Goal: Information Seeking & Learning: Learn about a topic

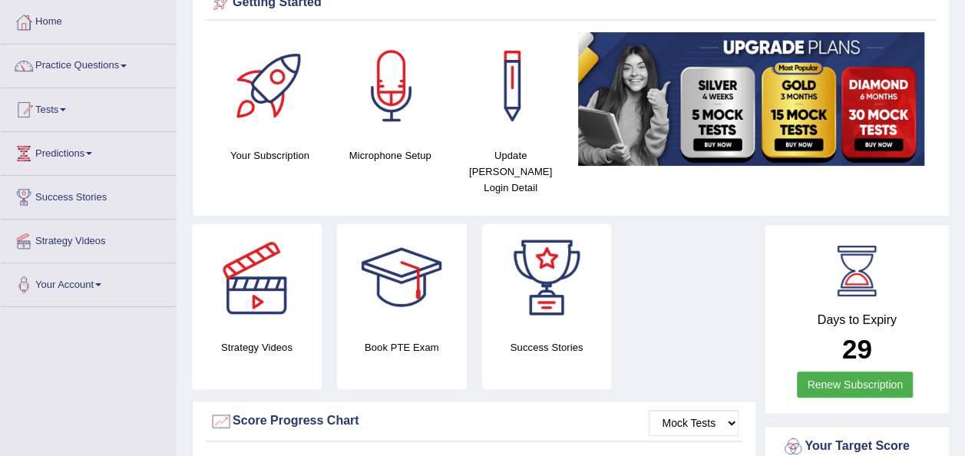
scroll to position [14, 0]
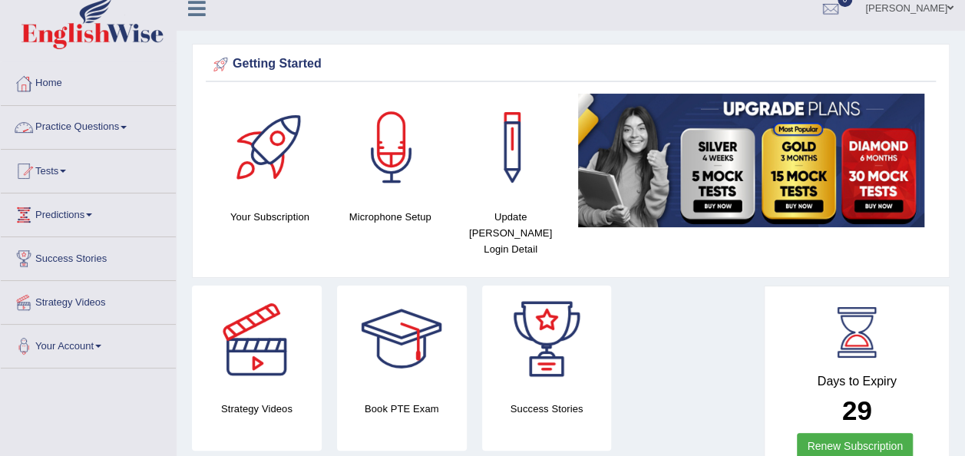
click at [124, 127] on link "Practice Questions" at bounding box center [88, 125] width 175 height 38
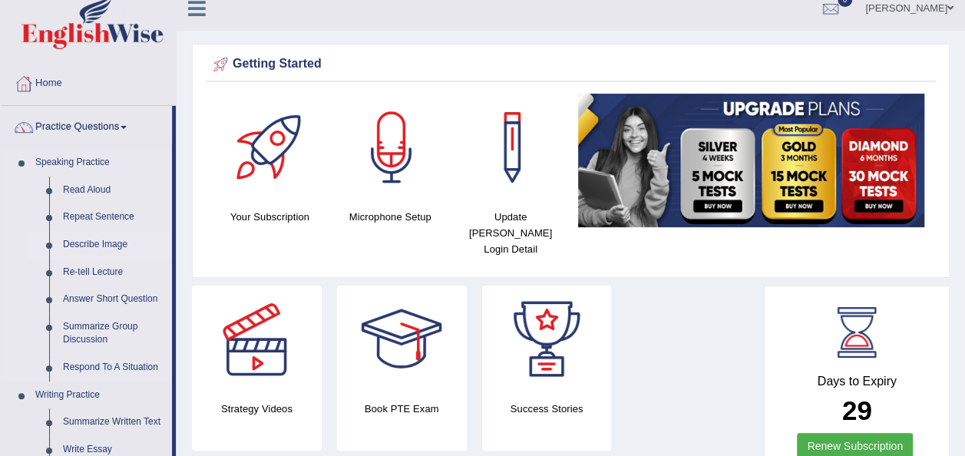
click at [83, 239] on link "Describe Image" at bounding box center [114, 245] width 116 height 28
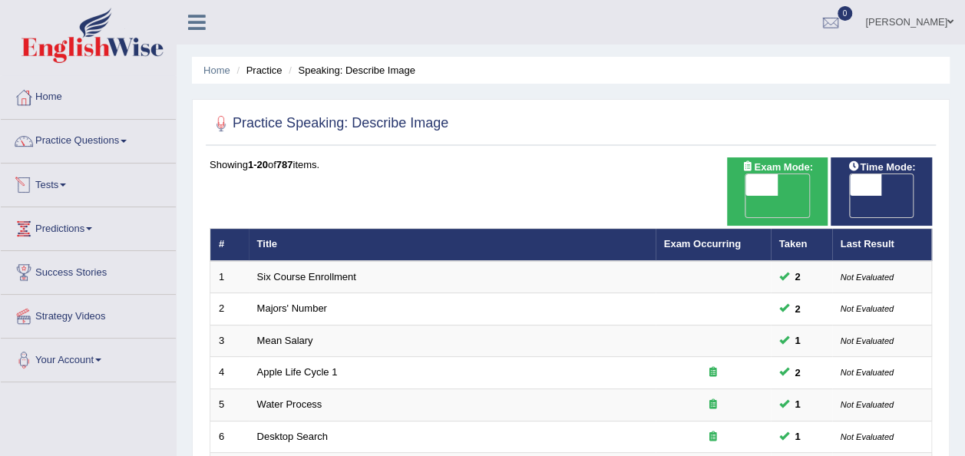
click at [74, 183] on link "Tests" at bounding box center [88, 182] width 175 height 38
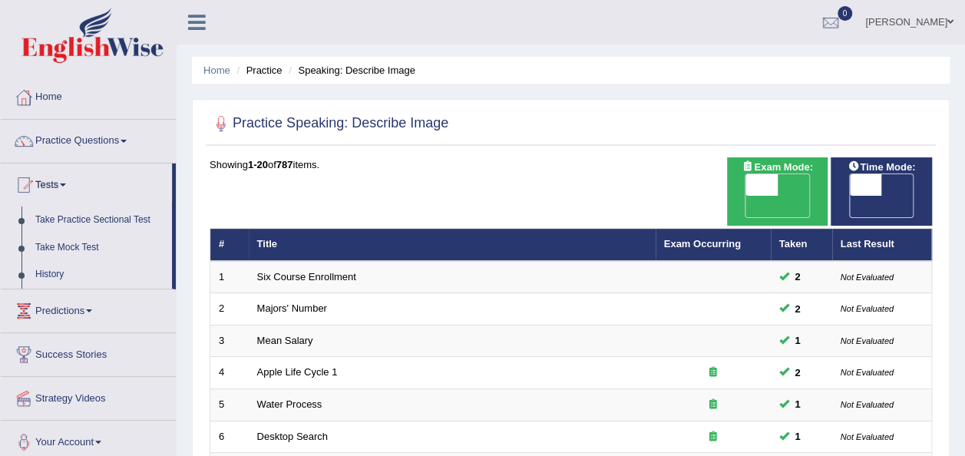
click at [128, 143] on link "Practice Questions" at bounding box center [88, 139] width 175 height 38
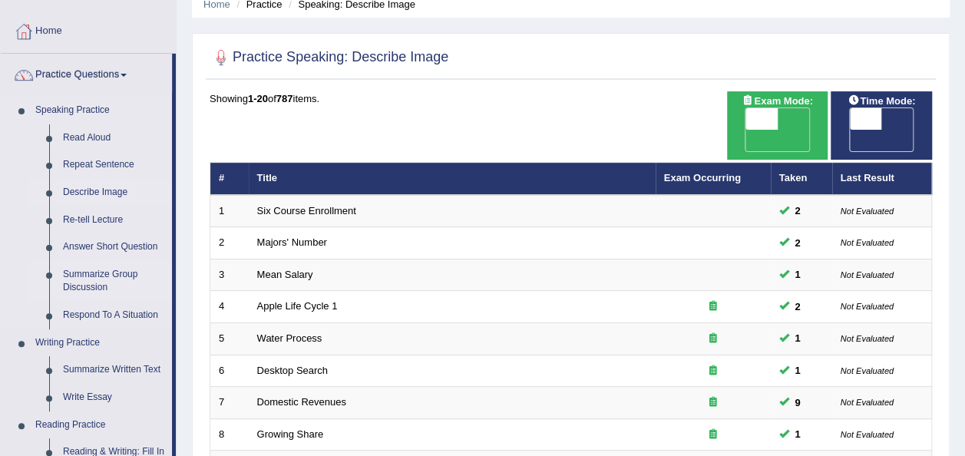
scroll to position [31, 0]
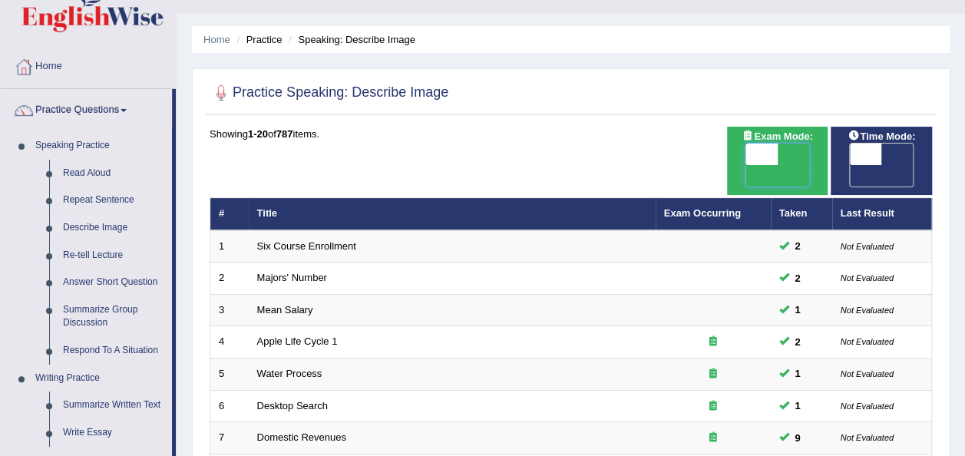
click at [752, 155] on span at bounding box center [762, 154] width 32 height 21
click at [745, 157] on span at bounding box center [761, 154] width 32 height 21
checkbox input "true"
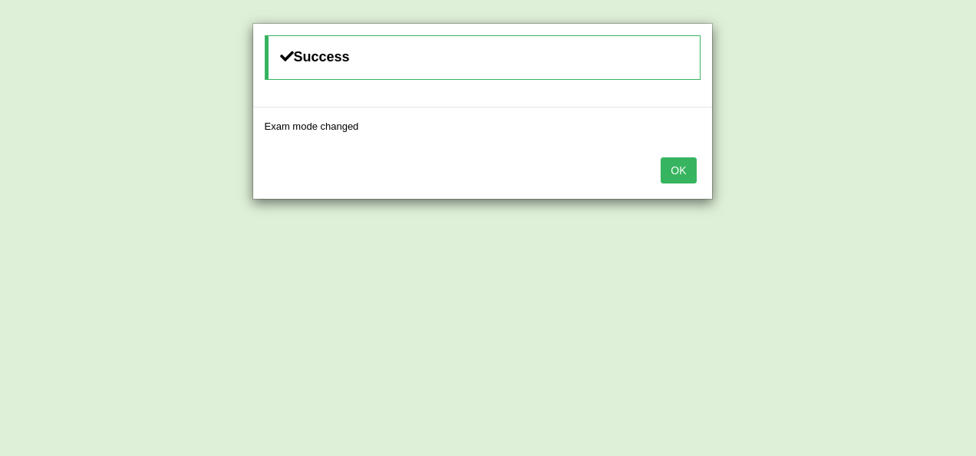
click at [685, 169] on button "OK" at bounding box center [678, 170] width 35 height 26
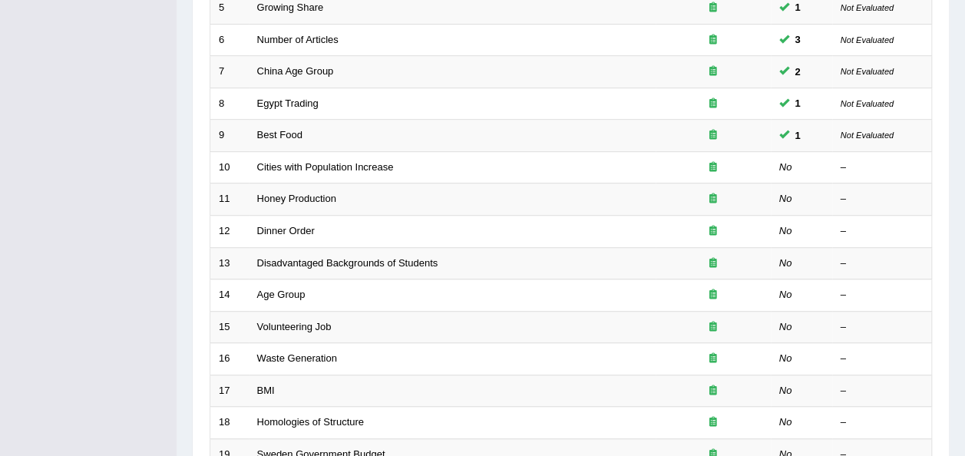
scroll to position [398, 0]
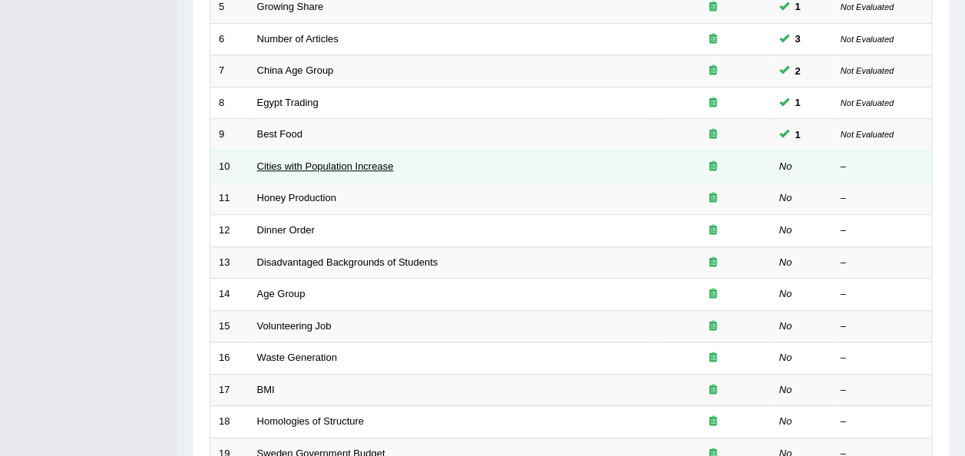
click at [324, 160] on link "Cities with Population Increase" at bounding box center [325, 166] width 137 height 12
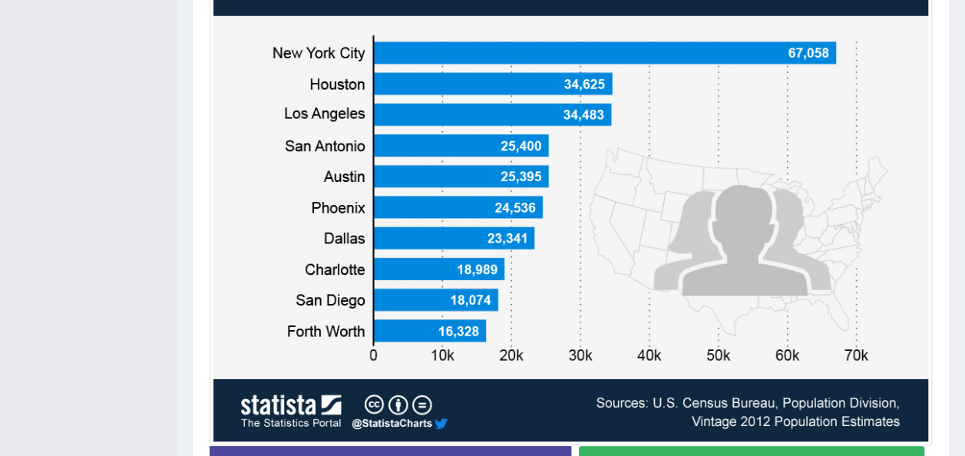
scroll to position [492, 0]
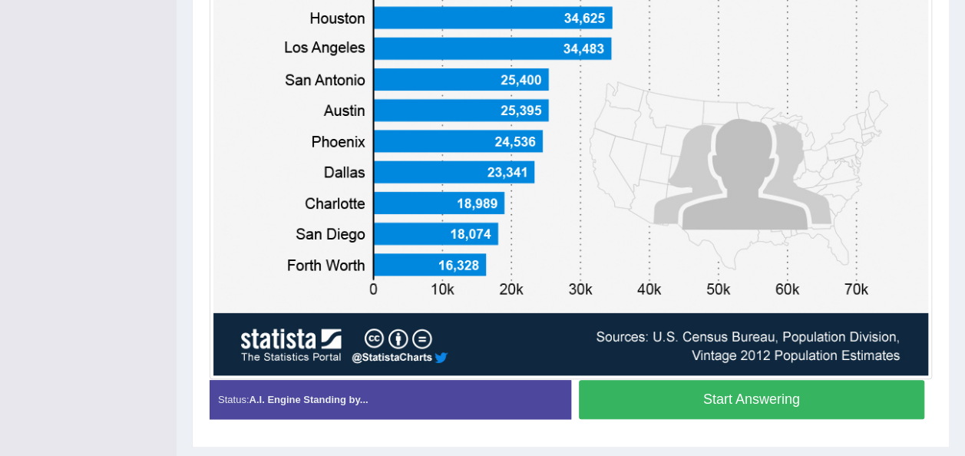
click at [792, 401] on button "Start Answering" at bounding box center [752, 399] width 346 height 39
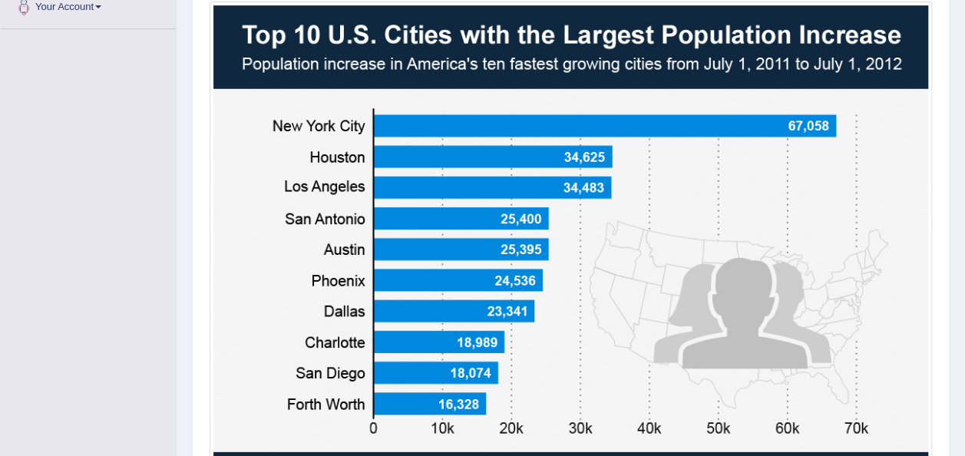
scroll to position [384, 0]
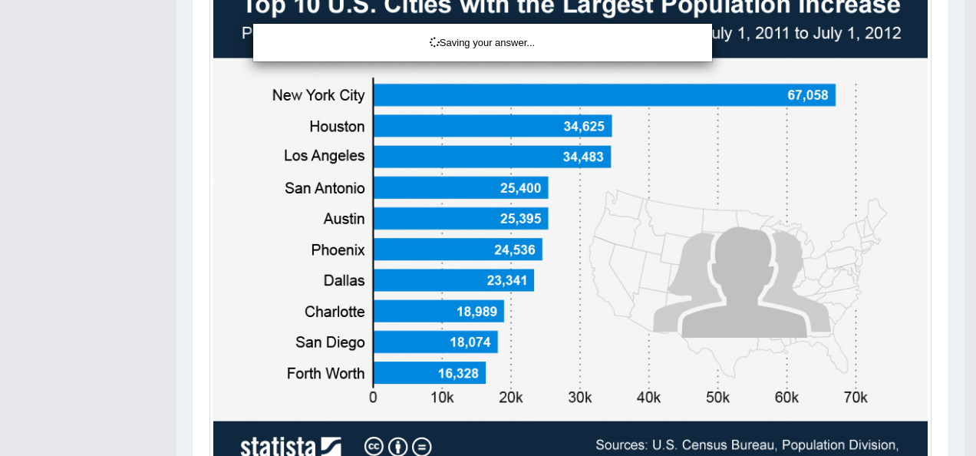
click at [961, 212] on div "Saving your answer..." at bounding box center [488, 228] width 976 height 456
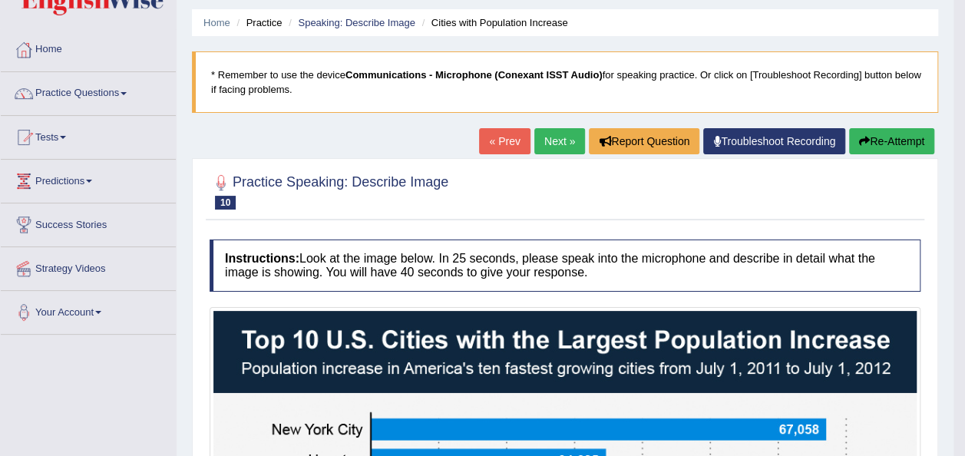
scroll to position [35, 0]
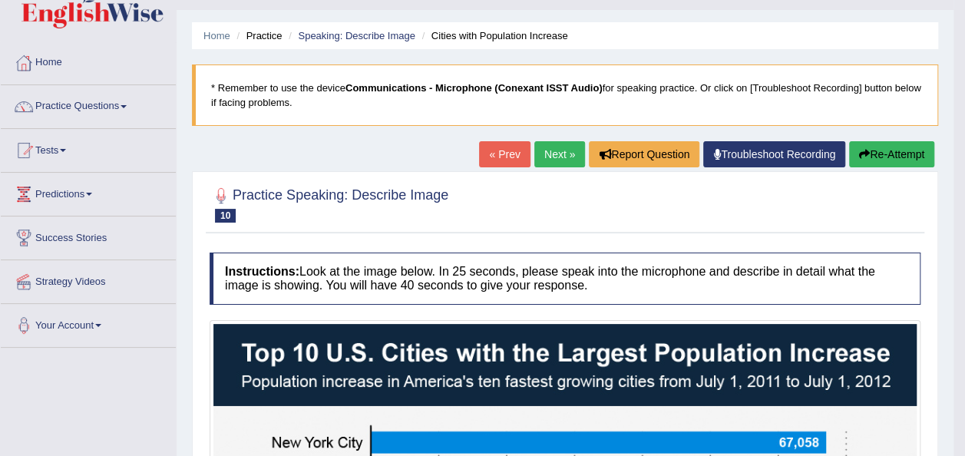
click at [566, 146] on link "Next »" at bounding box center [559, 154] width 51 height 26
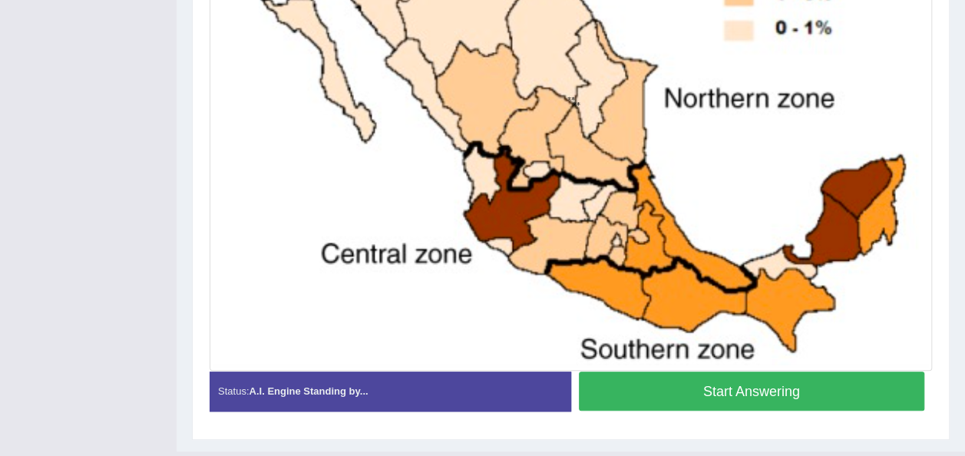
scroll to position [560, 0]
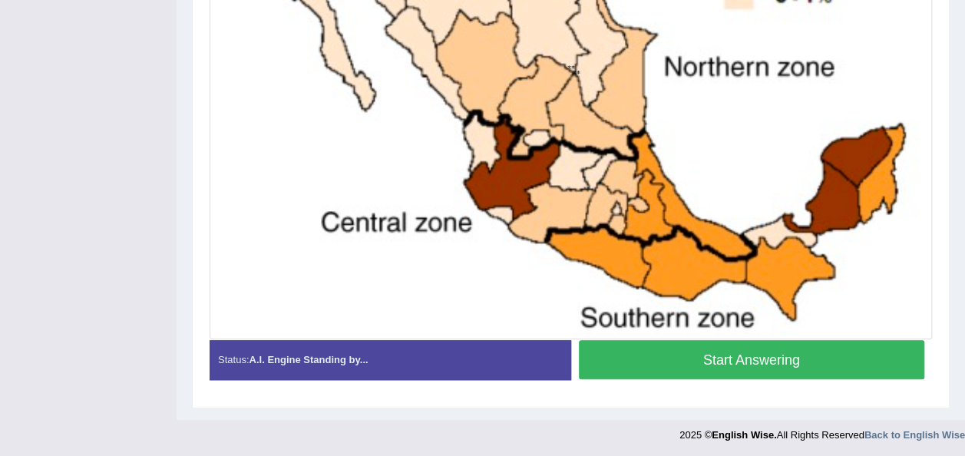
click at [796, 358] on button "Start Answering" at bounding box center [752, 359] width 346 height 39
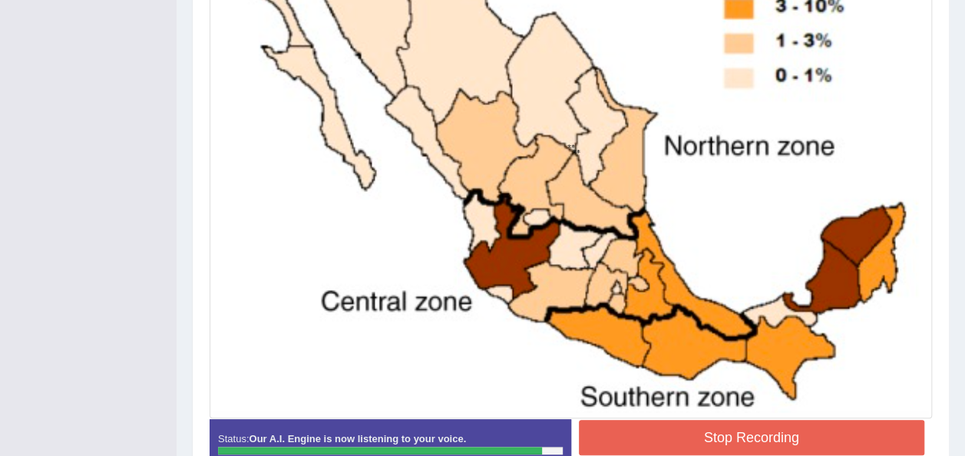
scroll to position [575, 0]
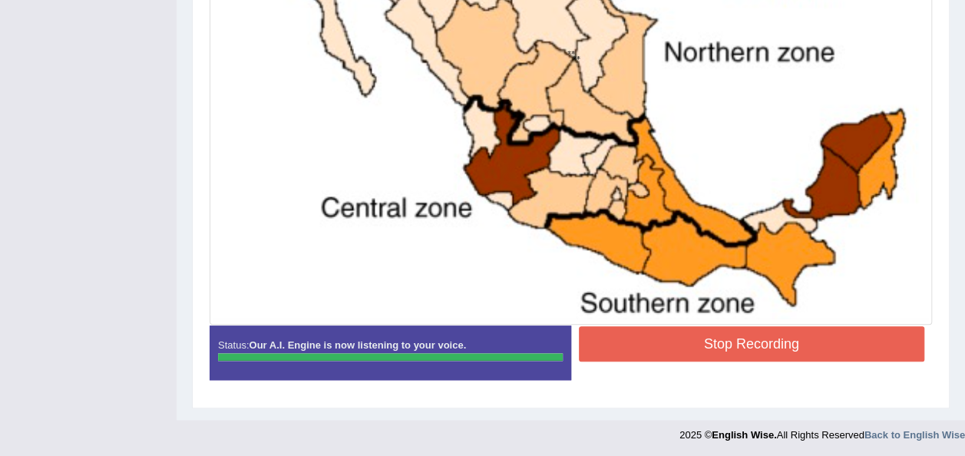
click at [834, 341] on button "Stop Recording" at bounding box center [752, 343] width 346 height 35
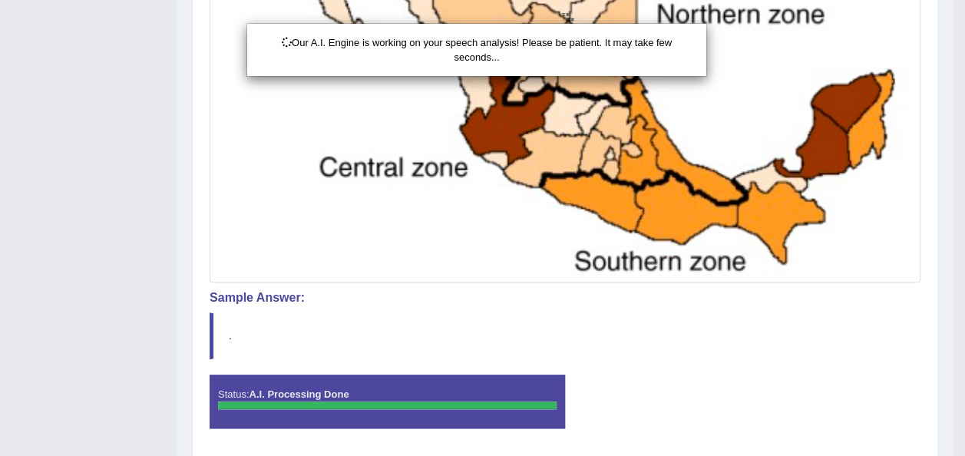
scroll to position [657, 0]
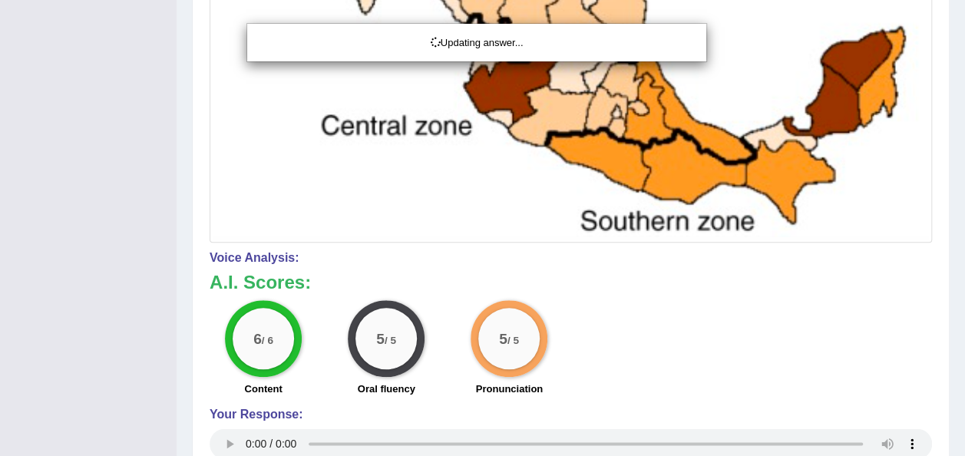
drag, startPoint x: 972, startPoint y: 287, endPoint x: 979, endPoint y: 409, distance: 122.2
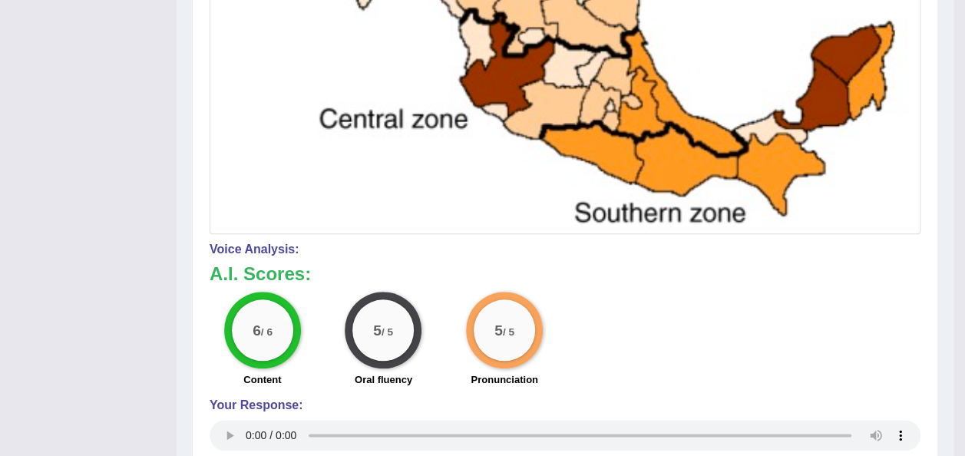
scroll to position [258, 0]
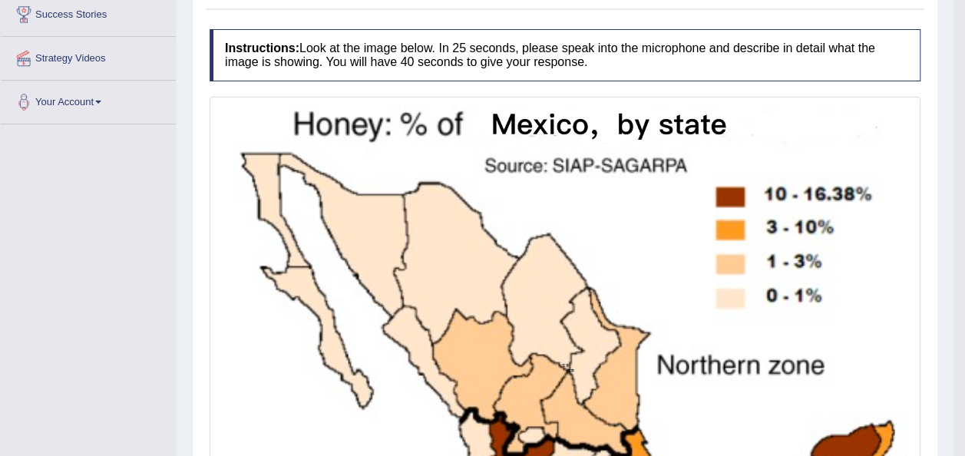
click at [640, 150] on img at bounding box center [564, 366] width 703 height 530
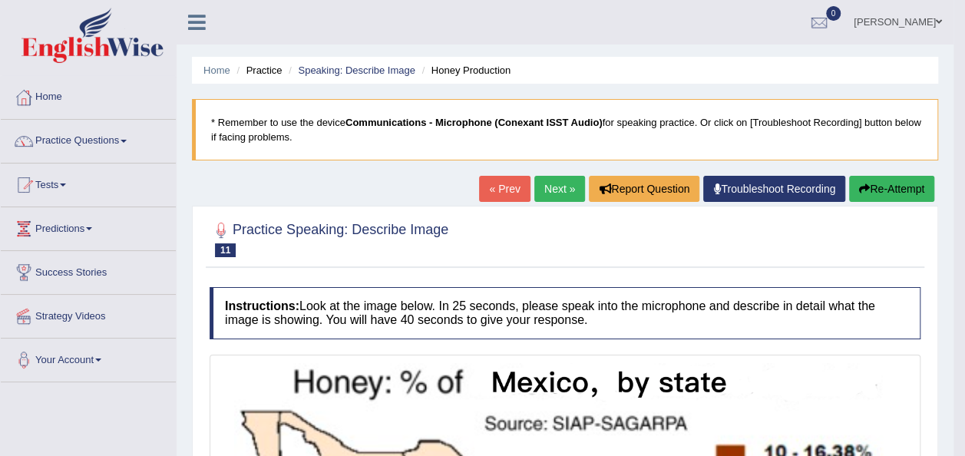
click at [544, 187] on link "Next »" at bounding box center [559, 189] width 51 height 26
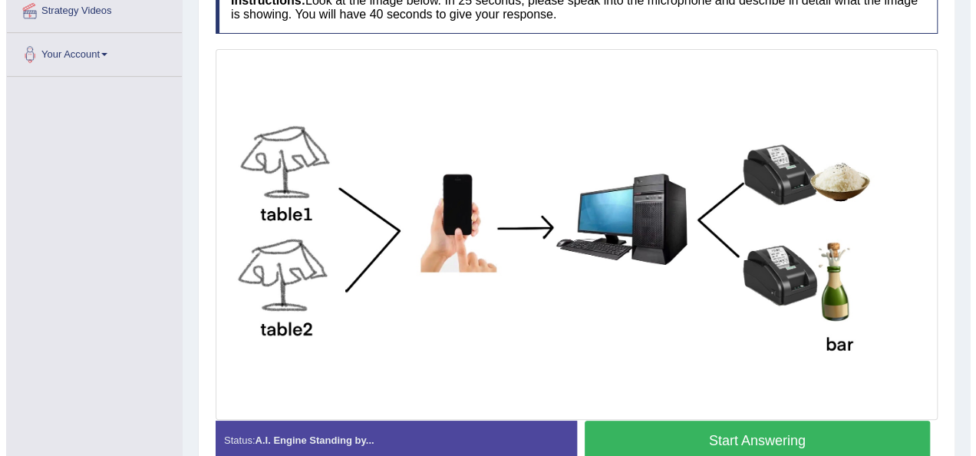
scroll to position [306, 0]
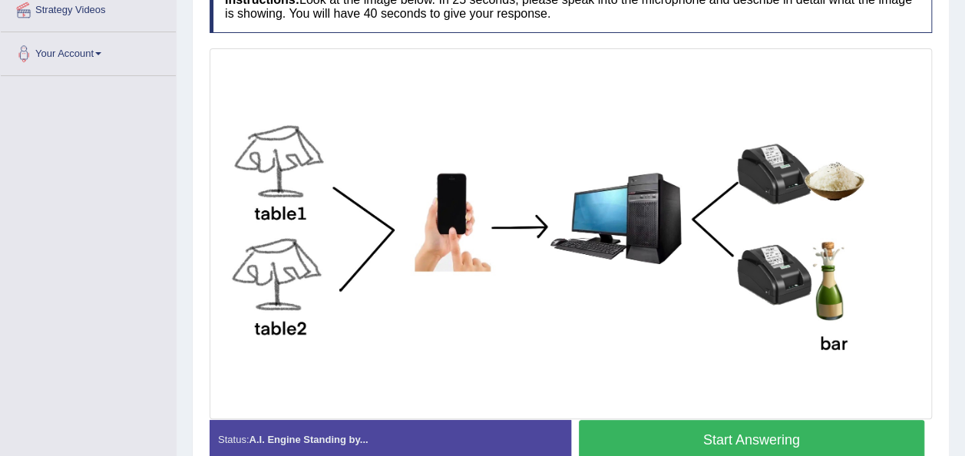
click at [659, 443] on button "Start Answering" at bounding box center [752, 439] width 346 height 39
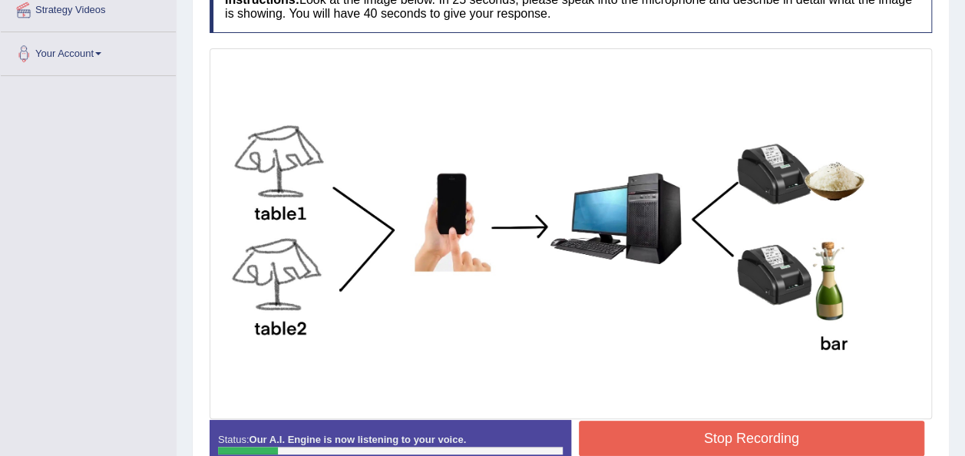
click at [659, 443] on button "Stop Recording" at bounding box center [752, 438] width 346 height 35
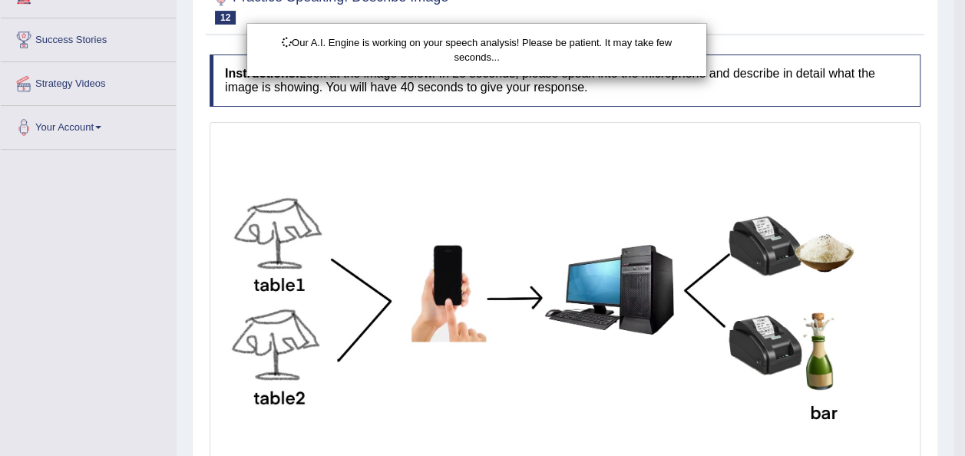
scroll to position [0, 0]
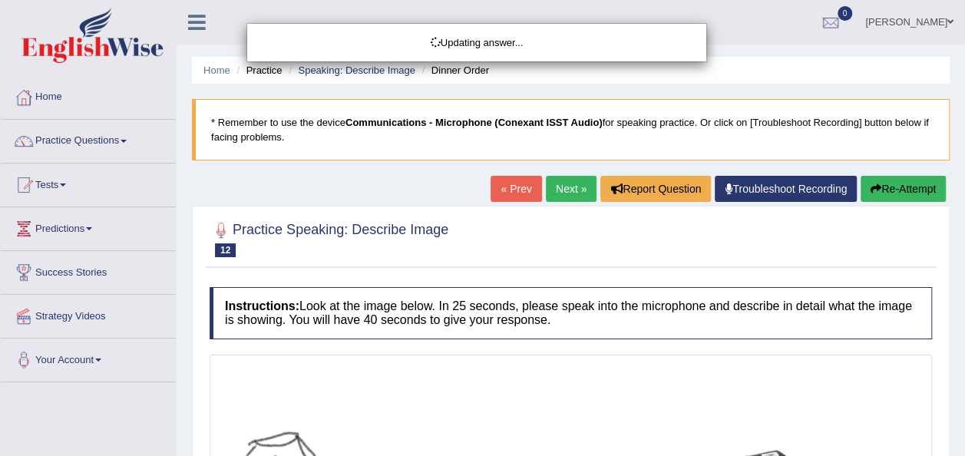
click at [867, 196] on div "Updating answer..." at bounding box center [482, 228] width 965 height 456
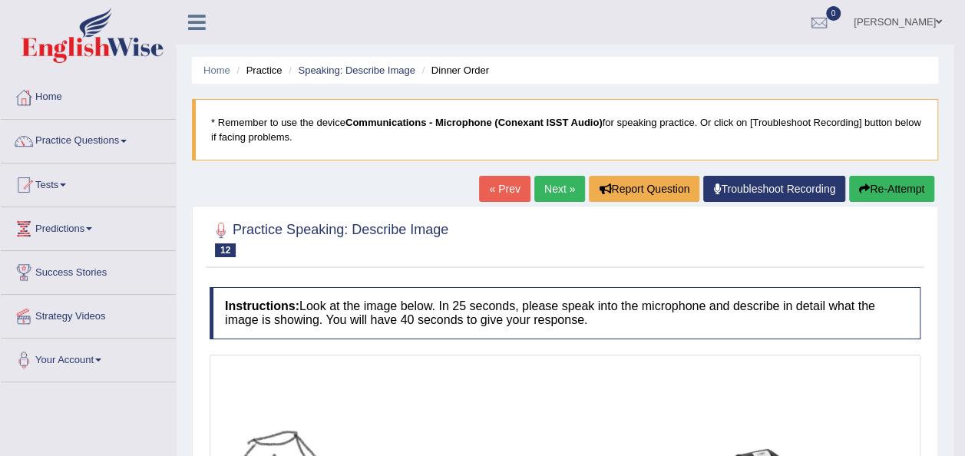
click at [872, 187] on button "Re-Attempt" at bounding box center [891, 189] width 85 height 26
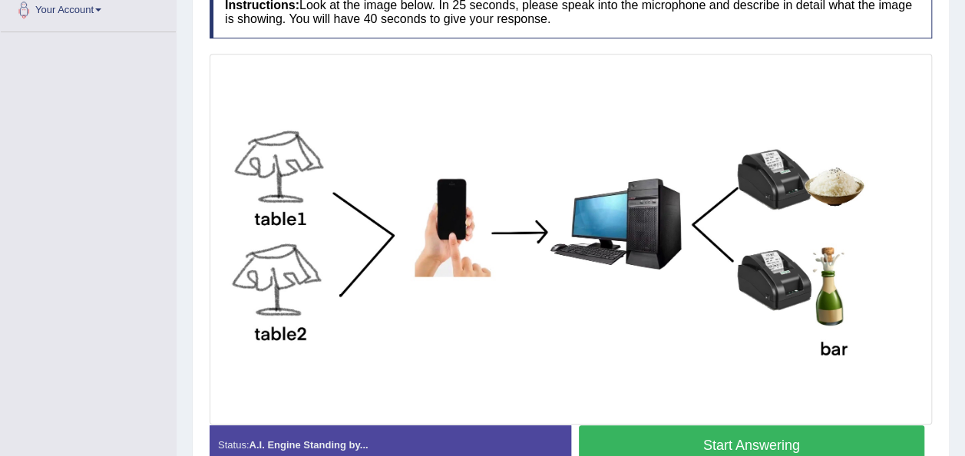
click at [638, 439] on button "Start Answering" at bounding box center [752, 444] width 346 height 39
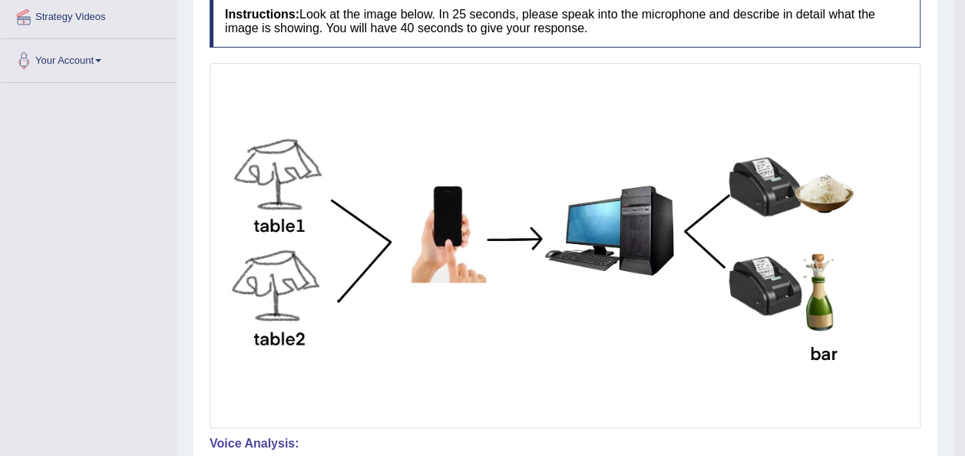
scroll to position [166, 0]
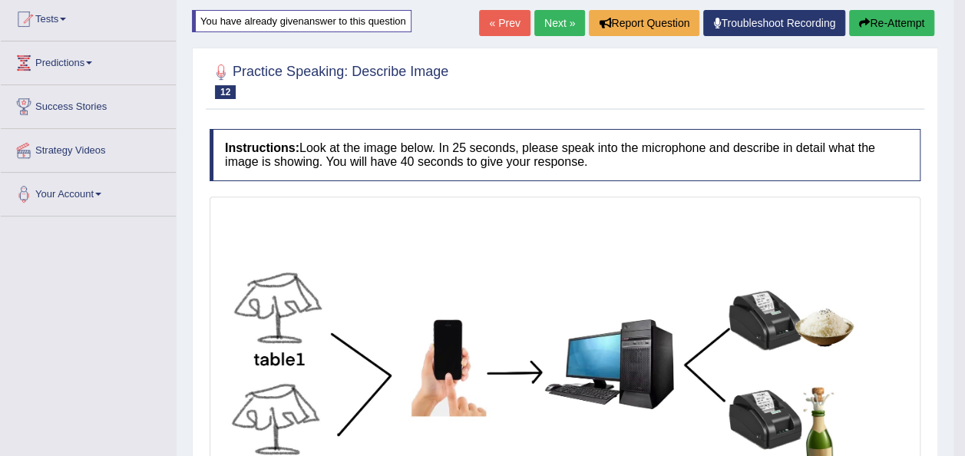
click at [873, 20] on button "Re-Attempt" at bounding box center [891, 23] width 85 height 26
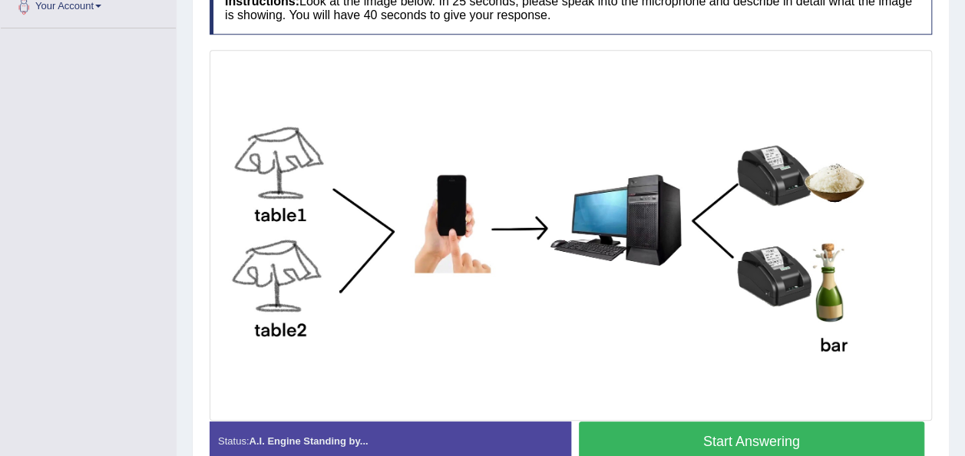
scroll to position [385, 0]
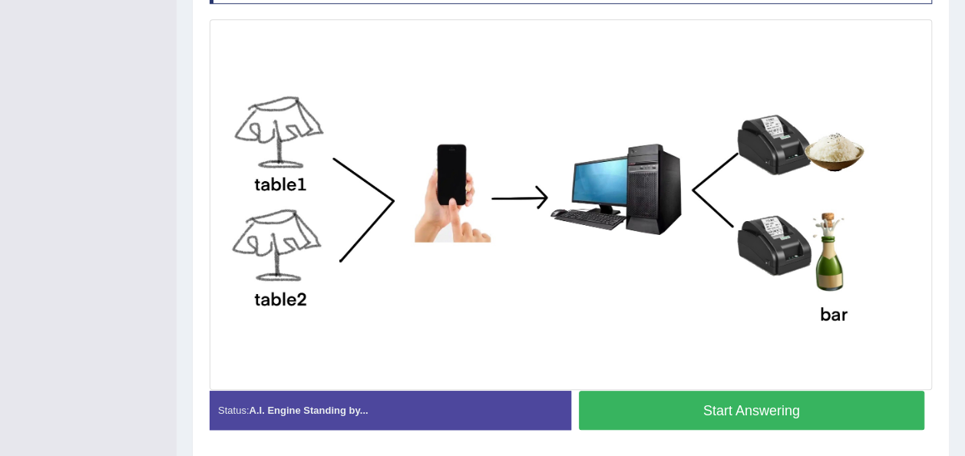
click at [718, 398] on button "Start Answering" at bounding box center [752, 410] width 346 height 39
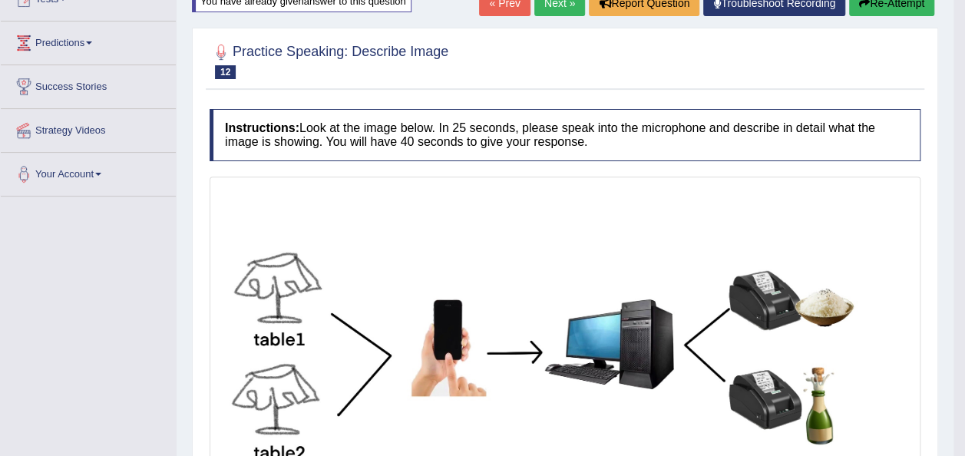
scroll to position [160, 0]
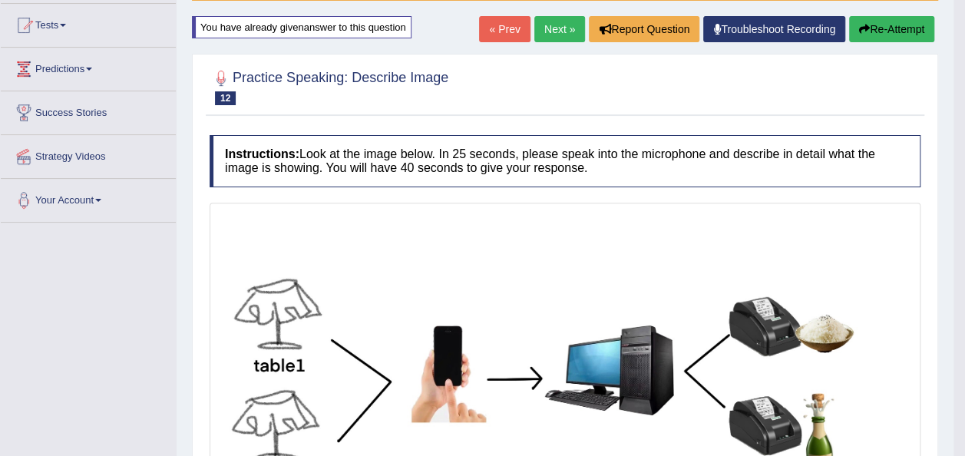
click at [556, 20] on link "Next »" at bounding box center [559, 29] width 51 height 26
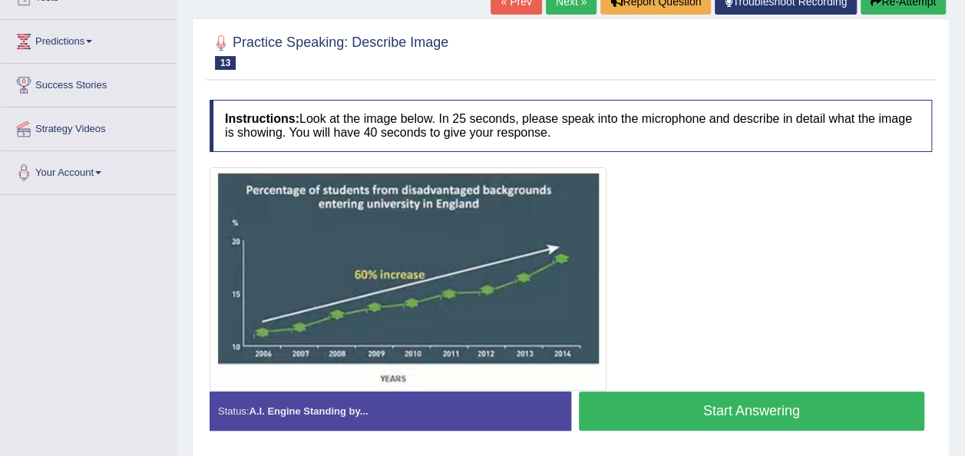
scroll to position [186, 0]
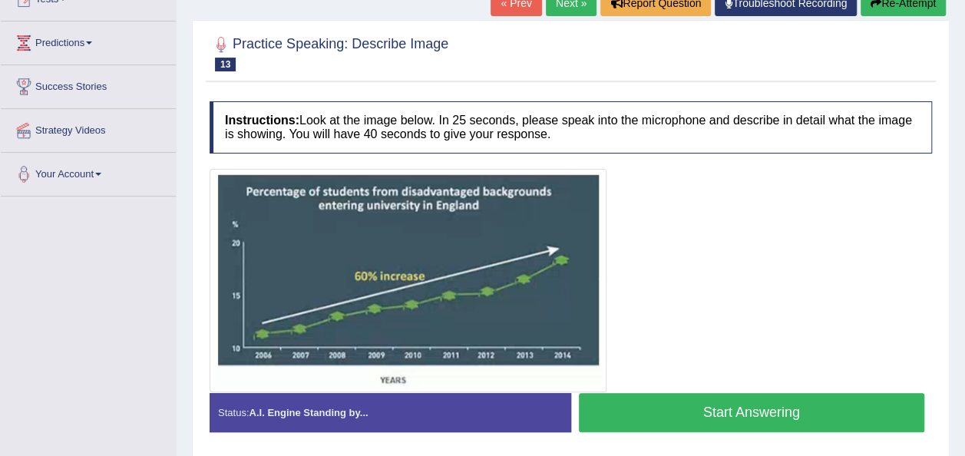
click at [798, 408] on button "Start Answering" at bounding box center [752, 412] width 346 height 39
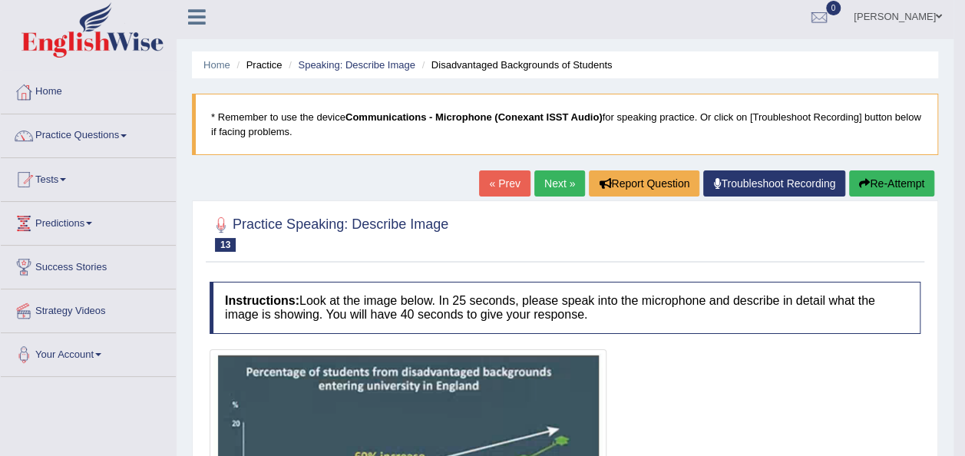
scroll to position [0, 0]
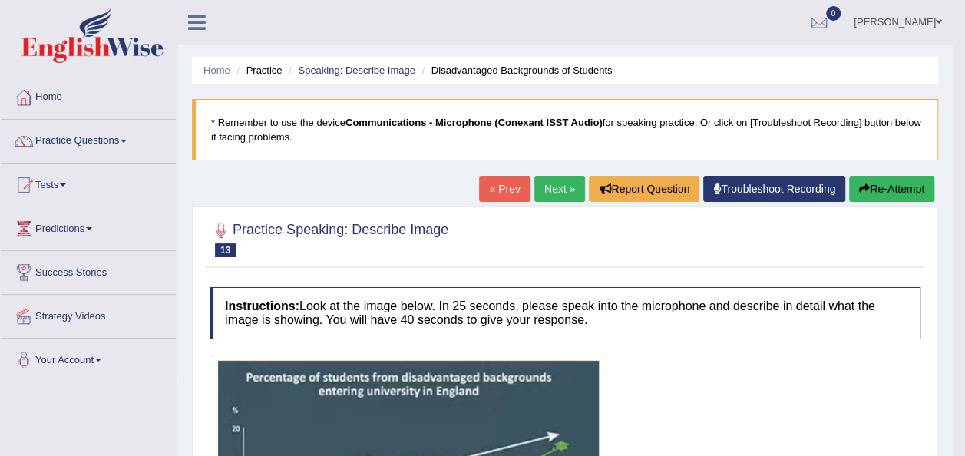
click at [545, 189] on link "Next »" at bounding box center [559, 189] width 51 height 26
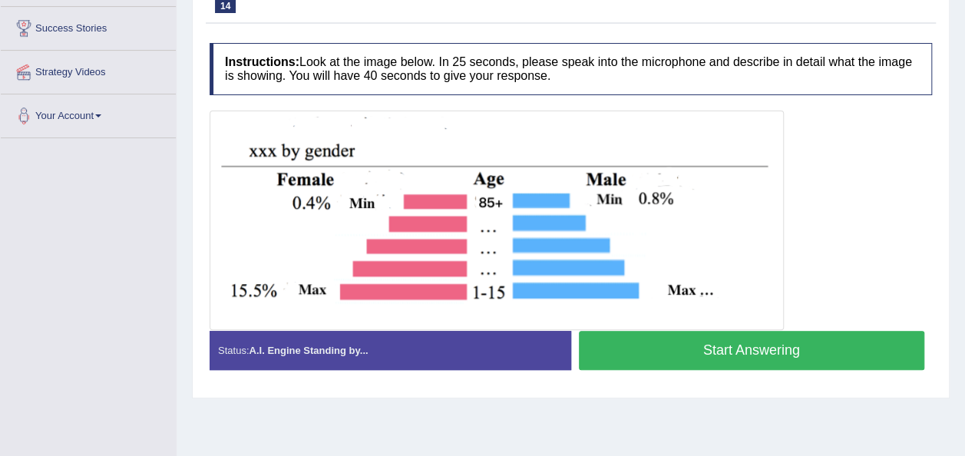
scroll to position [276, 0]
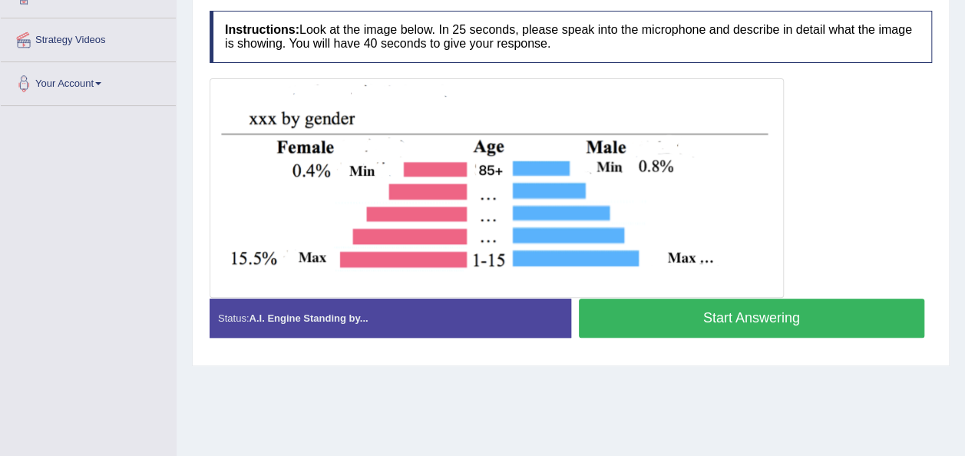
click at [262, 82] on img at bounding box center [496, 188] width 566 height 212
click at [686, 318] on button "Start Answering" at bounding box center [752, 318] width 346 height 39
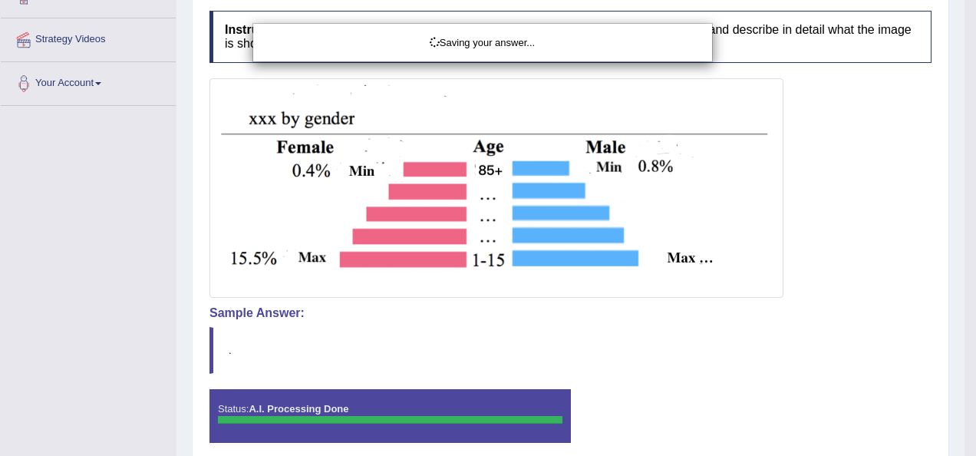
click at [964, 108] on div "Saving your answer..." at bounding box center [488, 228] width 976 height 456
click at [964, 107] on div "Saving your answer..." at bounding box center [488, 228] width 976 height 456
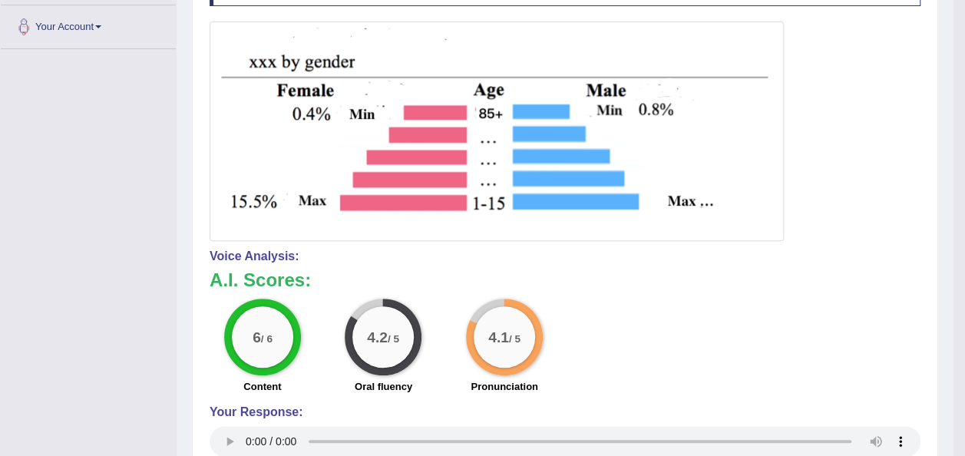
scroll to position [0, 0]
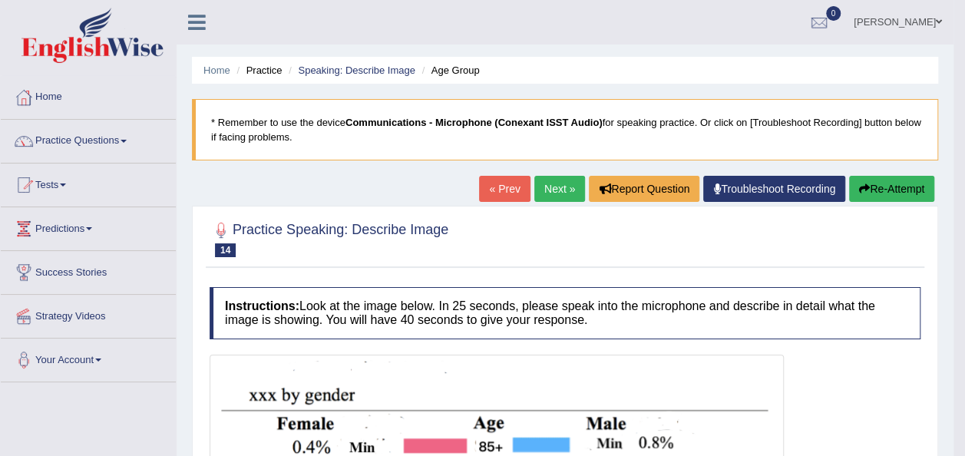
click at [852, 195] on button "Re-Attempt" at bounding box center [891, 189] width 85 height 26
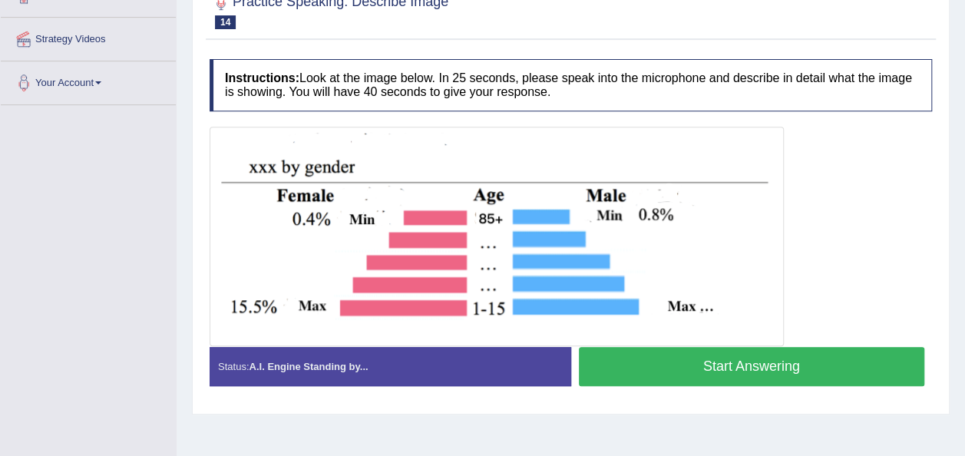
scroll to position [296, 0]
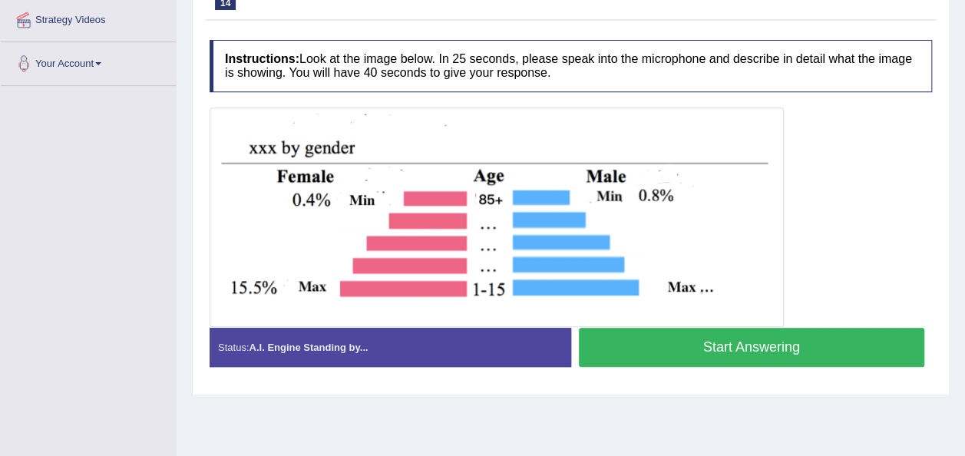
click at [700, 352] on button "Start Answering" at bounding box center [752, 347] width 346 height 39
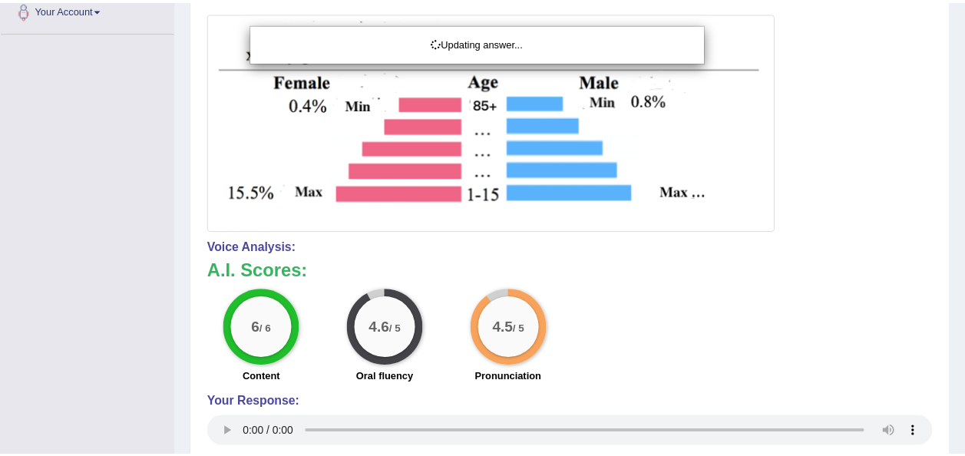
scroll to position [351, 0]
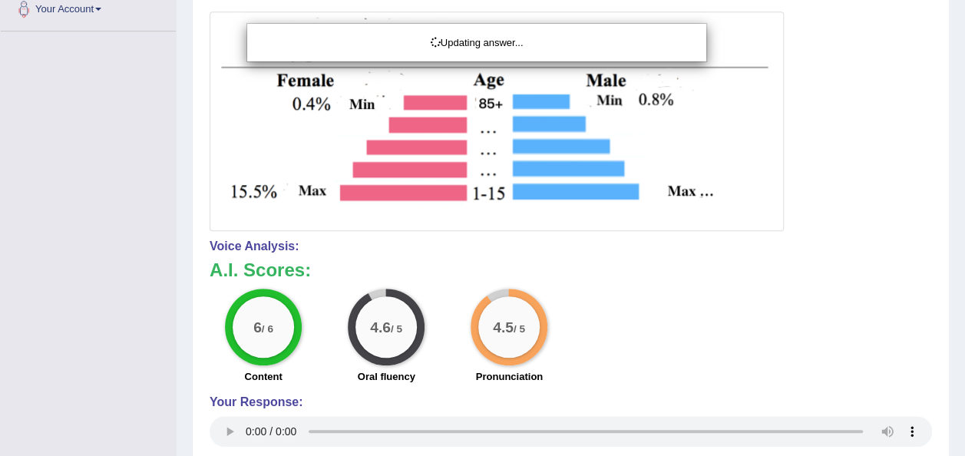
drag, startPoint x: 972, startPoint y: 335, endPoint x: 977, endPoint y: 402, distance: 67.7
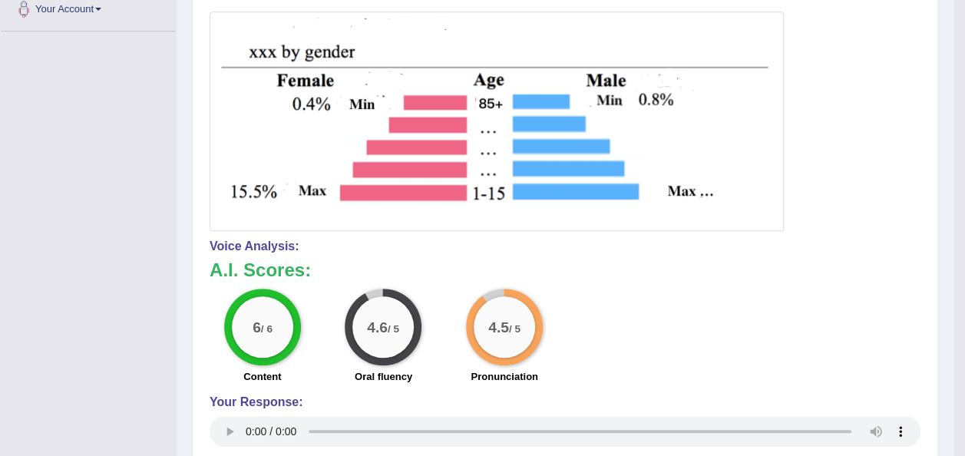
scroll to position [0, 0]
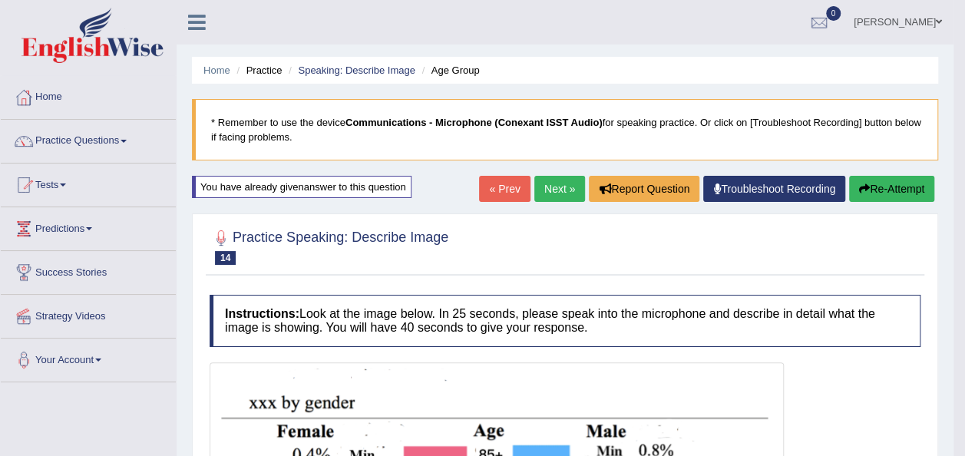
click at [557, 189] on link "Next »" at bounding box center [559, 189] width 51 height 26
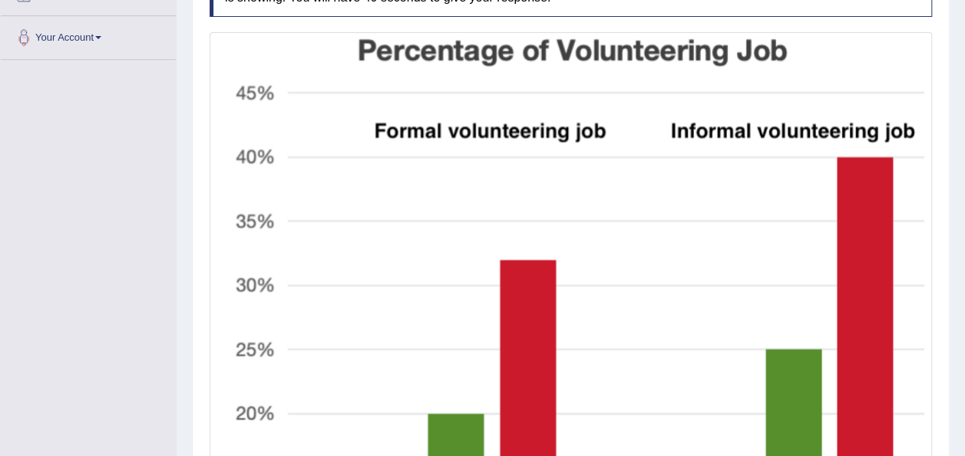
scroll to position [296, 0]
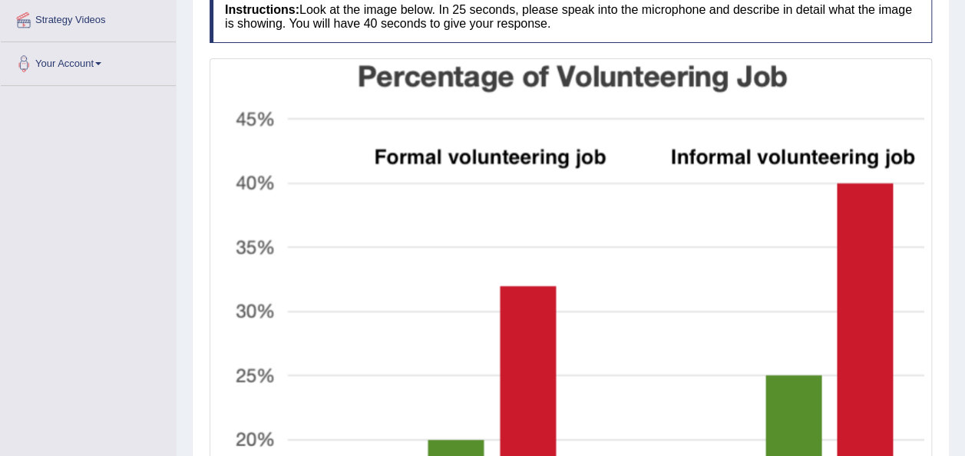
click at [206, 186] on div "Instructions: Look at the image below. In 25 seconds, please speak into the mic…" at bounding box center [571, 384] width 730 height 802
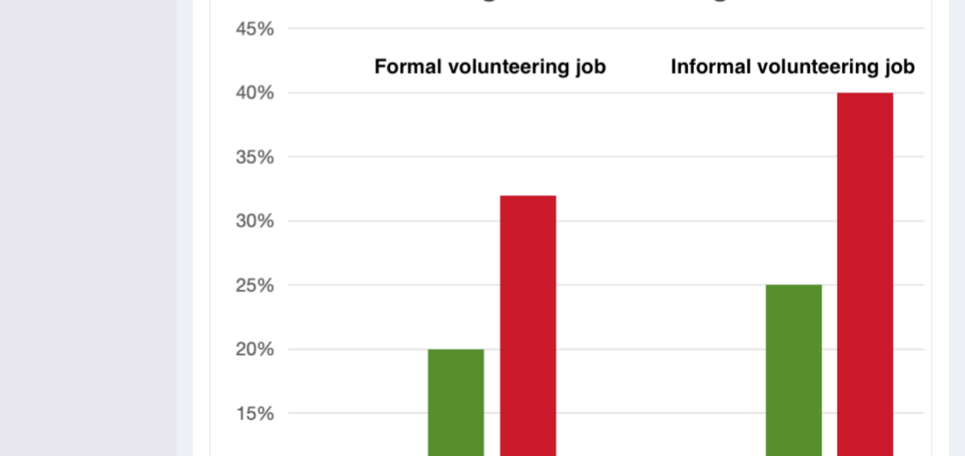
scroll to position [362, 0]
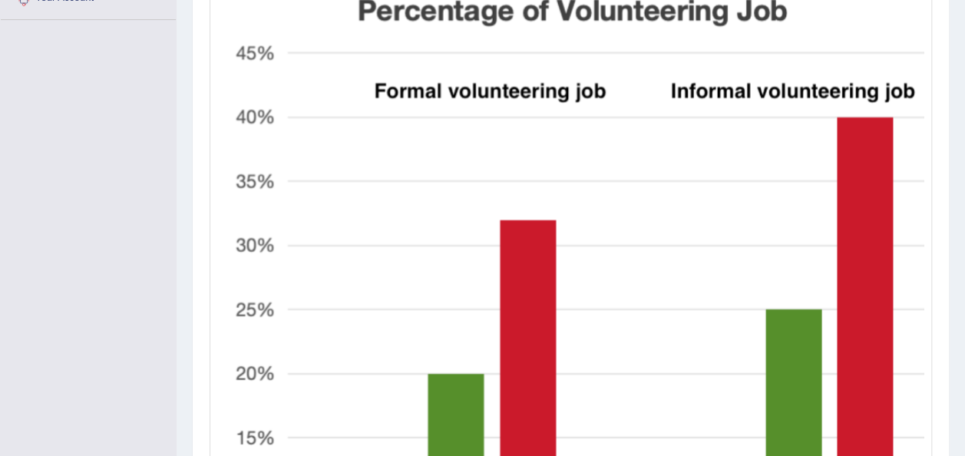
click at [206, 196] on div "Instructions: Look at the image below. In 25 seconds, please speak into the mic…" at bounding box center [571, 318] width 730 height 802
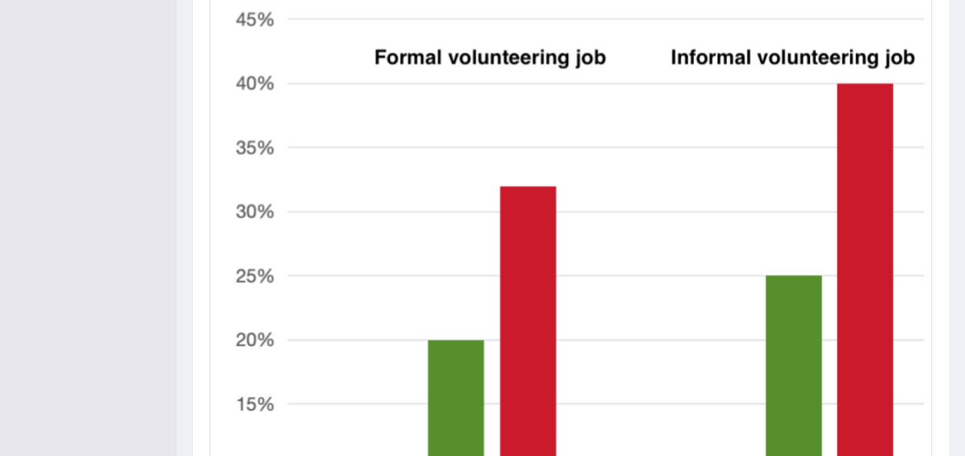
scroll to position [401, 0]
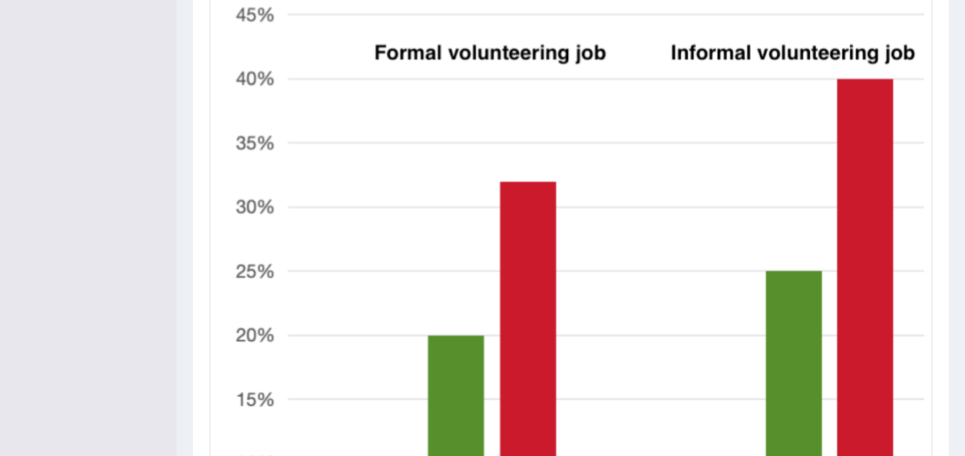
click at [210, 162] on div at bounding box center [571, 288] width 722 height 668
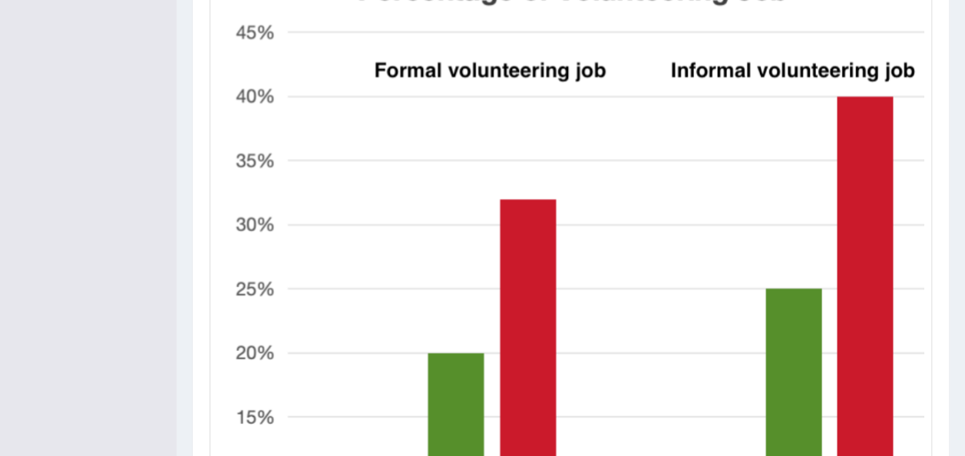
scroll to position [375, 0]
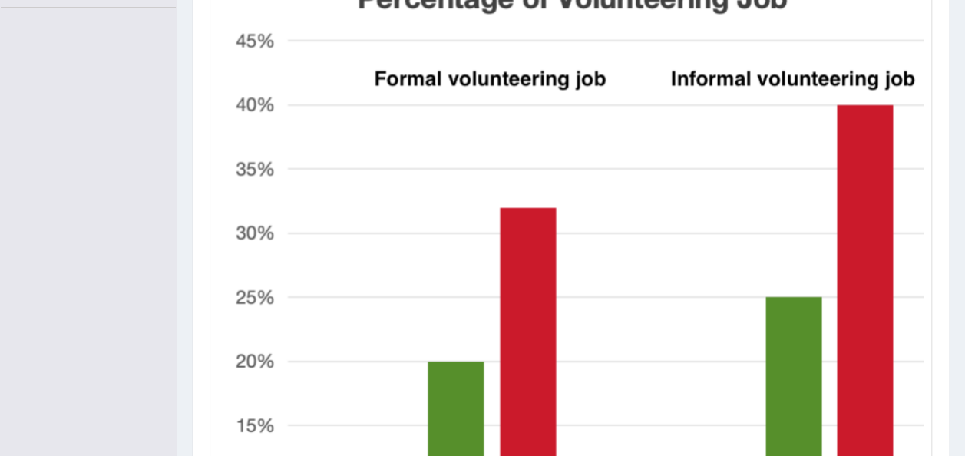
click at [161, 53] on div "Toggle navigation Home Practice Questions Speaking Practice Read Aloud Repeat S…" at bounding box center [482, 191] width 965 height 1133
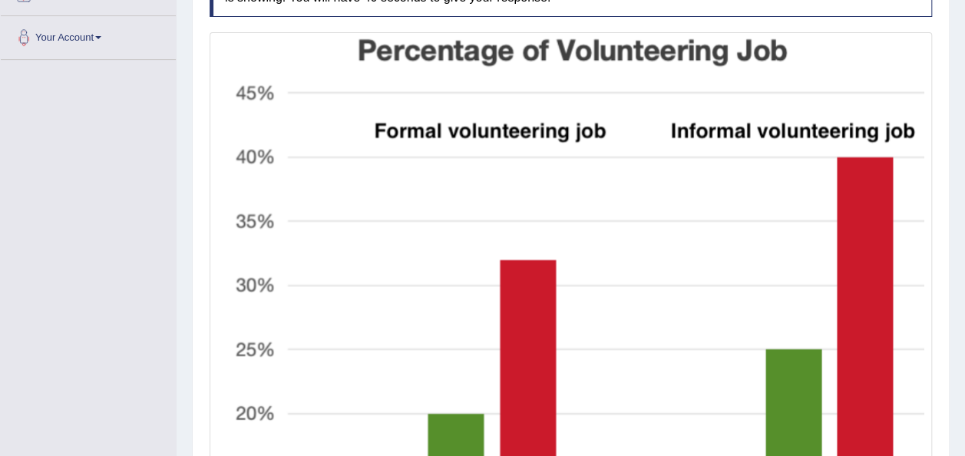
scroll to position [683, 0]
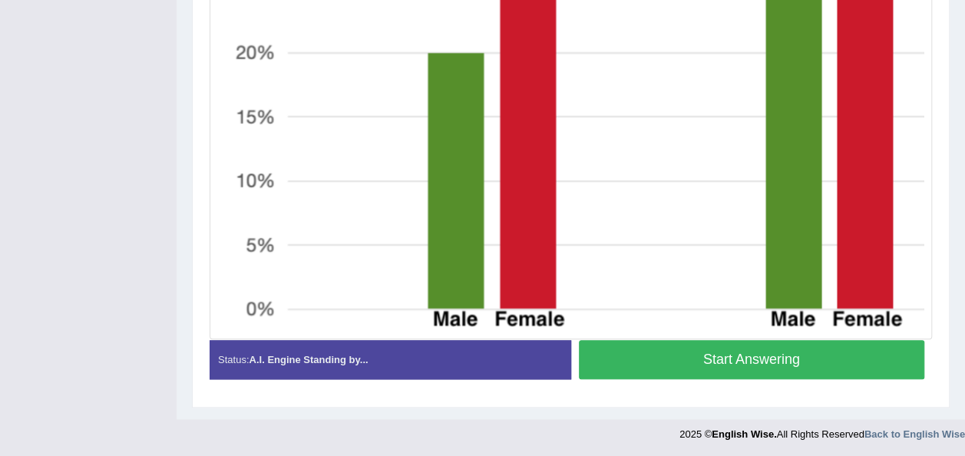
click at [705, 355] on button "Start Answering" at bounding box center [752, 359] width 346 height 39
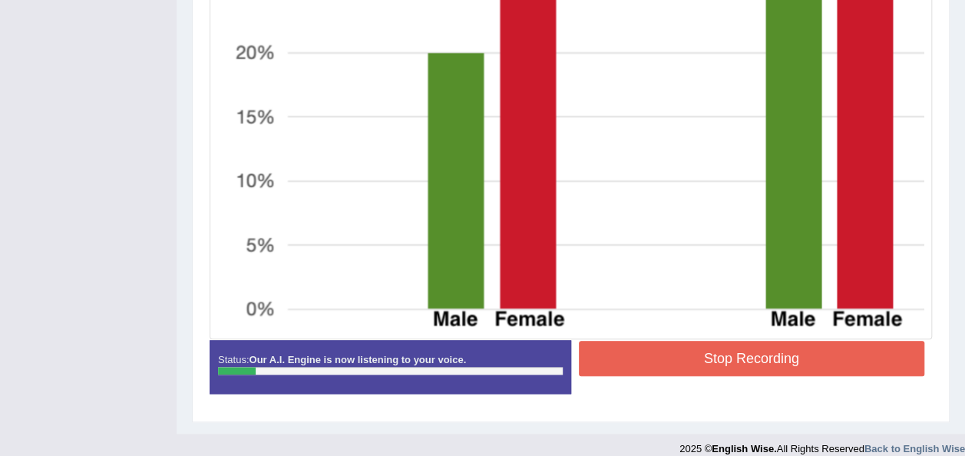
click at [813, 350] on button "Stop Recording" at bounding box center [752, 358] width 346 height 35
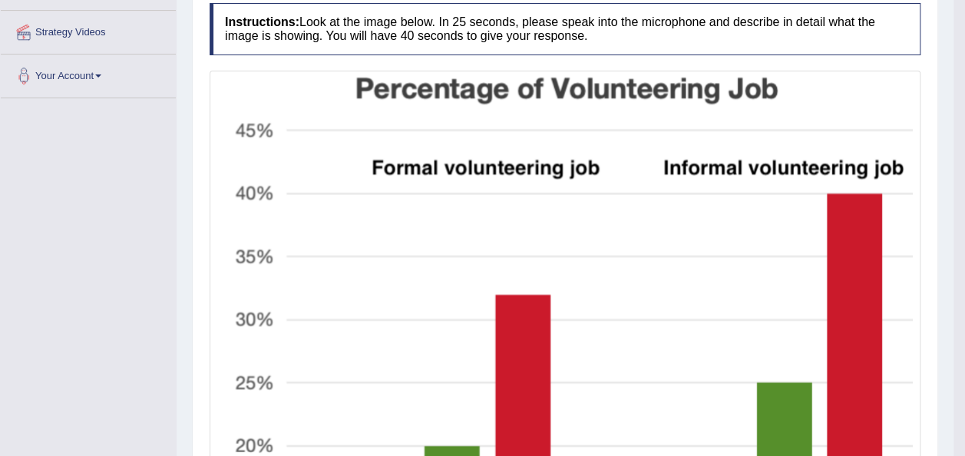
scroll to position [0, 0]
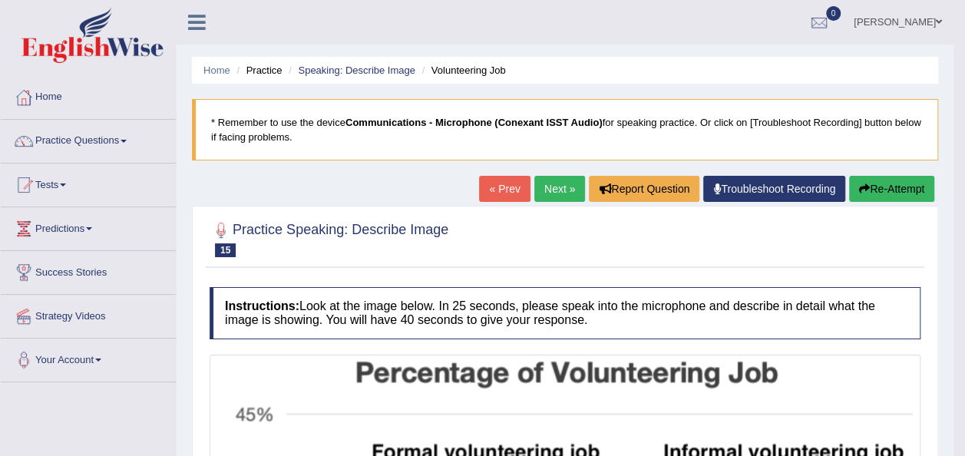
click at [880, 180] on button "Re-Attempt" at bounding box center [891, 189] width 85 height 26
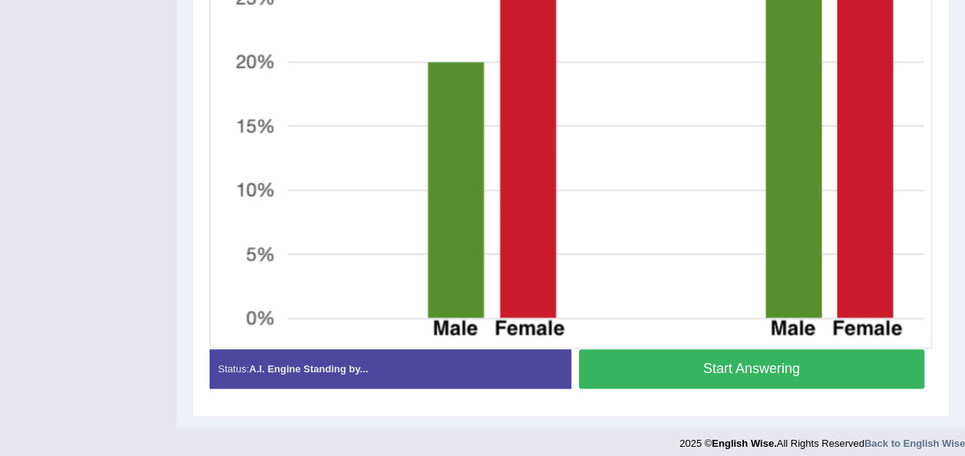
scroll to position [731, 0]
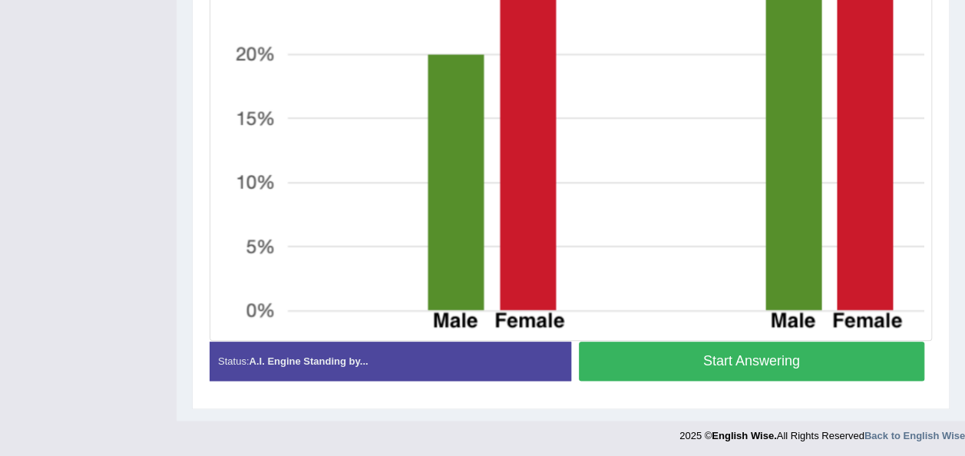
click at [797, 352] on button "Start Answering" at bounding box center [752, 361] width 346 height 39
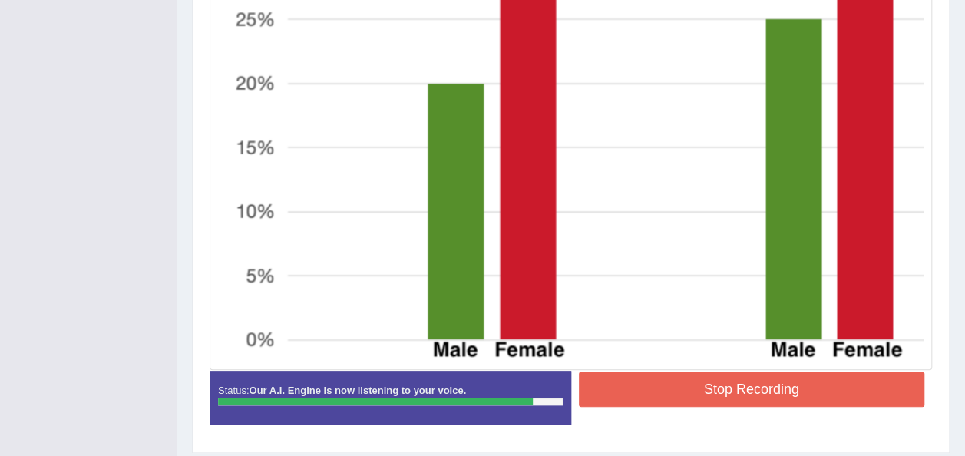
scroll to position [705, 0]
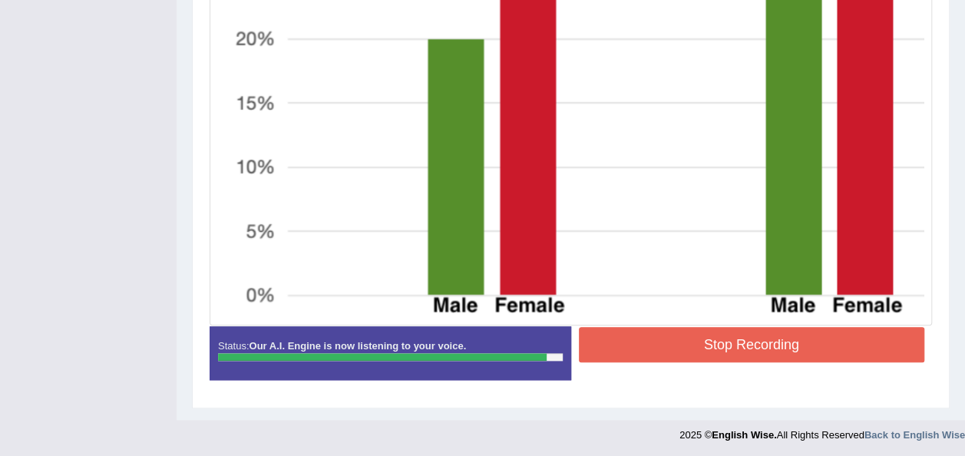
click at [720, 345] on button "Stop Recording" at bounding box center [752, 344] width 346 height 35
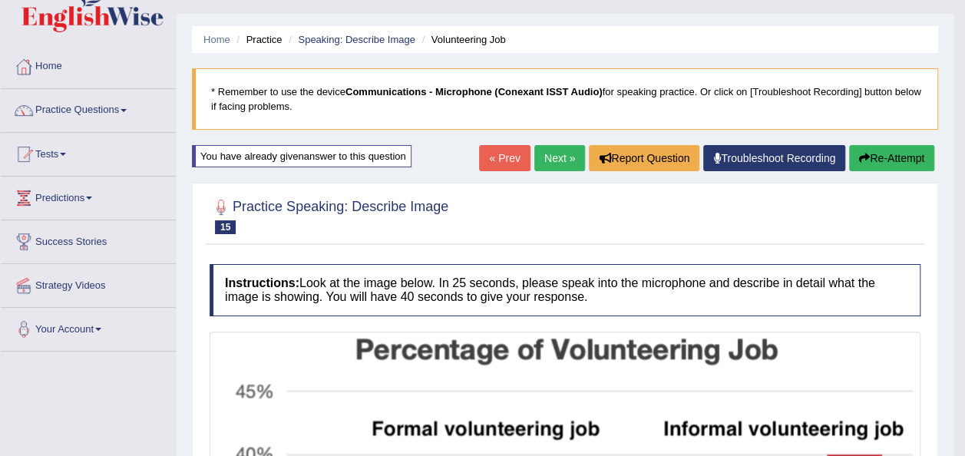
scroll to position [29, 0]
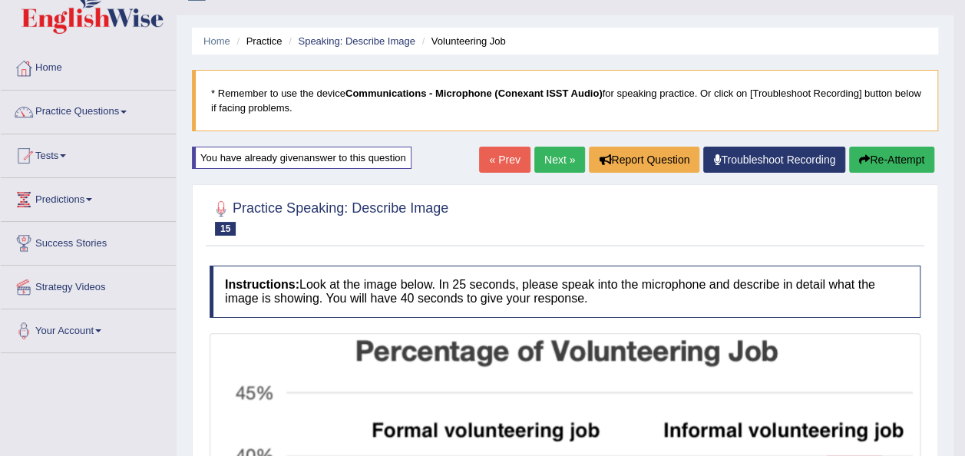
click at [557, 154] on link "Next »" at bounding box center [559, 160] width 51 height 26
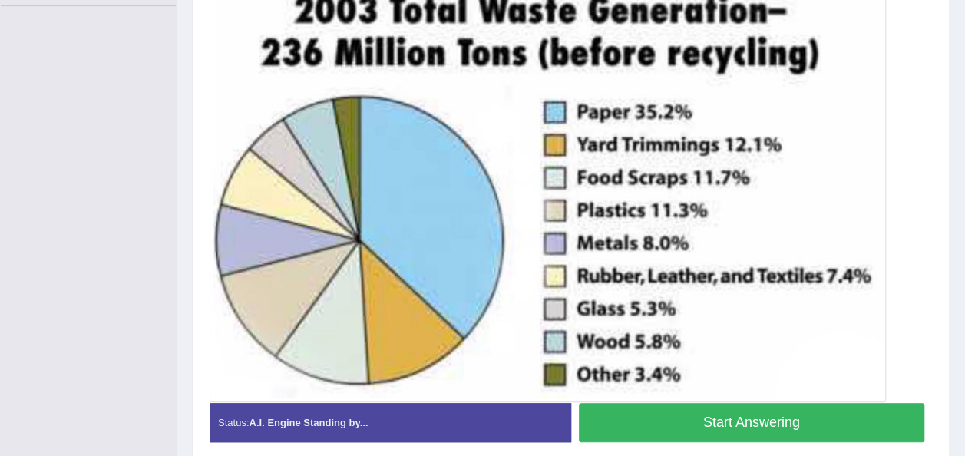
scroll to position [345, 0]
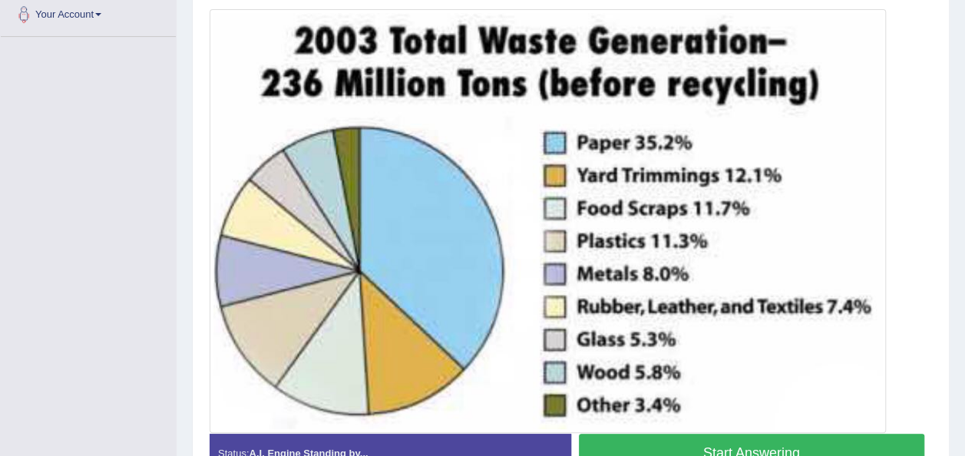
click at [729, 447] on button "Start Answering" at bounding box center [752, 453] width 346 height 39
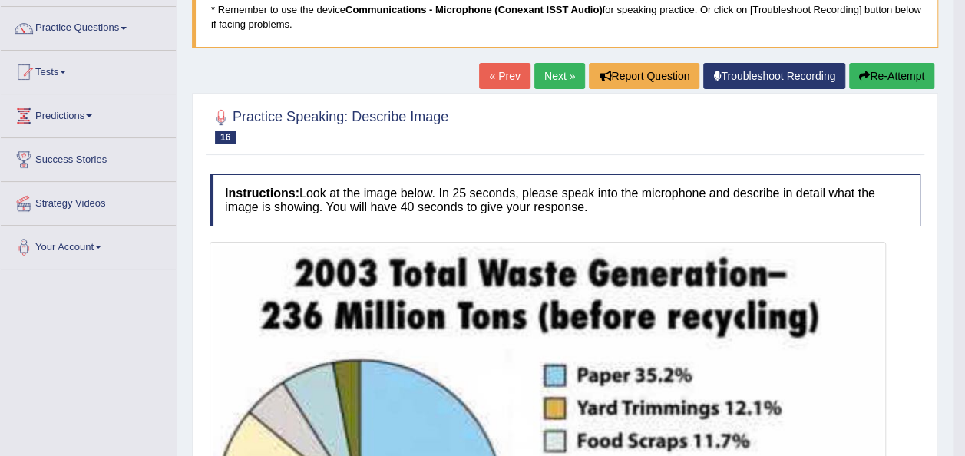
scroll to position [114, 0]
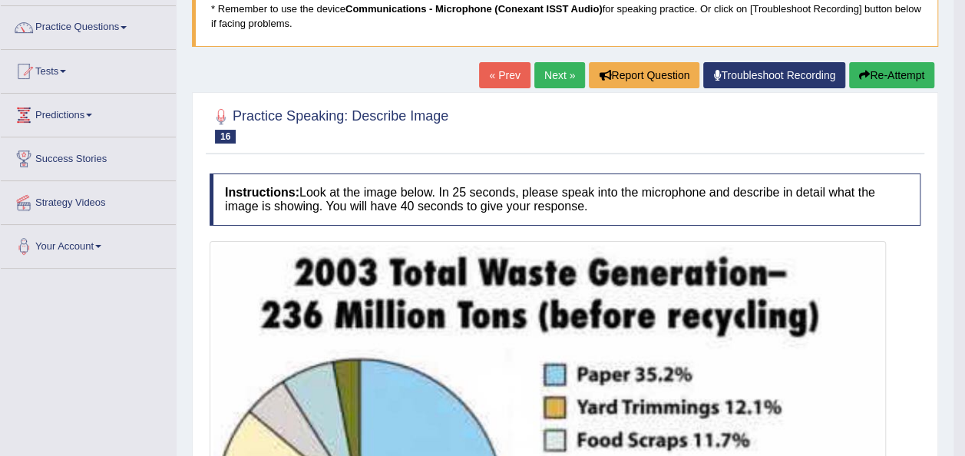
click at [898, 70] on button "Re-Attempt" at bounding box center [891, 75] width 85 height 26
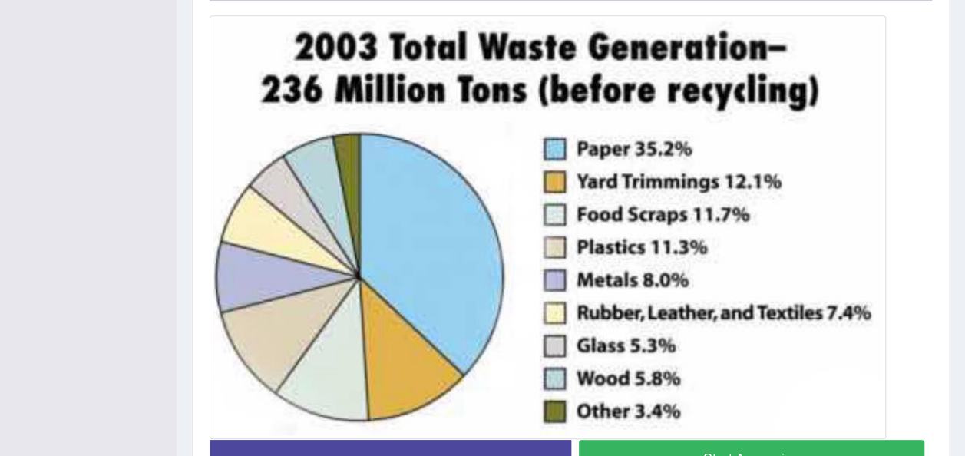
scroll to position [393, 0]
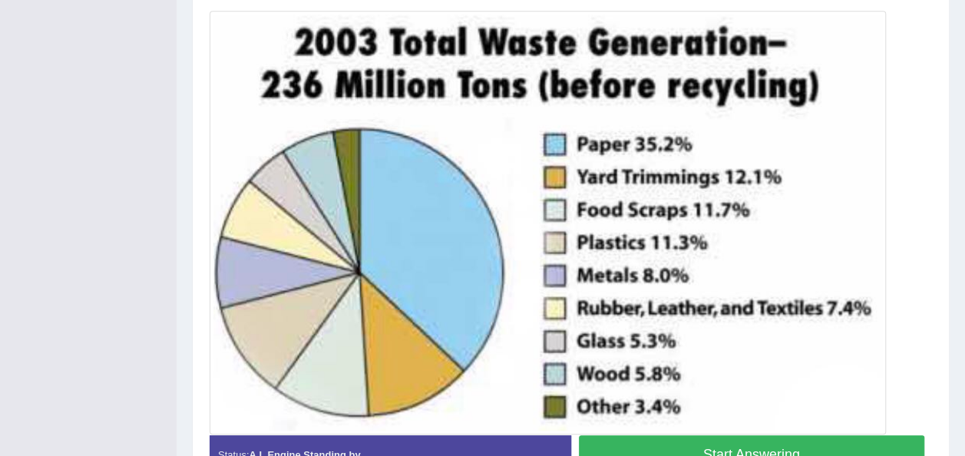
click at [743, 453] on button "Start Answering" at bounding box center [752, 454] width 346 height 39
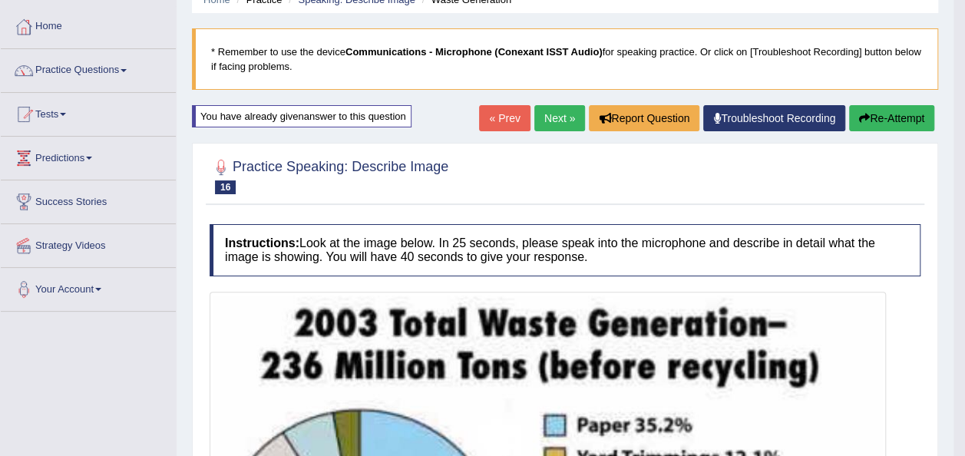
scroll to position [64, 0]
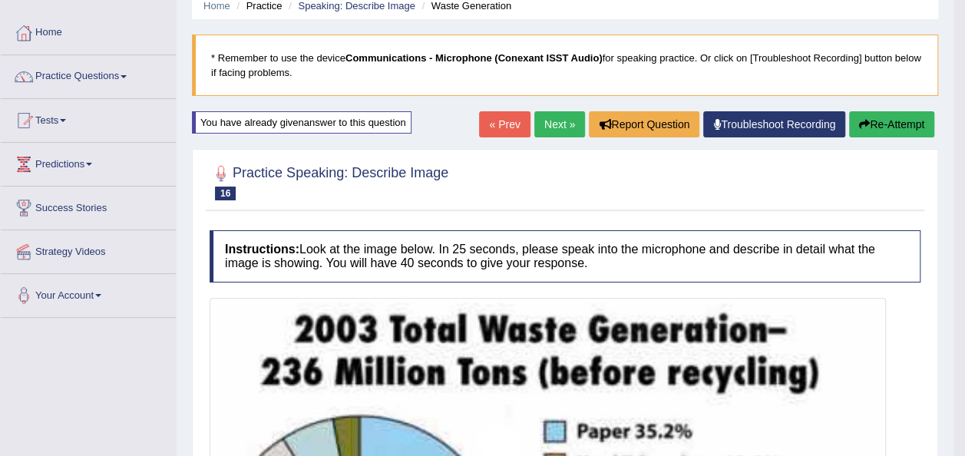
click at [548, 120] on link "Next »" at bounding box center [559, 124] width 51 height 26
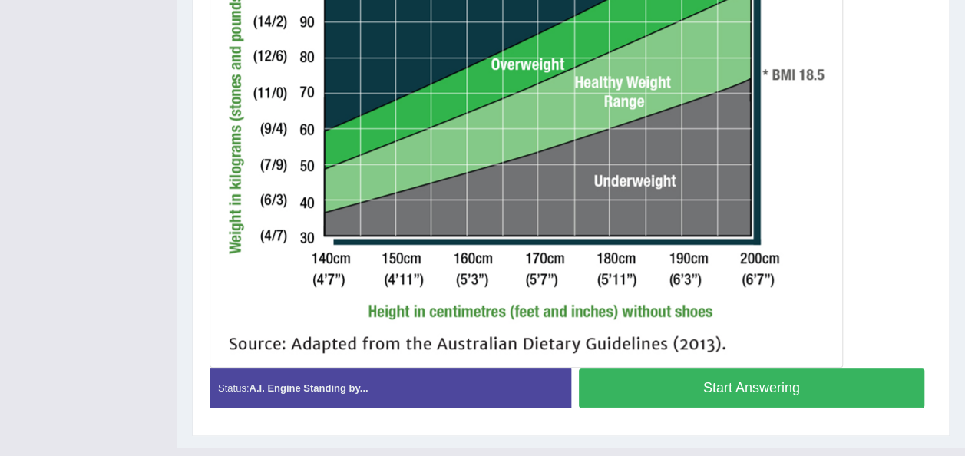
scroll to position [663, 0]
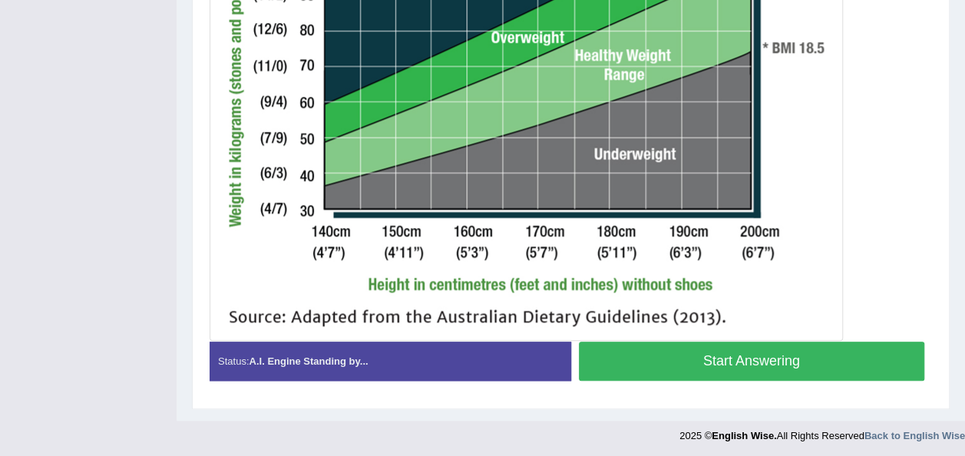
drag, startPoint x: 801, startPoint y: 345, endPoint x: 850, endPoint y: 364, distance: 52.5
click at [850, 364] on button "Start Answering" at bounding box center [752, 361] width 346 height 39
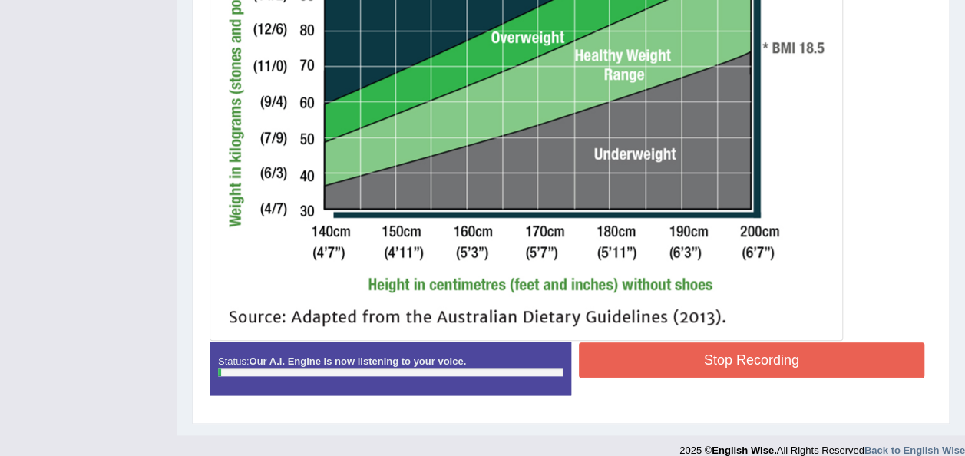
drag, startPoint x: 850, startPoint y: 364, endPoint x: 976, endPoint y: 183, distance: 219.9
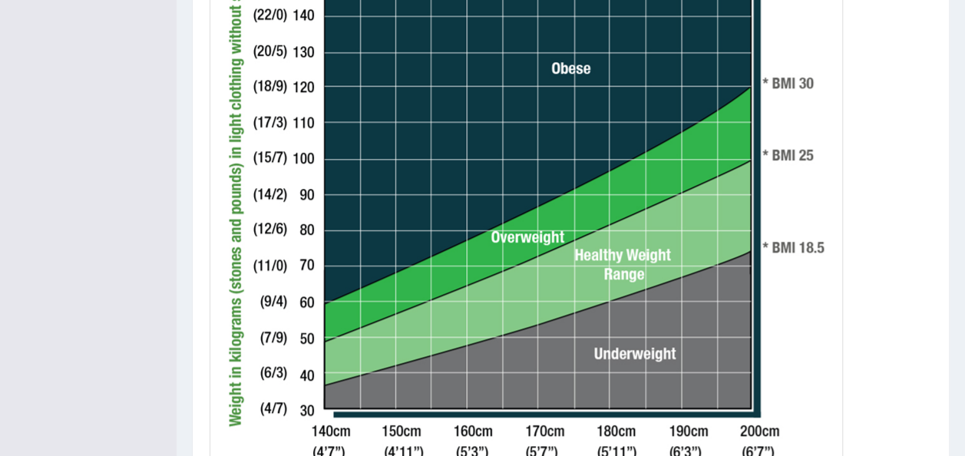
scroll to position [591, 0]
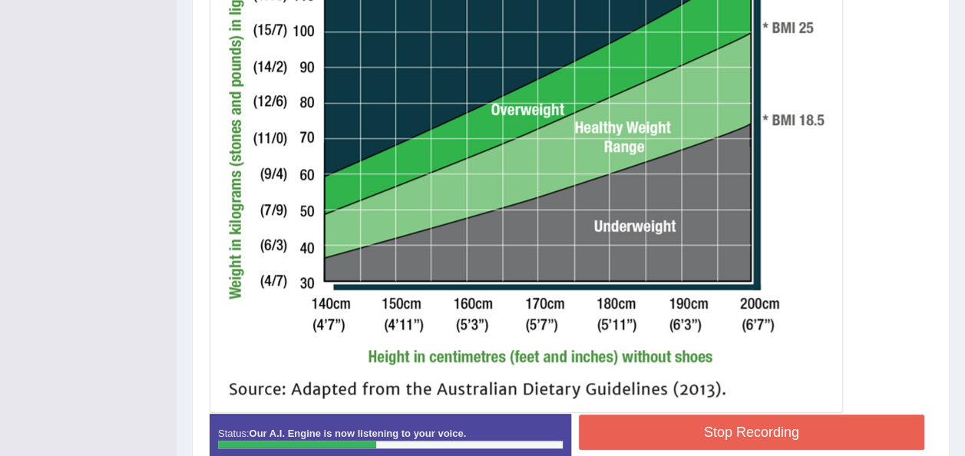
click at [837, 428] on button "Stop Recording" at bounding box center [752, 431] width 346 height 35
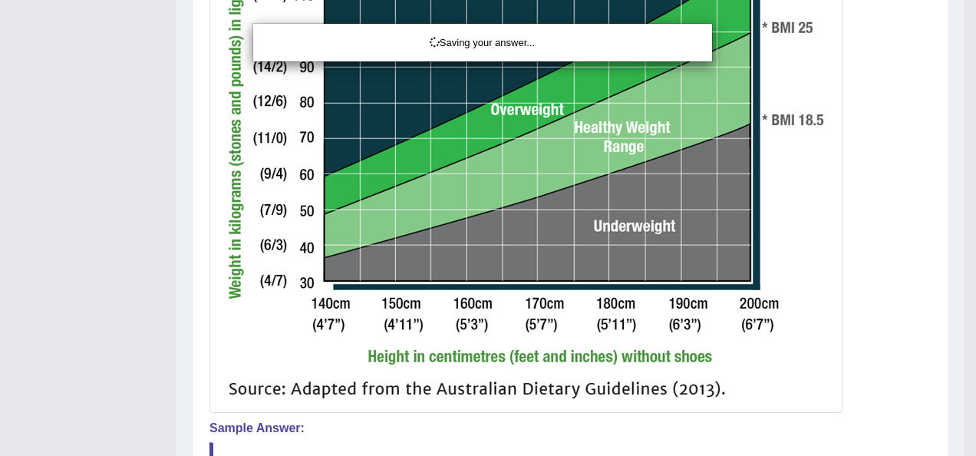
click at [964, 92] on div "Saving your answer..." at bounding box center [488, 228] width 976 height 456
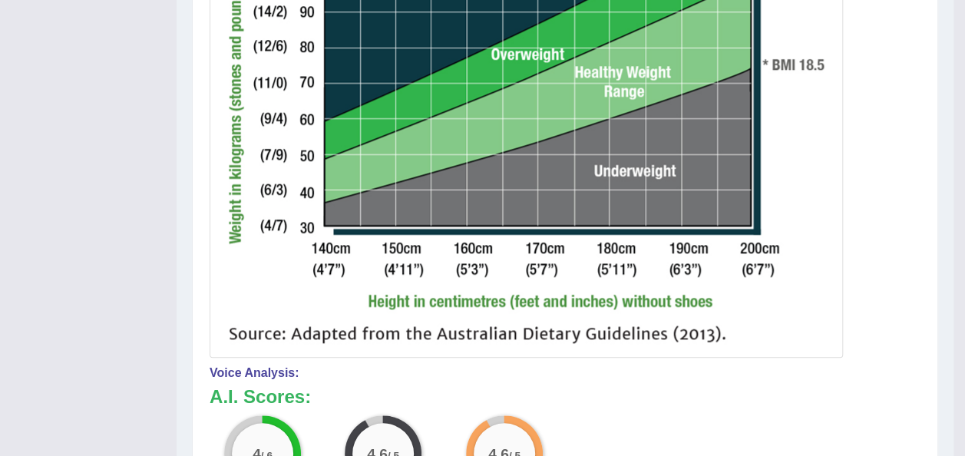
scroll to position [678, 0]
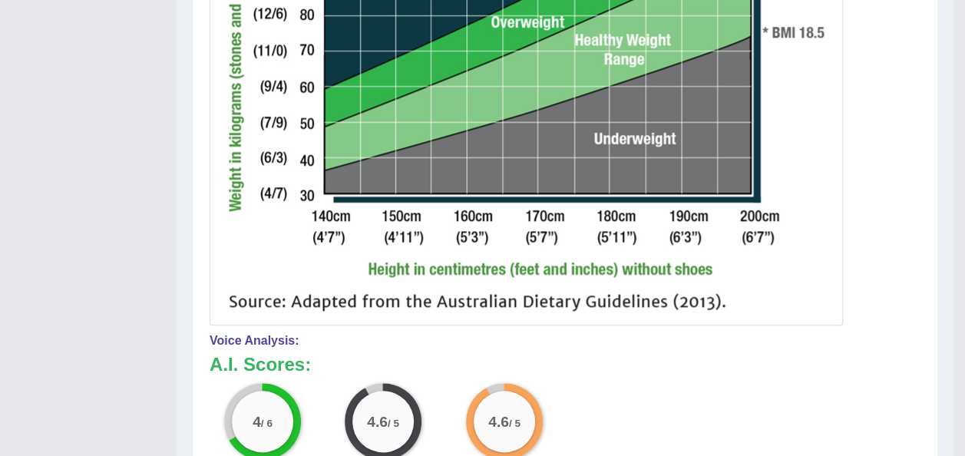
drag, startPoint x: 963, startPoint y: 263, endPoint x: 946, endPoint y: 87, distance: 176.6
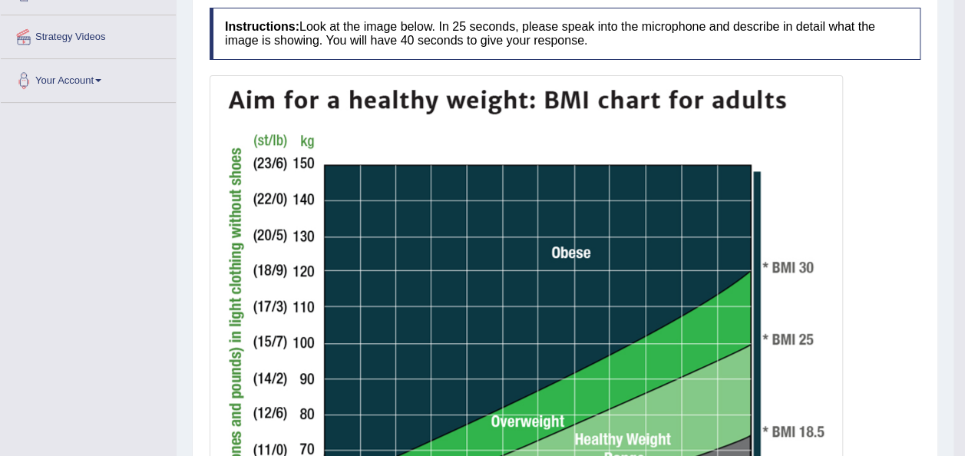
scroll to position [0, 0]
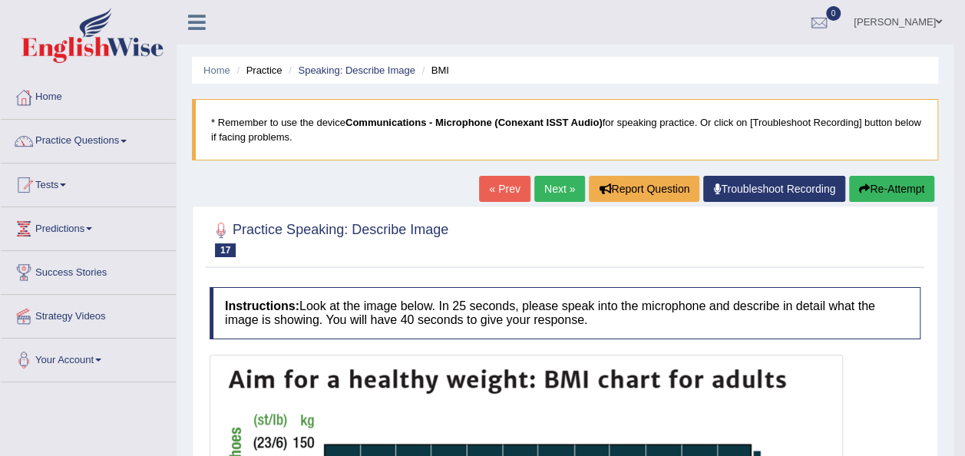
click at [870, 191] on button "Re-Attempt" at bounding box center [891, 189] width 85 height 26
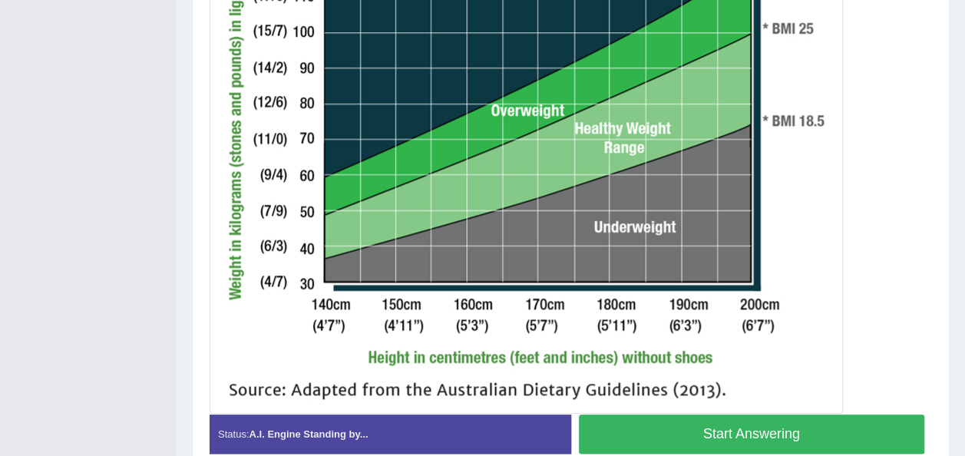
scroll to position [645, 0]
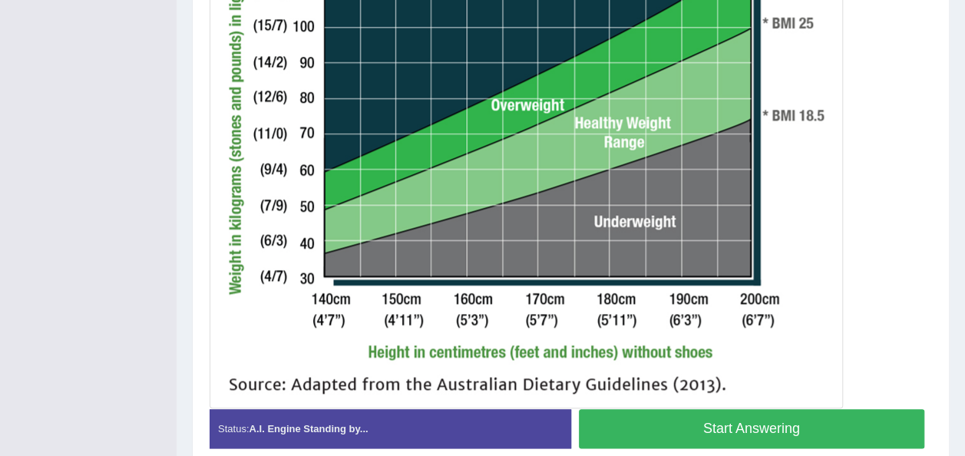
click at [802, 424] on button "Start Answering" at bounding box center [752, 428] width 346 height 39
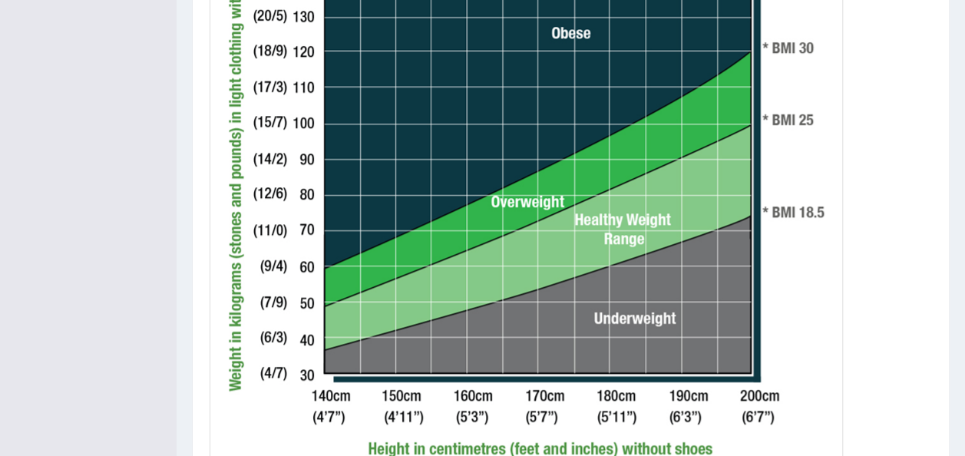
scroll to position [573, 0]
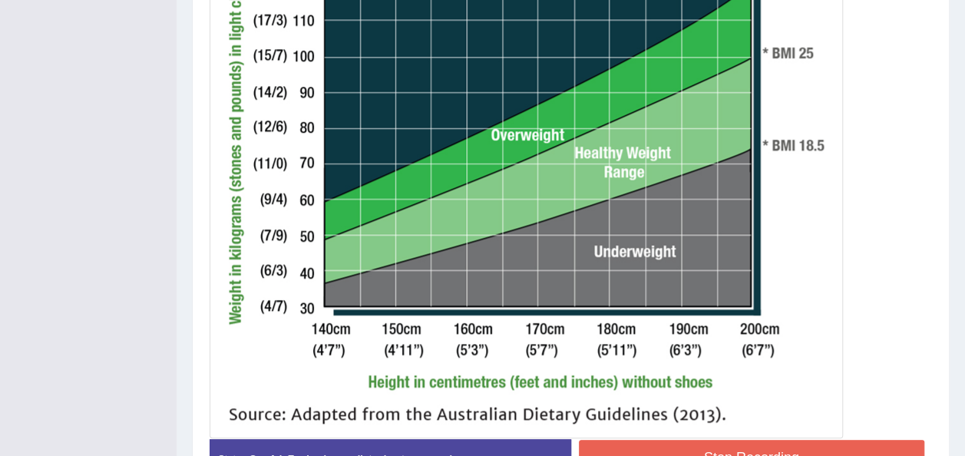
click at [838, 441] on button "Stop Recording" at bounding box center [752, 457] width 346 height 35
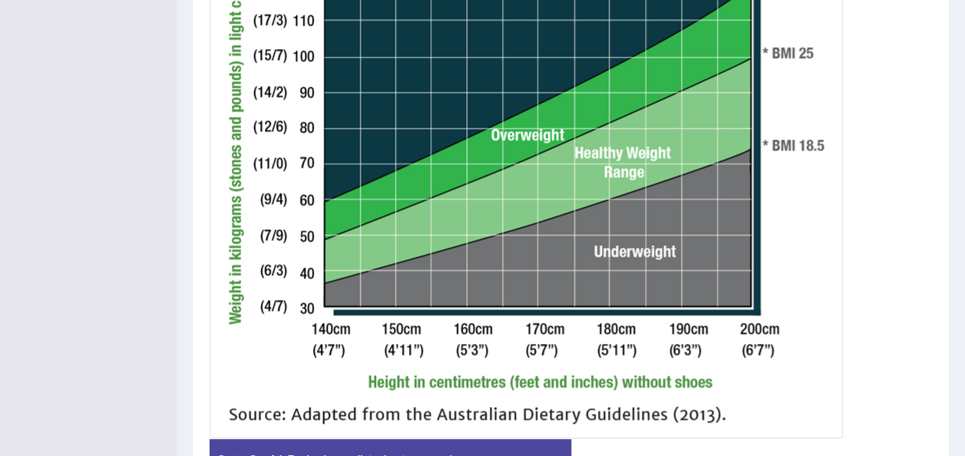
scroll to position [175, 0]
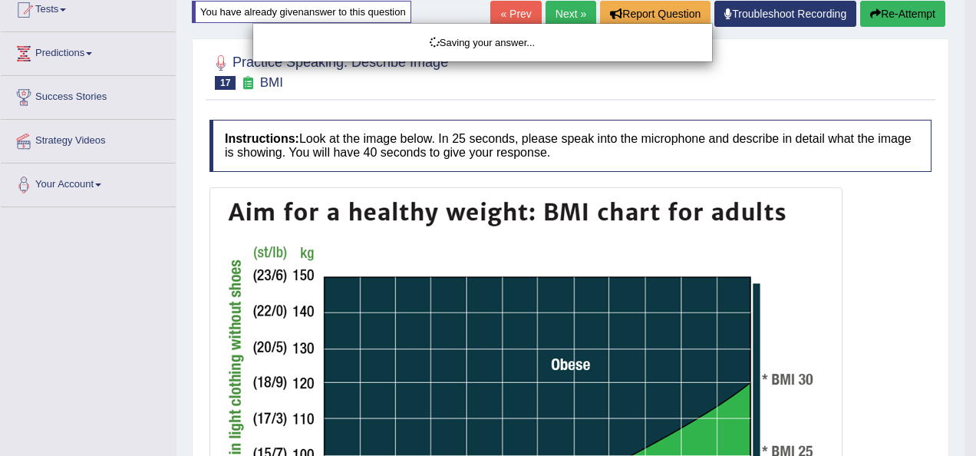
click at [879, 12] on div "Saving your answer..." at bounding box center [488, 228] width 976 height 456
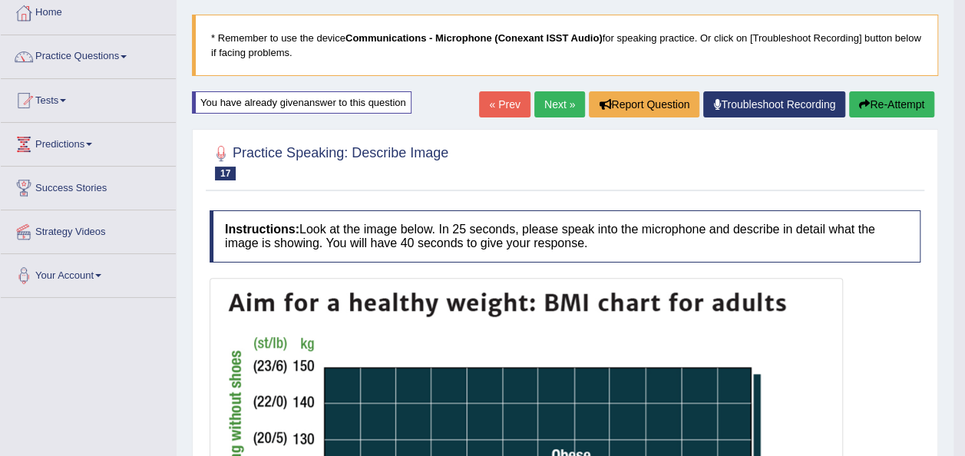
scroll to position [8, 0]
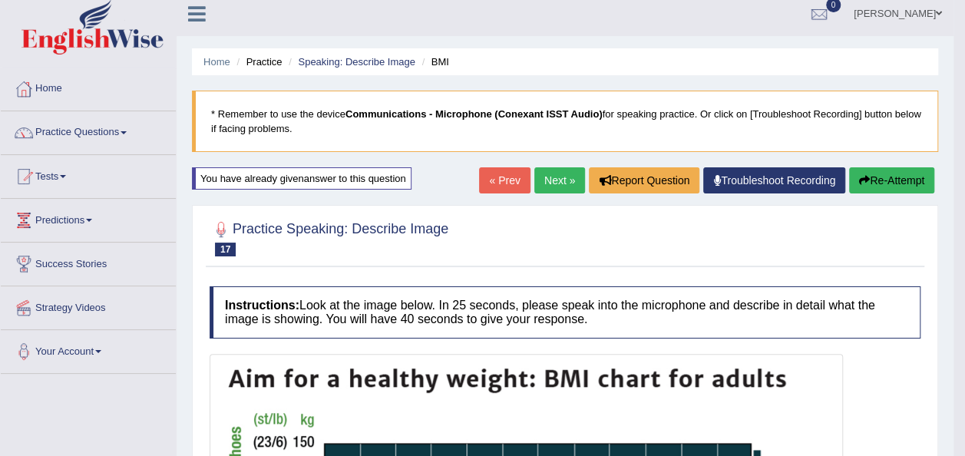
click at [897, 178] on button "Re-Attempt" at bounding box center [891, 180] width 85 height 26
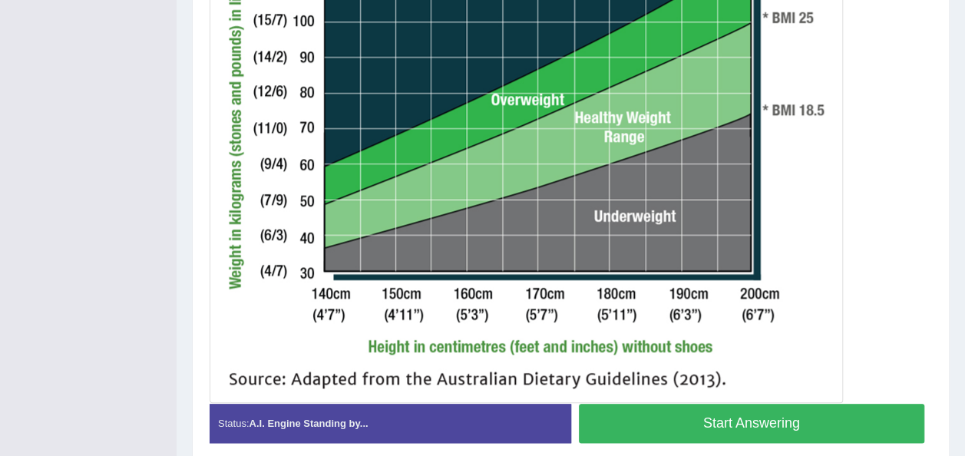
scroll to position [675, 0]
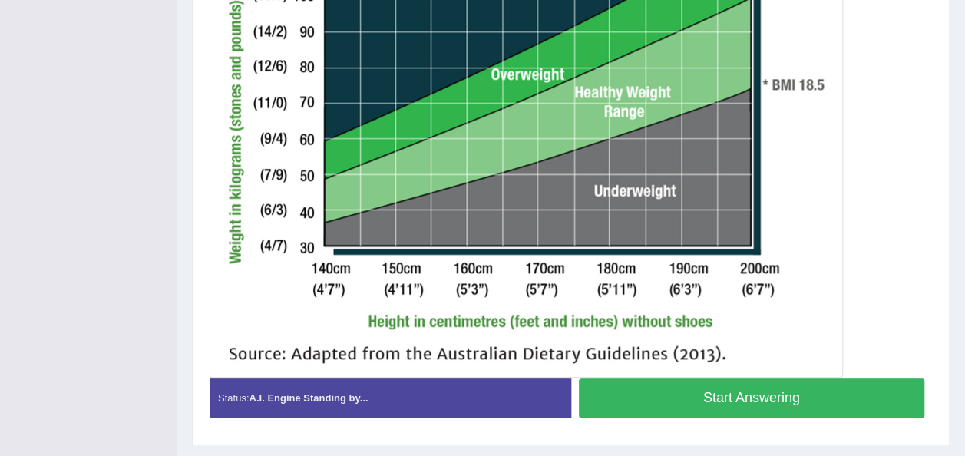
click at [637, 385] on button "Start Answering" at bounding box center [752, 397] width 346 height 39
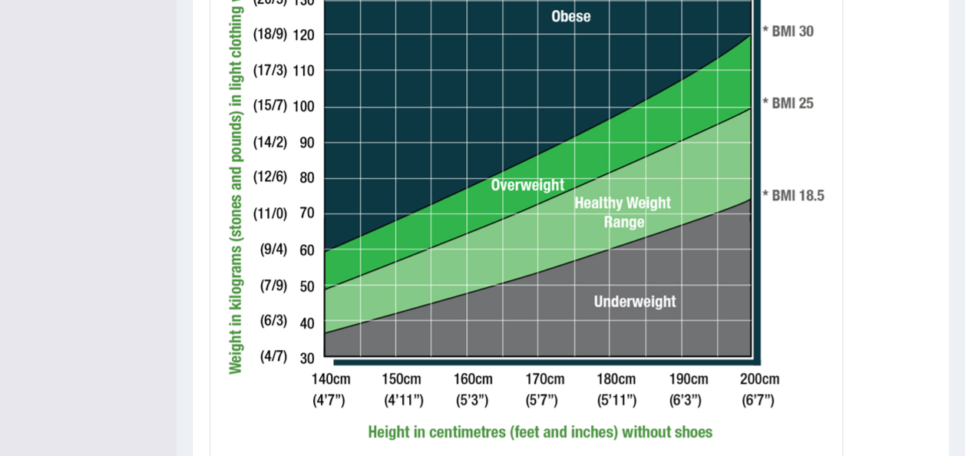
scroll to position [530, 0]
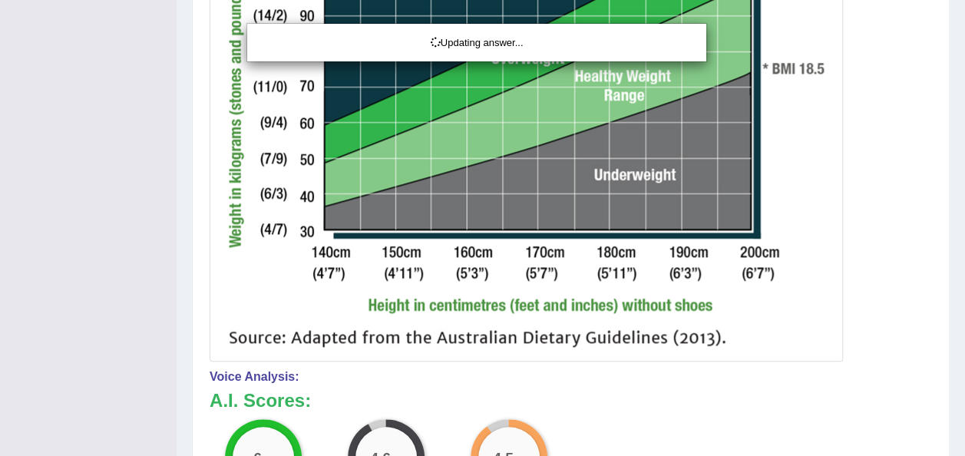
drag, startPoint x: 973, startPoint y: 302, endPoint x: 979, endPoint y: 408, distance: 106.1
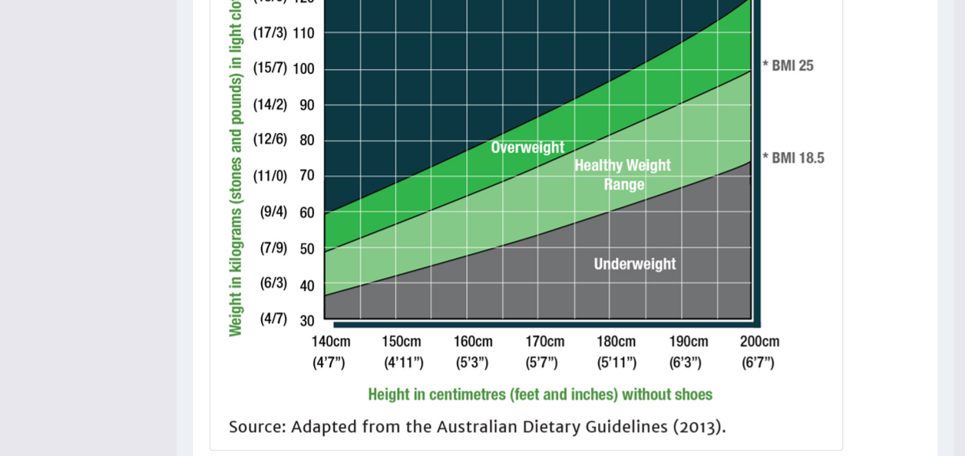
scroll to position [163, 0]
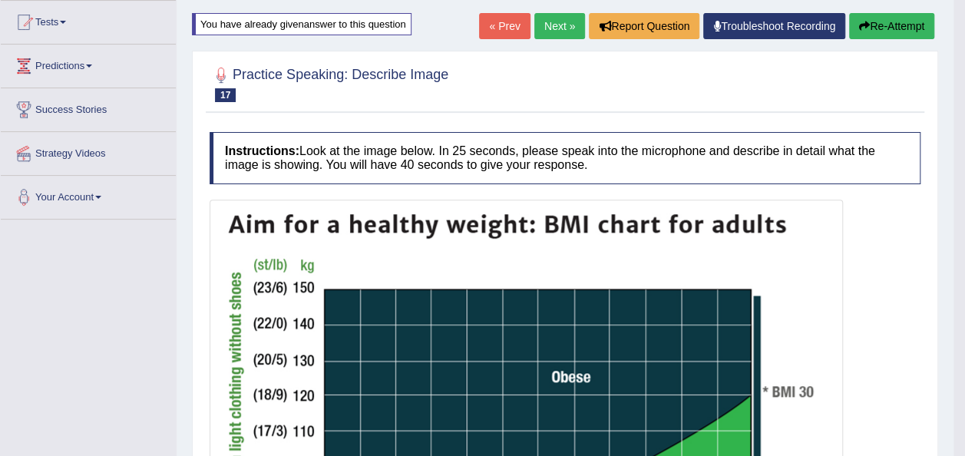
click at [861, 28] on icon "button" at bounding box center [864, 26] width 11 height 11
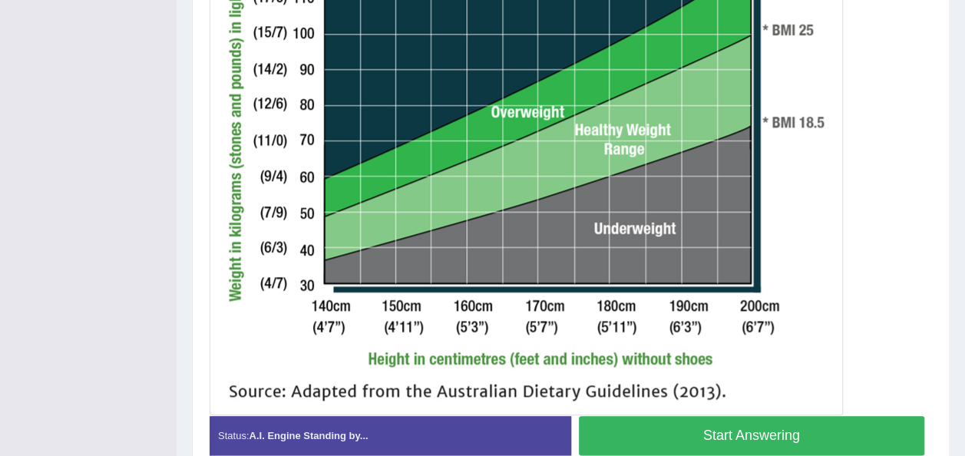
scroll to position [702, 0]
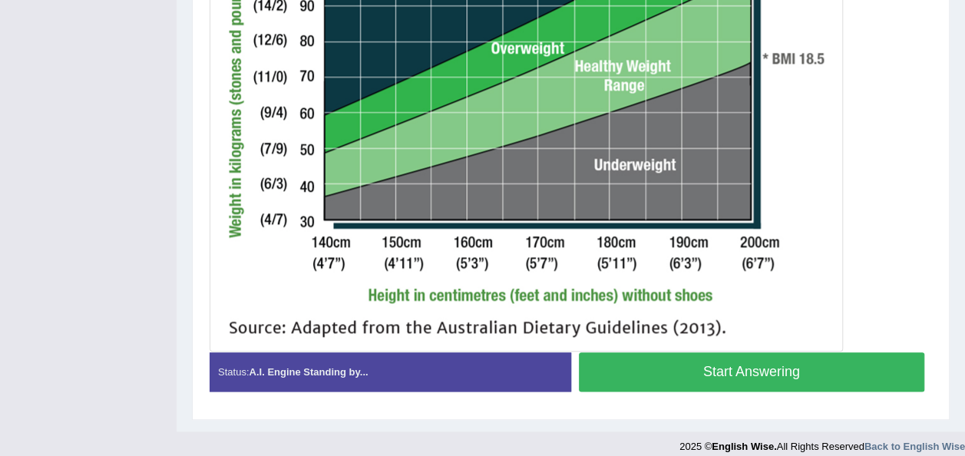
click at [844, 355] on button "Start Answering" at bounding box center [752, 371] width 346 height 39
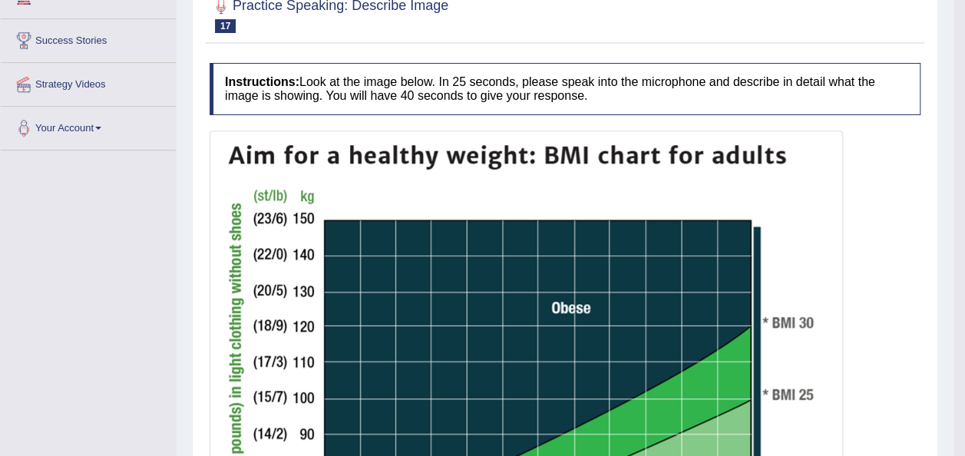
scroll to position [170, 0]
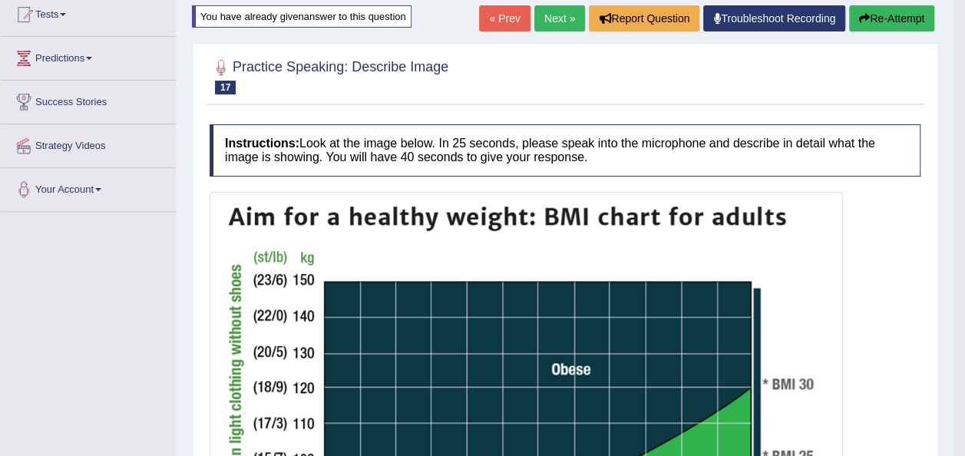
click at [557, 18] on link "Next »" at bounding box center [559, 18] width 51 height 26
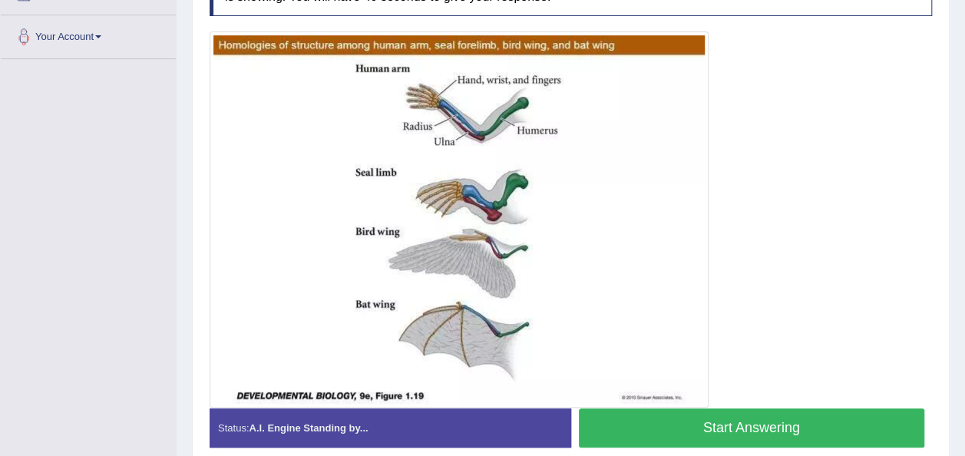
scroll to position [330, 0]
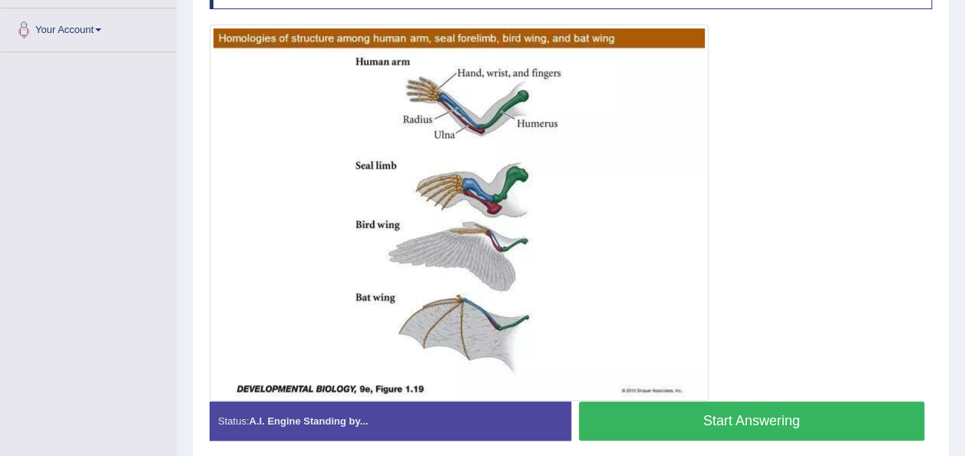
click at [611, 411] on button "Start Answering" at bounding box center [752, 420] width 346 height 39
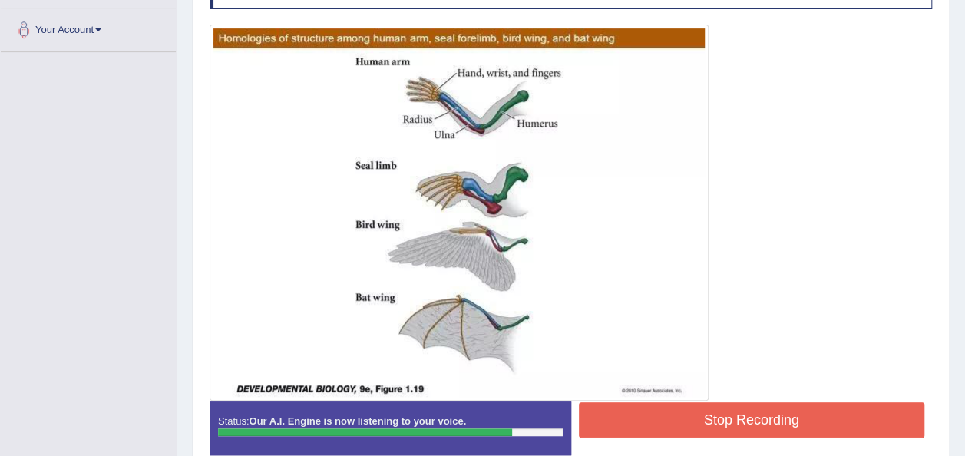
click at [611, 411] on button "Stop Recording" at bounding box center [752, 419] width 346 height 35
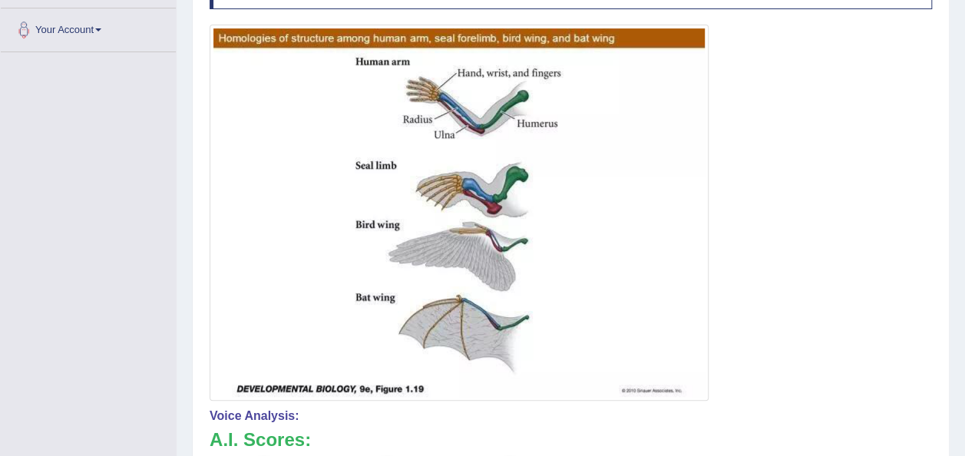
drag, startPoint x: 969, startPoint y: 200, endPoint x: 979, endPoint y: 295, distance: 96.5
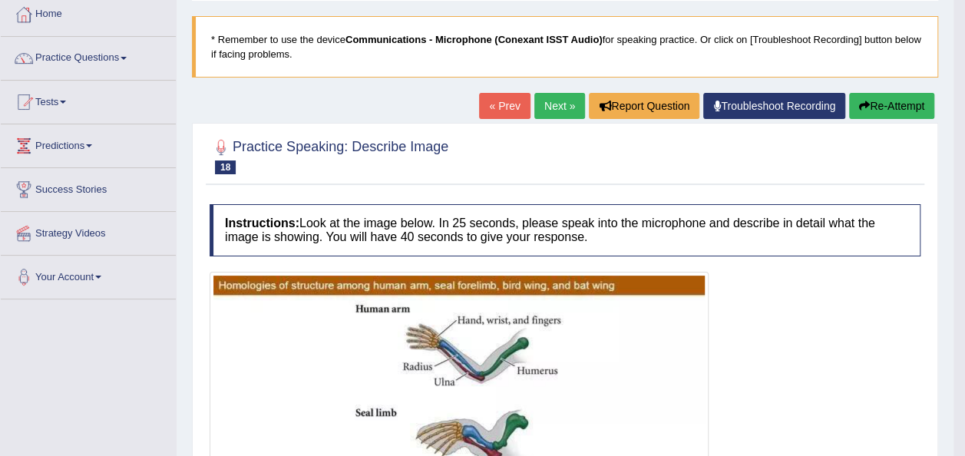
scroll to position [3, 0]
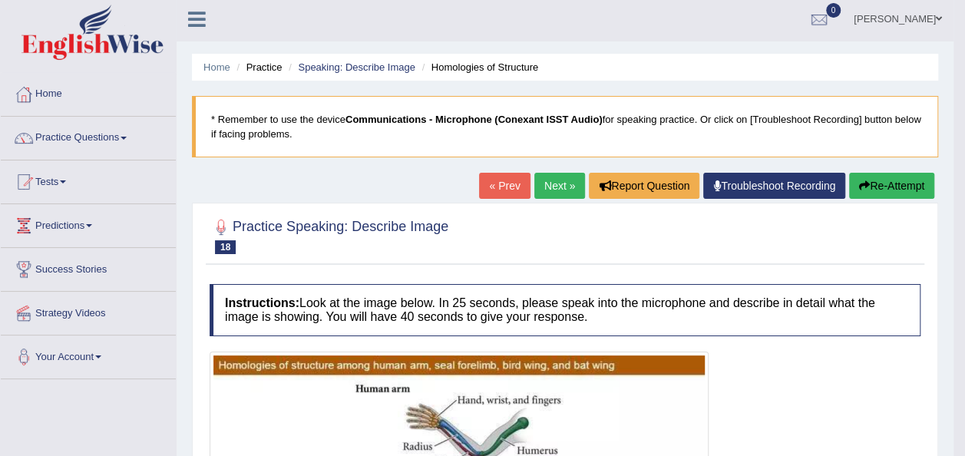
click at [878, 193] on button "Re-Attempt" at bounding box center [891, 186] width 85 height 26
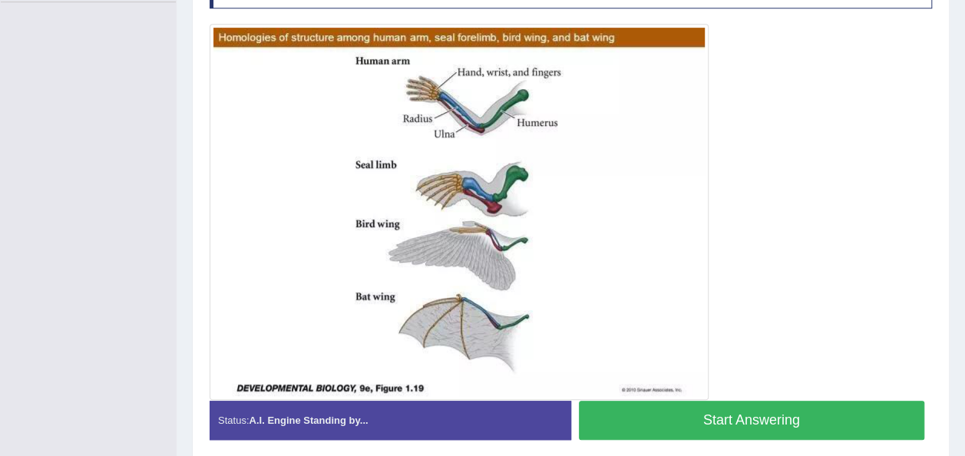
scroll to position [387, 0]
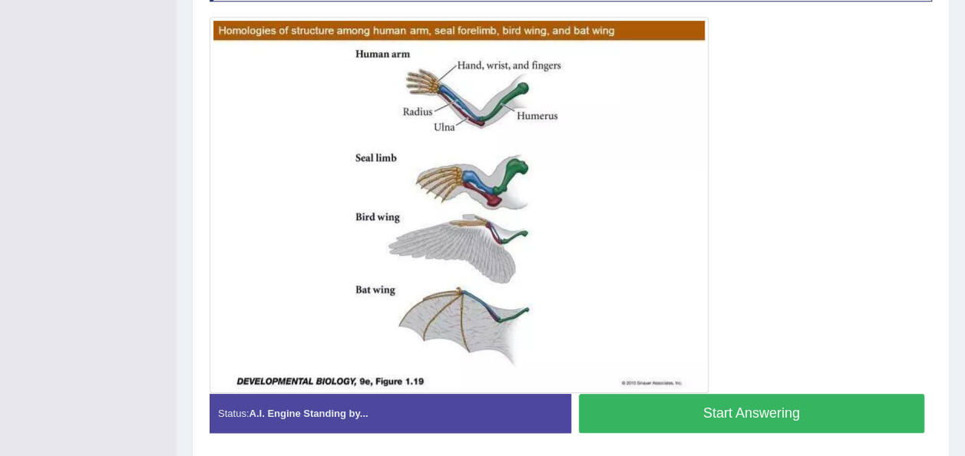
click at [720, 407] on button "Start Answering" at bounding box center [752, 413] width 346 height 39
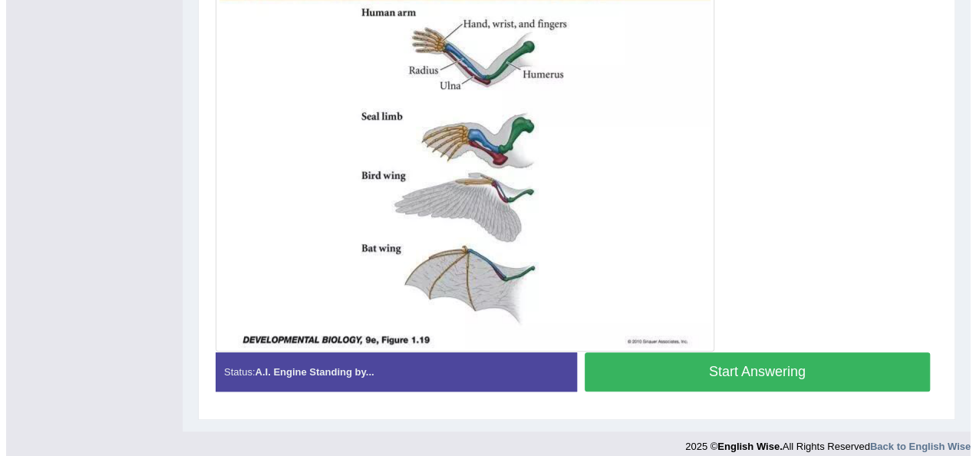
scroll to position [346, 0]
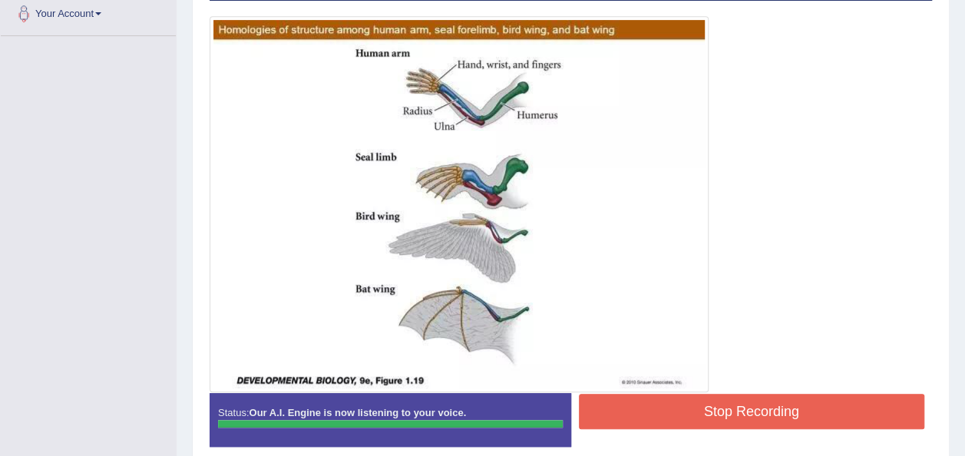
click at [720, 407] on button "Stop Recording" at bounding box center [752, 411] width 346 height 35
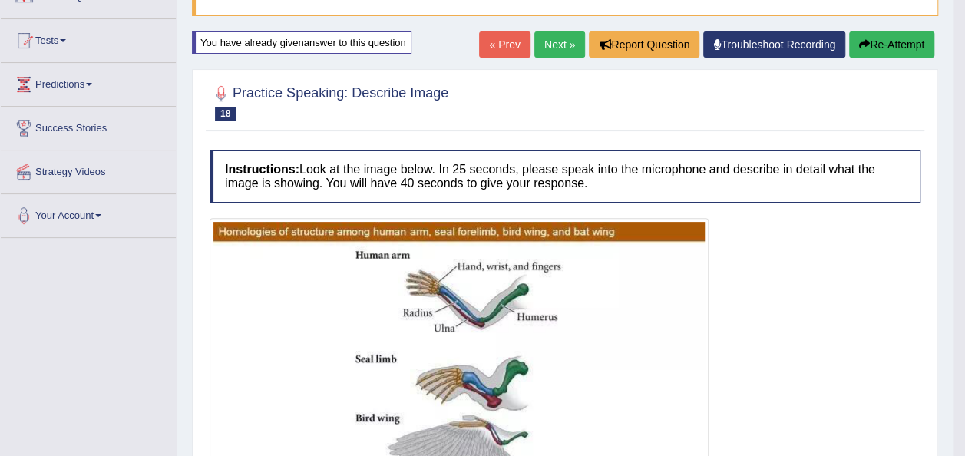
scroll to position [101, 0]
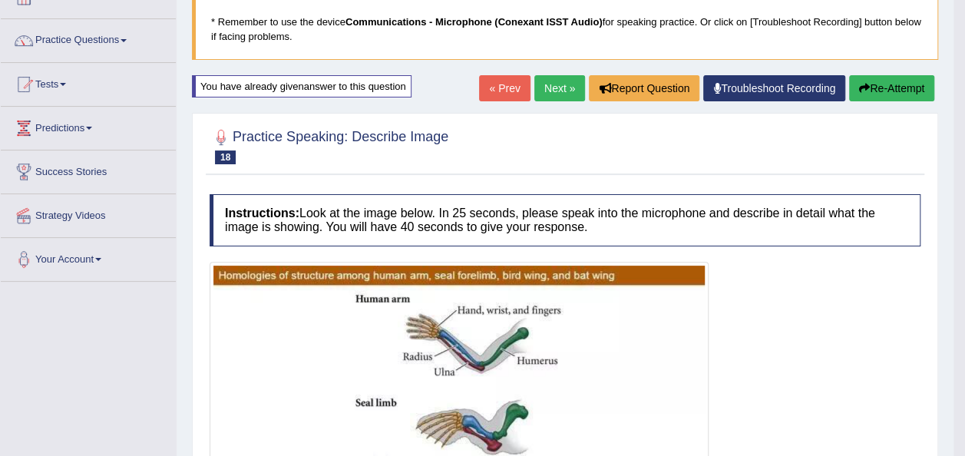
click at [720, 407] on div at bounding box center [565, 450] width 711 height 376
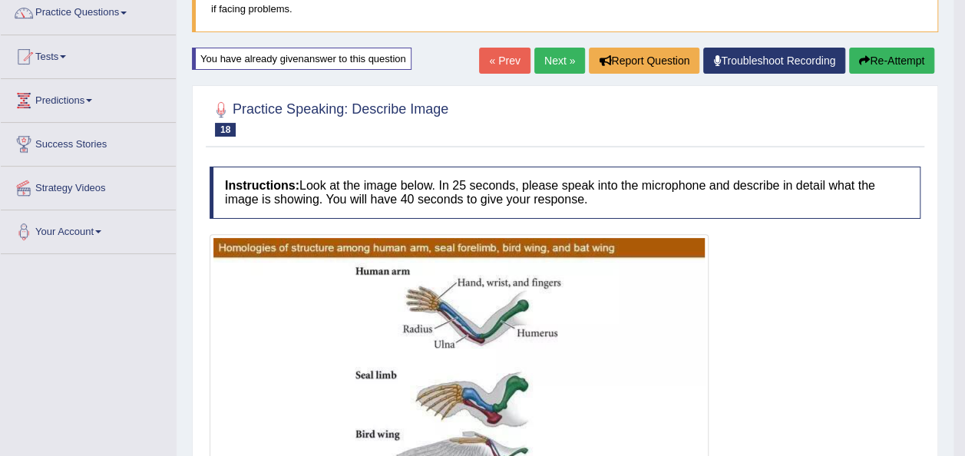
scroll to position [120, 0]
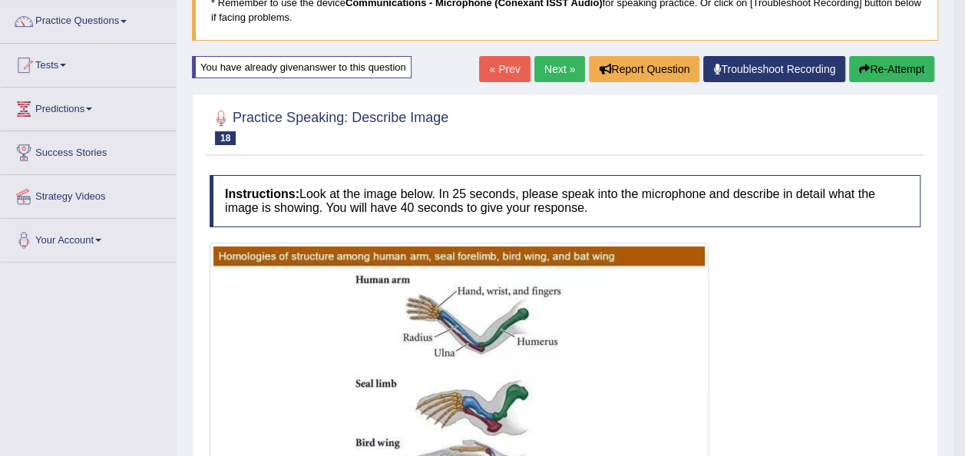
click at [923, 69] on button "Re-Attempt" at bounding box center [891, 69] width 85 height 26
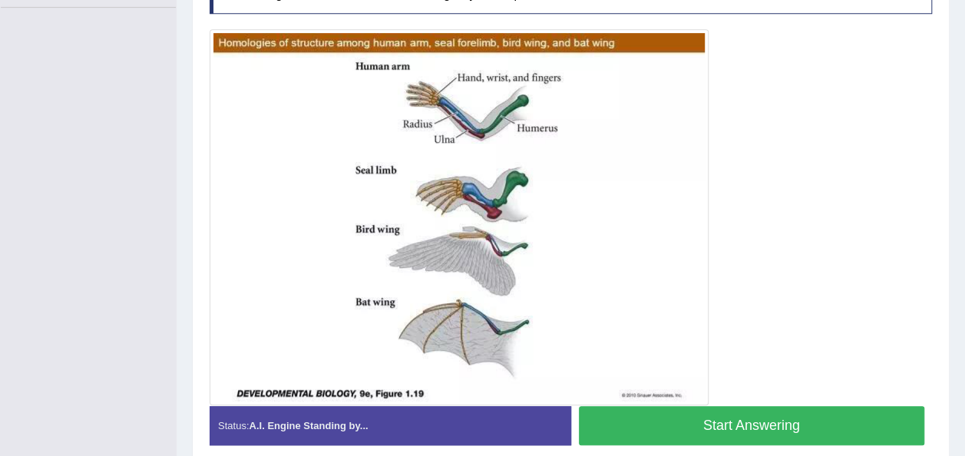
scroll to position [390, 0]
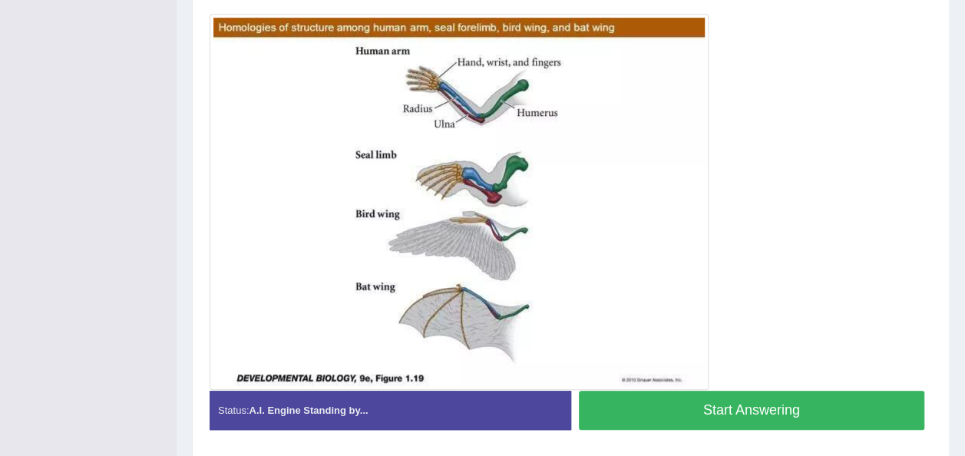
click at [736, 403] on button "Start Answering" at bounding box center [752, 410] width 346 height 39
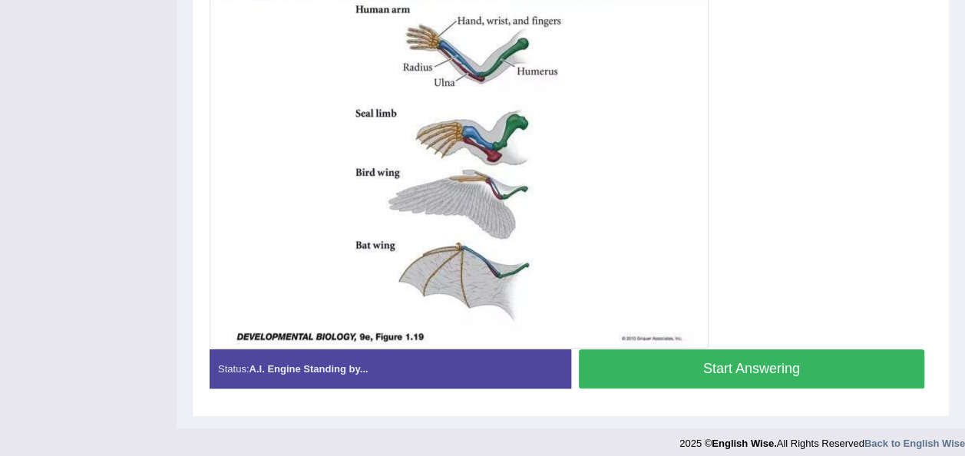
scroll to position [349, 0]
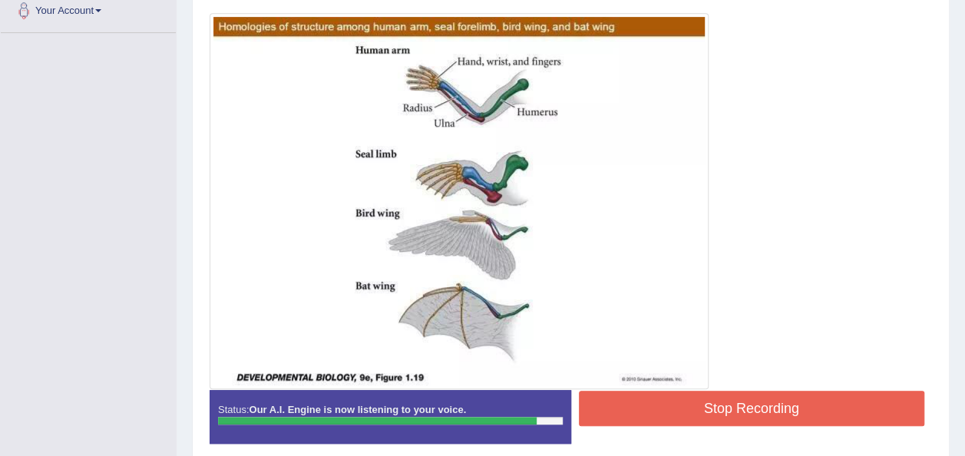
click at [757, 411] on button "Stop Recording" at bounding box center [752, 408] width 346 height 35
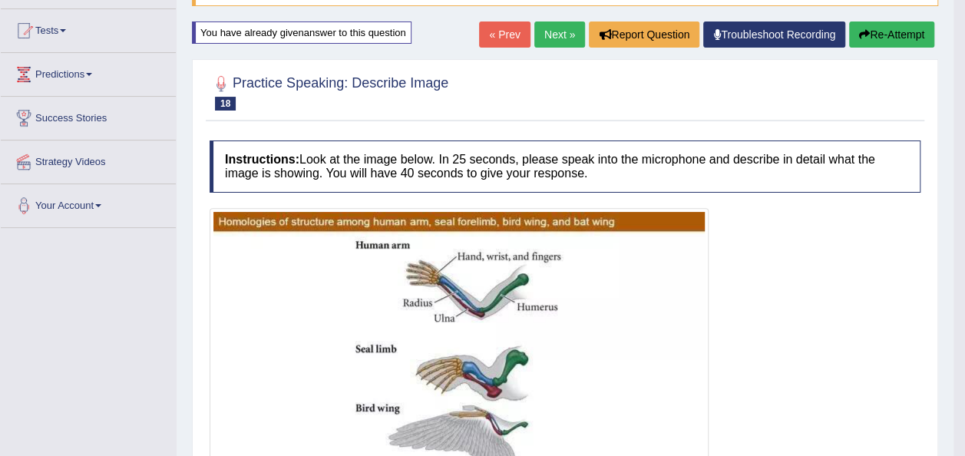
scroll to position [135, 0]
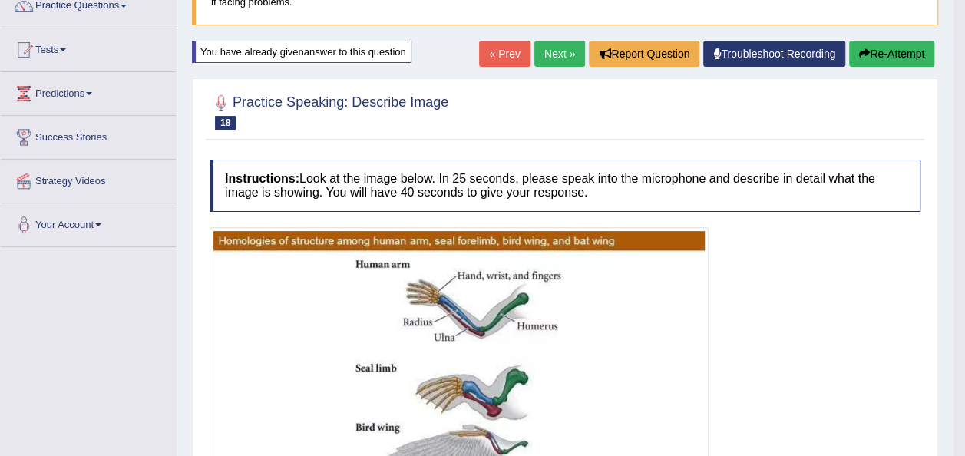
click at [543, 51] on link "Next »" at bounding box center [559, 54] width 51 height 26
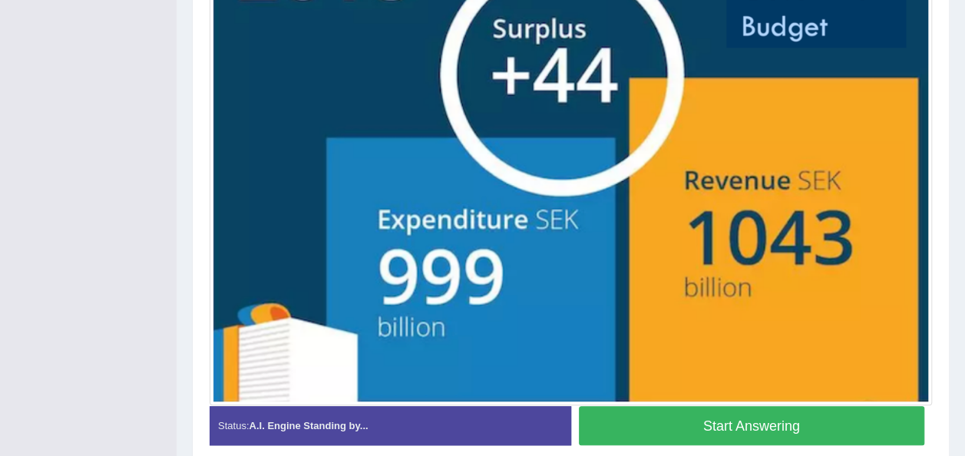
scroll to position [467, 0]
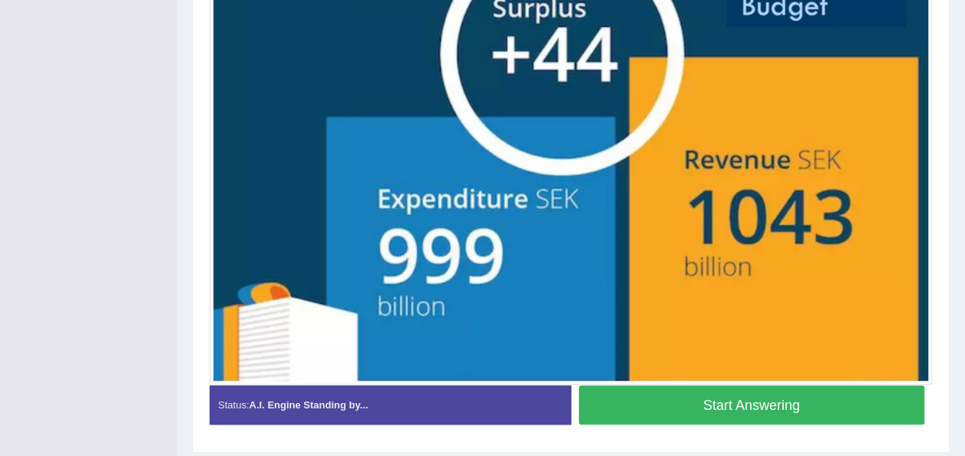
click at [822, 391] on button "Start Answering" at bounding box center [752, 404] width 346 height 39
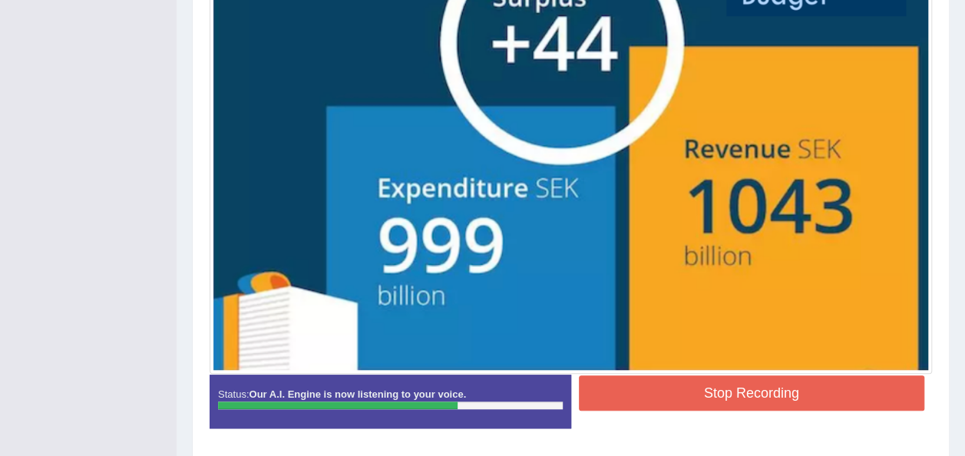
scroll to position [527, 0]
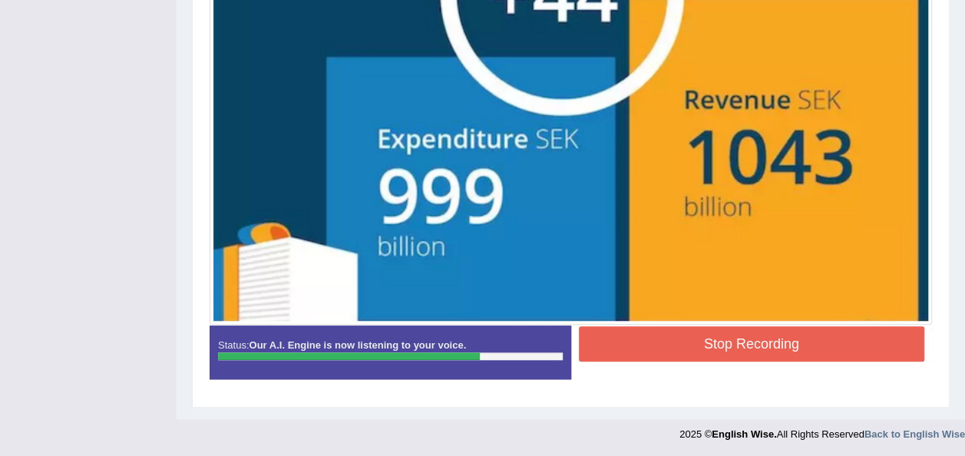
click at [844, 344] on button "Stop Recording" at bounding box center [752, 343] width 346 height 35
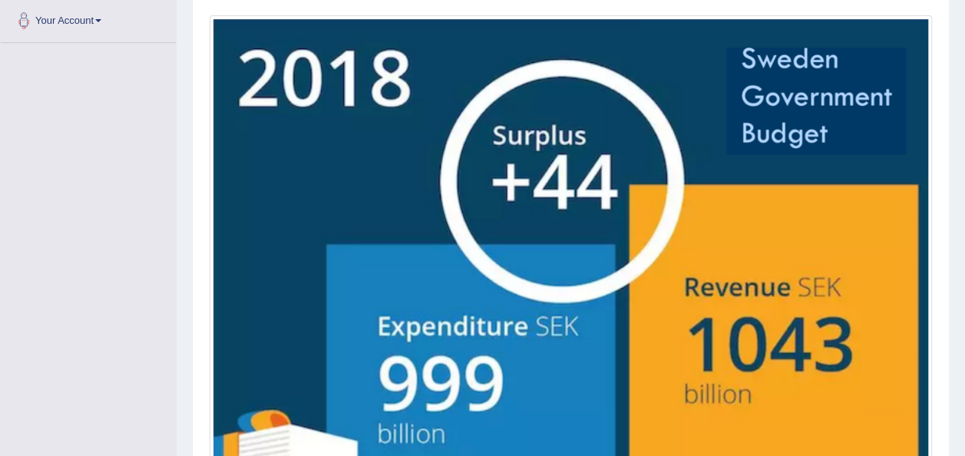
scroll to position [0, 0]
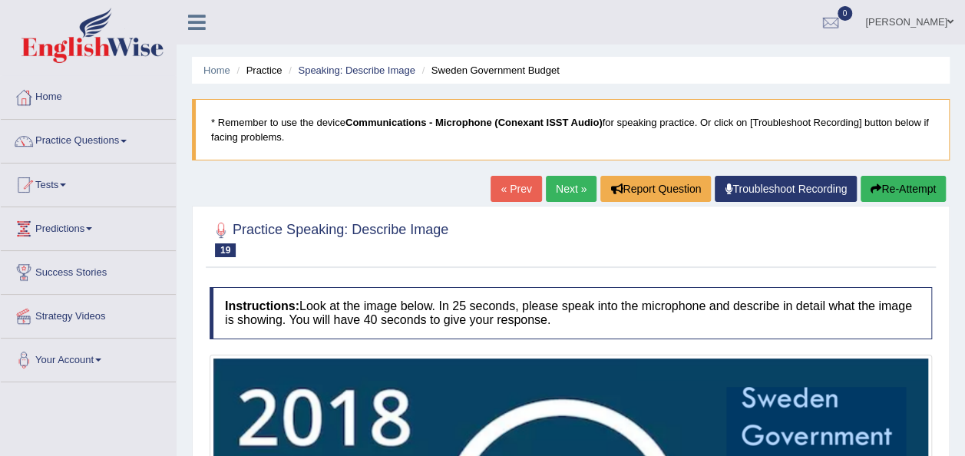
click at [910, 185] on button "Re-Attempt" at bounding box center [902, 189] width 85 height 26
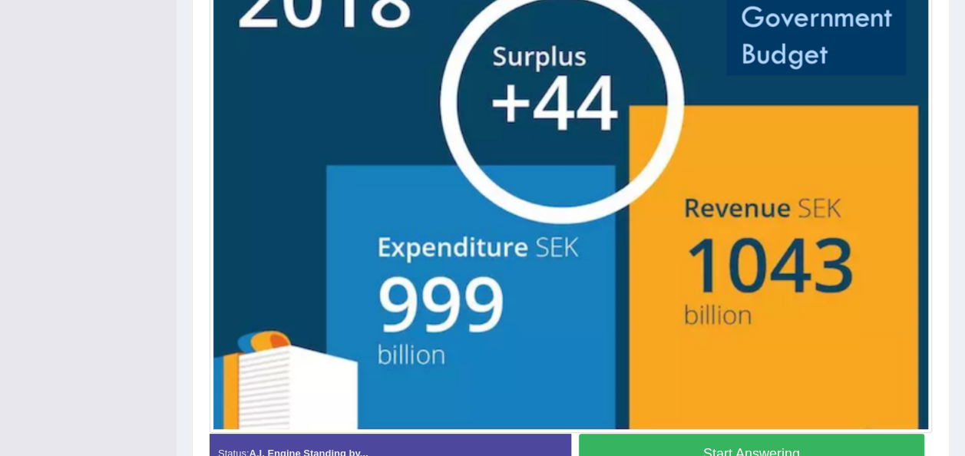
scroll to position [492, 0]
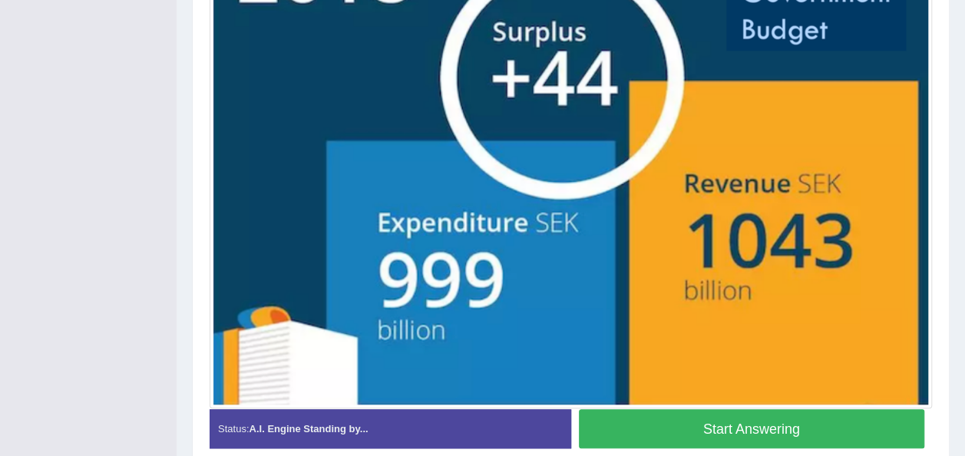
click at [739, 434] on button "Start Answering" at bounding box center [752, 428] width 346 height 39
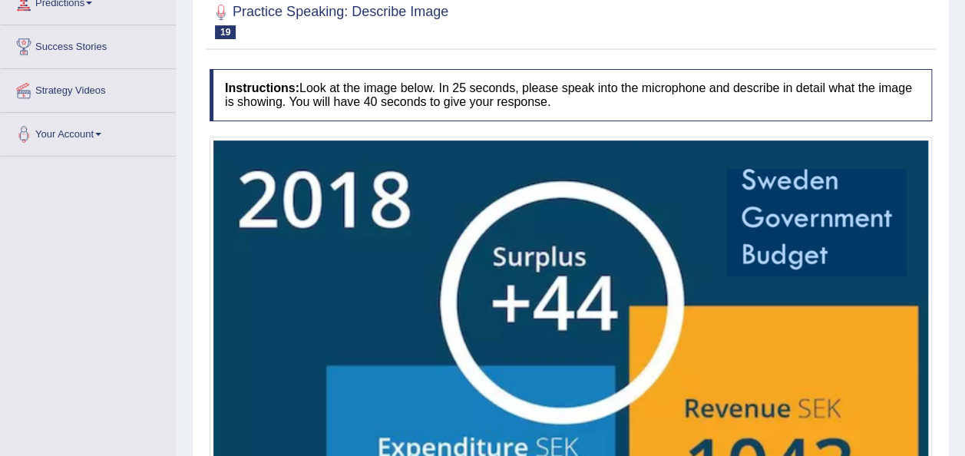
scroll to position [625, 0]
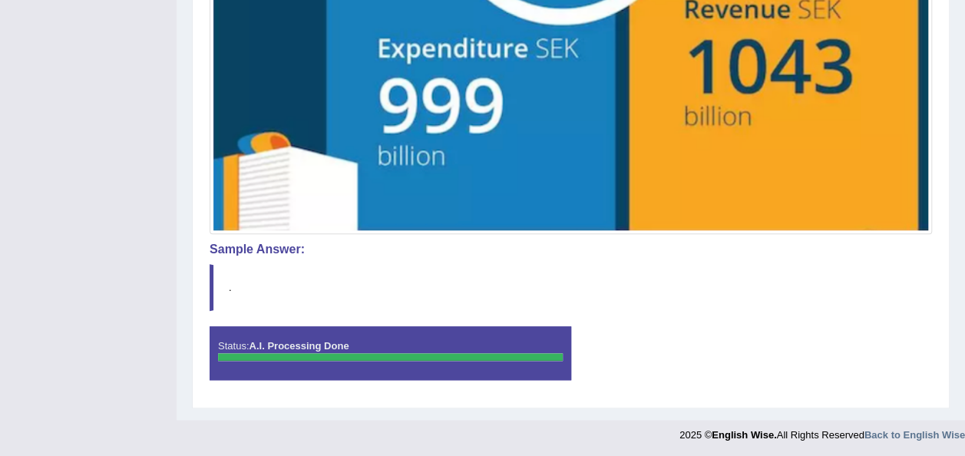
click at [840, 326] on div "Start Answering" at bounding box center [752, 326] width 362 height 1
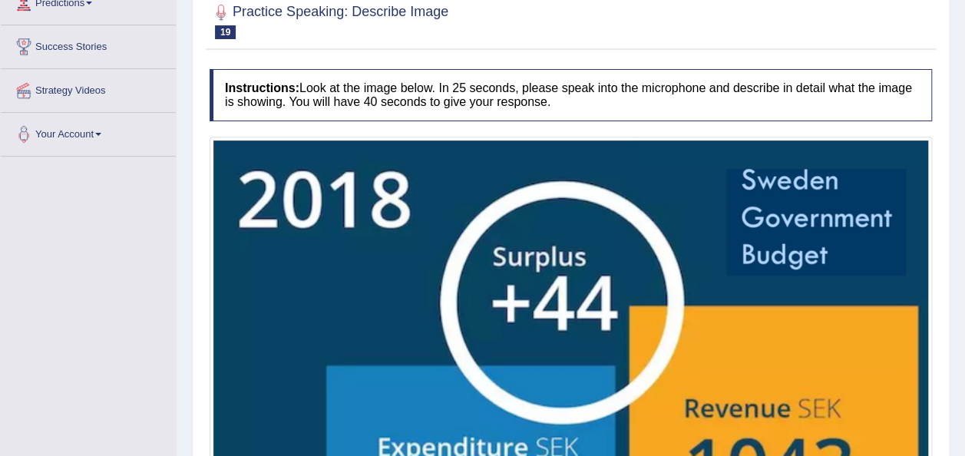
scroll to position [0, 0]
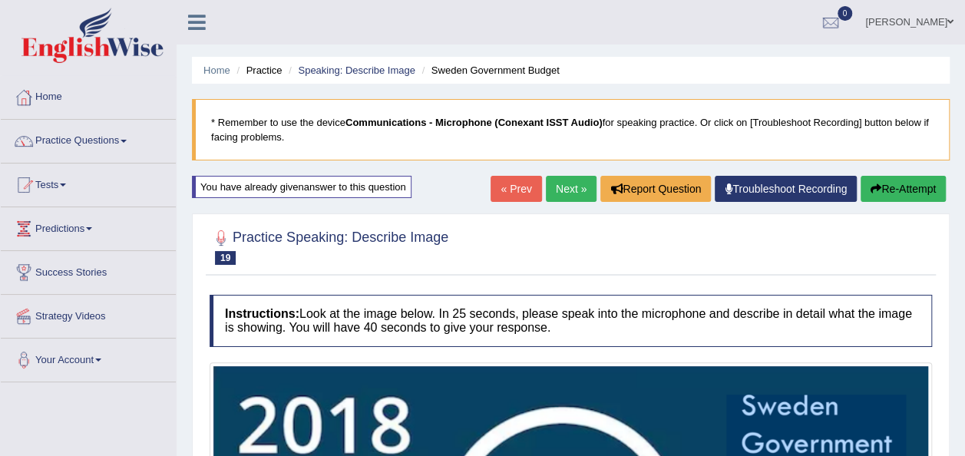
click at [888, 189] on button "Re-Attempt" at bounding box center [902, 189] width 85 height 26
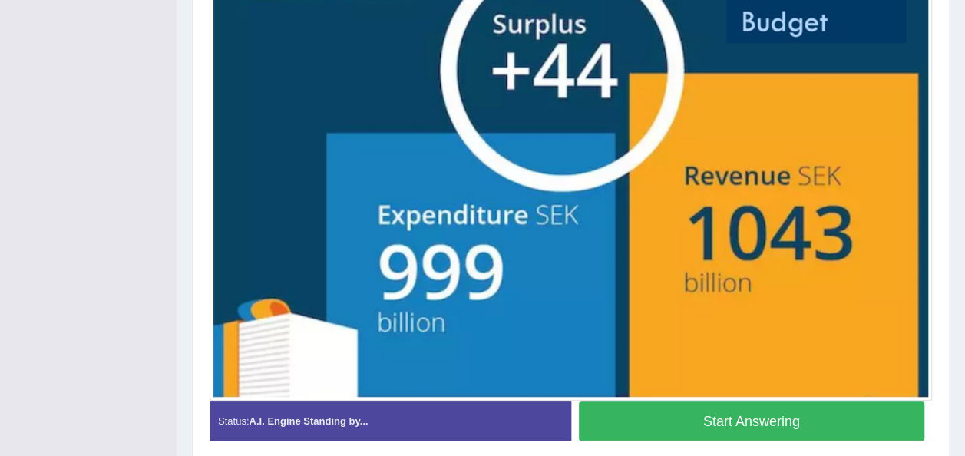
scroll to position [506, 0]
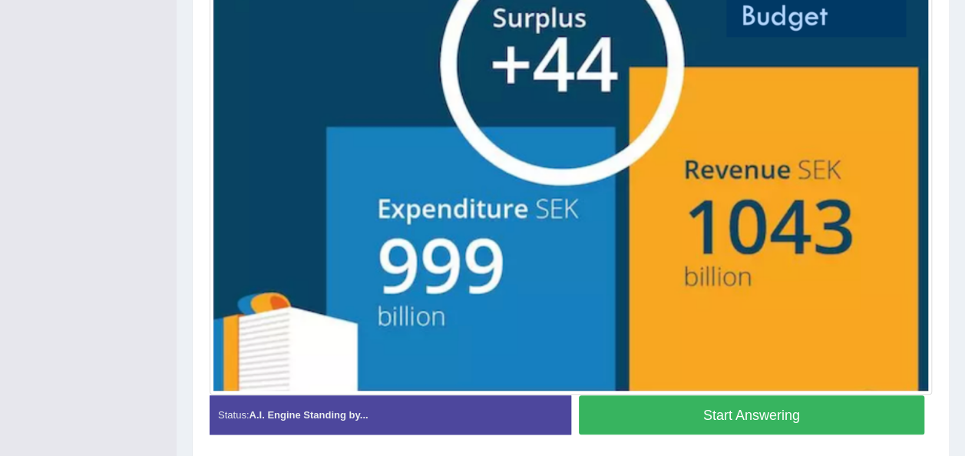
click at [858, 413] on button "Start Answering" at bounding box center [752, 414] width 346 height 39
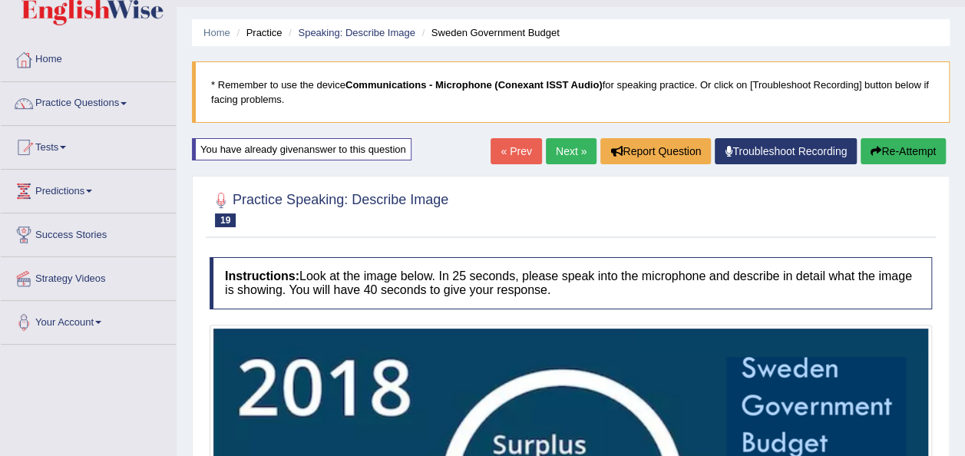
scroll to position [30, 0]
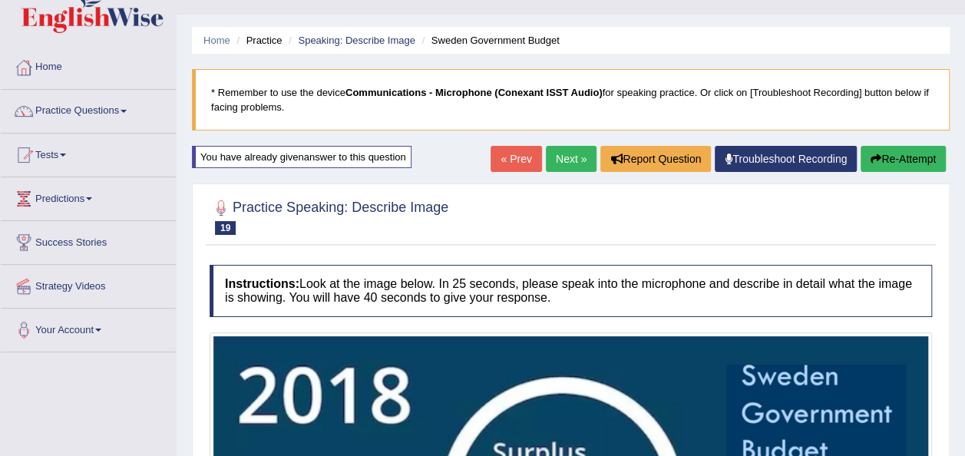
click at [570, 166] on link "Next »" at bounding box center [571, 159] width 51 height 26
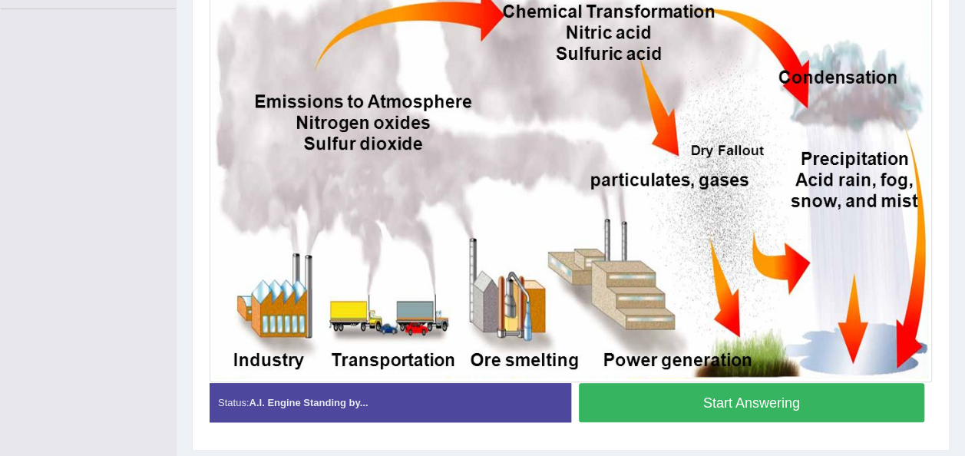
scroll to position [376, 0]
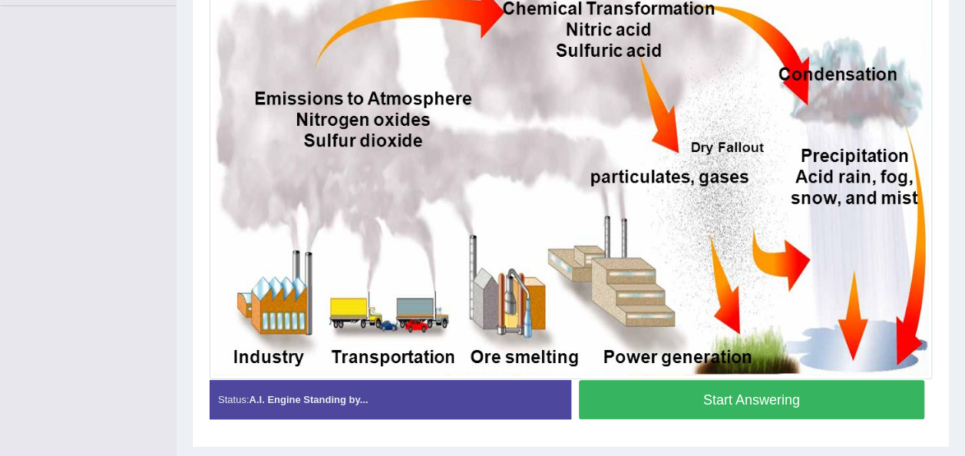
click at [711, 387] on button "Start Answering" at bounding box center [752, 399] width 346 height 39
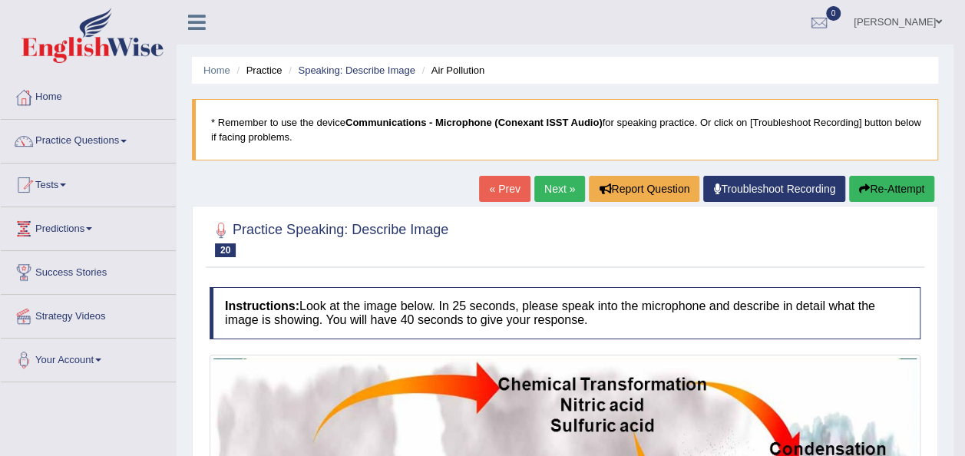
scroll to position [0, 0]
click at [540, 185] on link "Next »" at bounding box center [559, 189] width 51 height 26
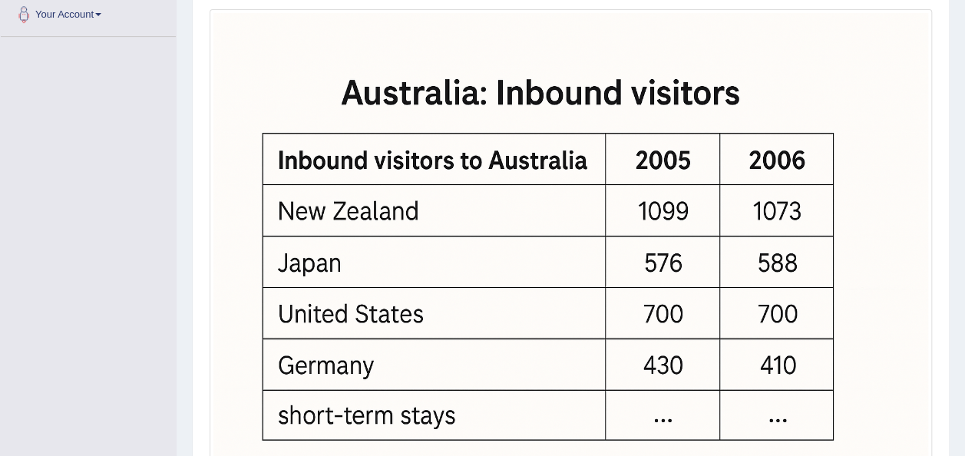
scroll to position [376, 0]
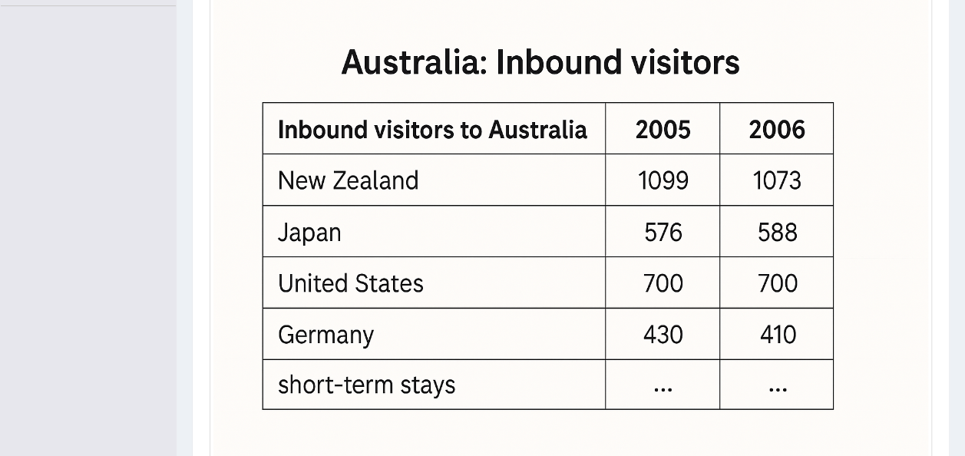
drag, startPoint x: 959, startPoint y: 200, endPoint x: 975, endPoint y: 215, distance: 21.7
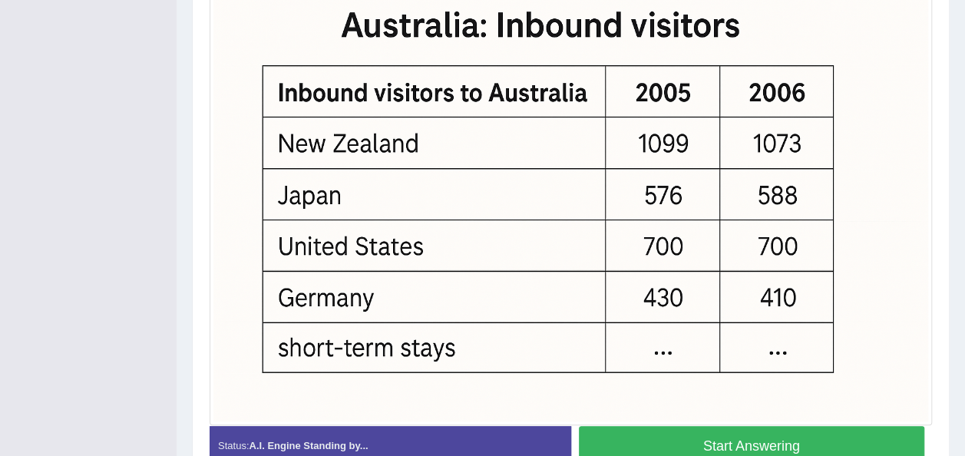
scroll to position [411, 0]
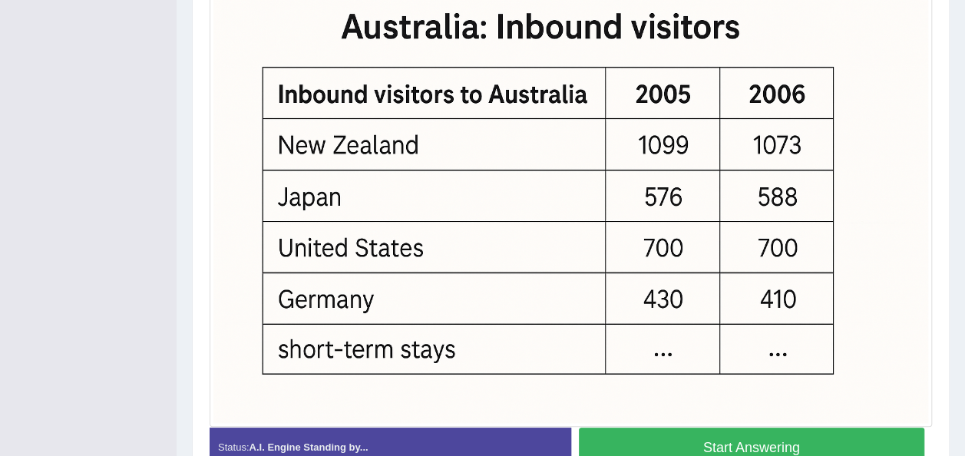
click at [747, 433] on button "Start Answering" at bounding box center [752, 447] width 346 height 39
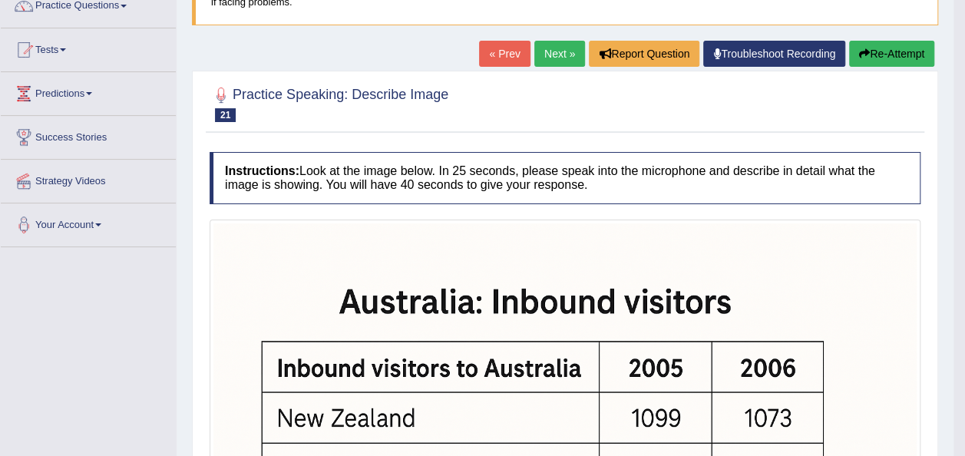
scroll to position [104, 0]
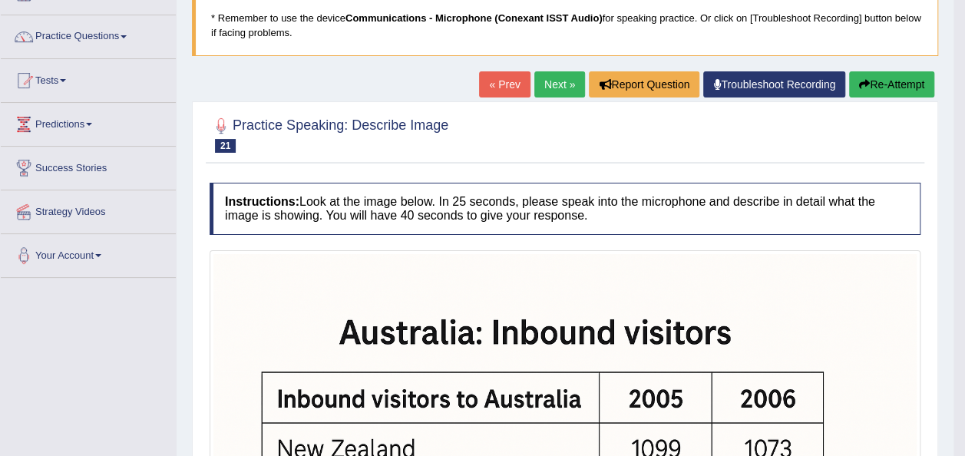
click at [877, 87] on button "Re-Attempt" at bounding box center [891, 84] width 85 height 26
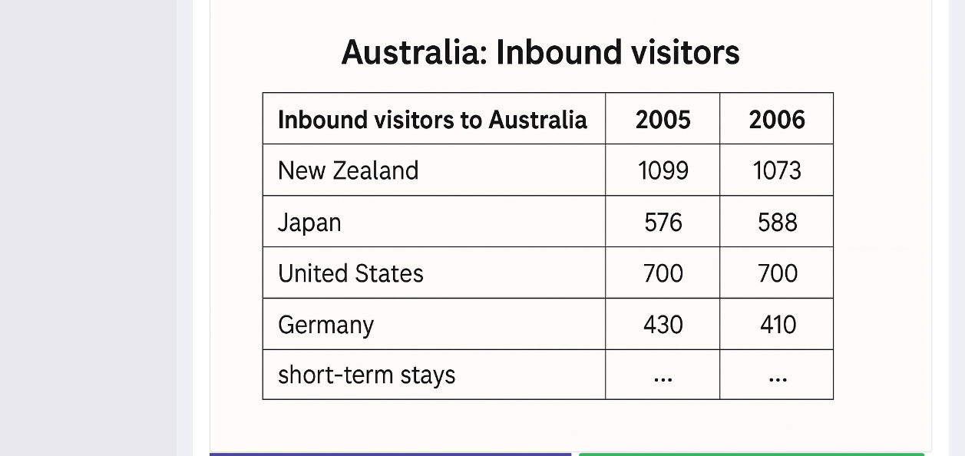
scroll to position [466, 0]
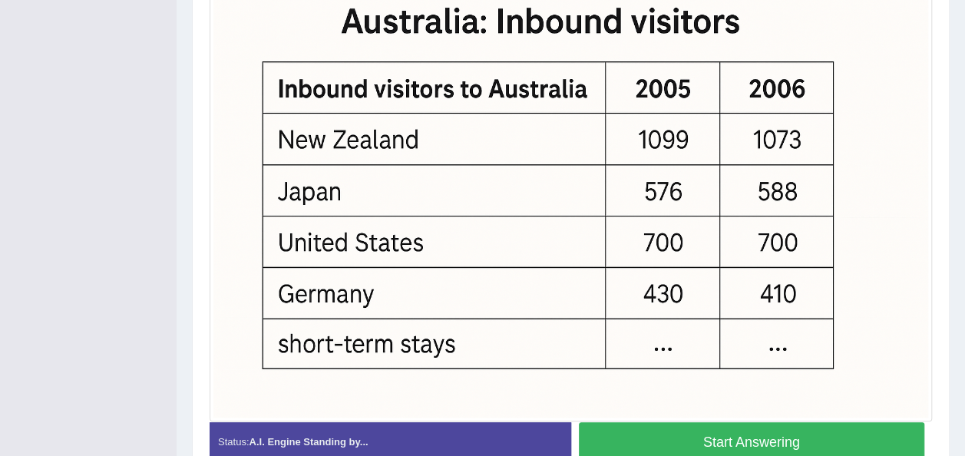
click at [758, 434] on button "Start Answering" at bounding box center [752, 441] width 346 height 39
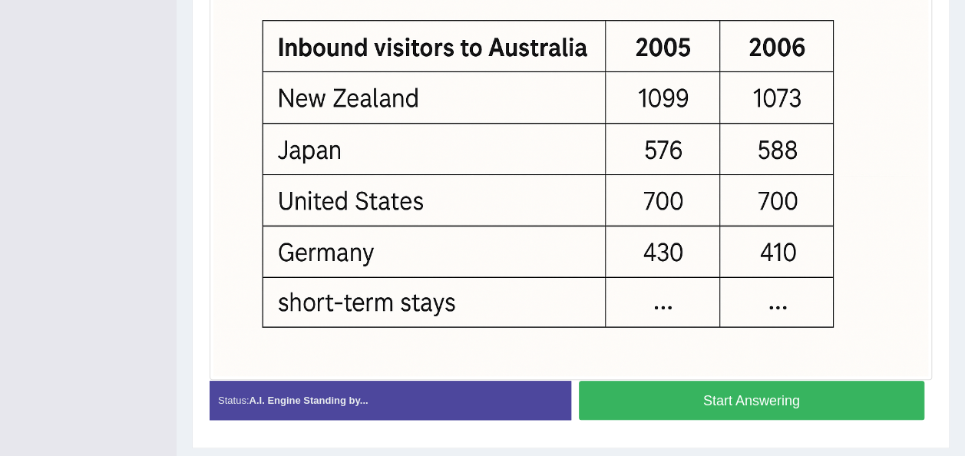
scroll to position [425, 0]
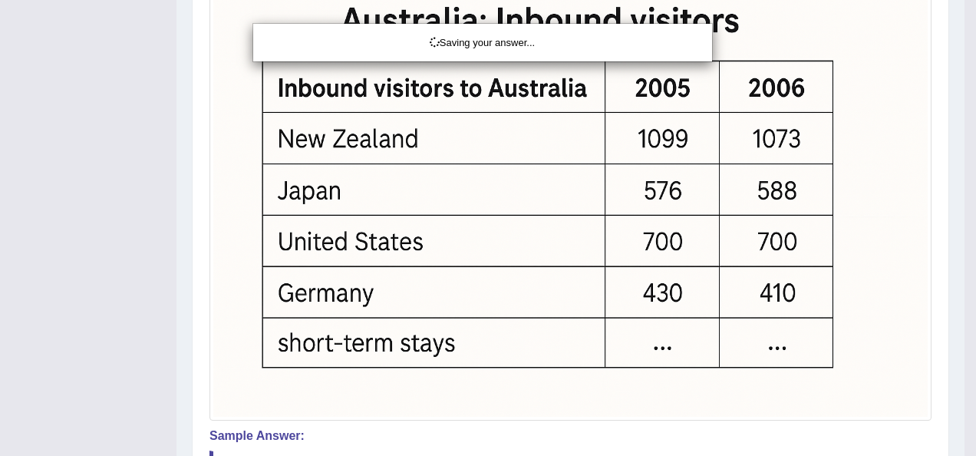
click at [900, 203] on div "Saving your answer..." at bounding box center [488, 228] width 976 height 456
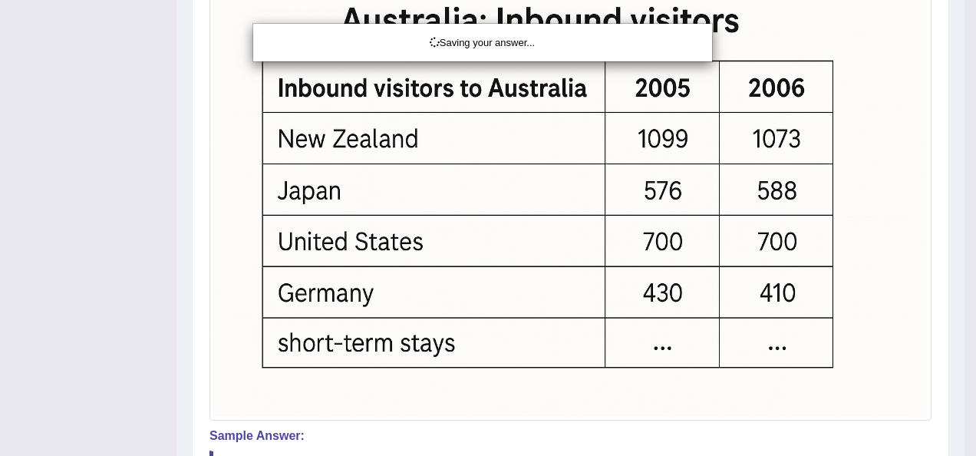
click at [862, 145] on div "Saving your answer..." at bounding box center [488, 228] width 976 height 456
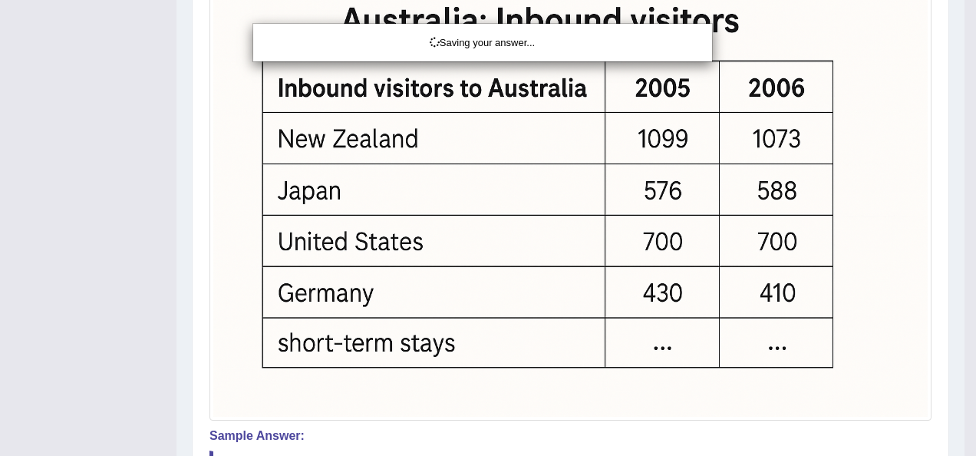
click at [862, 145] on div "Saving your answer..." at bounding box center [488, 228] width 976 height 456
click at [867, 66] on div "Saving your answer..." at bounding box center [488, 228] width 976 height 456
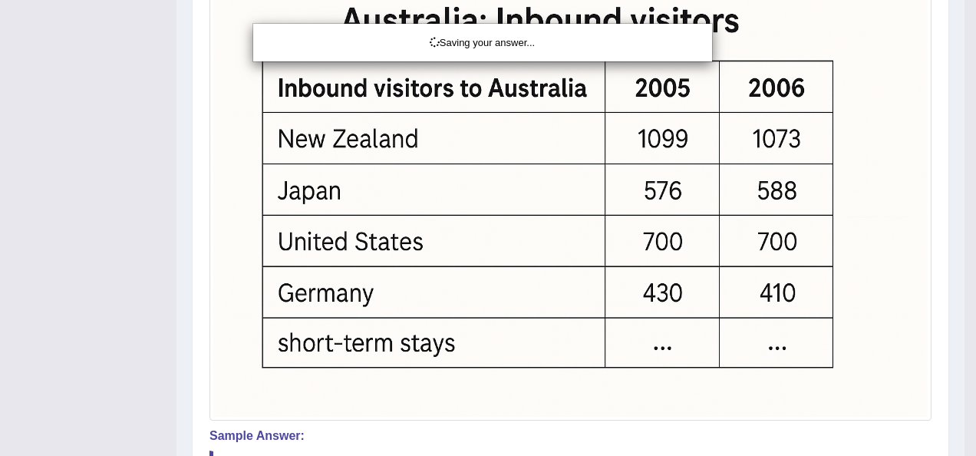
click at [867, 66] on div "Saving your answer..." at bounding box center [488, 228] width 976 height 456
drag, startPoint x: 867, startPoint y: 66, endPoint x: 867, endPoint y: 58, distance: 8.5
click at [867, 58] on div "Saving your answer..." at bounding box center [488, 228] width 976 height 456
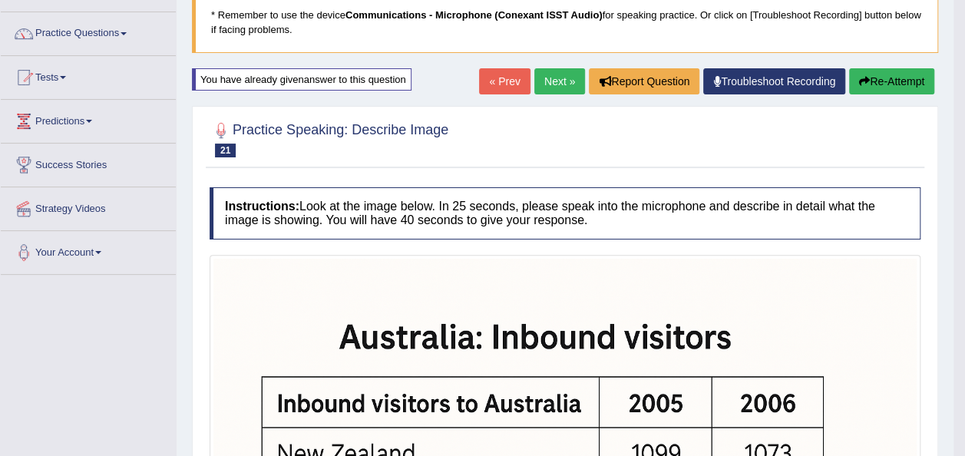
scroll to position [100, 0]
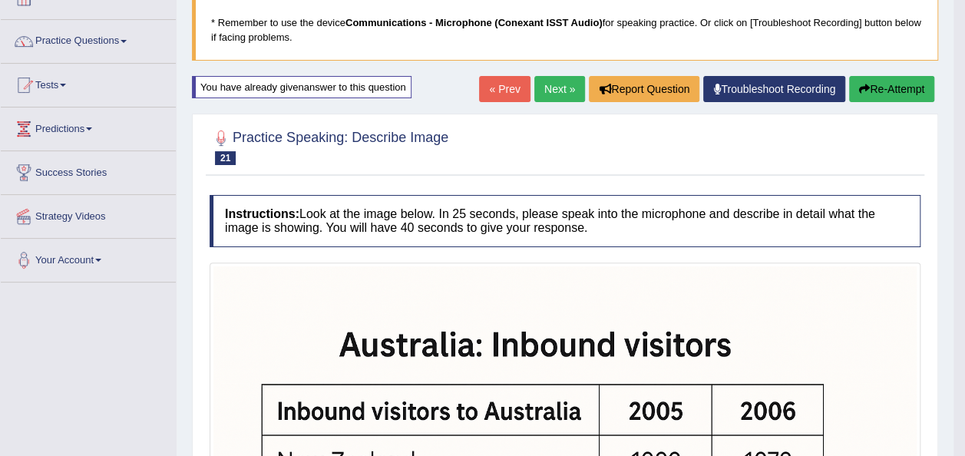
click at [869, 80] on button "Re-Attempt" at bounding box center [891, 89] width 85 height 26
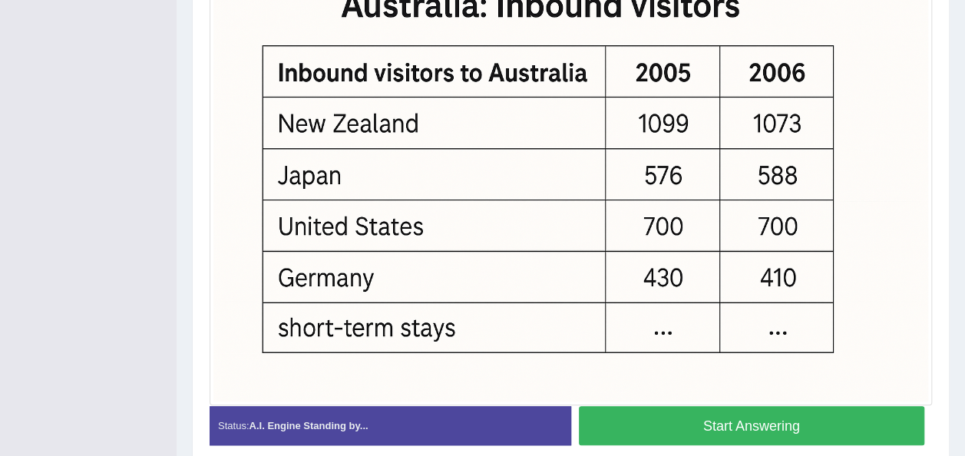
scroll to position [484, 0]
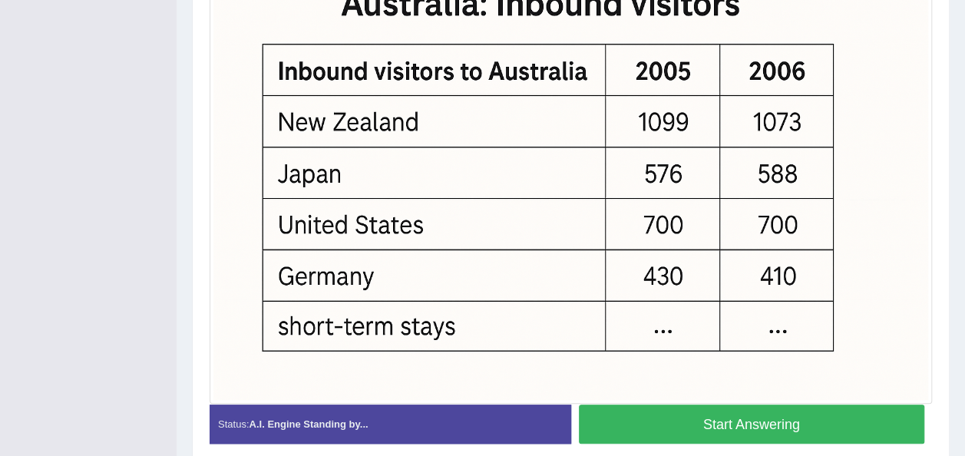
click at [602, 418] on button "Start Answering" at bounding box center [752, 423] width 346 height 39
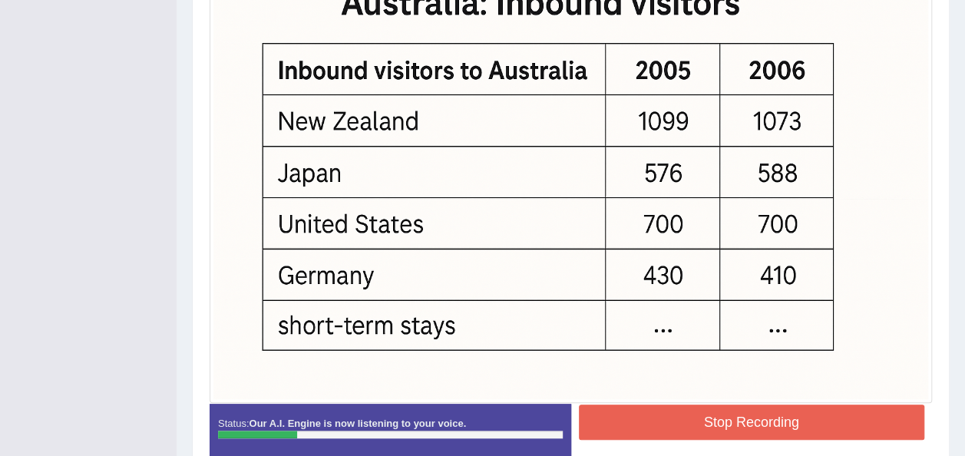
click at [602, 418] on button "Stop Recording" at bounding box center [752, 421] width 346 height 35
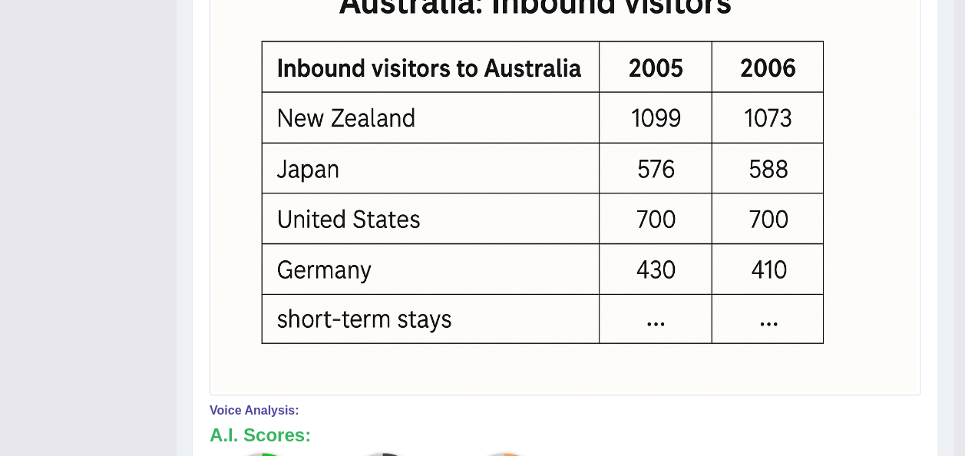
scroll to position [45, 0]
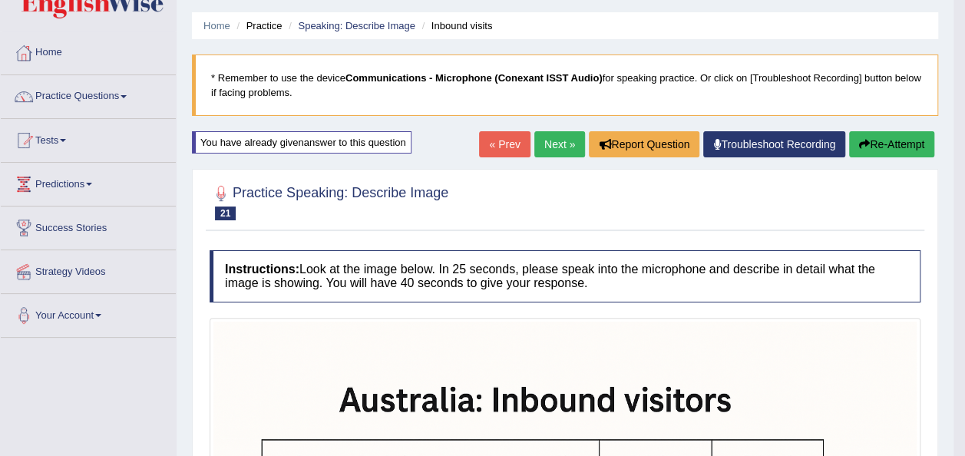
click at [893, 144] on button "Re-Attempt" at bounding box center [891, 144] width 85 height 26
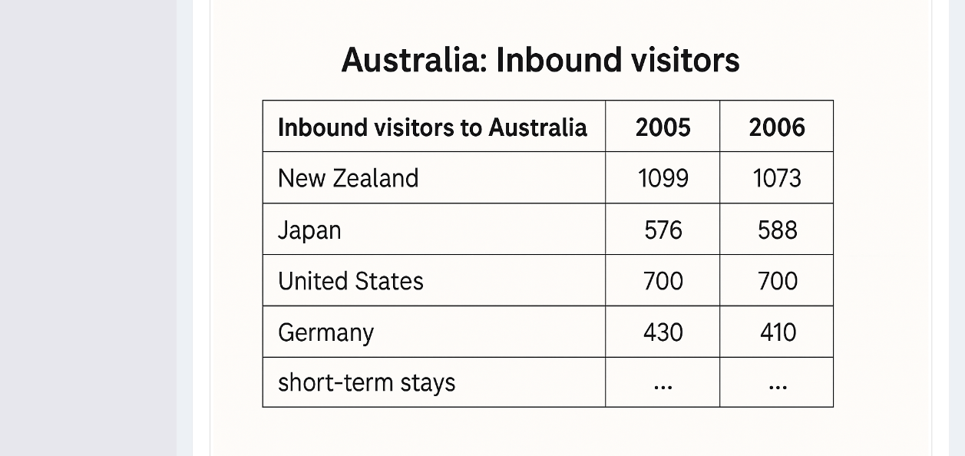
scroll to position [546, 0]
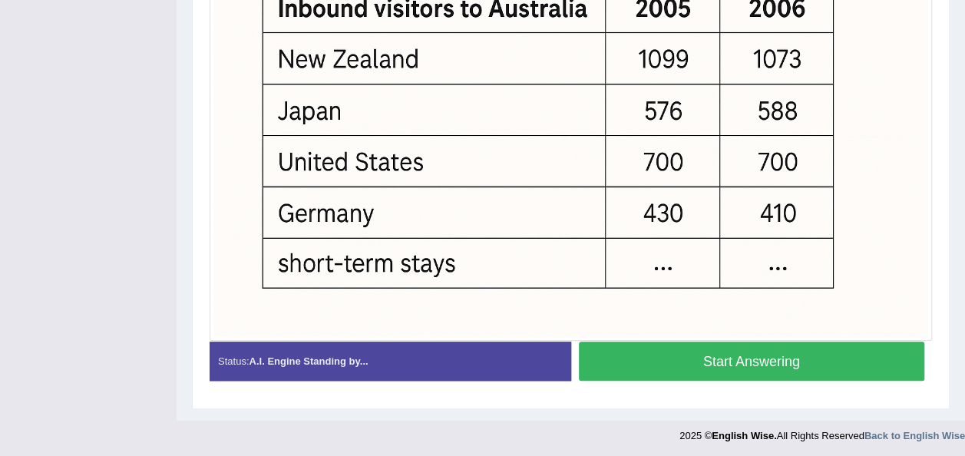
click at [659, 371] on button "Start Answering" at bounding box center [752, 361] width 346 height 39
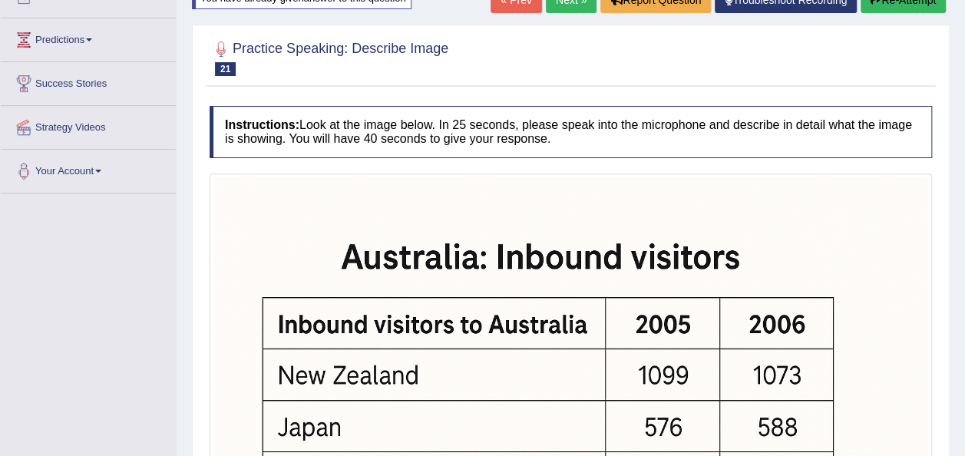
scroll to position [521, 0]
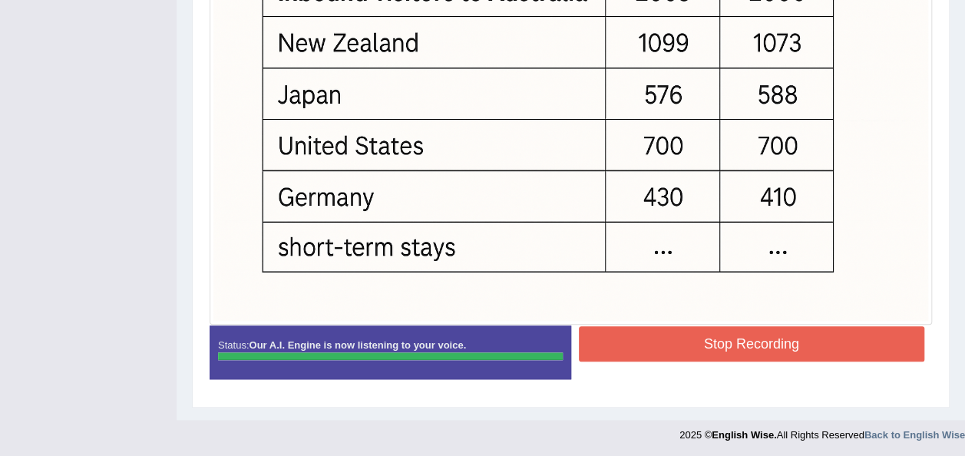
click at [834, 349] on button "Stop Recording" at bounding box center [752, 343] width 346 height 35
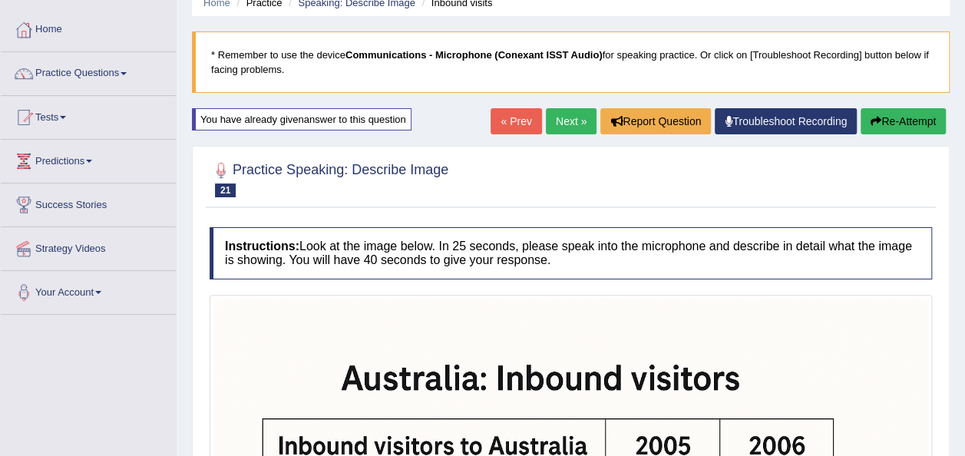
scroll to position [48, 0]
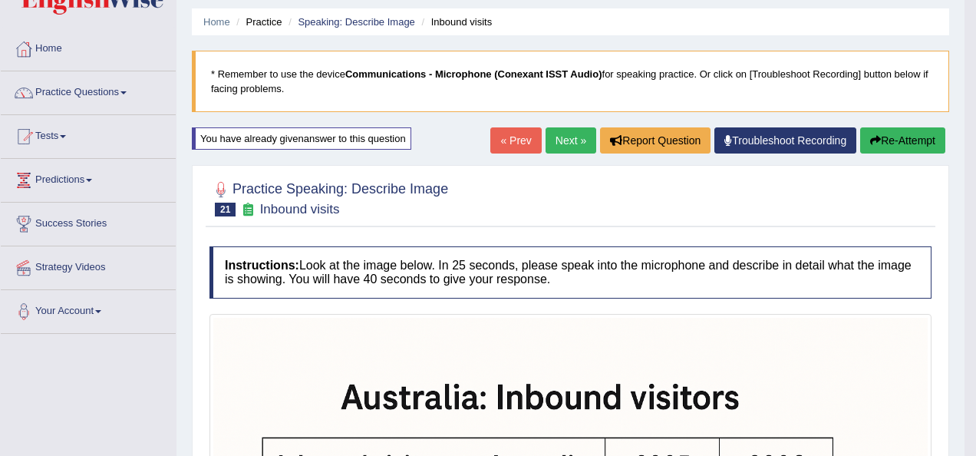
click at [964, 161] on html "Toggle navigation Home Practice Questions Speaking Practice Read Aloud Repeat S…" at bounding box center [488, 180] width 976 height 456
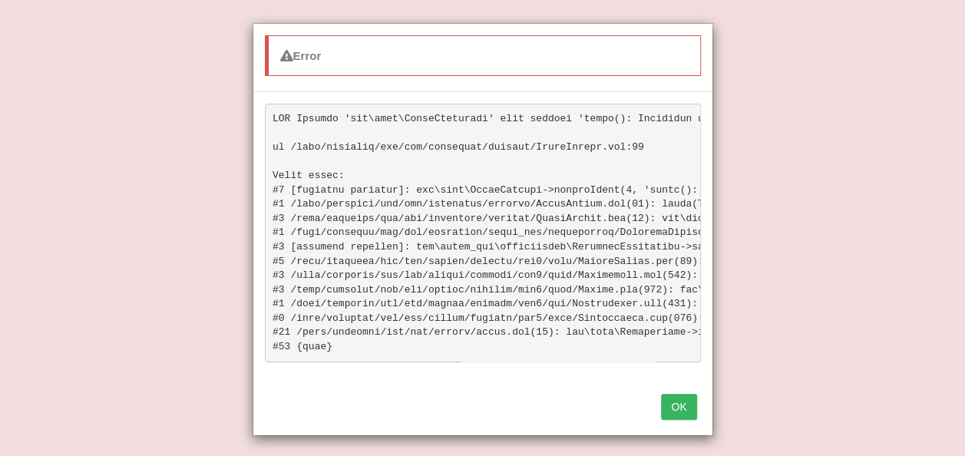
scroll to position [79, 0]
click at [684, 411] on button "OK" at bounding box center [678, 407] width 35 height 26
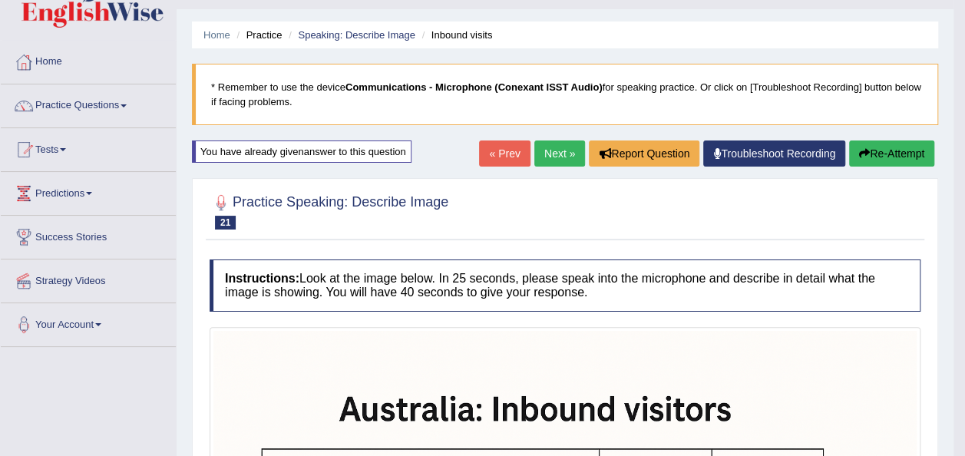
scroll to position [34, 0]
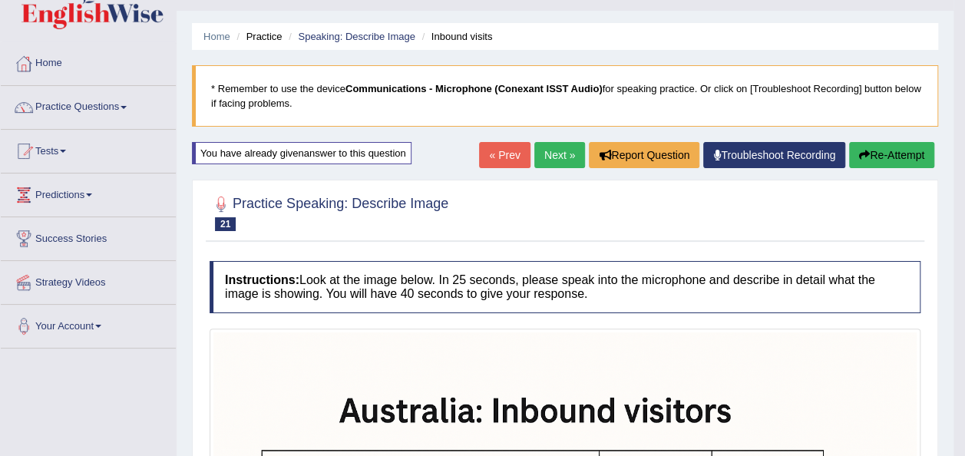
click at [904, 152] on button "Re-Attempt" at bounding box center [891, 155] width 85 height 26
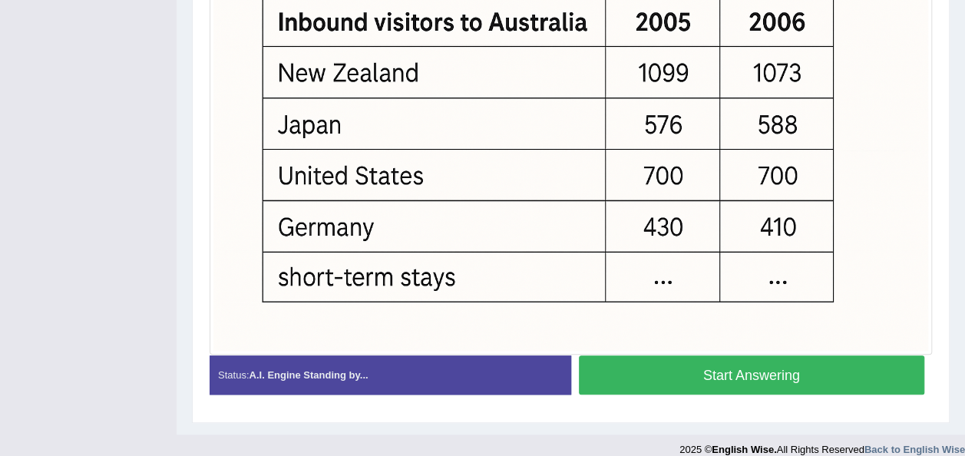
scroll to position [546, 0]
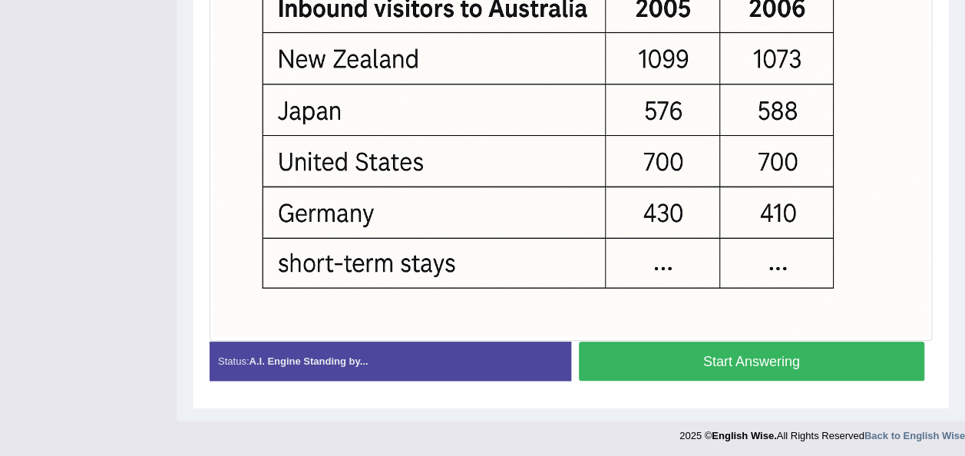
click at [837, 362] on button "Start Answering" at bounding box center [752, 361] width 346 height 39
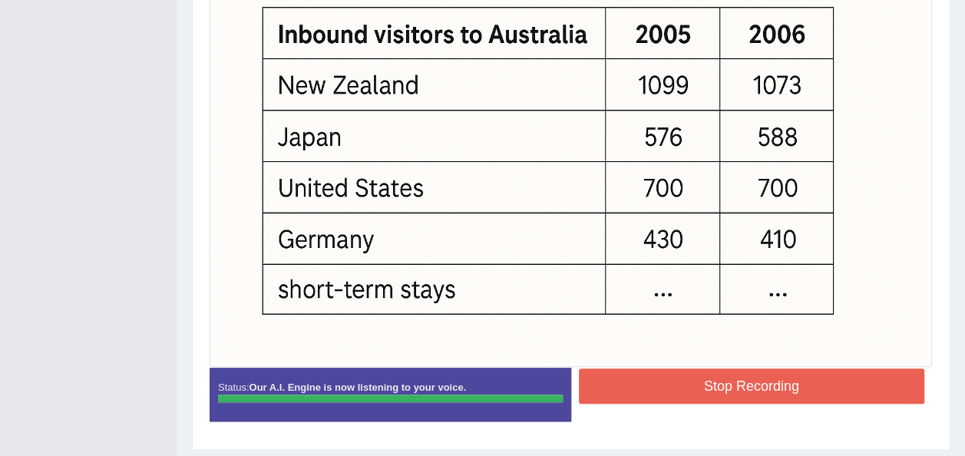
scroll to position [521, 0]
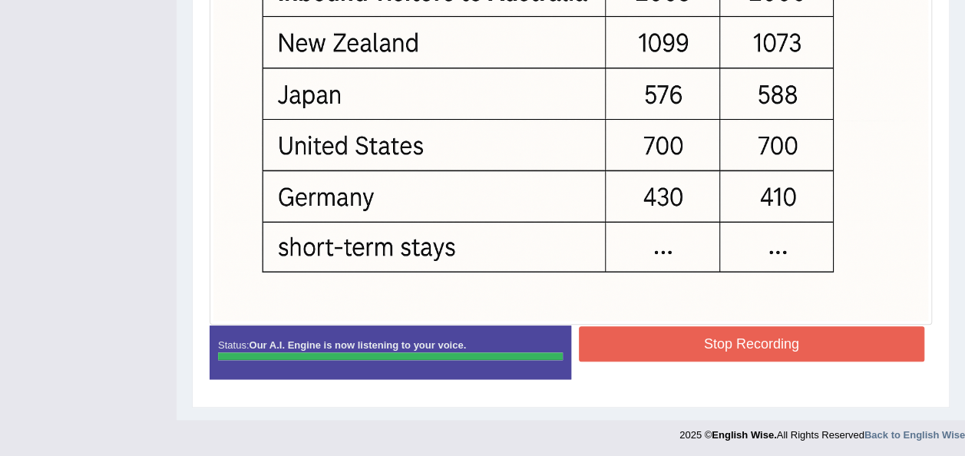
click at [804, 339] on button "Stop Recording" at bounding box center [752, 343] width 346 height 35
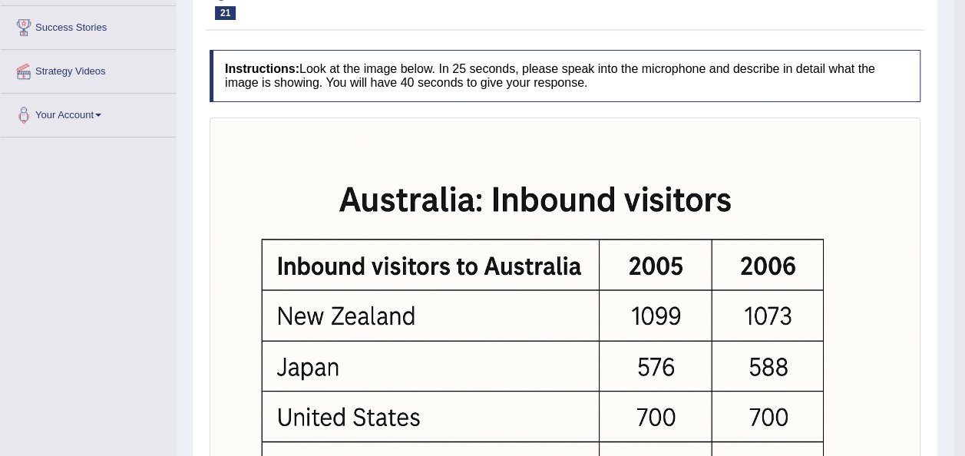
scroll to position [0, 0]
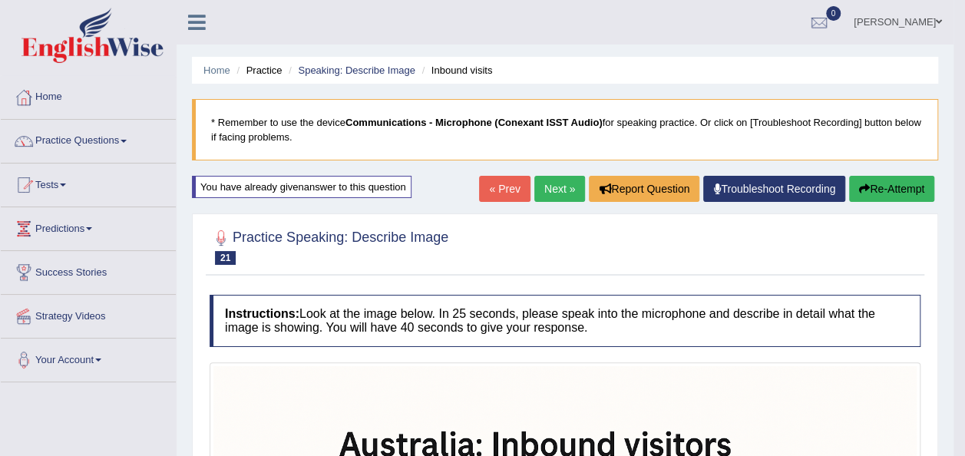
click at [884, 197] on button "Re-Attempt" at bounding box center [891, 189] width 85 height 26
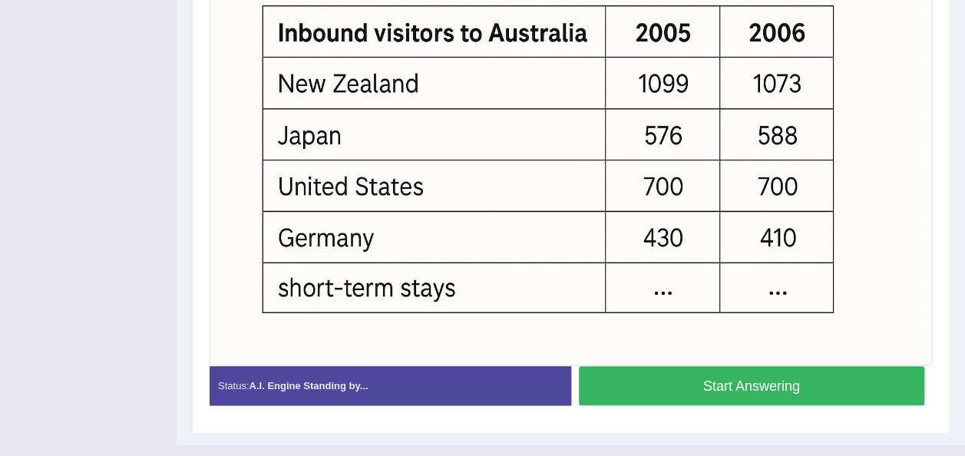
scroll to position [527, 0]
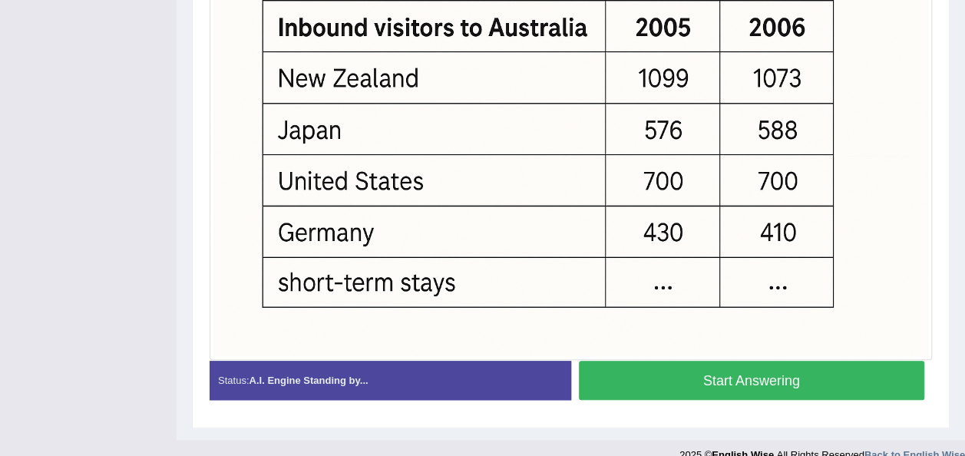
click at [682, 374] on button "Start Answering" at bounding box center [752, 380] width 346 height 39
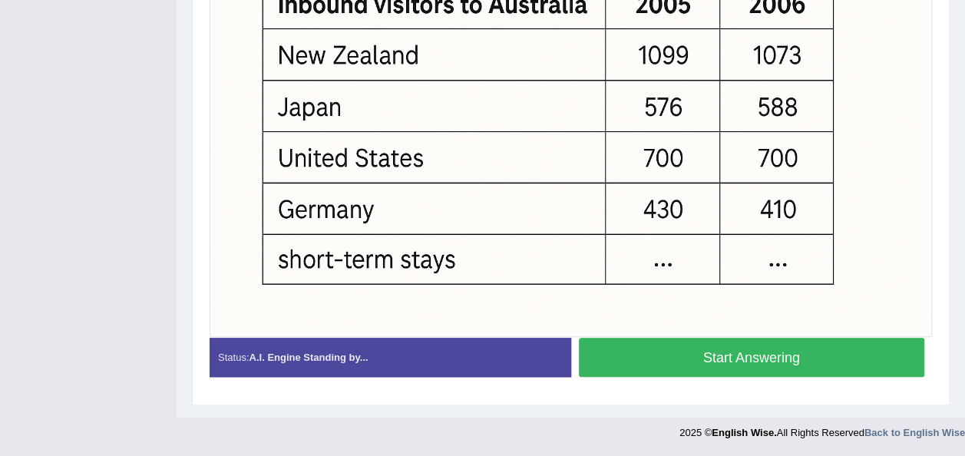
scroll to position [487, 0]
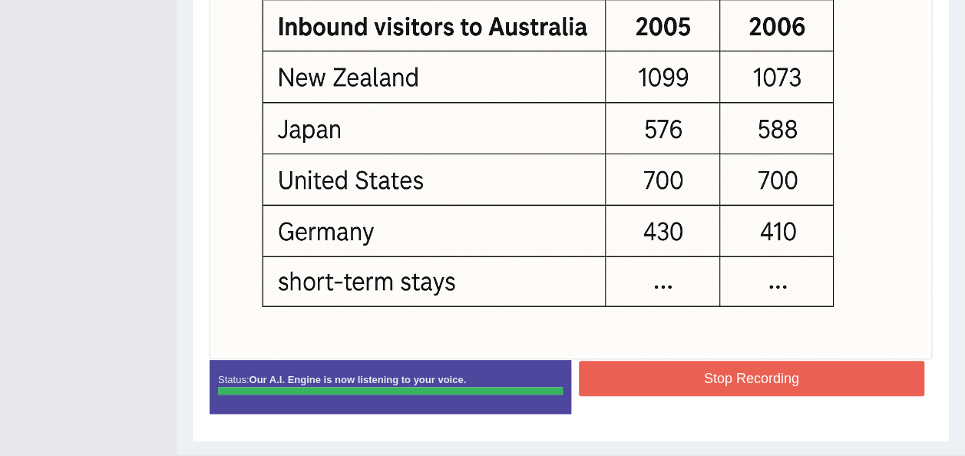
click at [682, 374] on button "Stop Recording" at bounding box center [752, 378] width 346 height 35
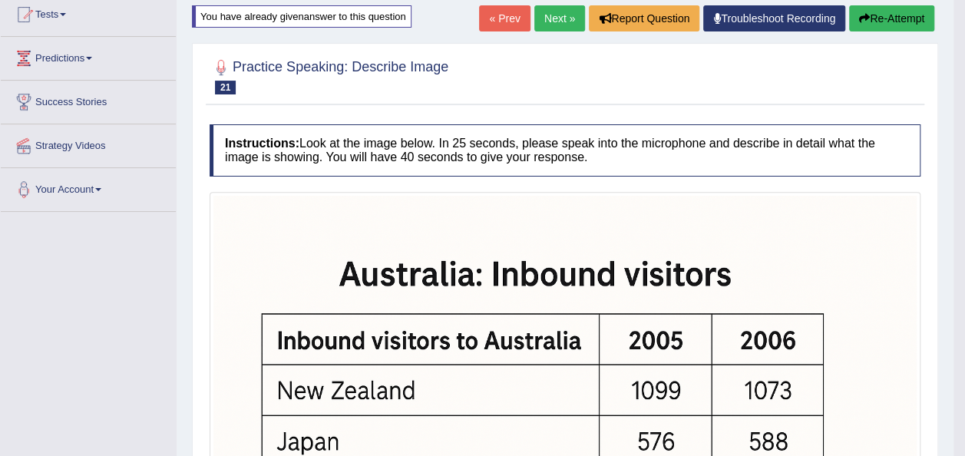
scroll to position [153, 0]
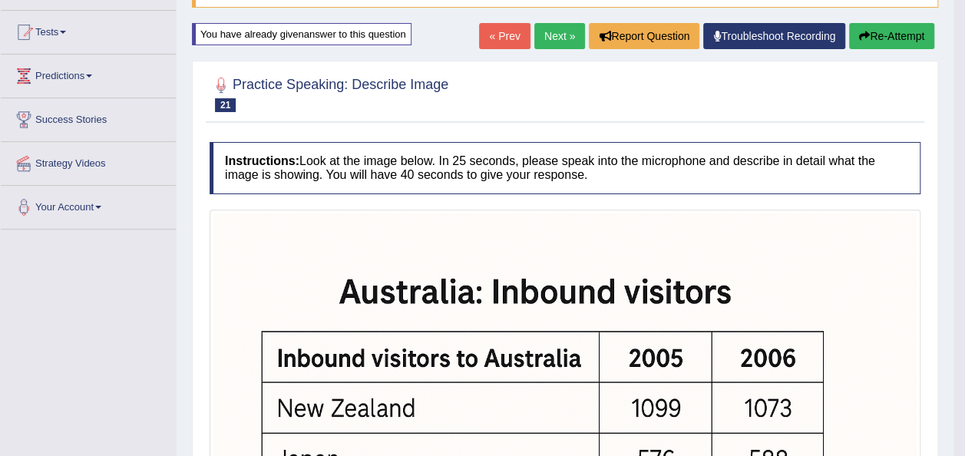
click at [925, 29] on button "Re-Attempt" at bounding box center [891, 36] width 85 height 26
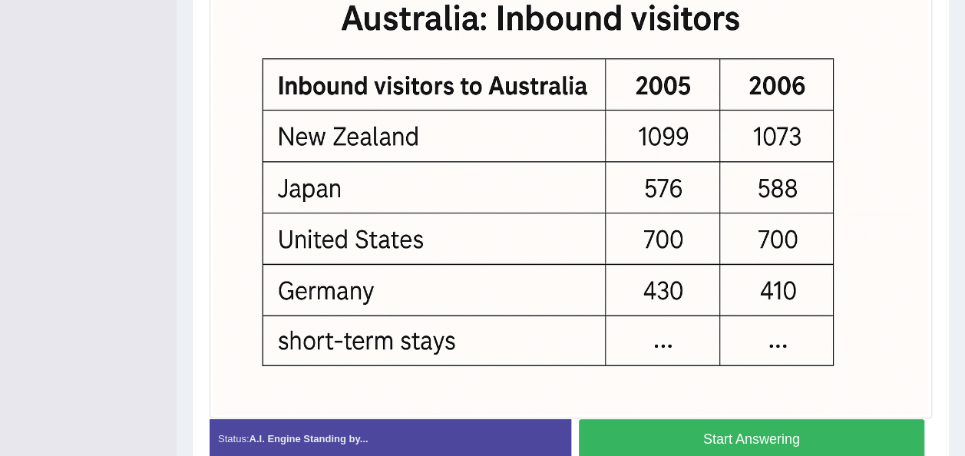
scroll to position [475, 0]
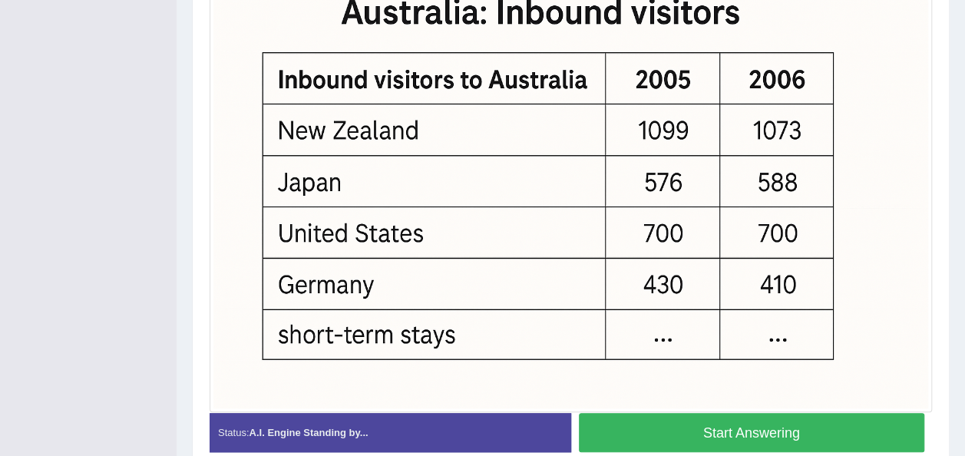
click at [746, 433] on button "Start Answering" at bounding box center [752, 432] width 346 height 39
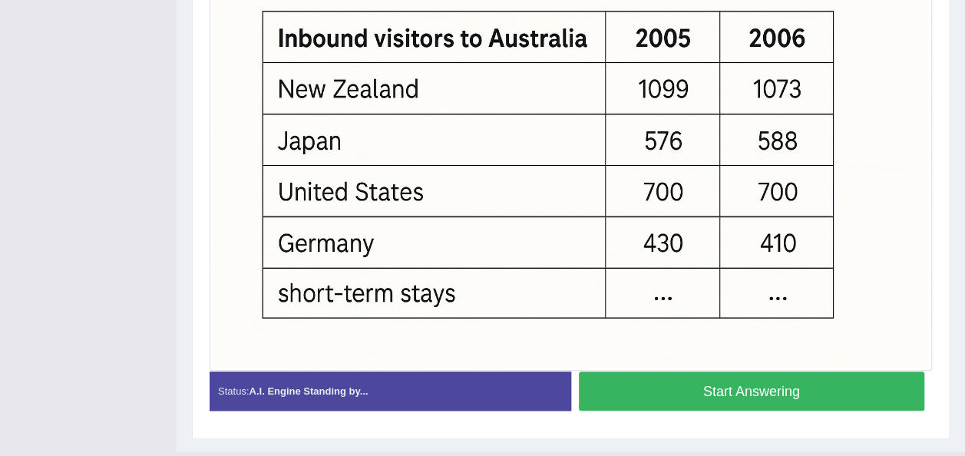
scroll to position [434, 0]
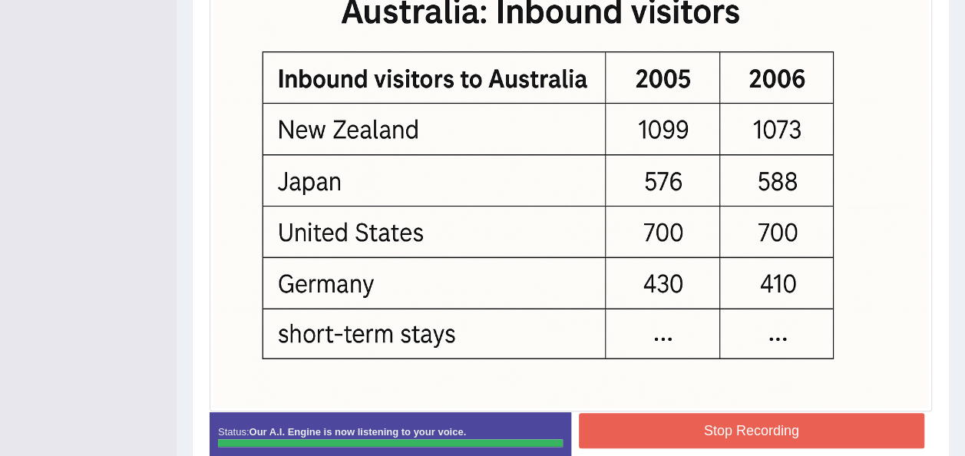
click at [746, 433] on button "Stop Recording" at bounding box center [752, 430] width 346 height 35
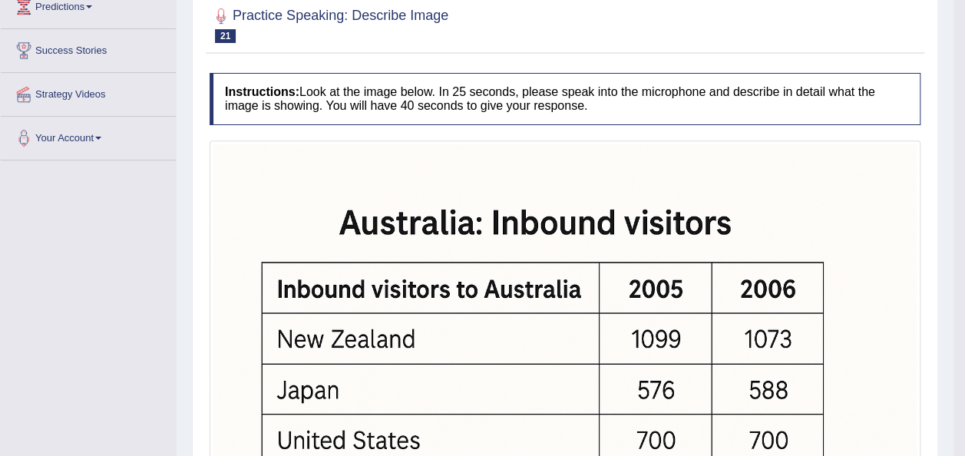
scroll to position [189, 0]
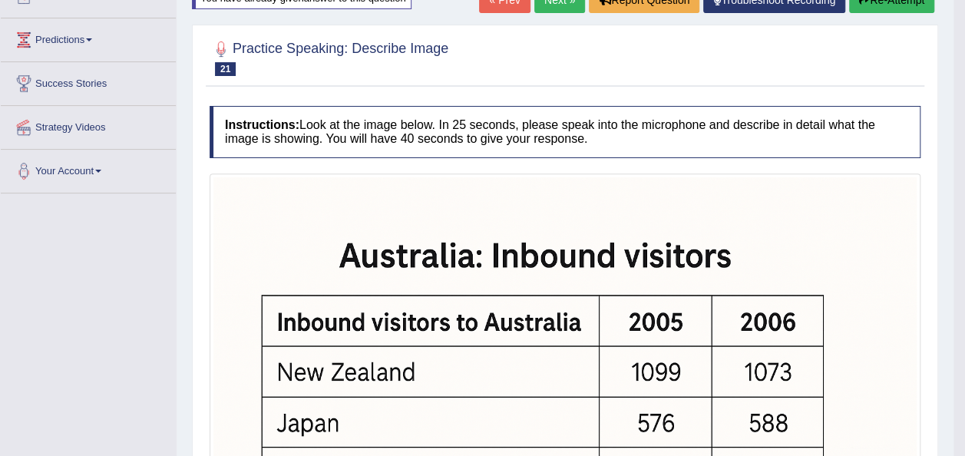
click at [540, 2] on link "Next »" at bounding box center [559, 0] width 51 height 26
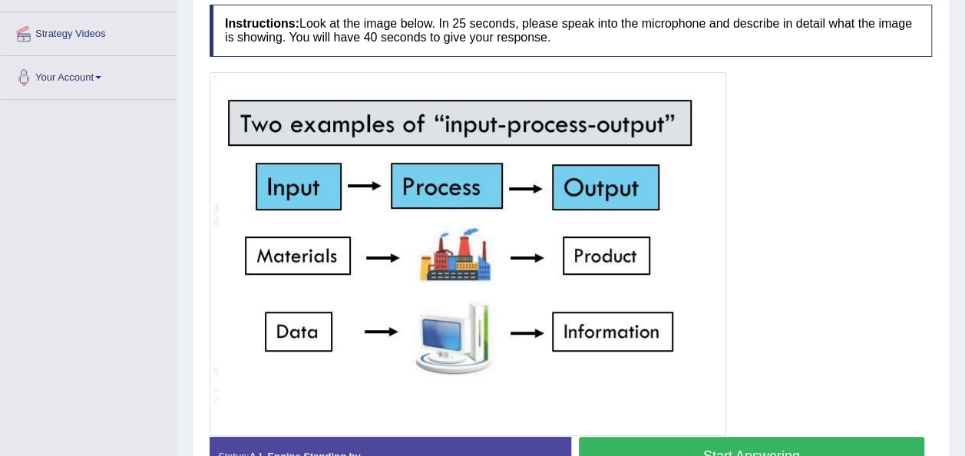
scroll to position [295, 0]
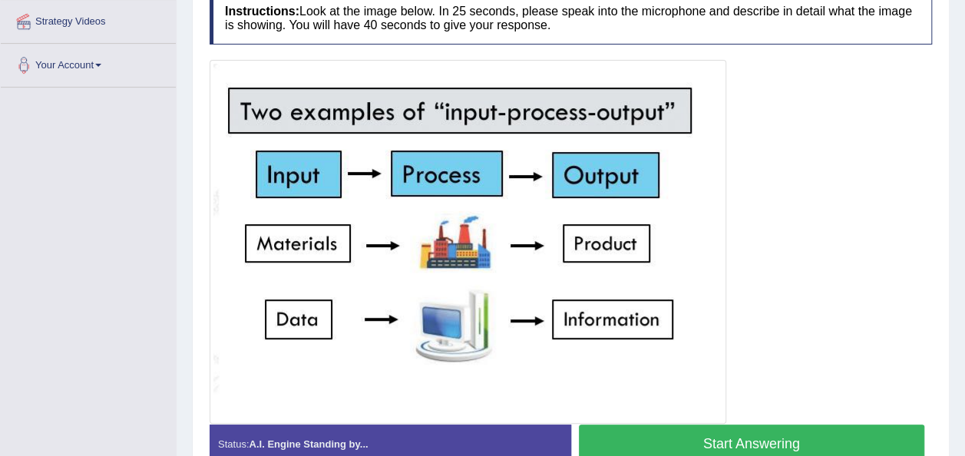
click at [827, 428] on button "Start Answering" at bounding box center [752, 443] width 346 height 39
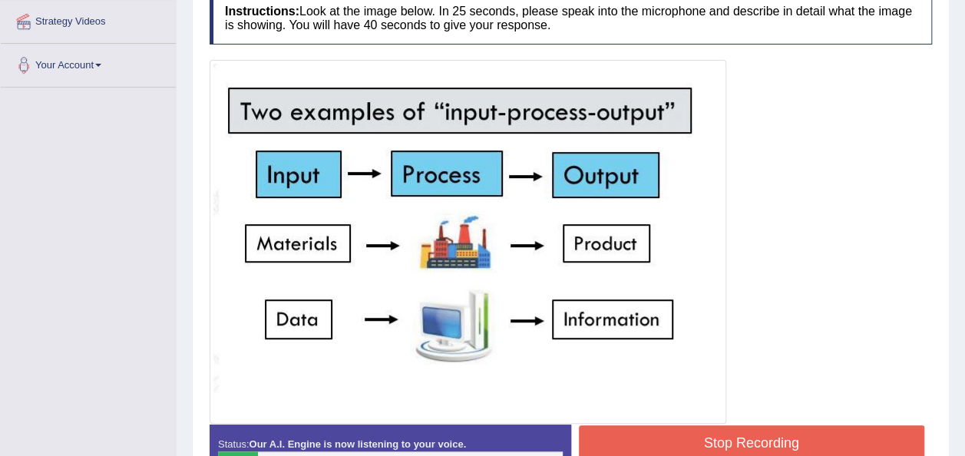
click at [826, 437] on button "Stop Recording" at bounding box center [752, 442] width 346 height 35
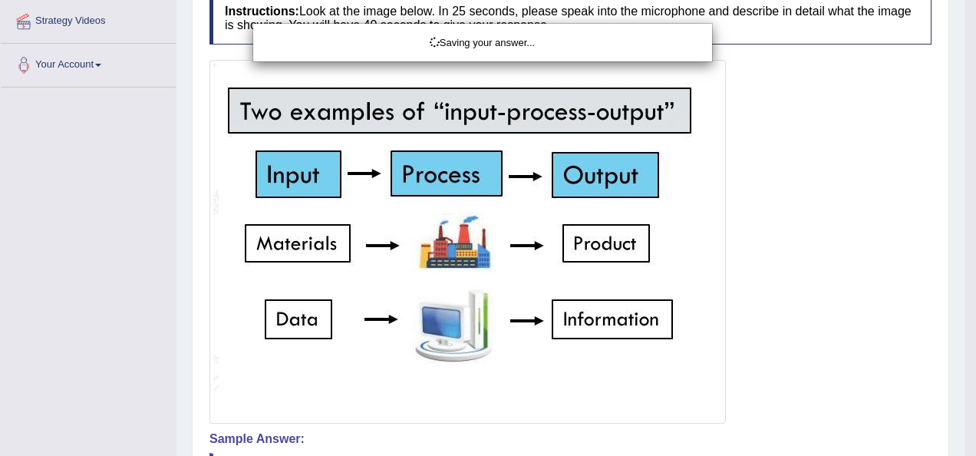
click at [964, 74] on div "Saving your answer..." at bounding box center [488, 228] width 976 height 456
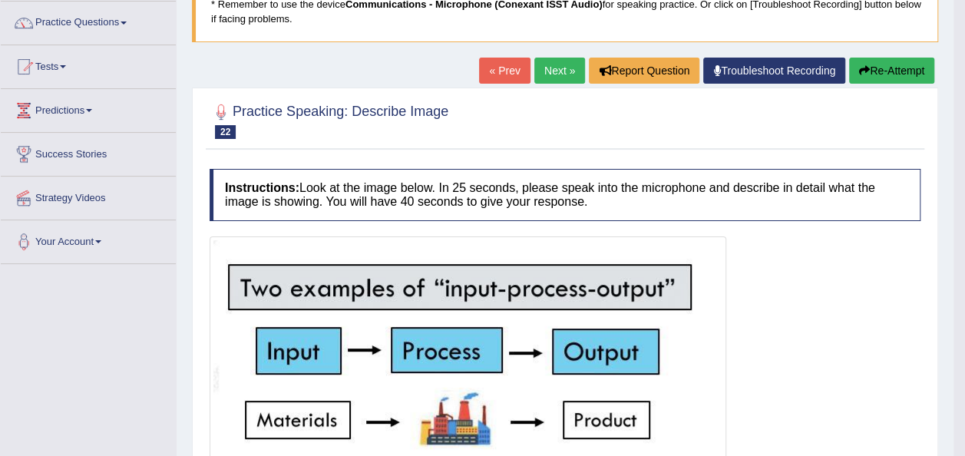
scroll to position [121, 0]
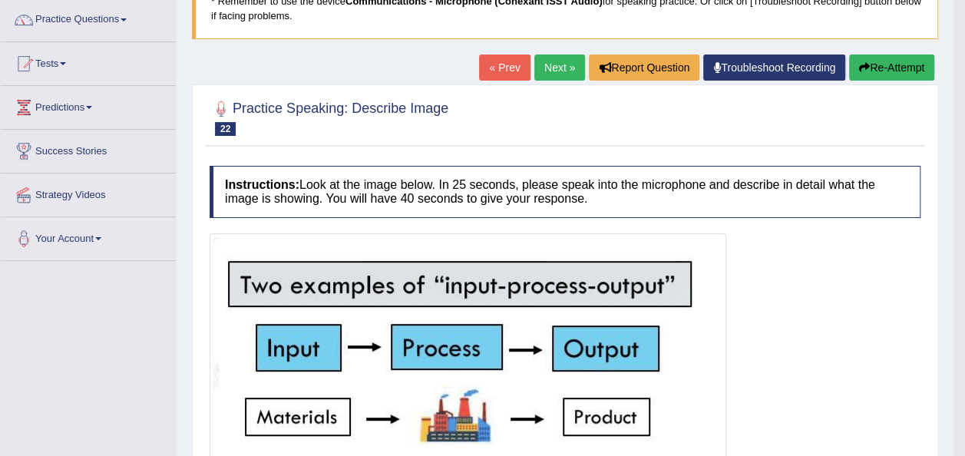
click at [909, 63] on button "Re-Attempt" at bounding box center [891, 67] width 85 height 26
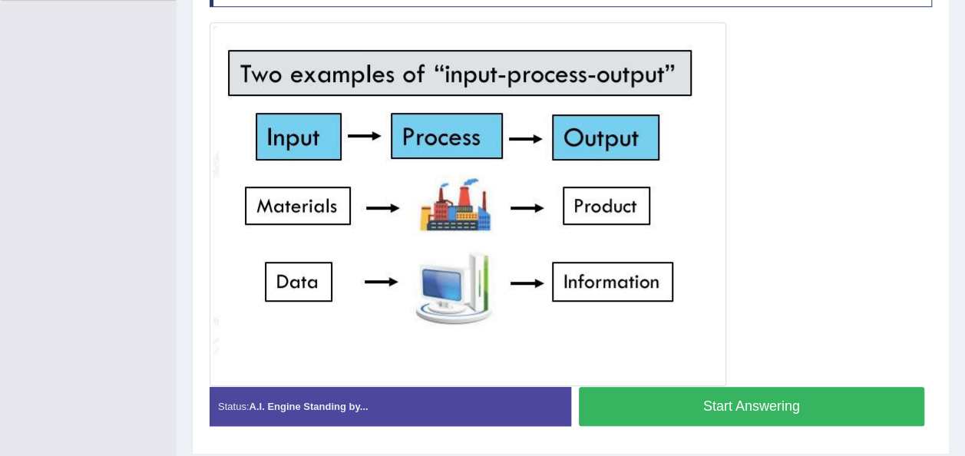
scroll to position [426, 0]
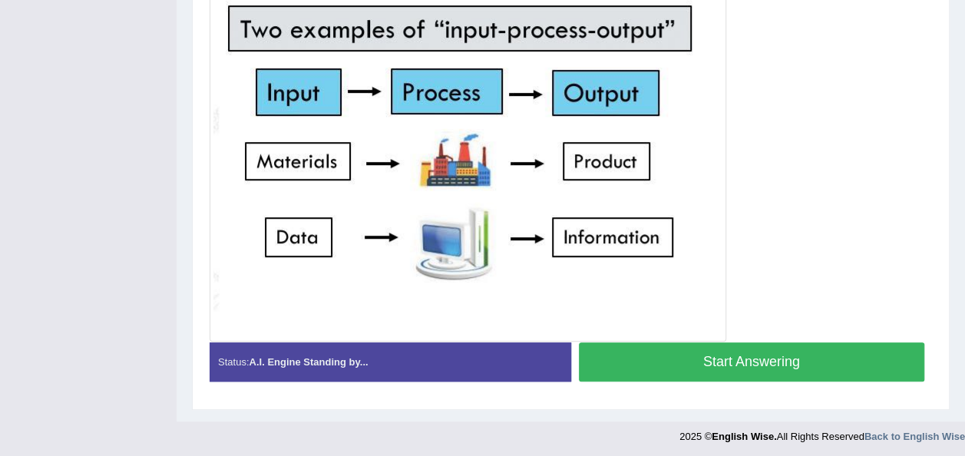
click at [807, 352] on button "Start Answering" at bounding box center [752, 361] width 346 height 39
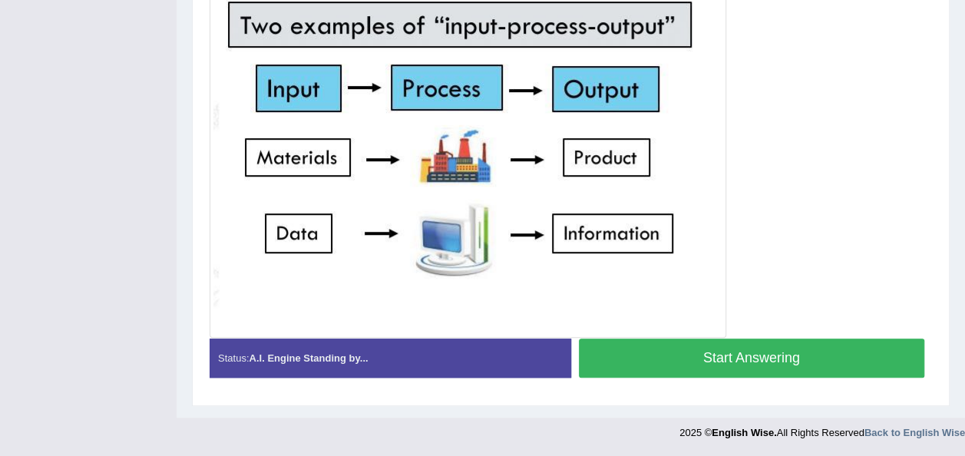
scroll to position [385, 0]
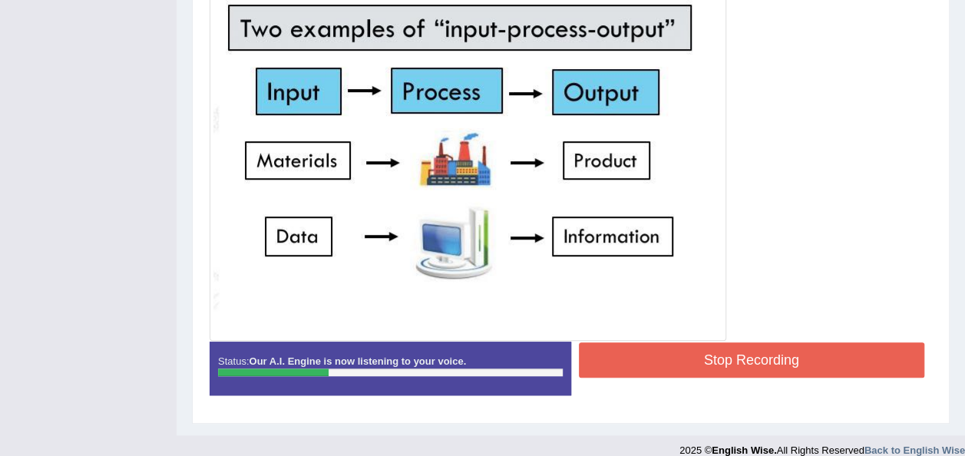
click at [807, 352] on button "Stop Recording" at bounding box center [752, 359] width 346 height 35
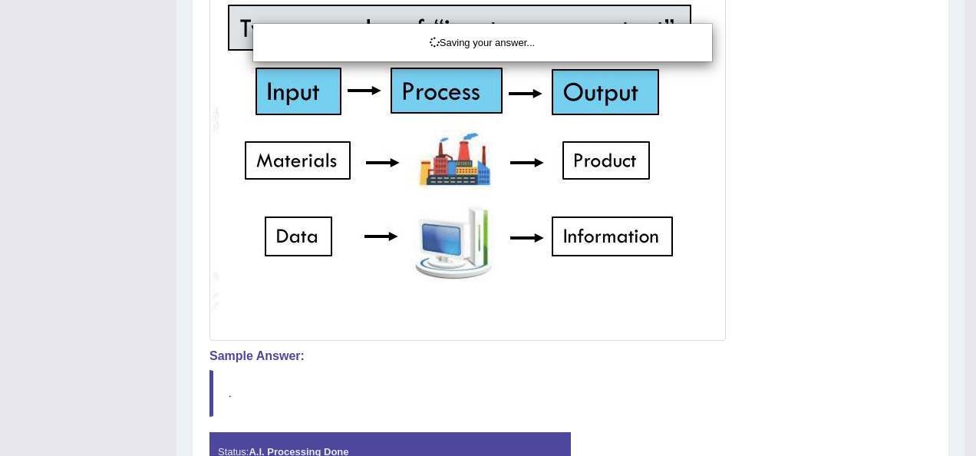
drag, startPoint x: 976, startPoint y: 114, endPoint x: 964, endPoint y: 78, distance: 37.1
click at [964, 78] on div "Saving your answer..." at bounding box center [488, 228] width 976 height 456
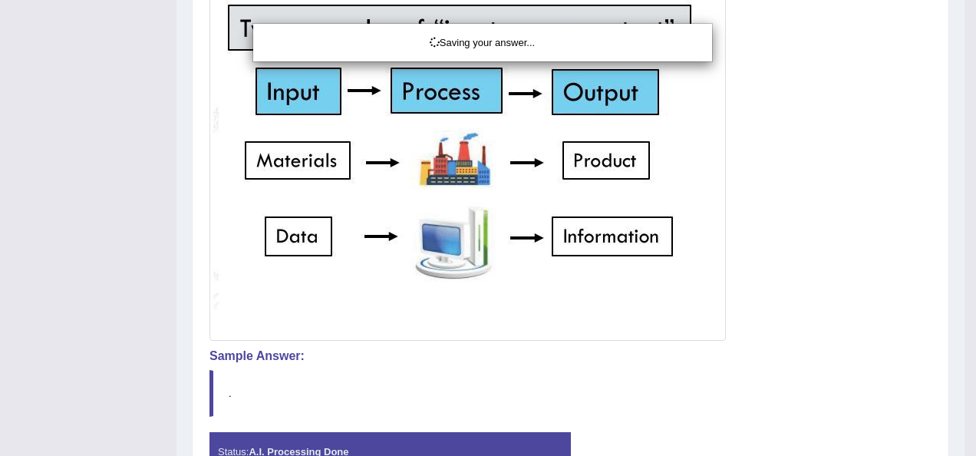
drag, startPoint x: 964, startPoint y: 78, endPoint x: 976, endPoint y: 91, distance: 16.8
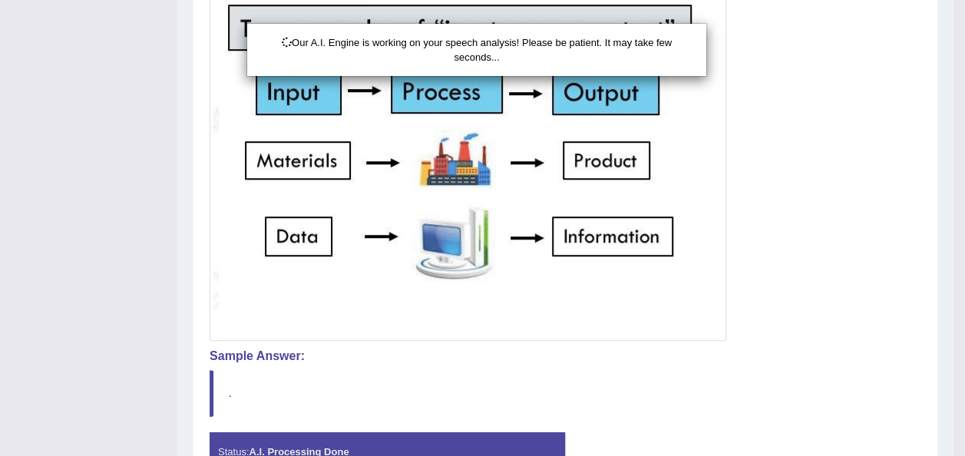
click at [962, 64] on div "Our A.I. Engine is working on your speech analysis! Please be patient. It may t…" at bounding box center [482, 228] width 965 height 456
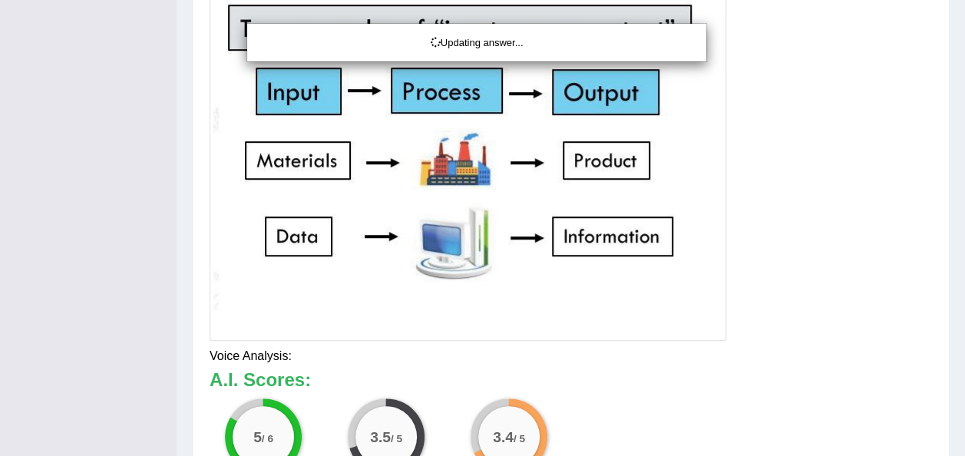
drag, startPoint x: 962, startPoint y: 64, endPoint x: 969, endPoint y: 69, distance: 8.3
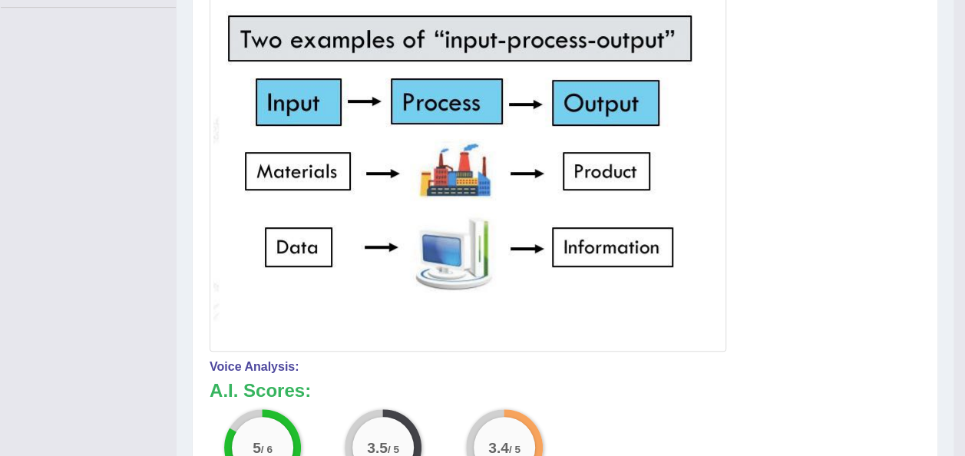
scroll to position [0, 0]
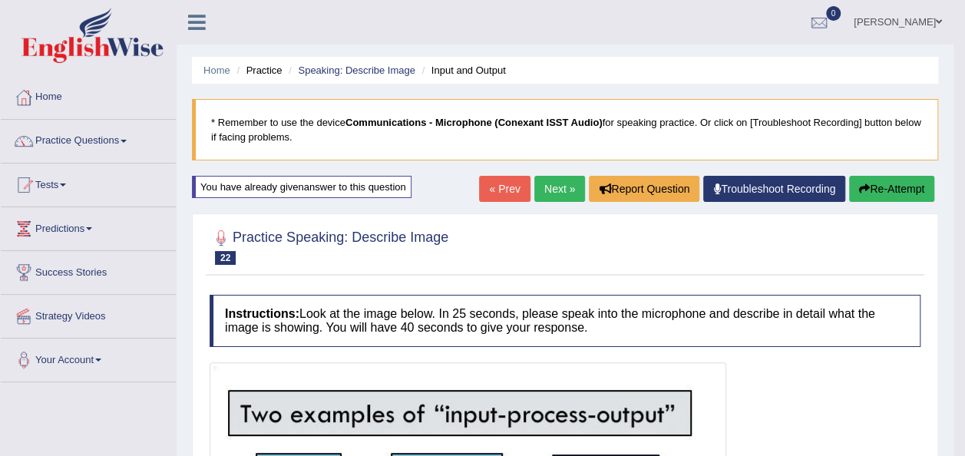
click at [895, 185] on button "Re-Attempt" at bounding box center [891, 189] width 85 height 26
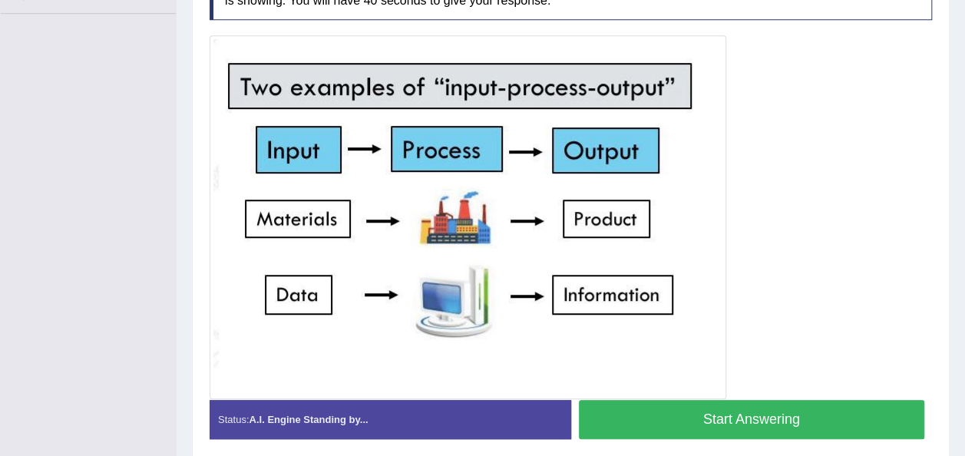
scroll to position [396, 0]
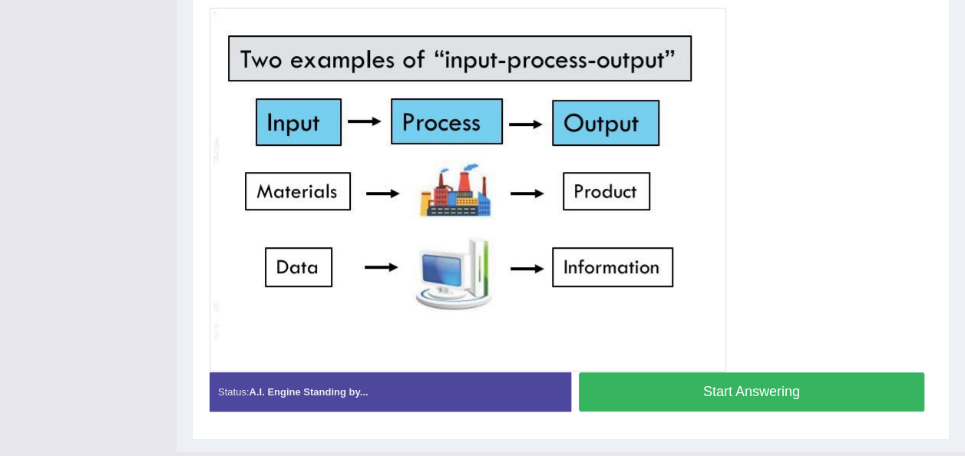
click at [784, 382] on button "Start Answering" at bounding box center [752, 391] width 346 height 39
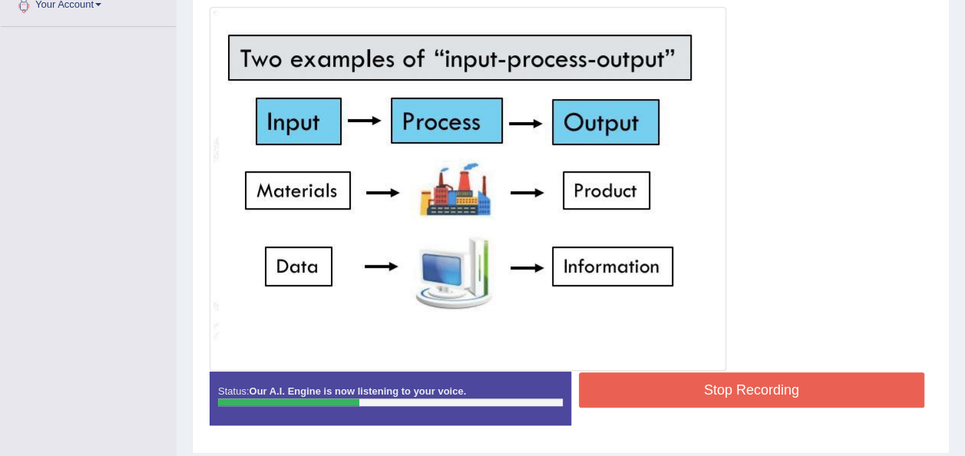
click at [784, 382] on button "Stop Recording" at bounding box center [752, 389] width 346 height 35
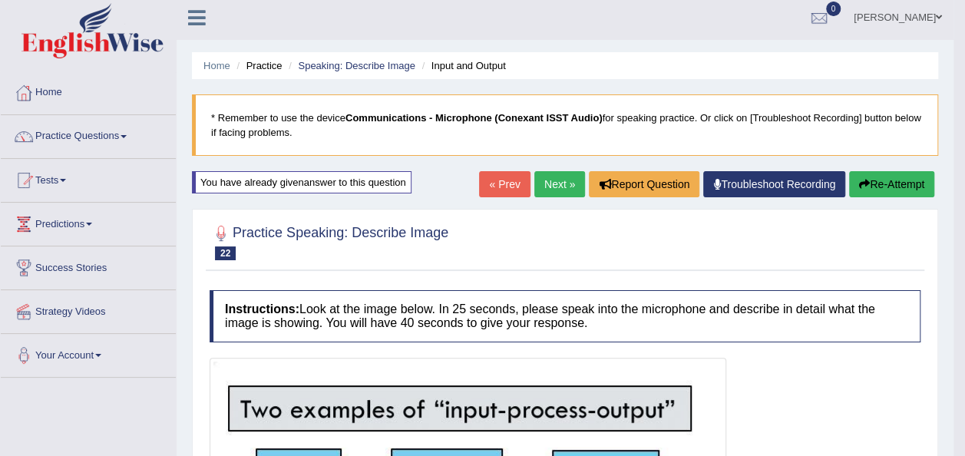
scroll to position [0, 0]
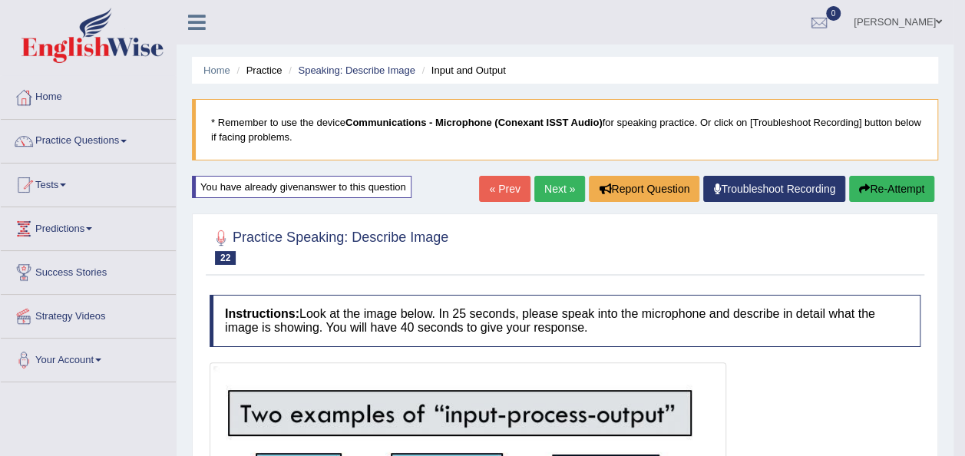
click at [542, 194] on link "Next »" at bounding box center [559, 189] width 51 height 26
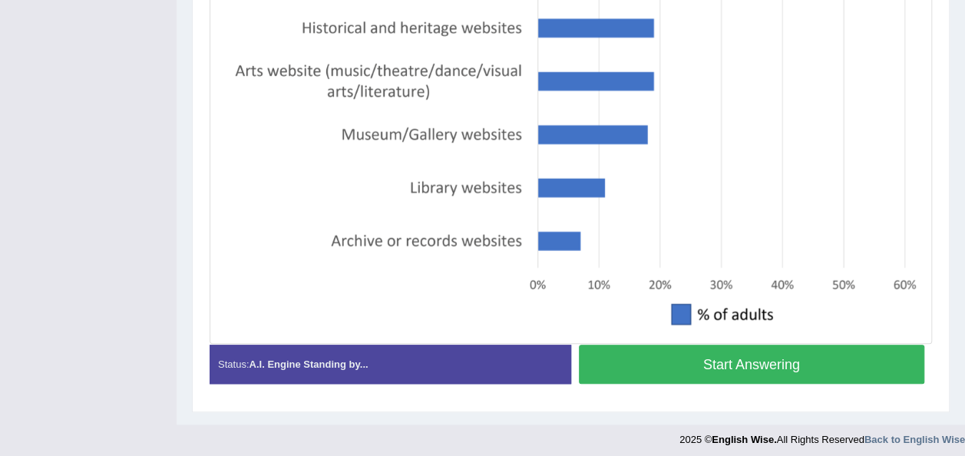
scroll to position [504, 0]
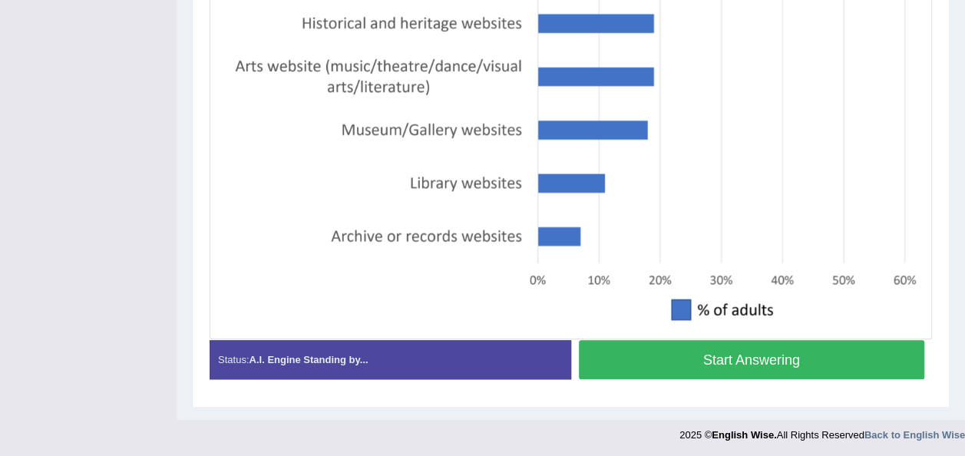
click at [858, 371] on button "Start Answering" at bounding box center [752, 359] width 346 height 39
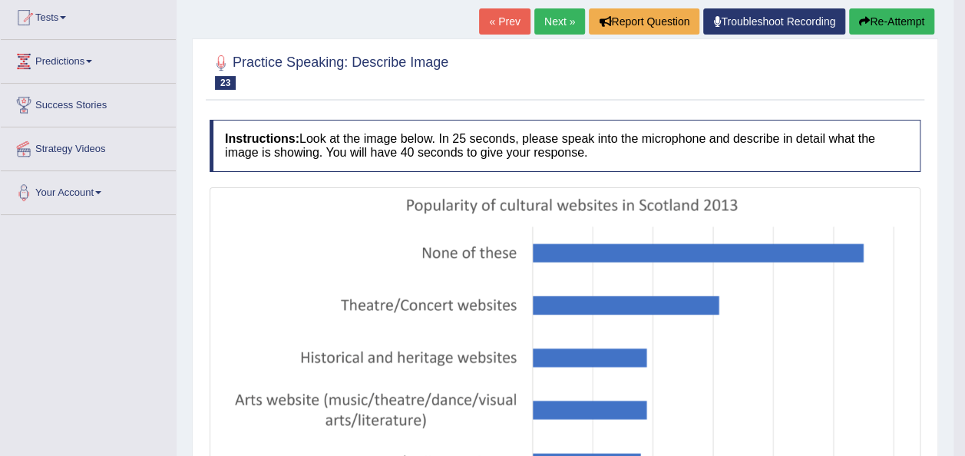
scroll to position [141, 0]
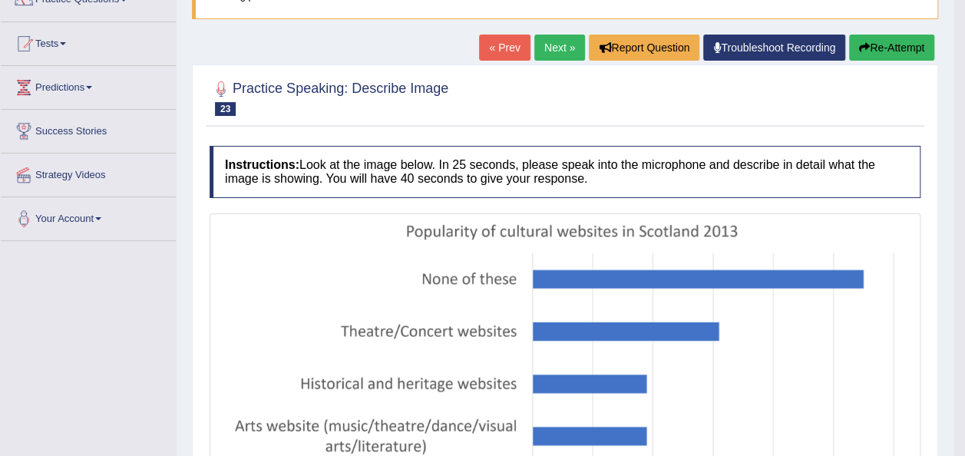
click at [886, 42] on button "Re-Attempt" at bounding box center [891, 48] width 85 height 26
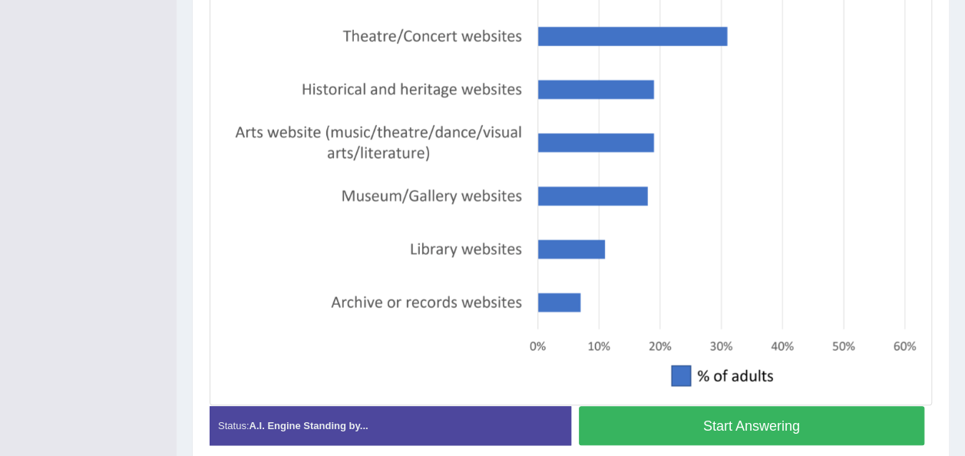
scroll to position [496, 0]
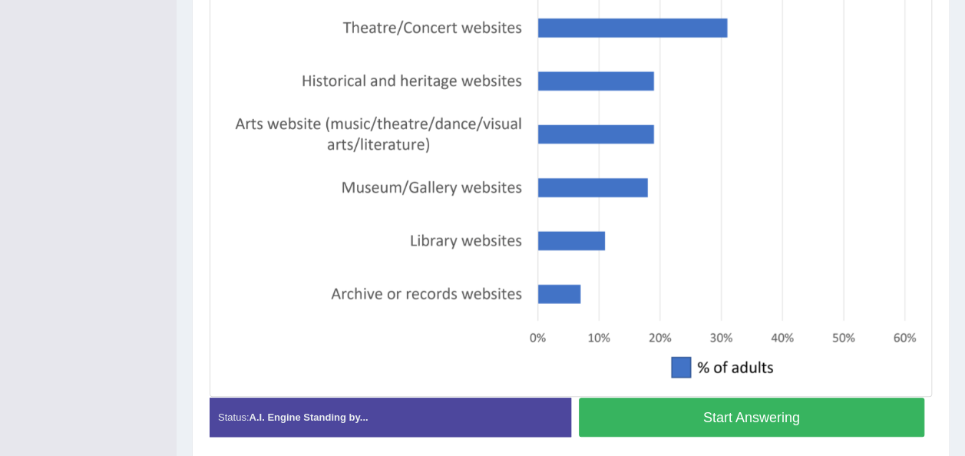
click at [829, 404] on button "Start Answering" at bounding box center [752, 417] width 346 height 39
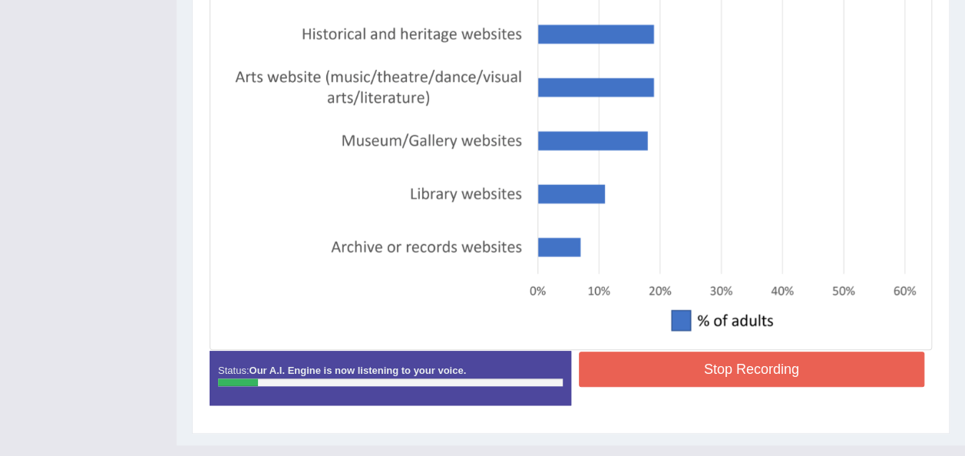
scroll to position [513, 0]
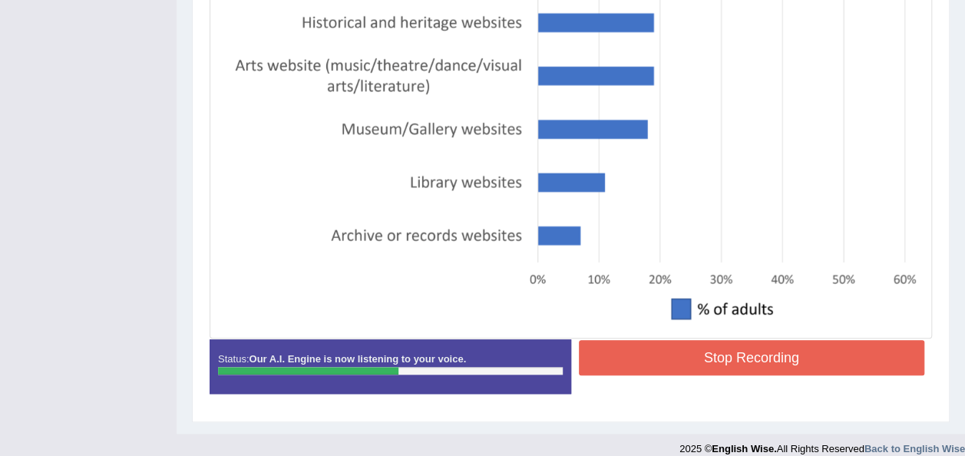
click at [826, 347] on button "Stop Recording" at bounding box center [752, 357] width 346 height 35
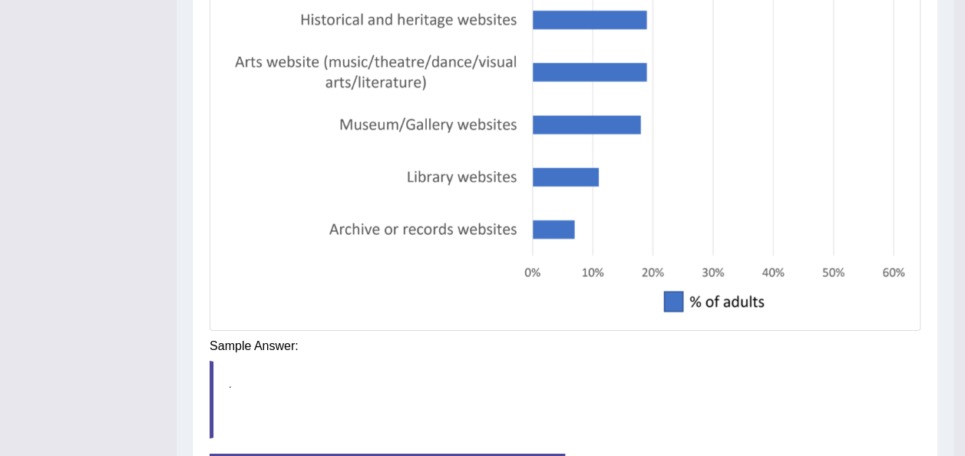
scroll to position [114, 0]
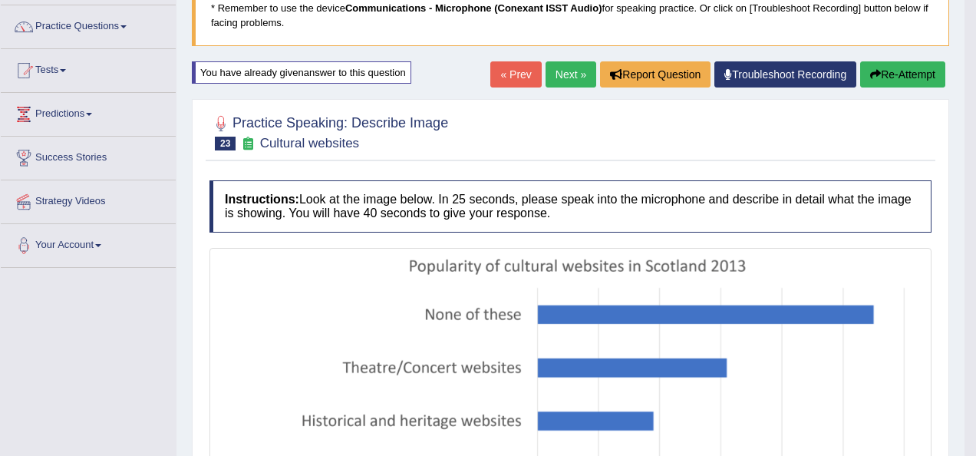
click at [964, 43] on body "Toggle navigation Home Practice Questions Speaking Practice Read Aloud Repeat S…" at bounding box center [488, 114] width 976 height 456
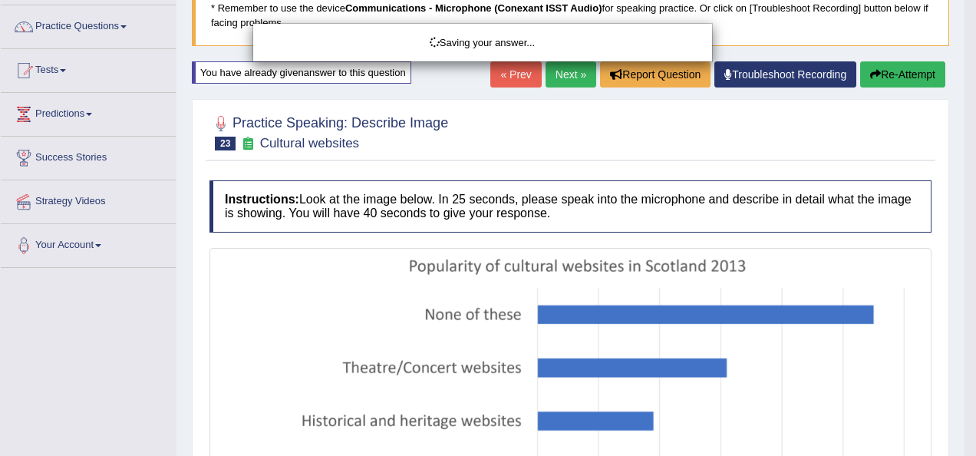
click at [964, 43] on div "Saving your answer..." at bounding box center [488, 228] width 976 height 456
click at [904, 74] on div "Saving your answer..." at bounding box center [488, 228] width 976 height 456
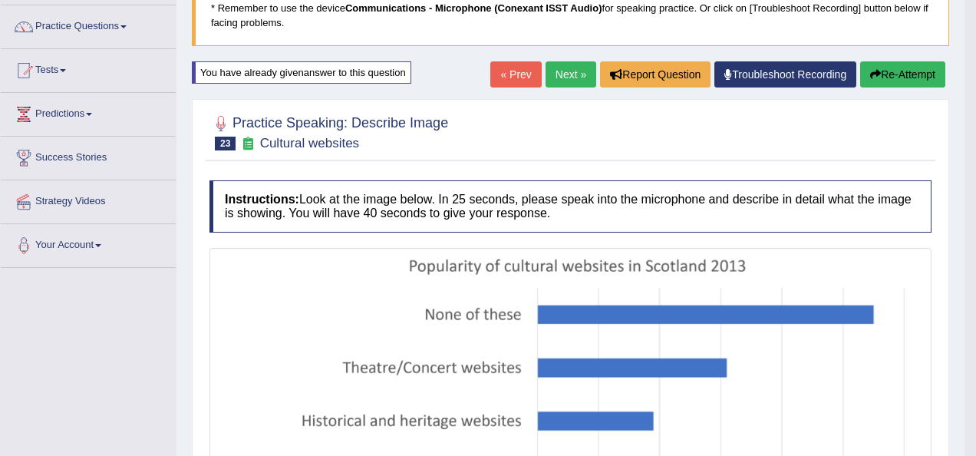
click at [904, 74] on body "Toggle navigation Home Practice Questions Speaking Practice Read Aloud Repeat S…" at bounding box center [488, 114] width 976 height 456
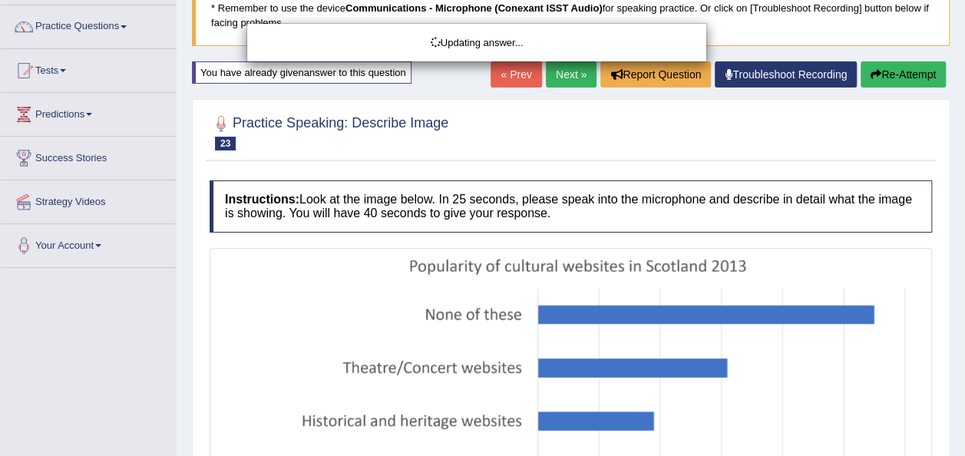
click at [964, 121] on html "Toggle navigation Home Practice Questions Speaking Practice Read Aloud Repeat S…" at bounding box center [482, 114] width 965 height 456
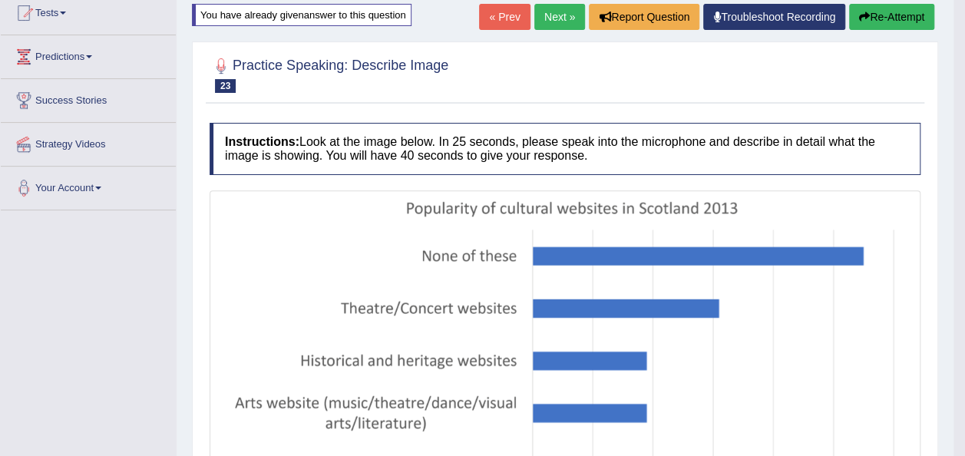
scroll to position [170, 0]
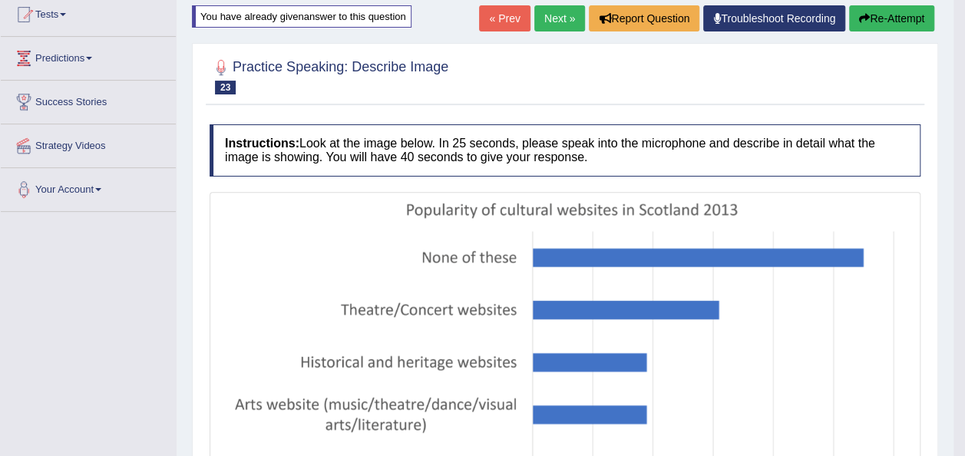
click at [880, 18] on button "Re-Attempt" at bounding box center [891, 18] width 85 height 26
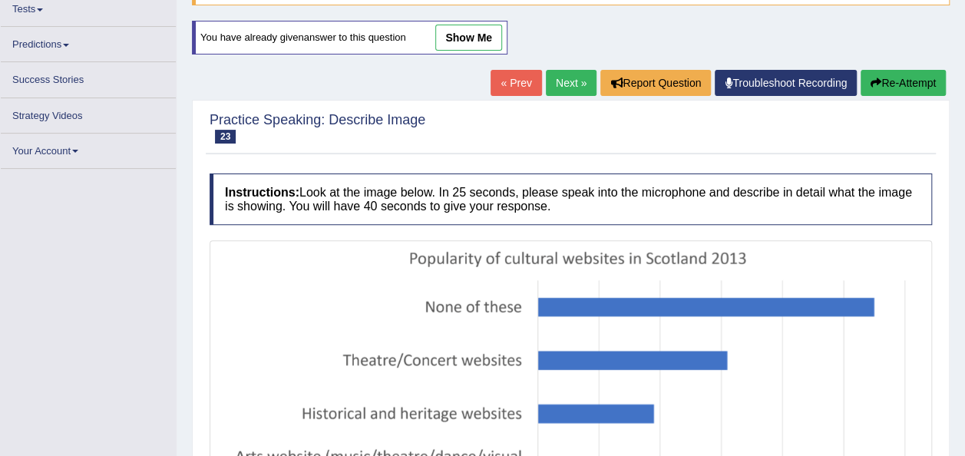
scroll to position [155, 0]
click at [964, 178] on html "Toggle navigation Home Practice Questions Speaking Practice Read Aloud Repeat S…" at bounding box center [482, 73] width 965 height 456
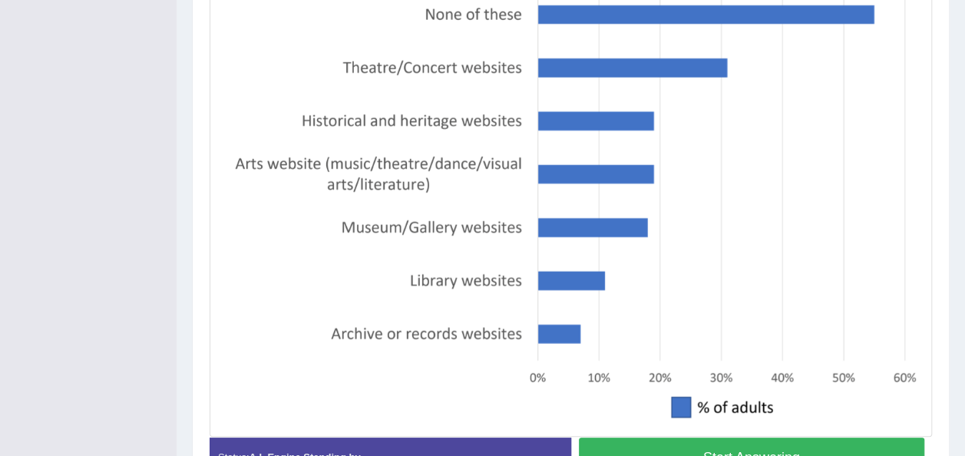
scroll to position [454, 0]
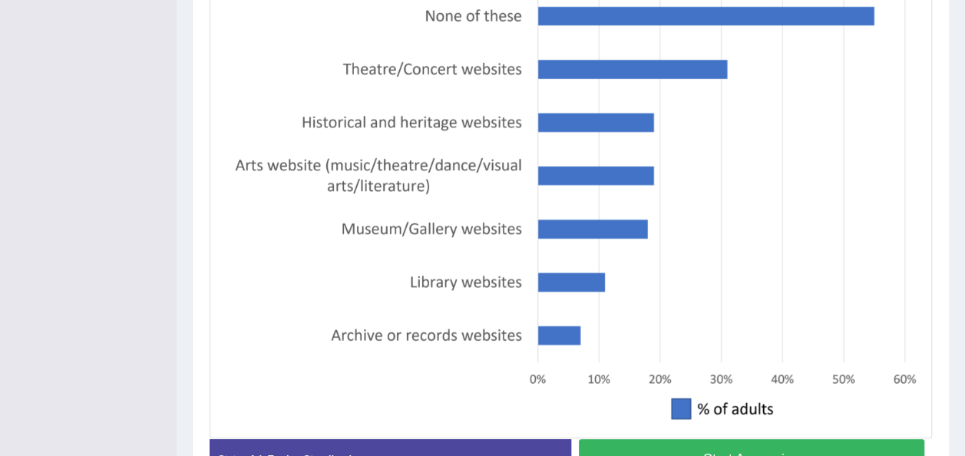
click at [759, 448] on button "Start Answering" at bounding box center [752, 458] width 346 height 39
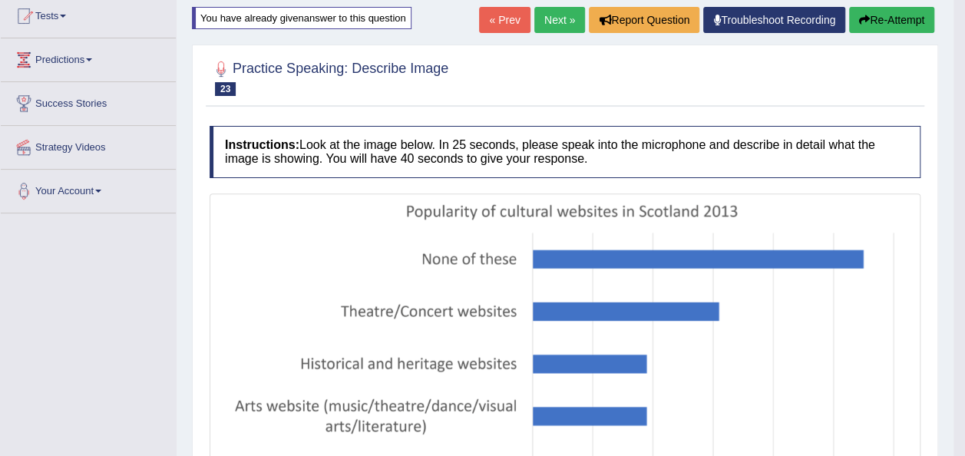
scroll to position [167, 0]
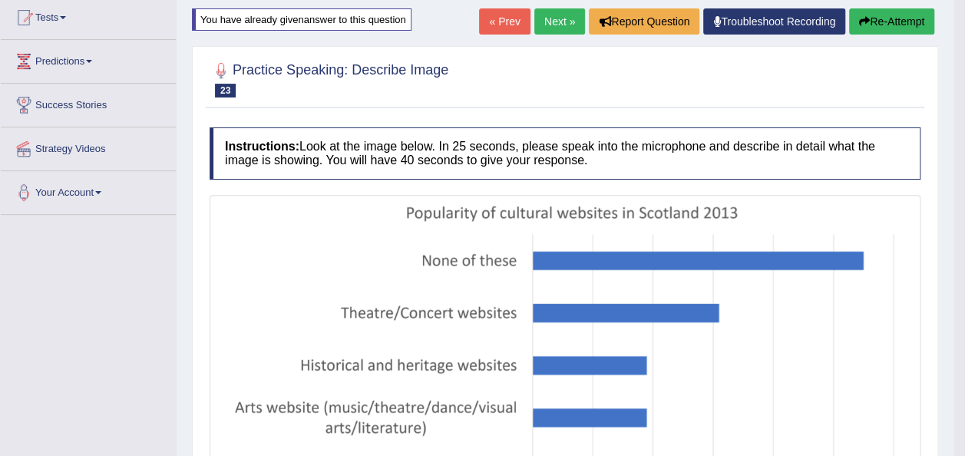
click at [878, 18] on button "Re-Attempt" at bounding box center [891, 21] width 85 height 26
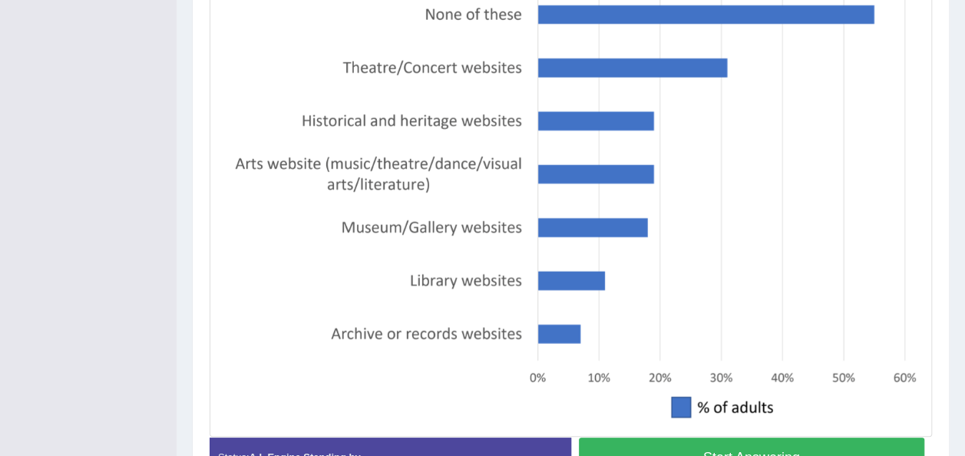
scroll to position [487, 0]
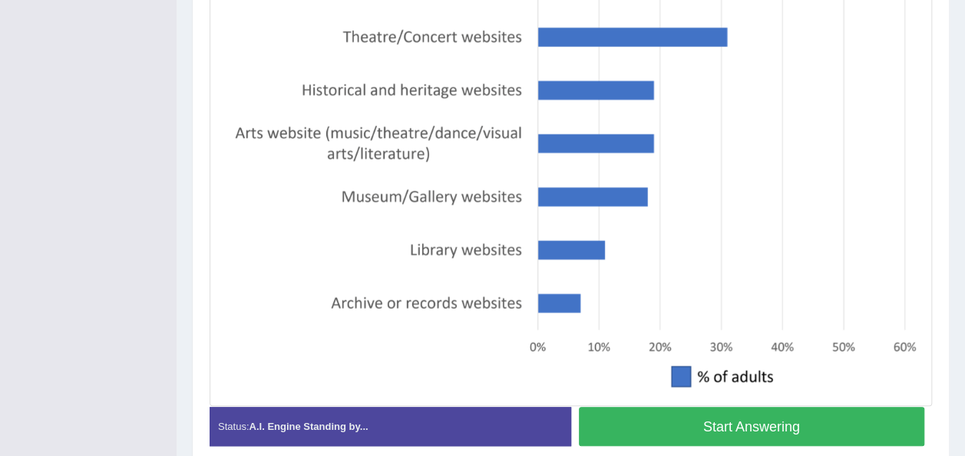
click at [711, 424] on button "Start Answering" at bounding box center [752, 426] width 346 height 39
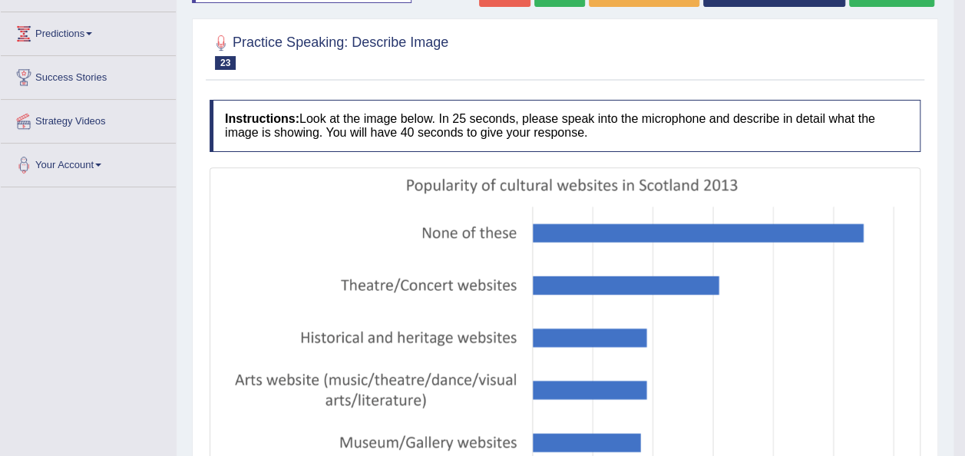
scroll to position [170, 0]
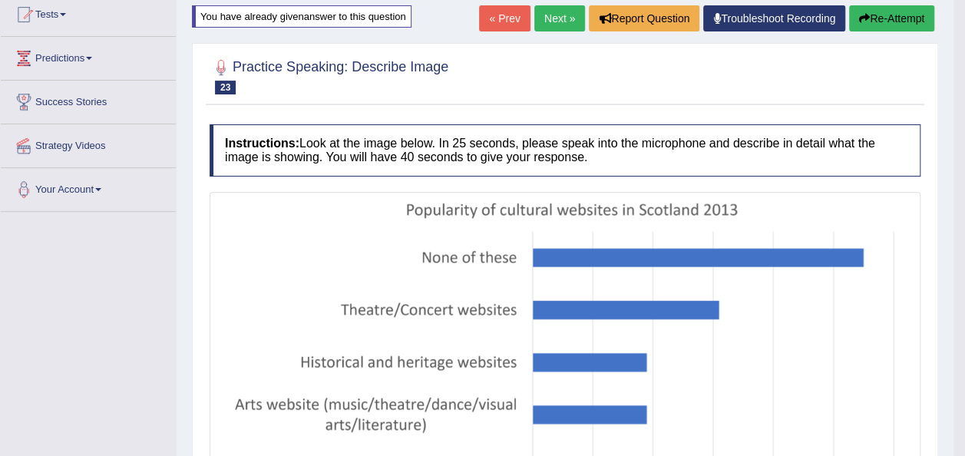
click at [557, 8] on link "Next »" at bounding box center [559, 18] width 51 height 26
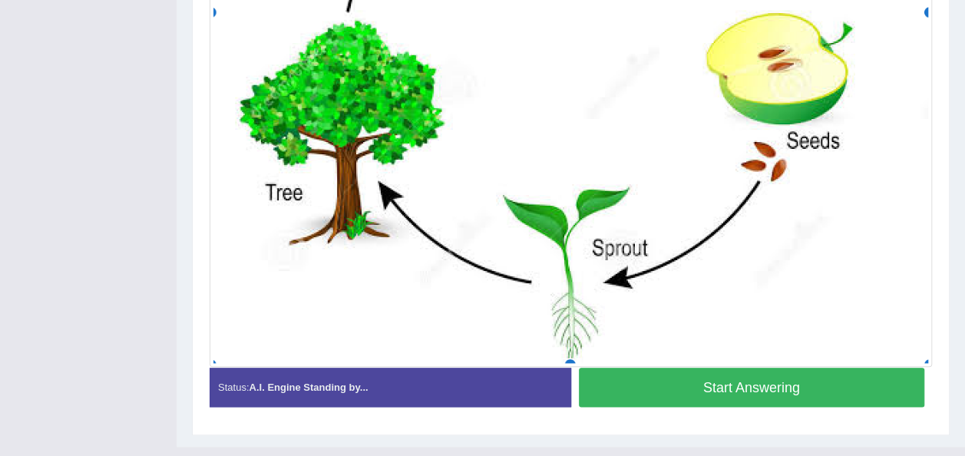
scroll to position [698, 0]
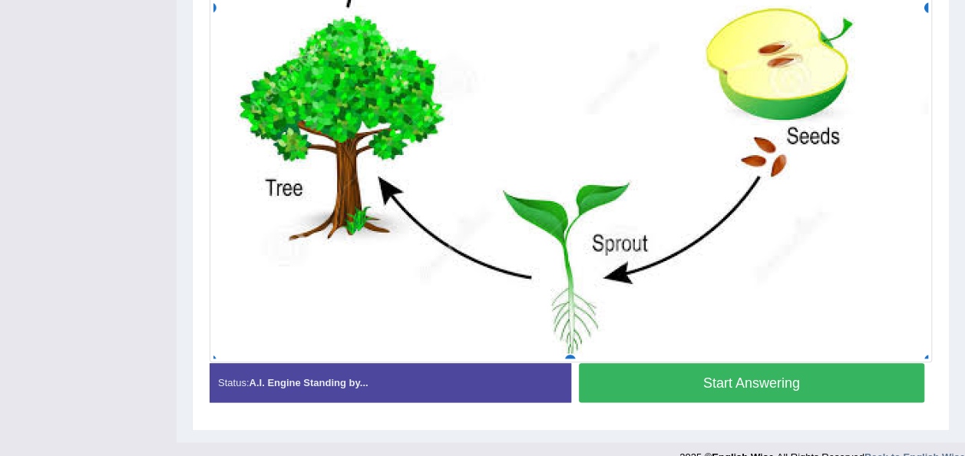
click at [818, 387] on button "Start Answering" at bounding box center [752, 382] width 346 height 39
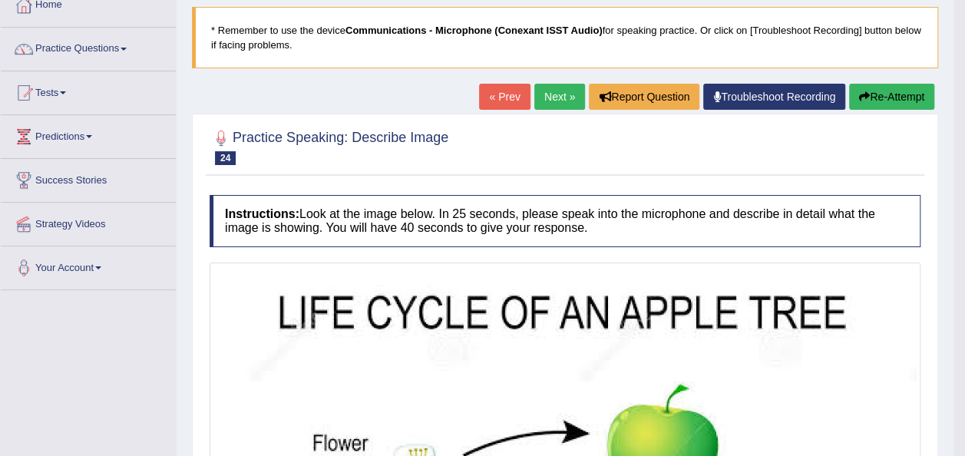
scroll to position [91, 0]
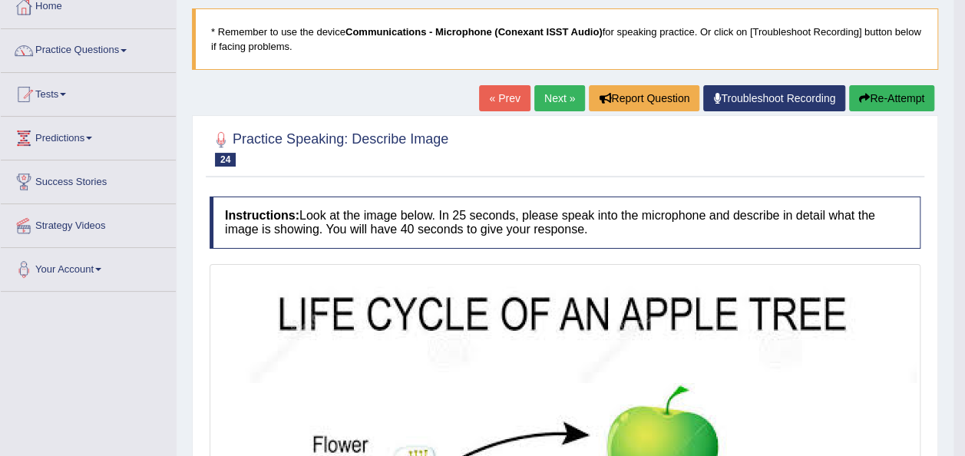
click at [903, 97] on button "Re-Attempt" at bounding box center [891, 98] width 85 height 26
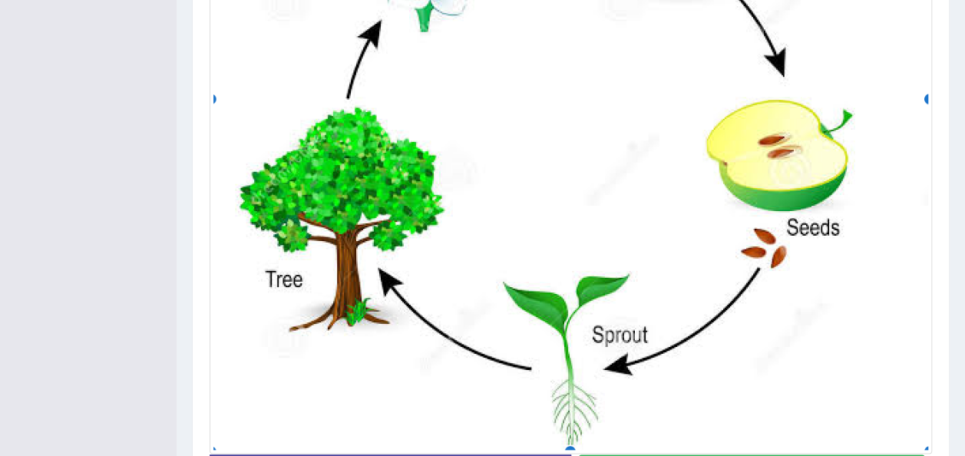
scroll to position [738, 0]
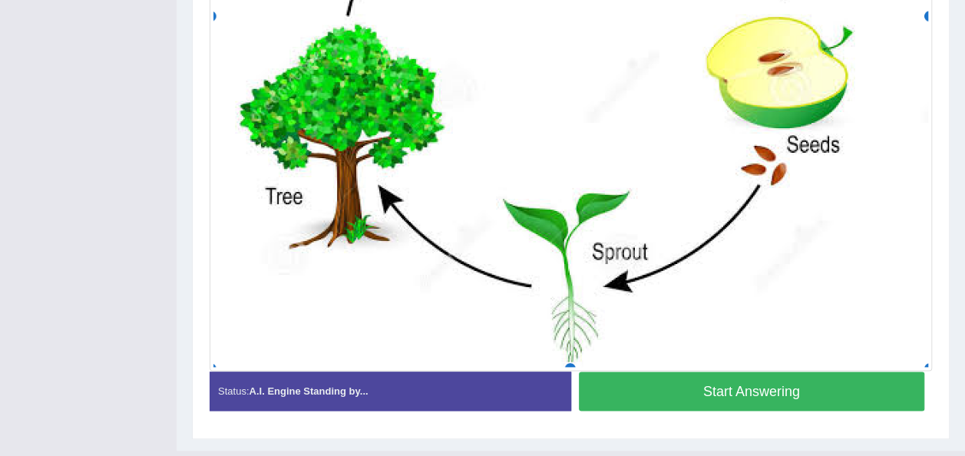
click at [711, 392] on button "Start Answering" at bounding box center [752, 390] width 346 height 39
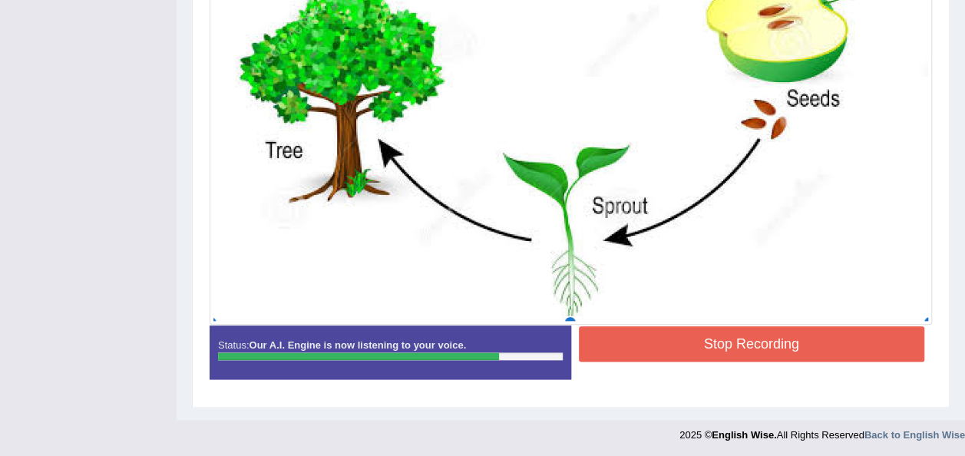
scroll to position [743, 0]
click at [720, 350] on button "Stop Recording" at bounding box center [752, 343] width 346 height 35
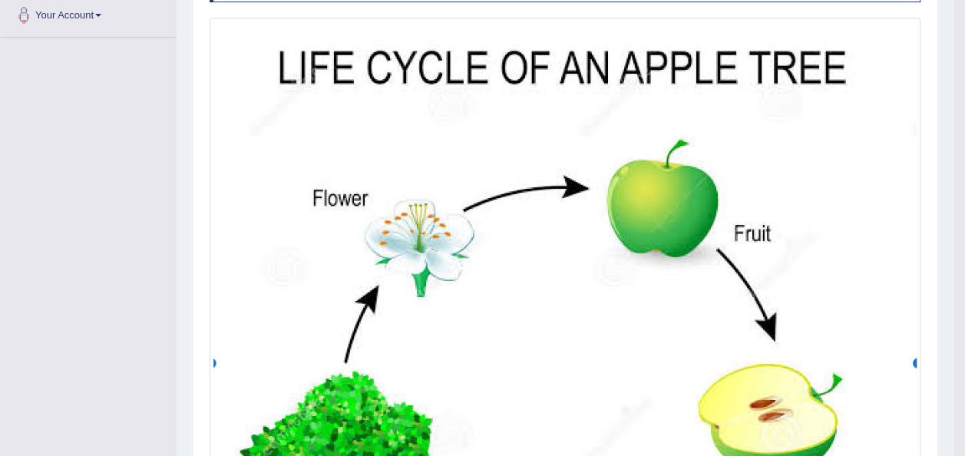
scroll to position [0, 0]
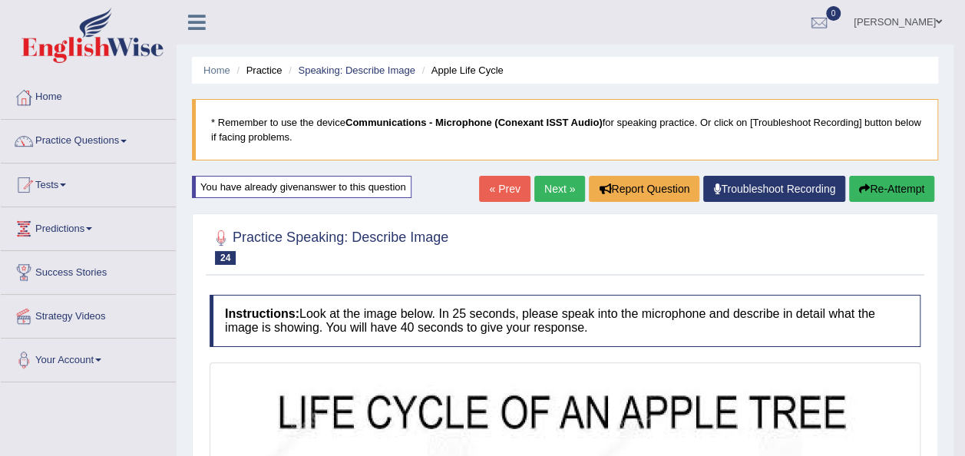
click at [560, 184] on link "Next »" at bounding box center [559, 189] width 51 height 26
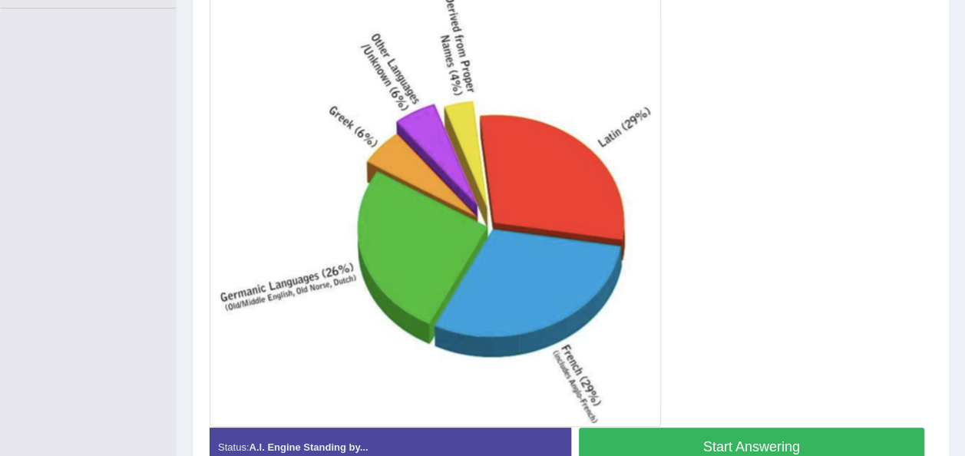
scroll to position [345, 0]
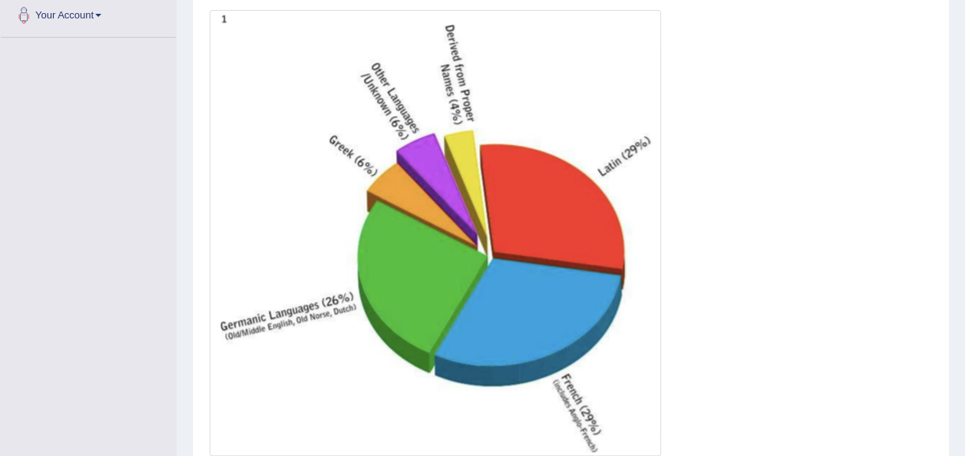
click at [278, 150] on img at bounding box center [435, 233] width 444 height 438
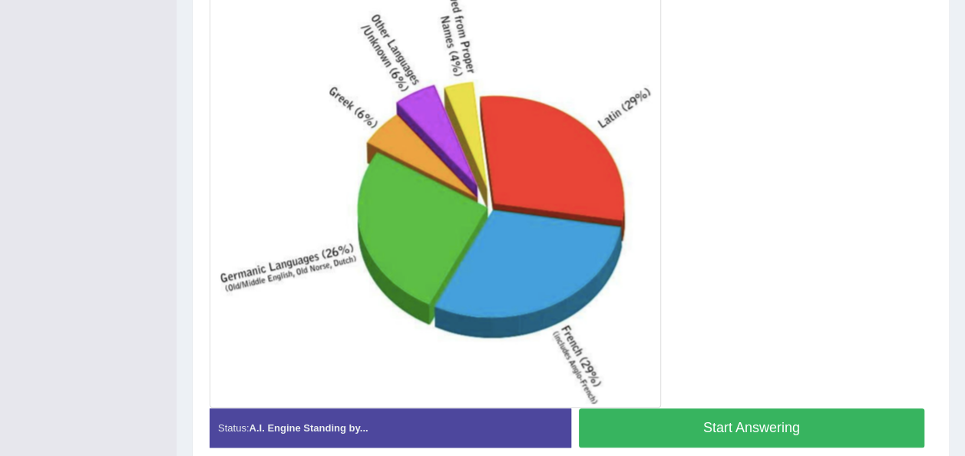
scroll to position [392, 0]
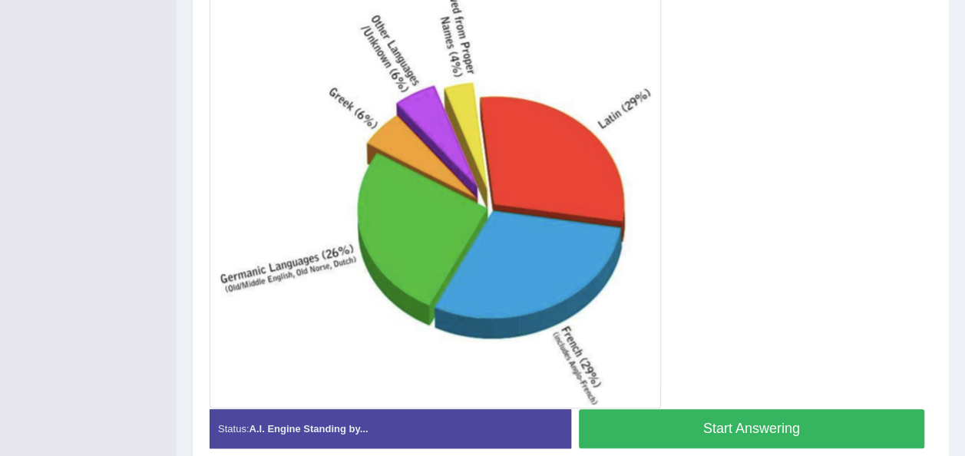
click at [778, 418] on button "Start Answering" at bounding box center [752, 428] width 346 height 39
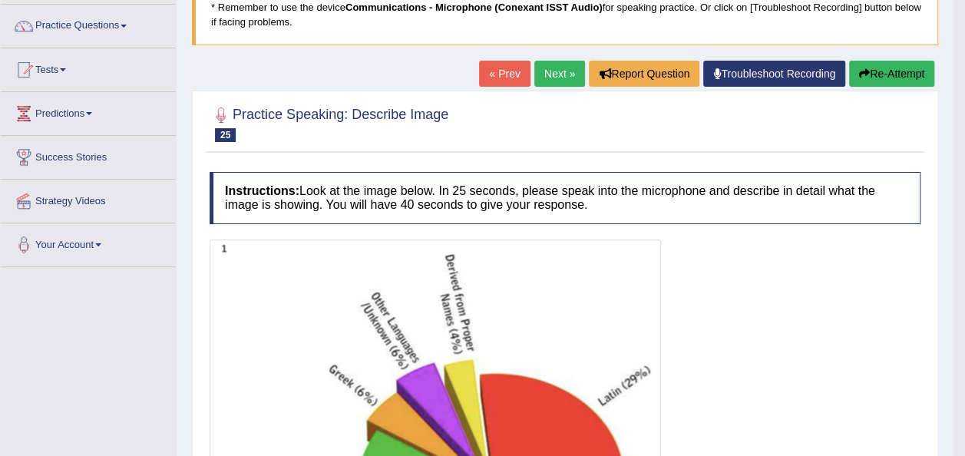
scroll to position [111, 0]
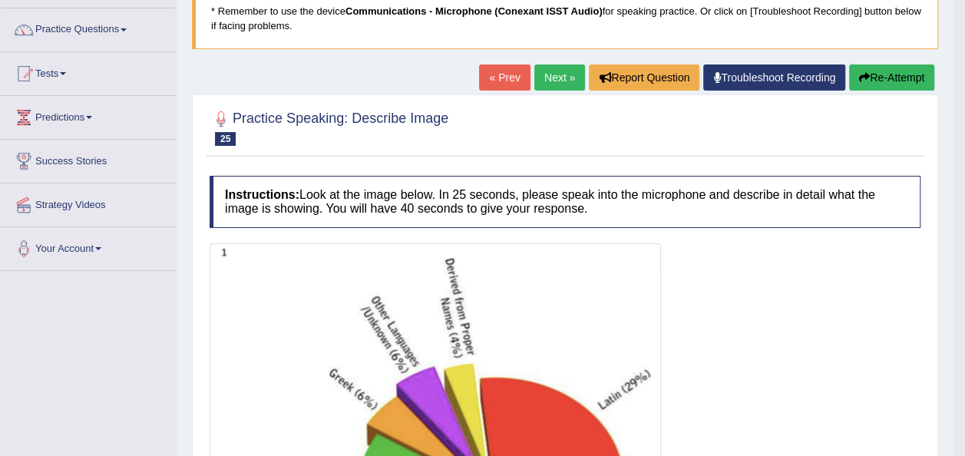
click at [882, 86] on button "Re-Attempt" at bounding box center [891, 77] width 85 height 26
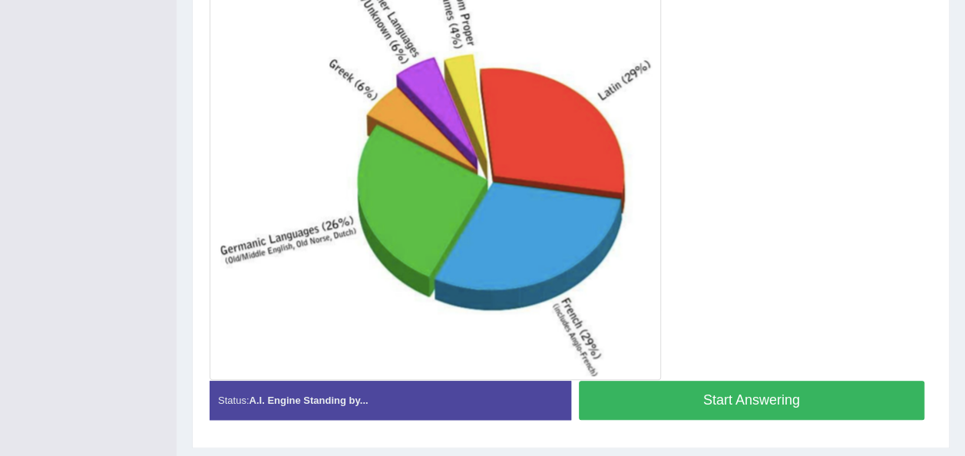
scroll to position [467, 0]
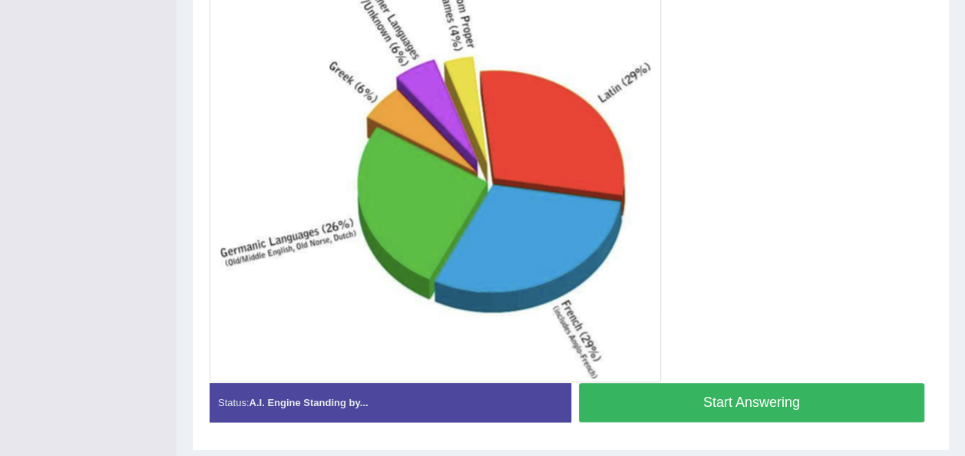
click at [847, 388] on button "Start Answering" at bounding box center [752, 402] width 346 height 39
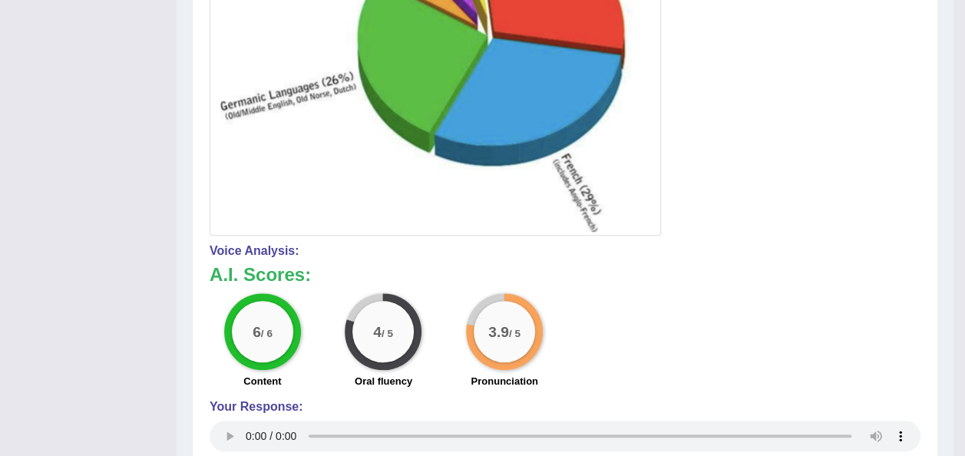
scroll to position [174, 0]
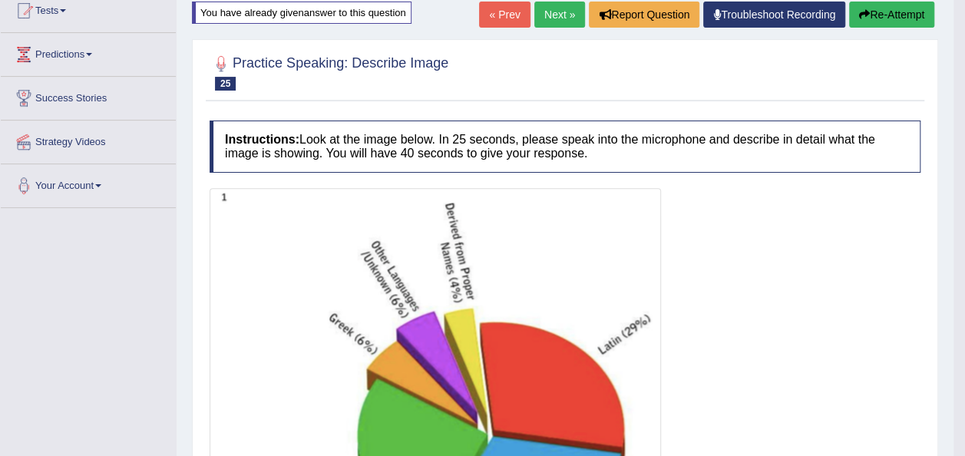
click at [570, 15] on link "Next »" at bounding box center [559, 15] width 51 height 26
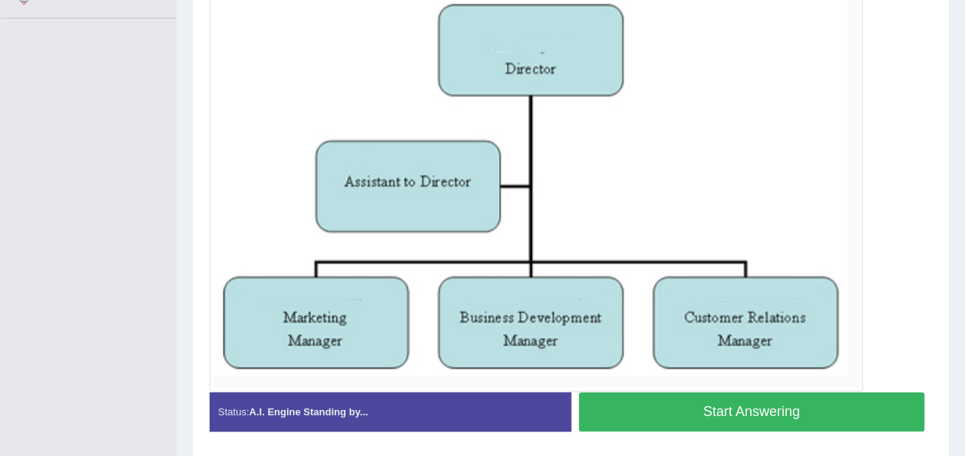
scroll to position [365, 0]
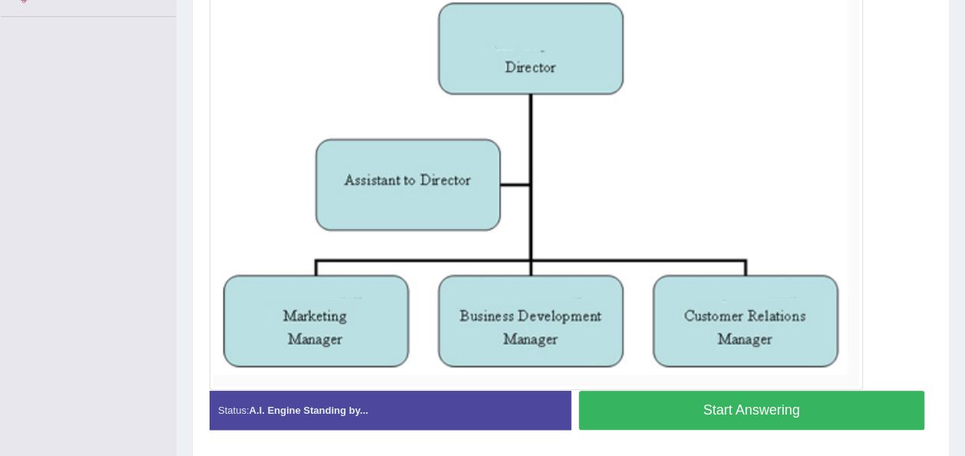
click at [794, 413] on button "Start Answering" at bounding box center [752, 410] width 346 height 39
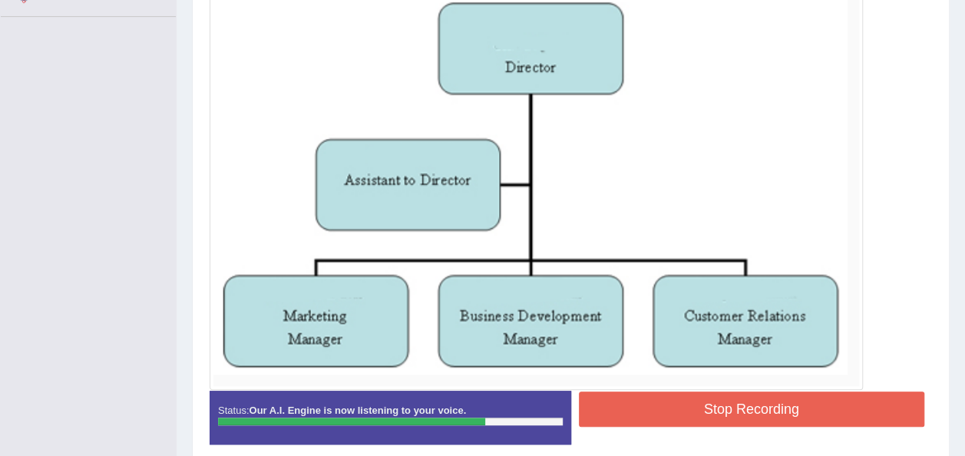
click at [794, 413] on button "Stop Recording" at bounding box center [752, 408] width 346 height 35
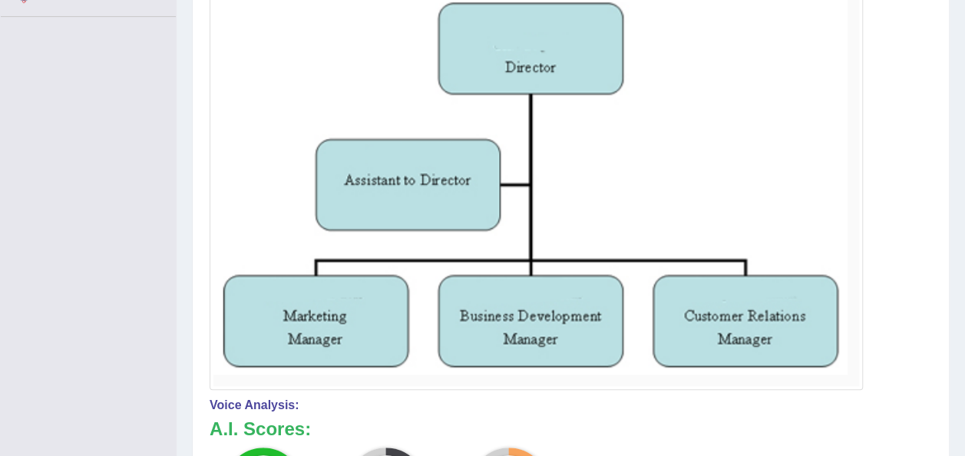
drag, startPoint x: 970, startPoint y: 239, endPoint x: 976, endPoint y: 95, distance: 144.4
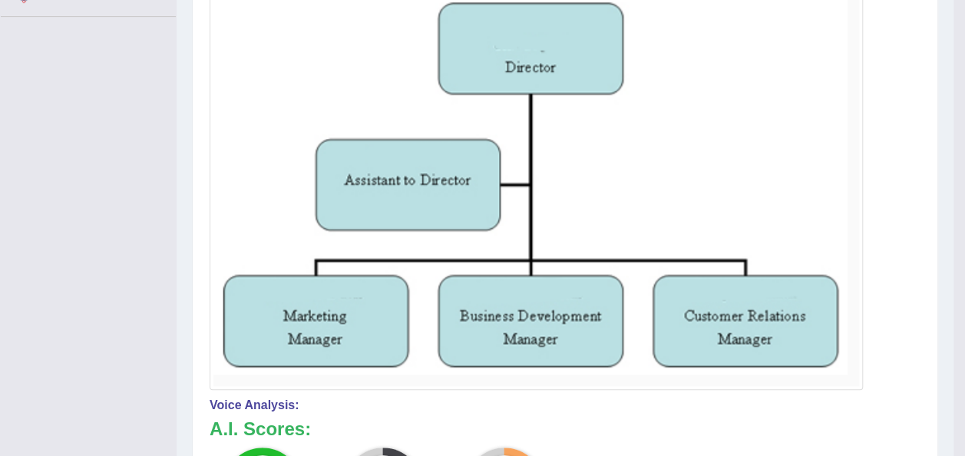
scroll to position [0, 0]
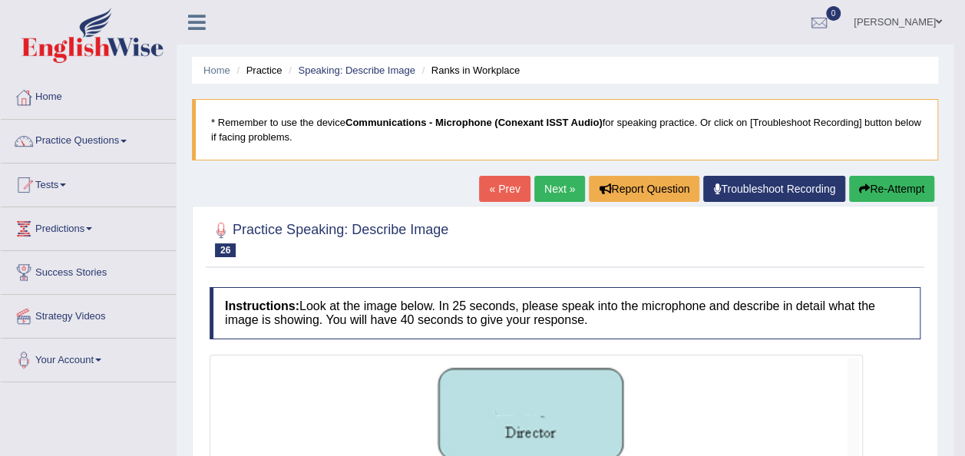
click at [866, 177] on button "Re-Attempt" at bounding box center [891, 189] width 85 height 26
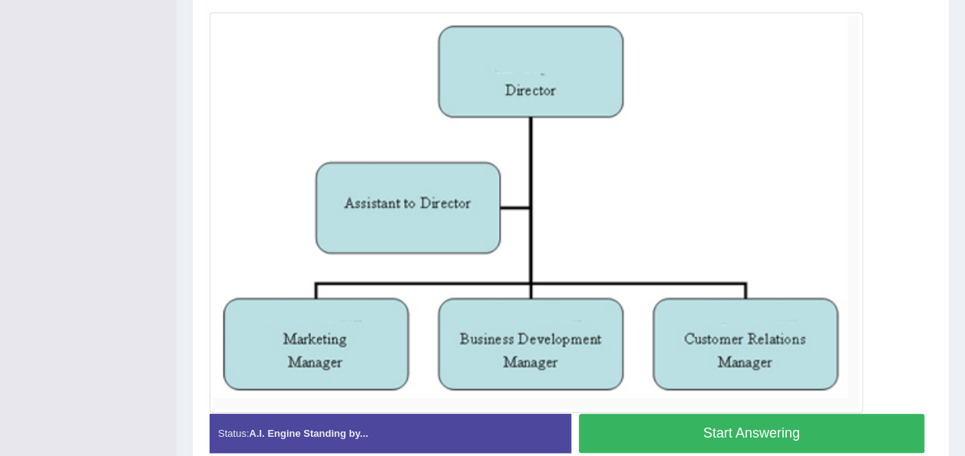
scroll to position [396, 0]
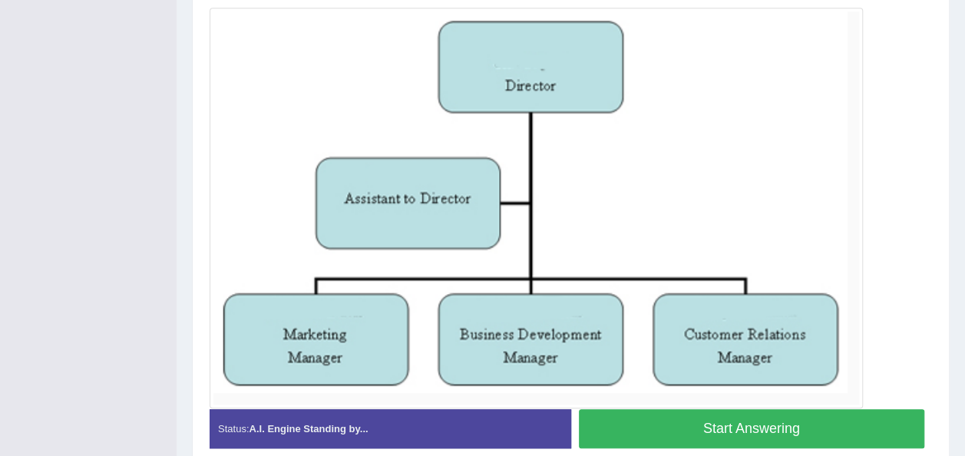
click at [771, 414] on button "Start Answering" at bounding box center [752, 428] width 346 height 39
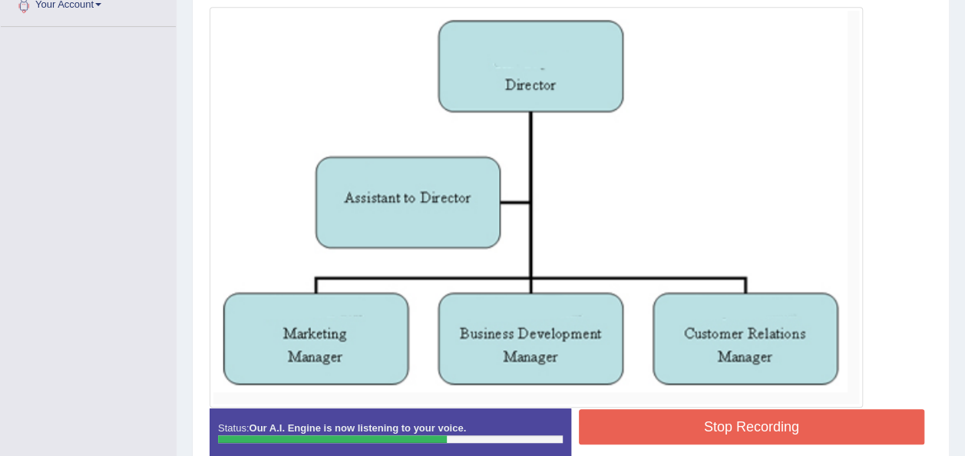
click at [771, 414] on button "Stop Recording" at bounding box center [752, 426] width 346 height 35
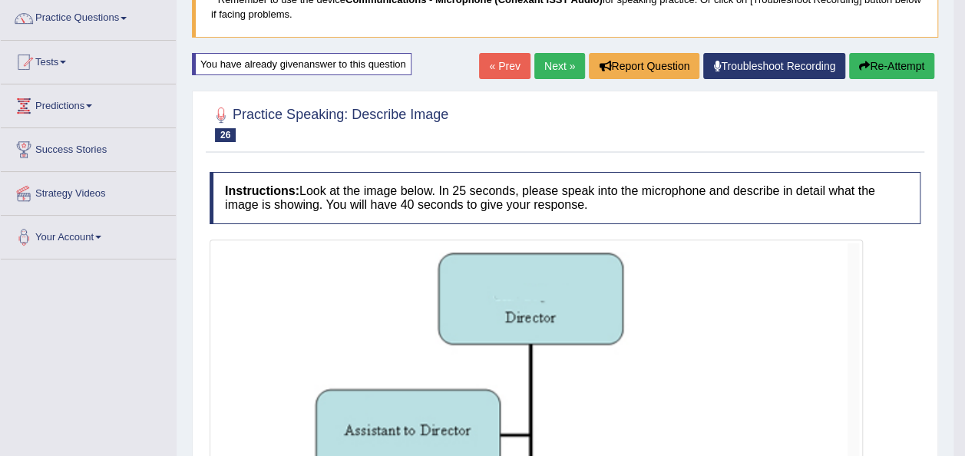
scroll to position [110, 0]
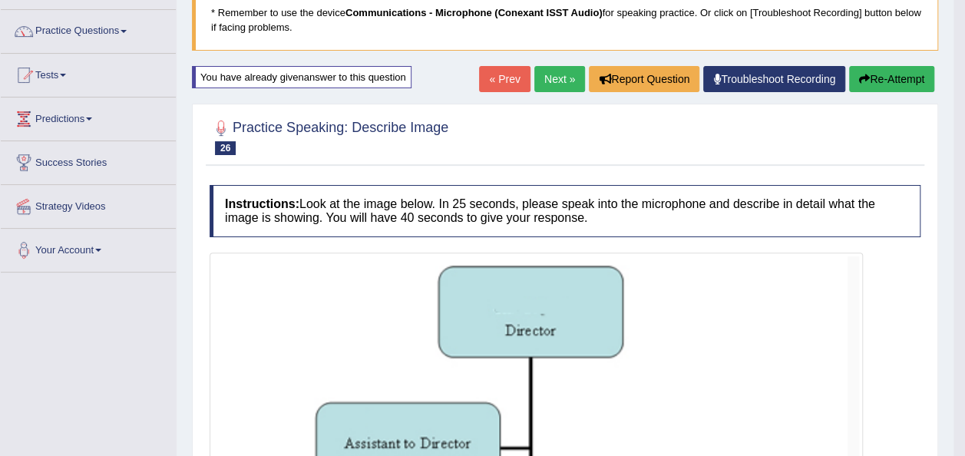
click at [563, 75] on link "Next »" at bounding box center [559, 79] width 51 height 26
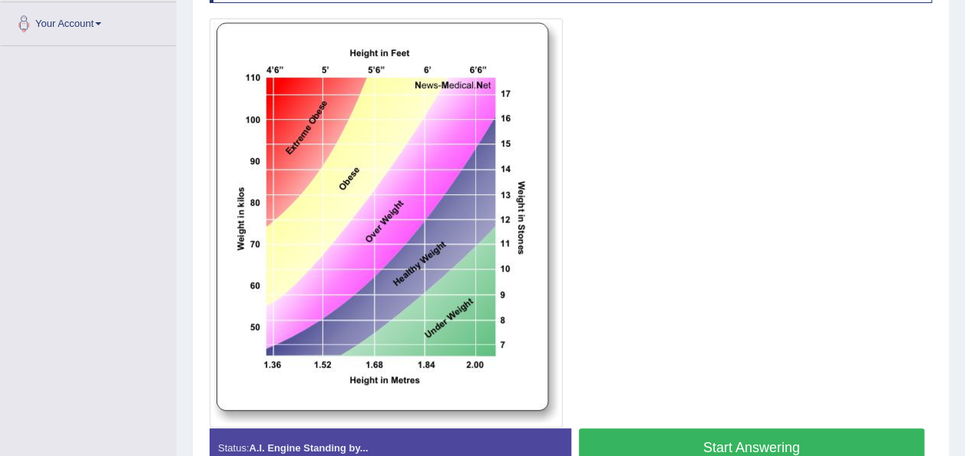
scroll to position [338, 0]
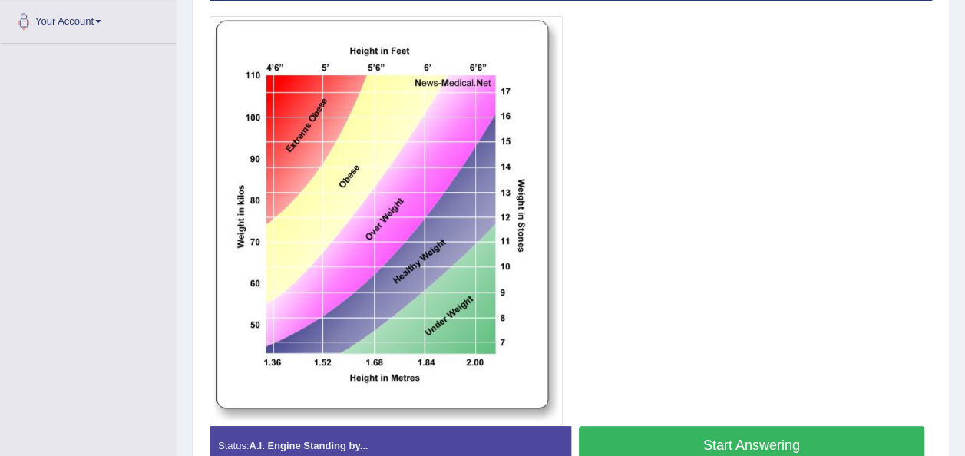
click at [662, 450] on button "Start Answering" at bounding box center [752, 445] width 346 height 39
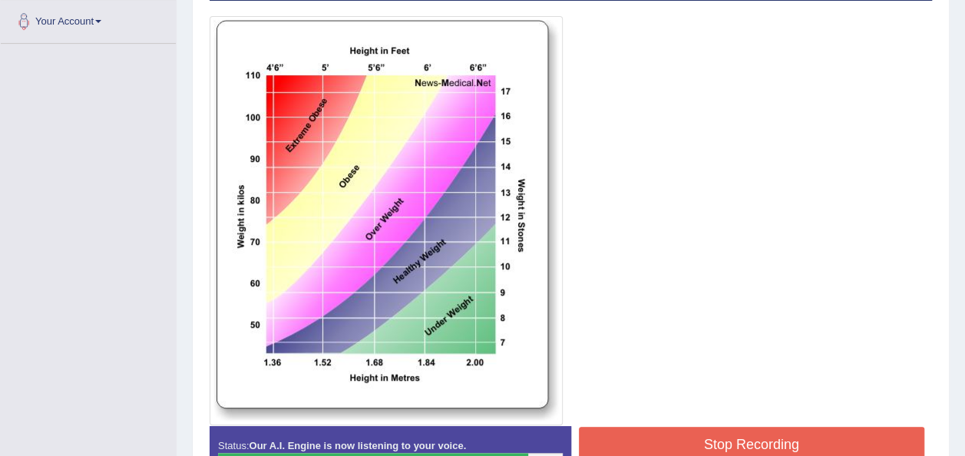
scroll to position [0, 0]
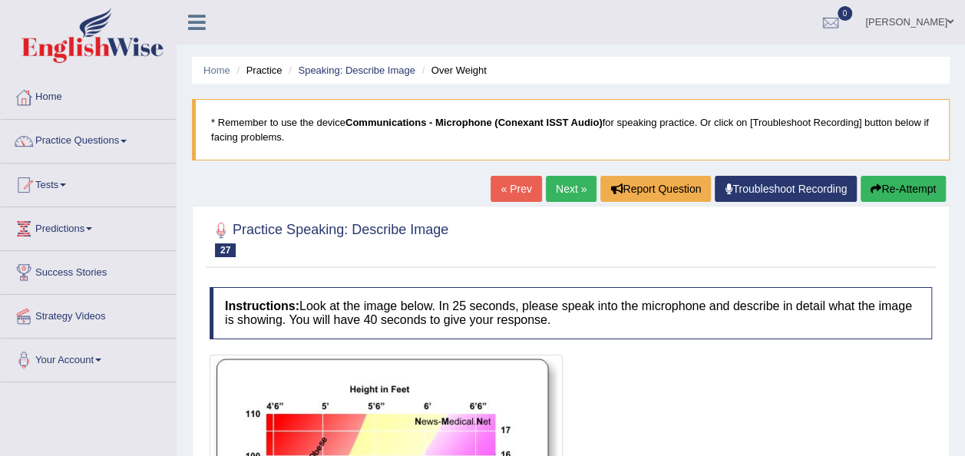
click at [889, 183] on button "Re-Attempt" at bounding box center [902, 189] width 85 height 26
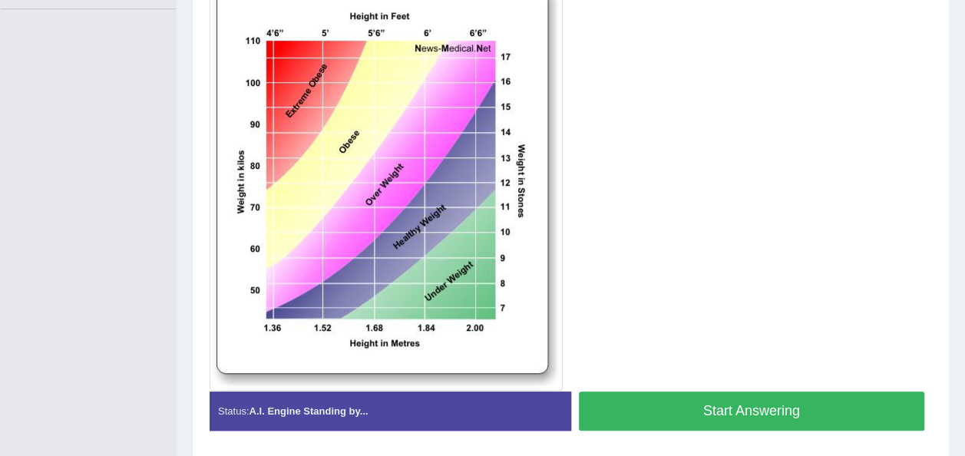
click at [743, 405] on button "Start Answering" at bounding box center [752, 410] width 346 height 39
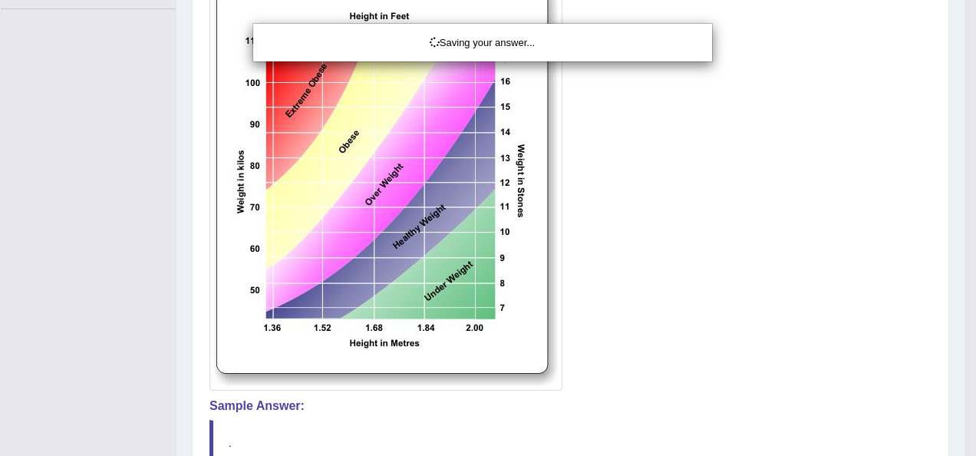
click at [964, 109] on div "Saving your answer..." at bounding box center [488, 228] width 976 height 456
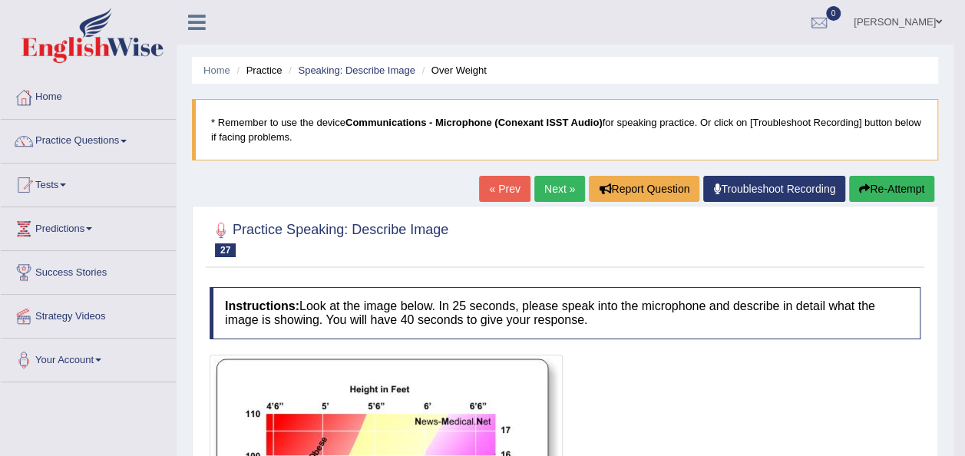
click at [546, 187] on link "Next »" at bounding box center [559, 189] width 51 height 26
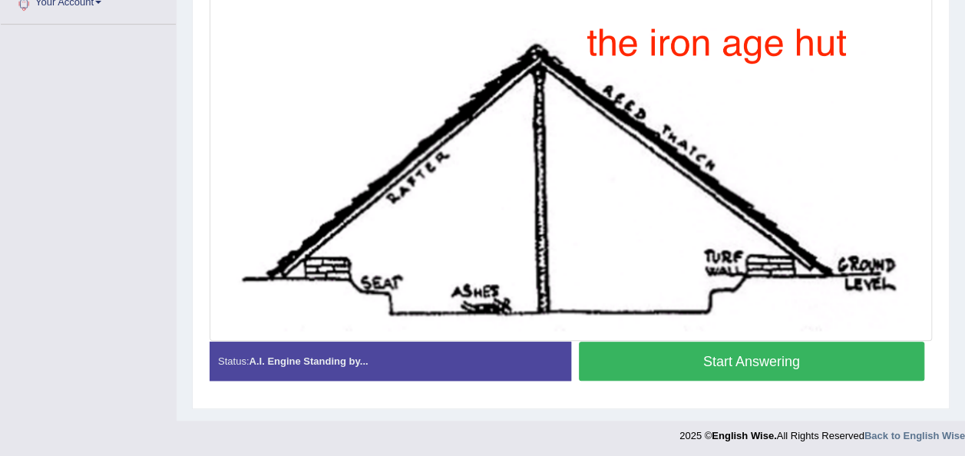
scroll to position [359, 0]
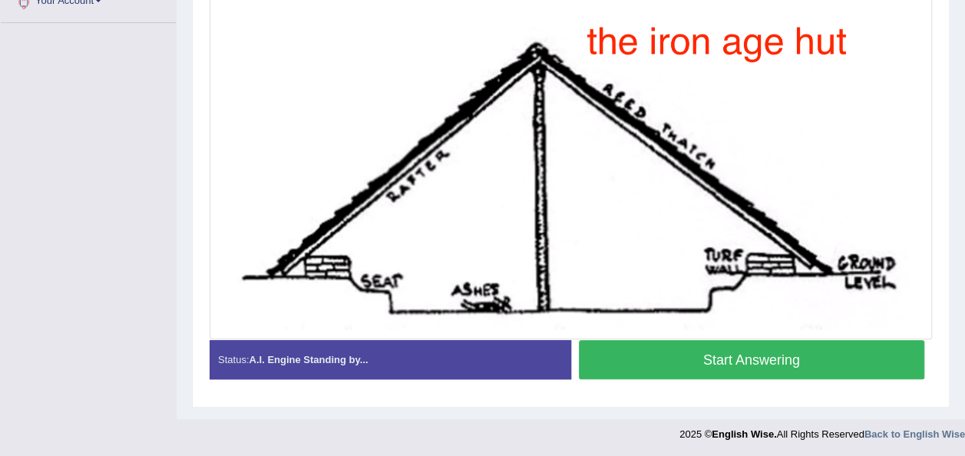
click at [702, 346] on button "Start Answering" at bounding box center [752, 359] width 346 height 39
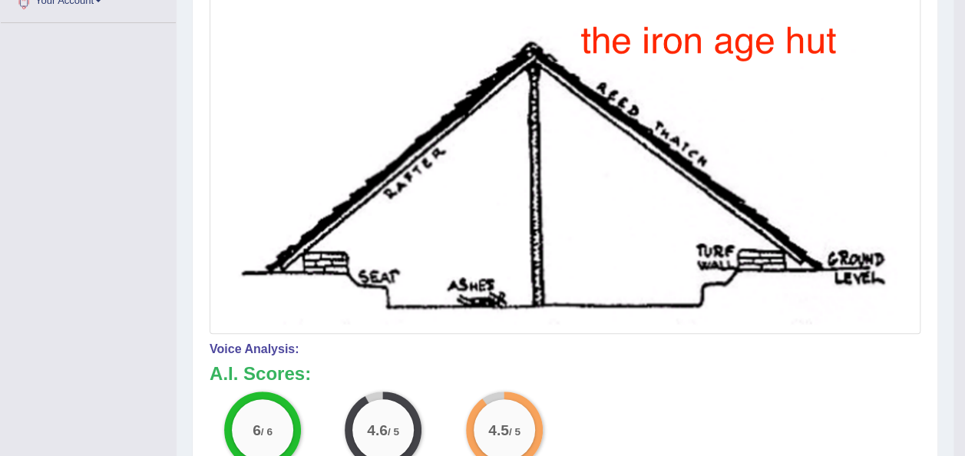
scroll to position [0, 0]
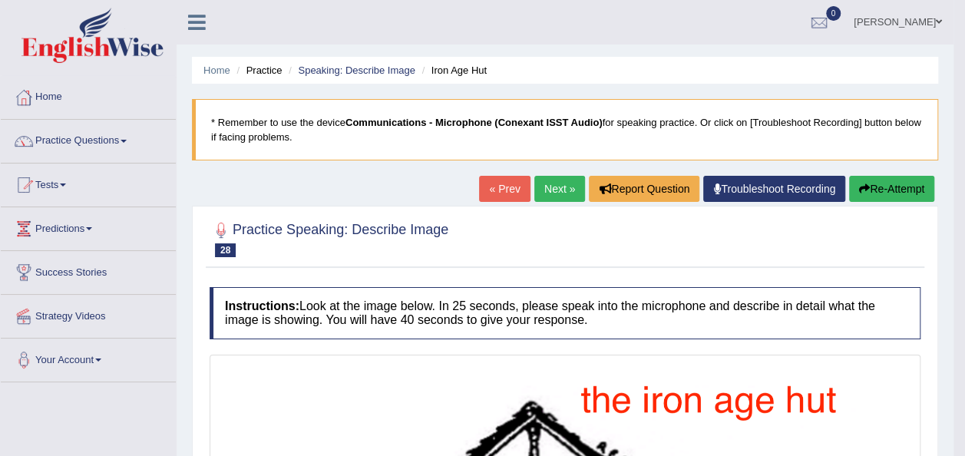
click at [545, 190] on link "Next »" at bounding box center [559, 189] width 51 height 26
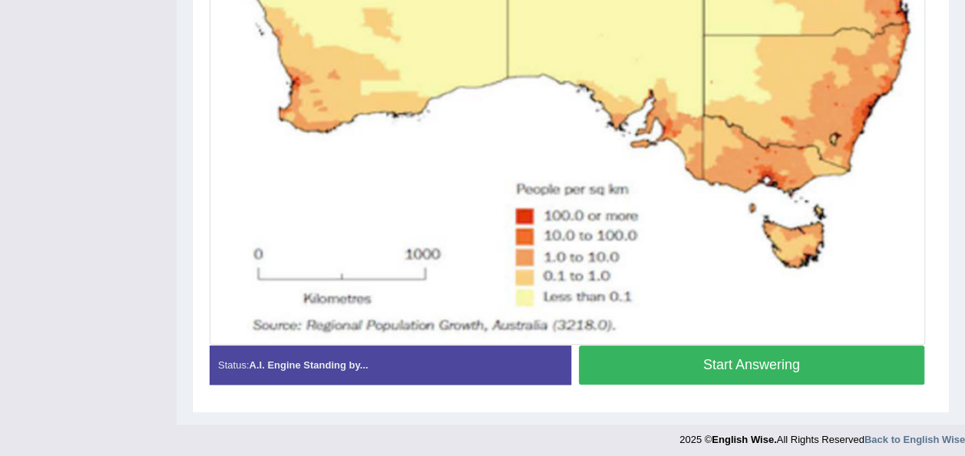
scroll to position [672, 0]
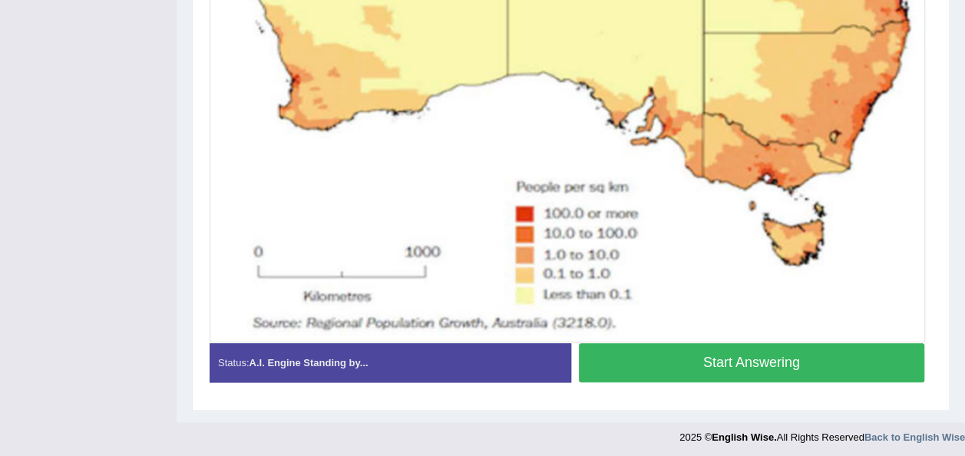
click at [760, 355] on button "Start Answering" at bounding box center [752, 362] width 346 height 39
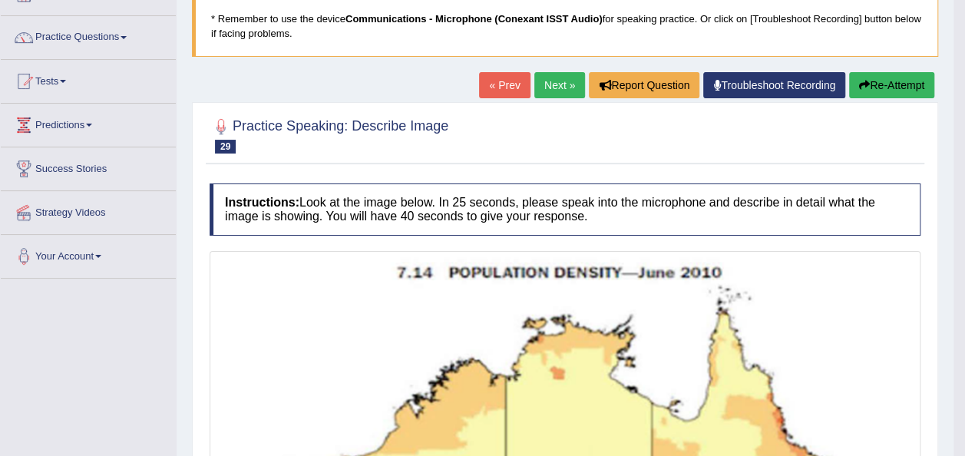
scroll to position [101, 0]
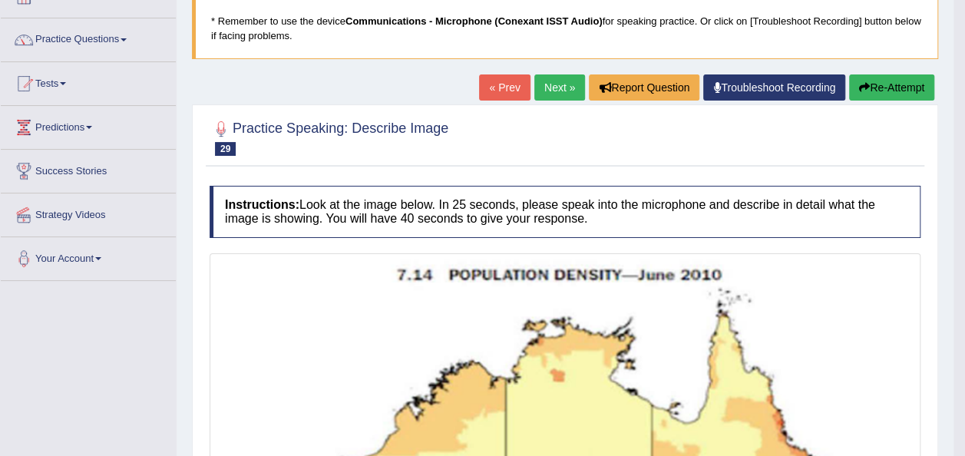
click at [863, 82] on icon "button" at bounding box center [864, 87] width 11 height 11
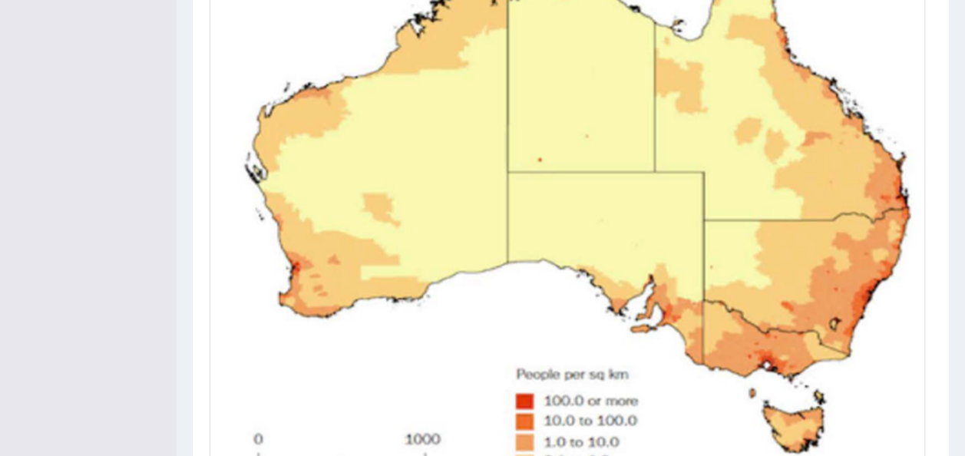
scroll to position [678, 0]
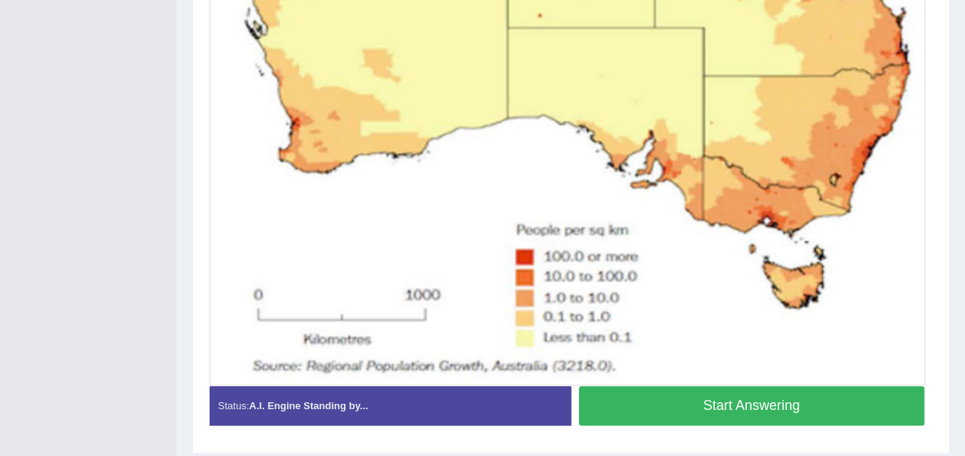
click at [816, 399] on button "Start Answering" at bounding box center [752, 405] width 346 height 39
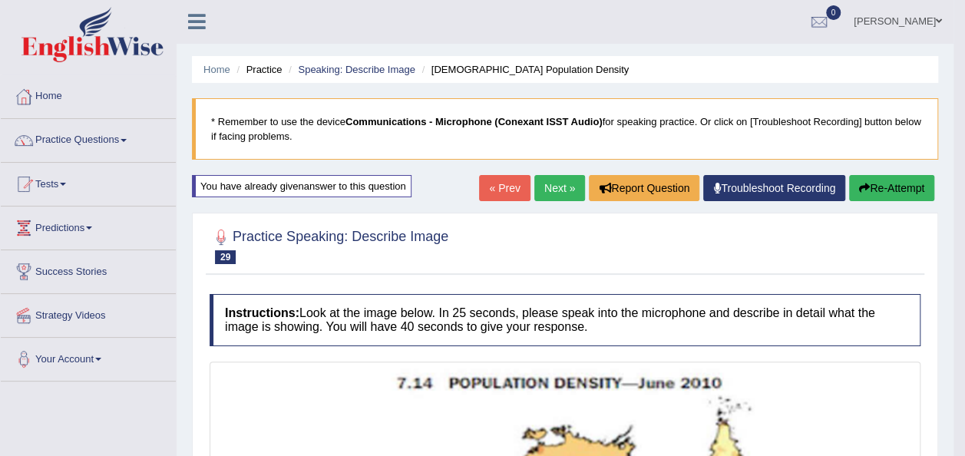
scroll to position [0, 0]
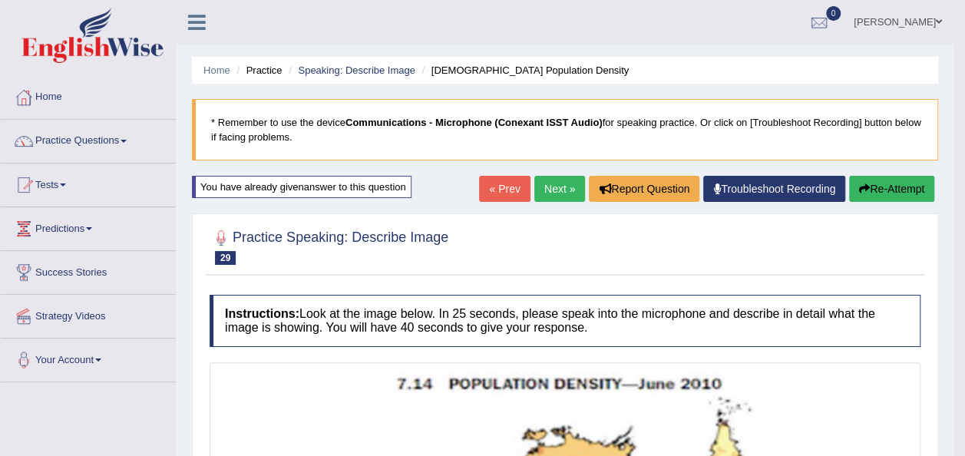
click at [556, 186] on link "Next »" at bounding box center [559, 189] width 51 height 26
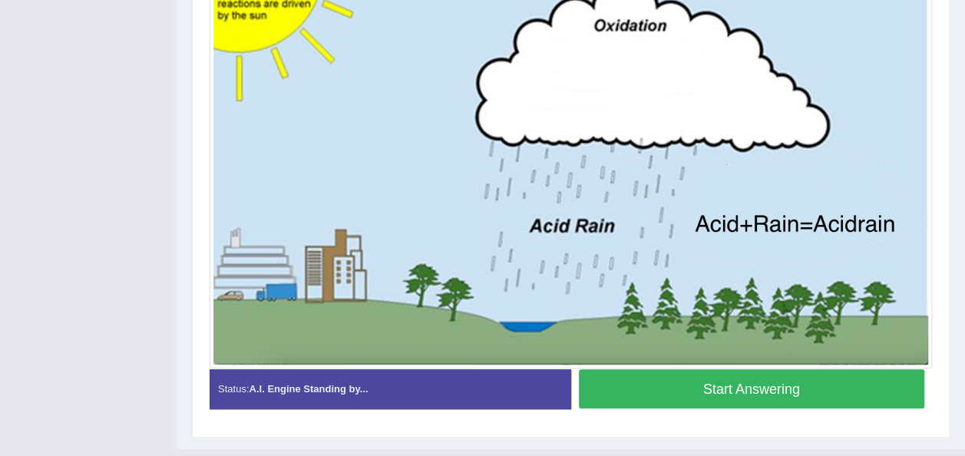
scroll to position [411, 0]
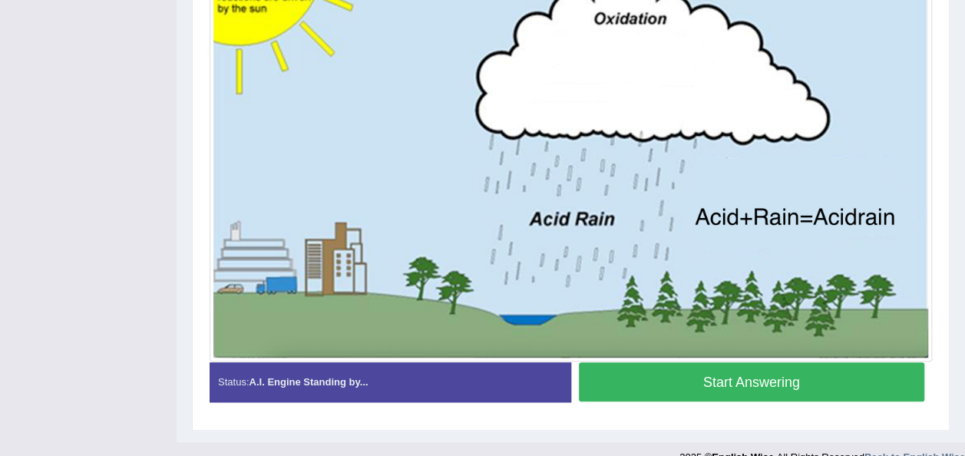
click at [778, 375] on button "Start Answering" at bounding box center [752, 381] width 346 height 39
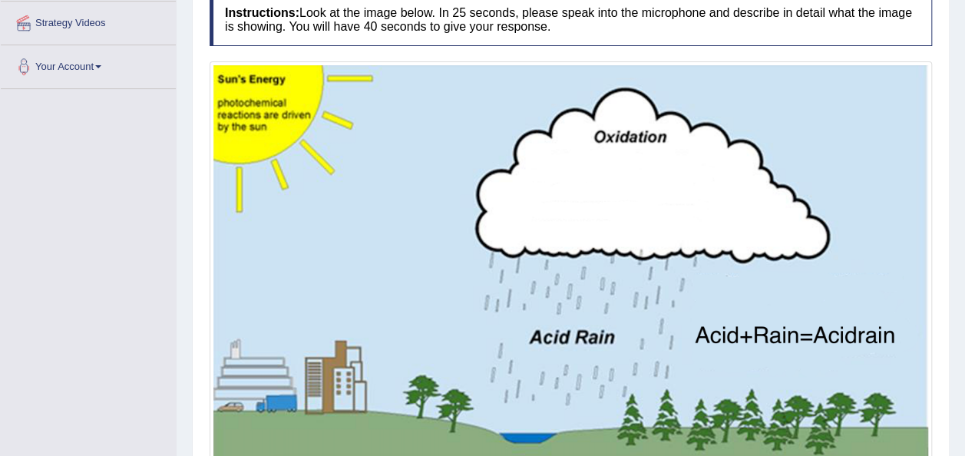
scroll to position [419, 0]
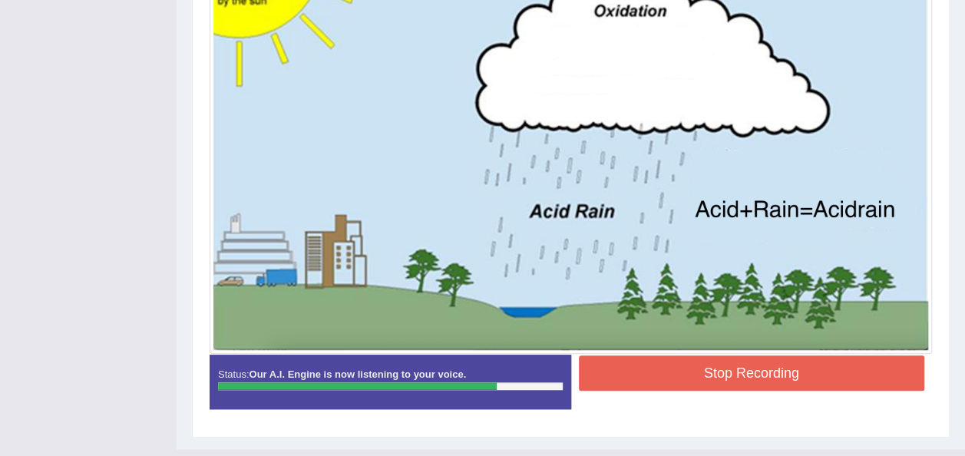
click at [764, 376] on button "Stop Recording" at bounding box center [752, 372] width 346 height 35
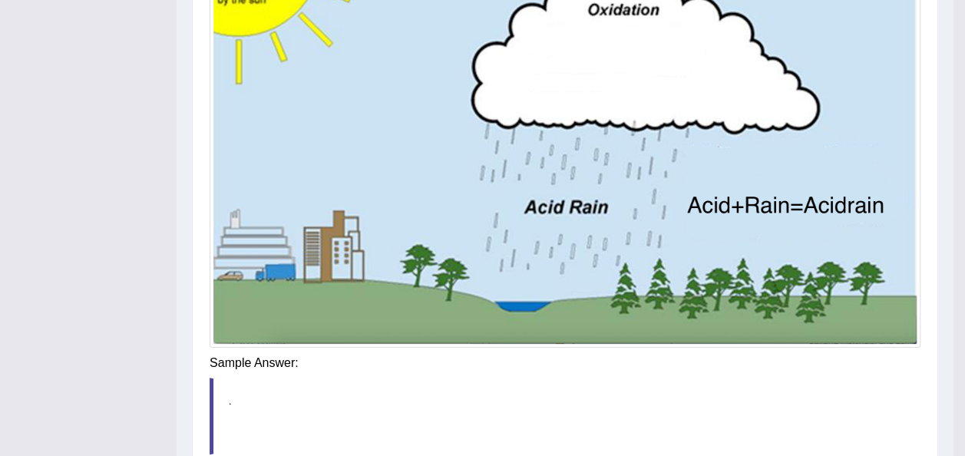
scroll to position [20, 0]
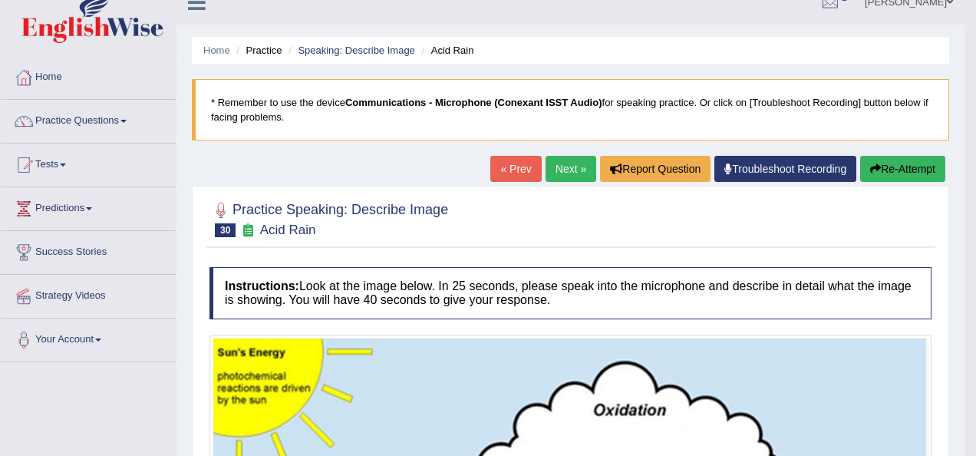
click at [964, 109] on html "Toggle navigation Home Practice Questions Speaking Practice Read Aloud Repeat S…" at bounding box center [488, 208] width 976 height 456
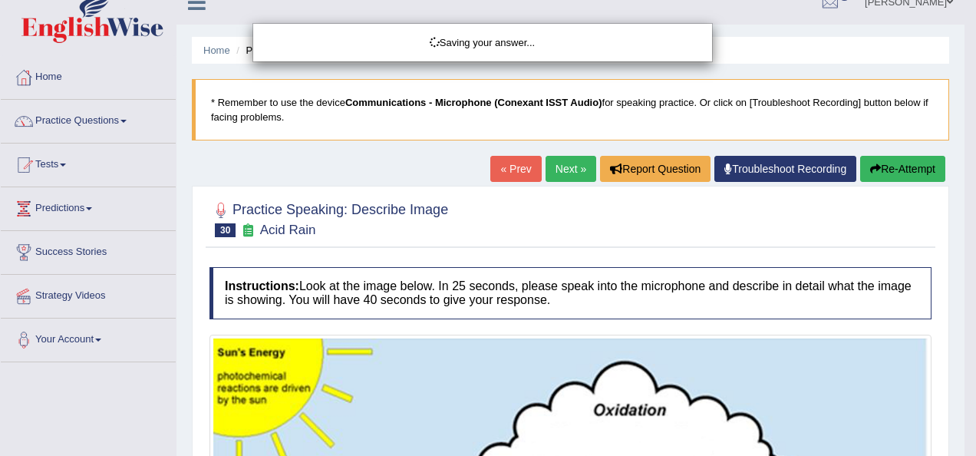
click at [887, 161] on div "Saving your answer..." at bounding box center [488, 228] width 976 height 456
click at [883, 172] on div "Saving your answer..." at bounding box center [488, 228] width 976 height 456
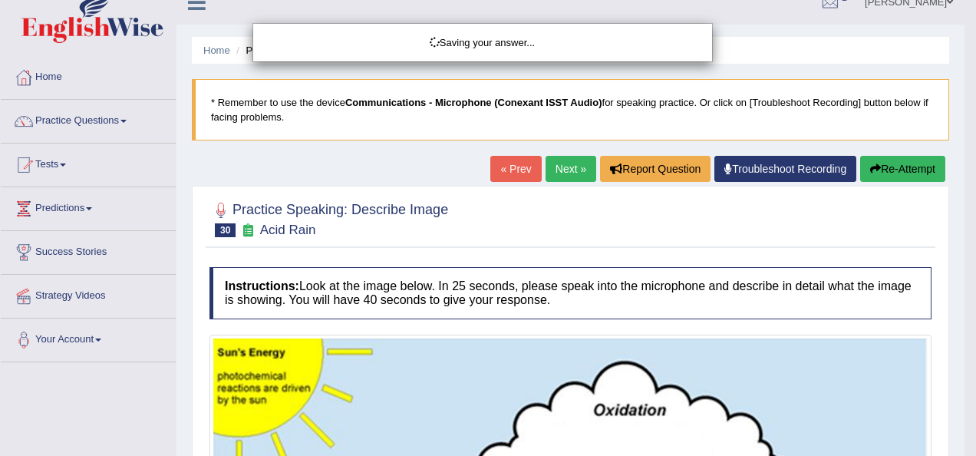
click at [883, 172] on div "Saving your answer..." at bounding box center [488, 228] width 976 height 456
drag, startPoint x: 883, startPoint y: 172, endPoint x: 913, endPoint y: 172, distance: 29.9
click at [913, 172] on div "Saving your answer..." at bounding box center [488, 228] width 976 height 456
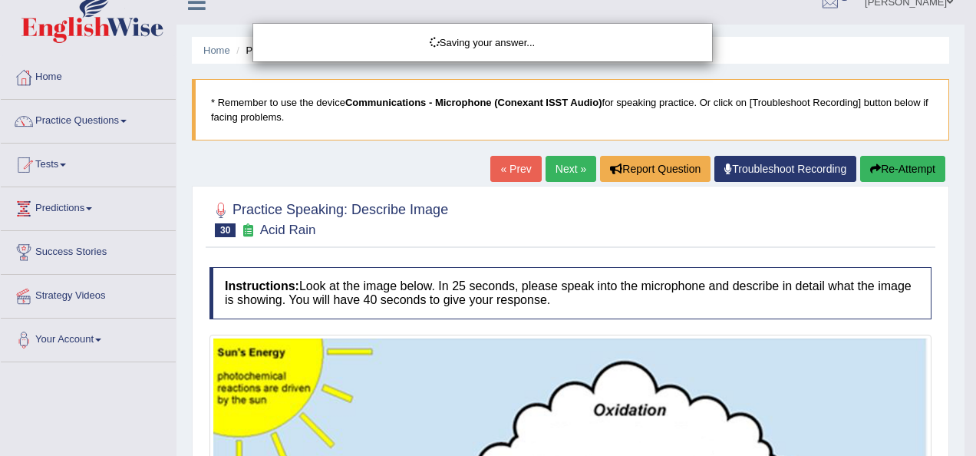
click at [913, 172] on div "Saving your answer..." at bounding box center [488, 228] width 976 height 456
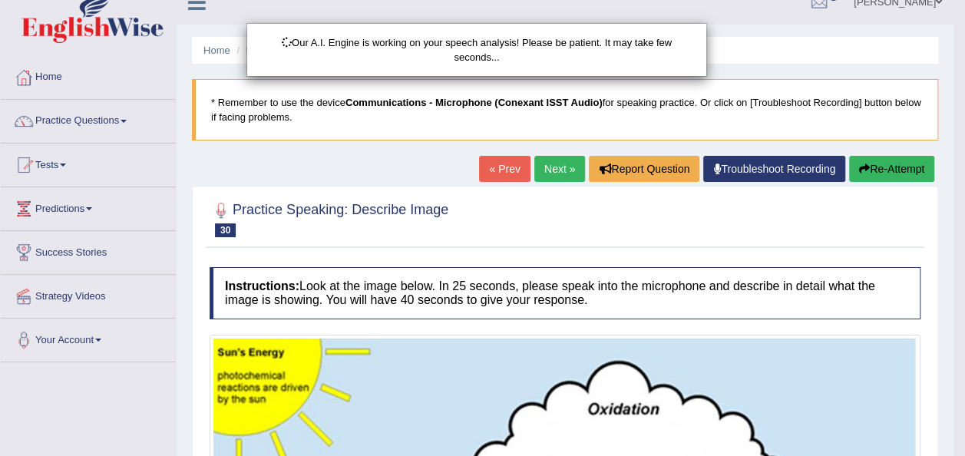
click at [913, 172] on div "Our A.I. Engine is working on your speech analysis! Please be patient. It may t…" at bounding box center [482, 228] width 965 height 456
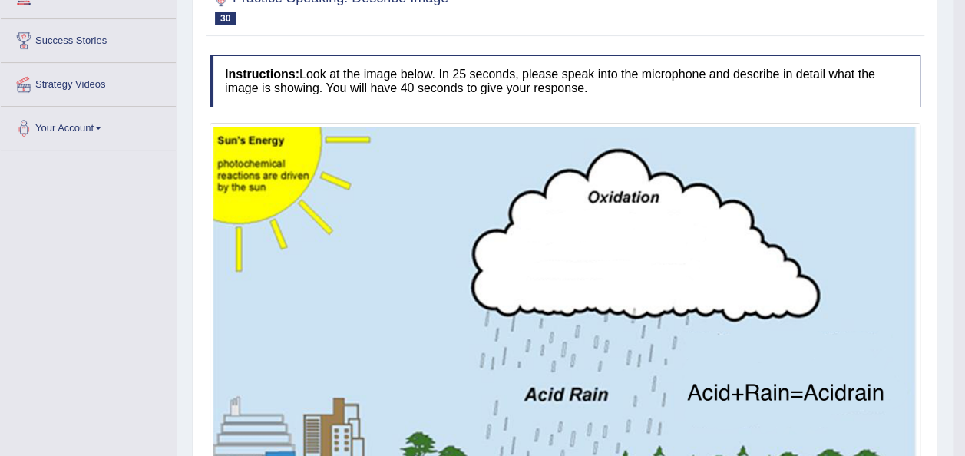
scroll to position [177, 0]
